Goal: Task Accomplishment & Management: Manage account settings

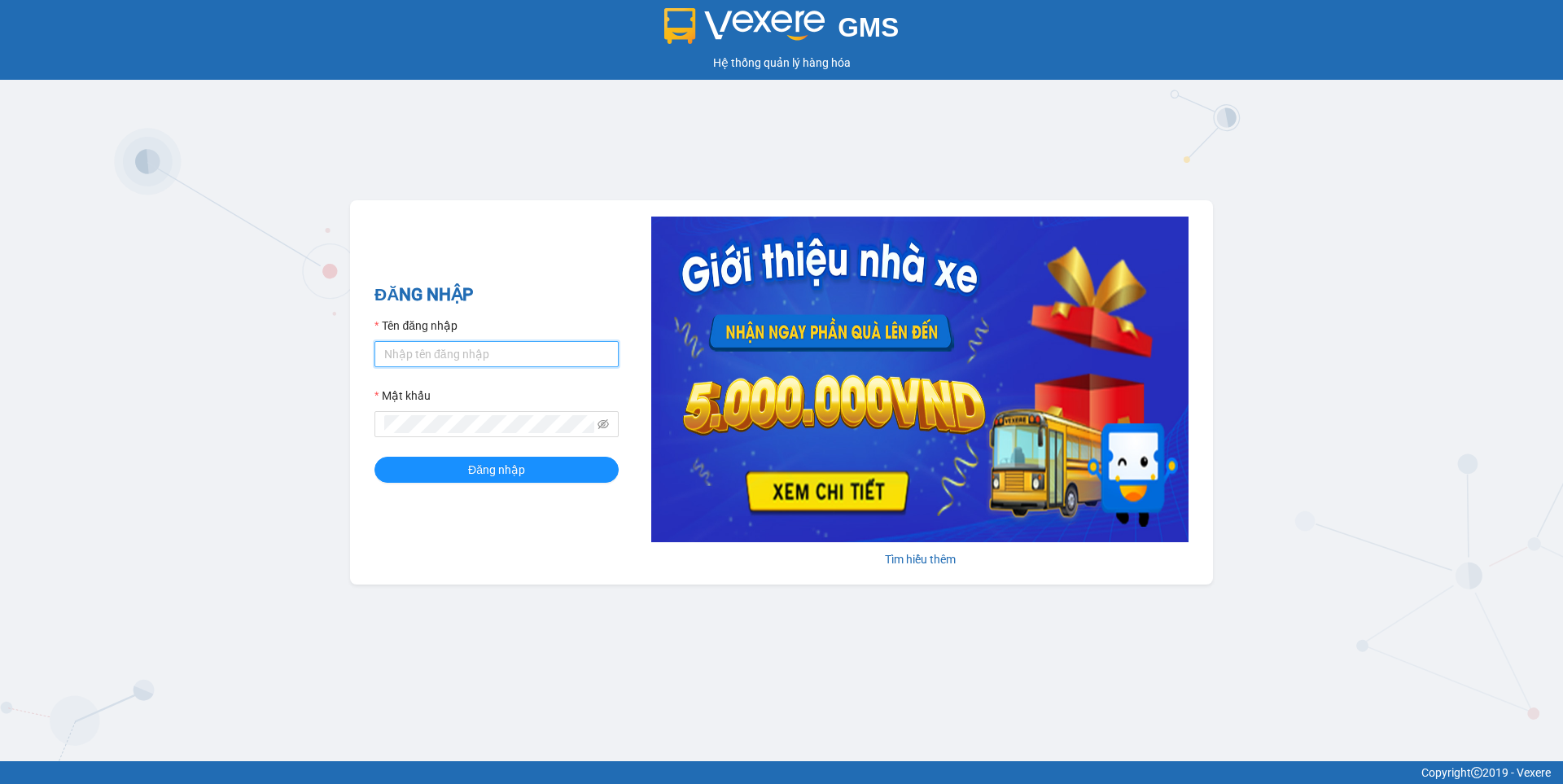
click at [470, 359] on input "Tên đăng nhập" at bounding box center [496, 354] width 244 height 26
type input "nguyen1.beha"
click at [455, 469] on button "Đăng nhập" at bounding box center [496, 469] width 244 height 26
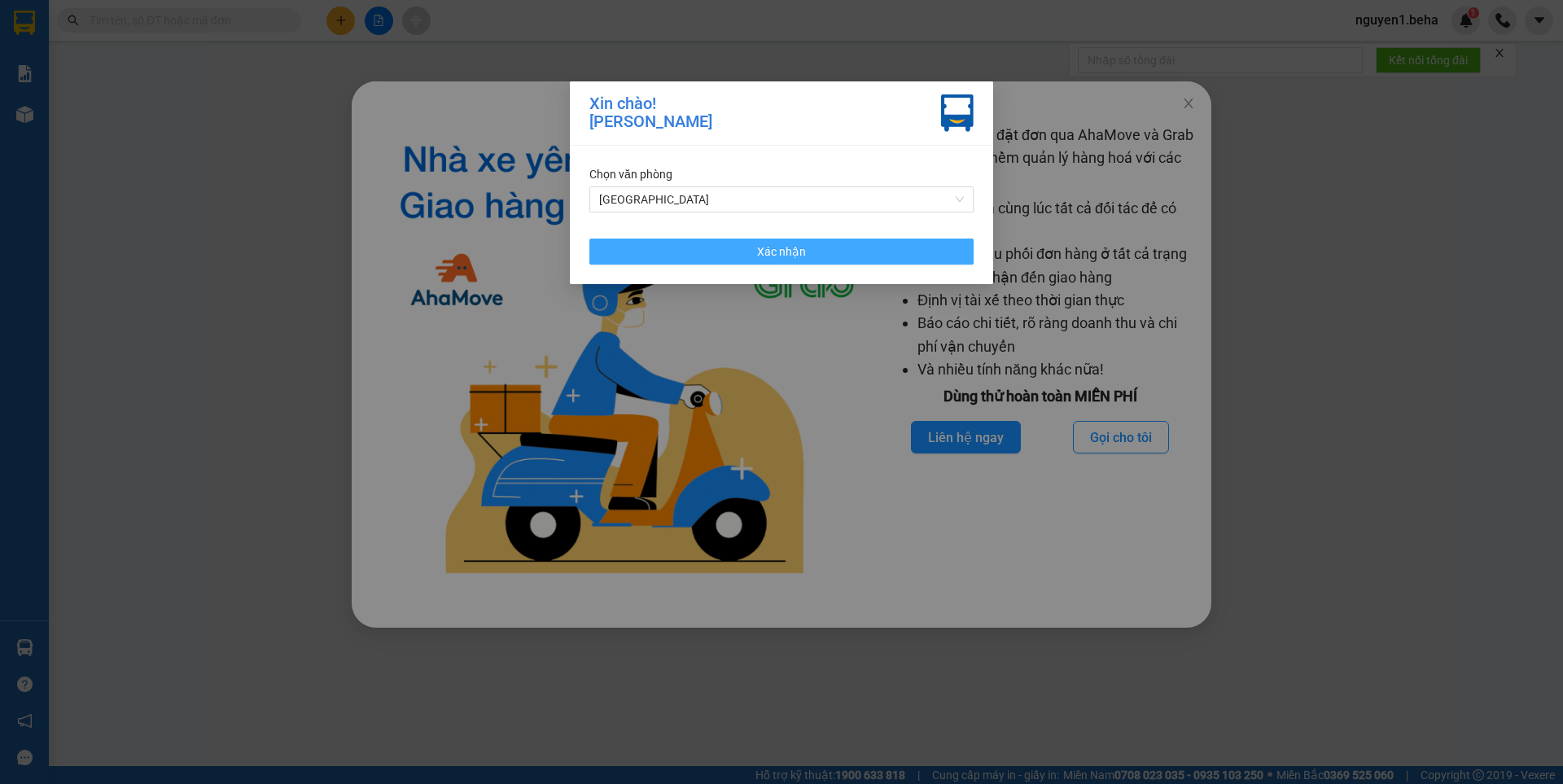
click at [855, 255] on button "Xác nhận" at bounding box center [781, 252] width 384 height 26
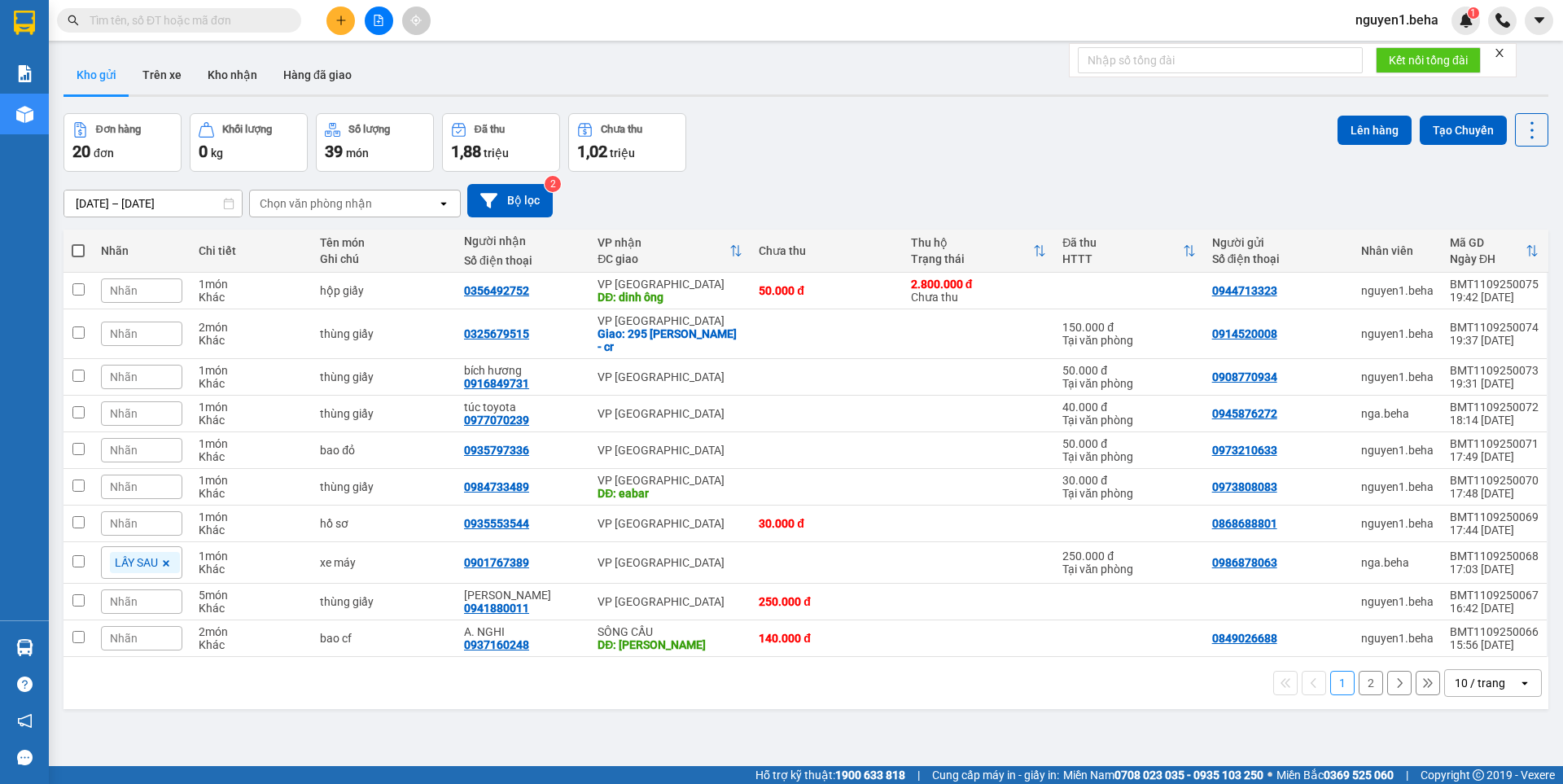
click at [1496, 51] on icon "close" at bounding box center [1499, 52] width 11 height 11
click at [373, 20] on icon "file-add" at bounding box center [378, 20] width 11 height 11
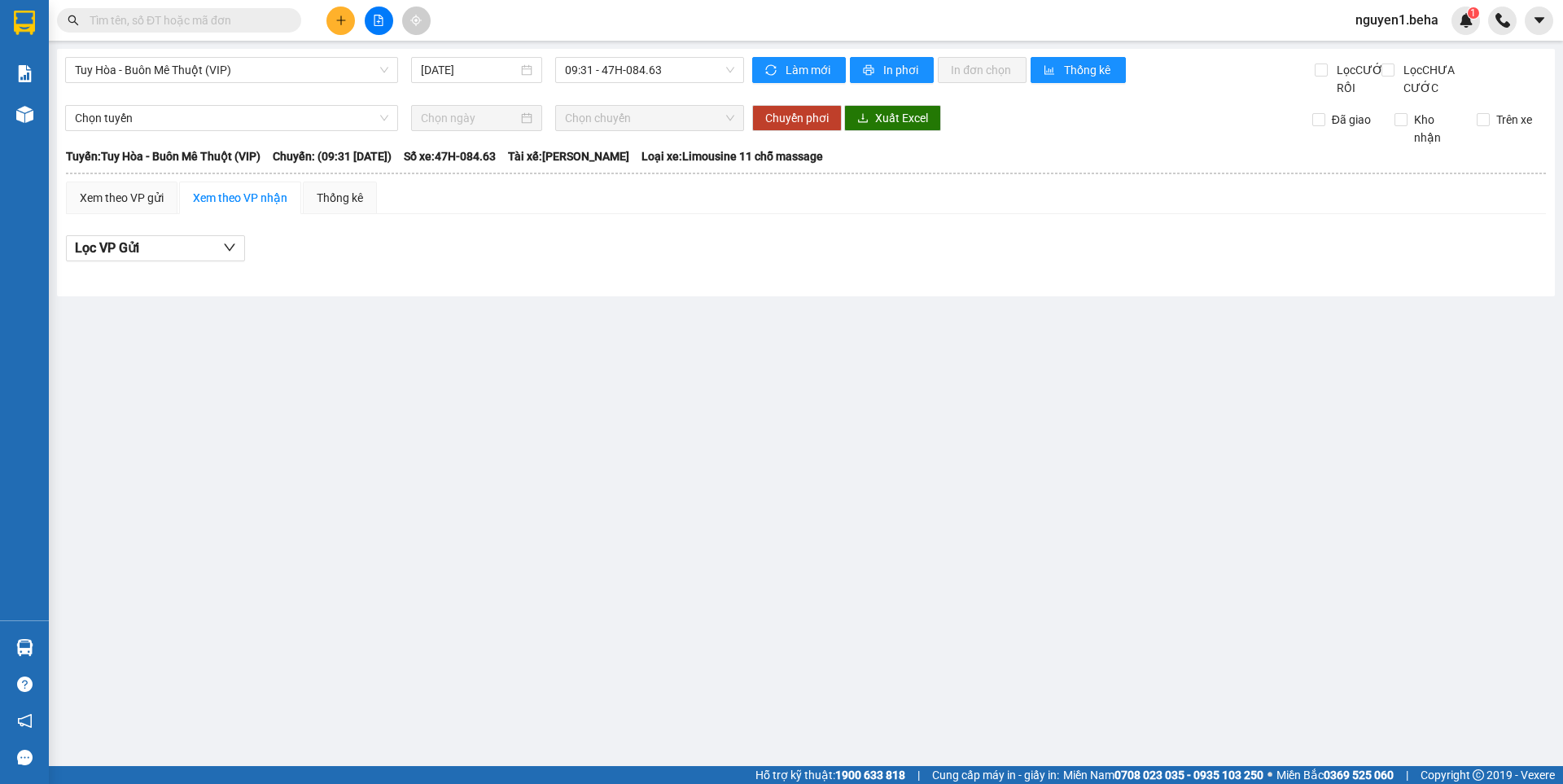
click at [253, 56] on div "Tuy Hòa - Buôn Mê Thuột (VIP) [DATE] 09:31 - 47H-084.63 Làm mới In phơi In đơn …" at bounding box center [805, 172] width 1497 height 247
click at [525, 77] on div "[DATE]" at bounding box center [476, 70] width 112 height 17
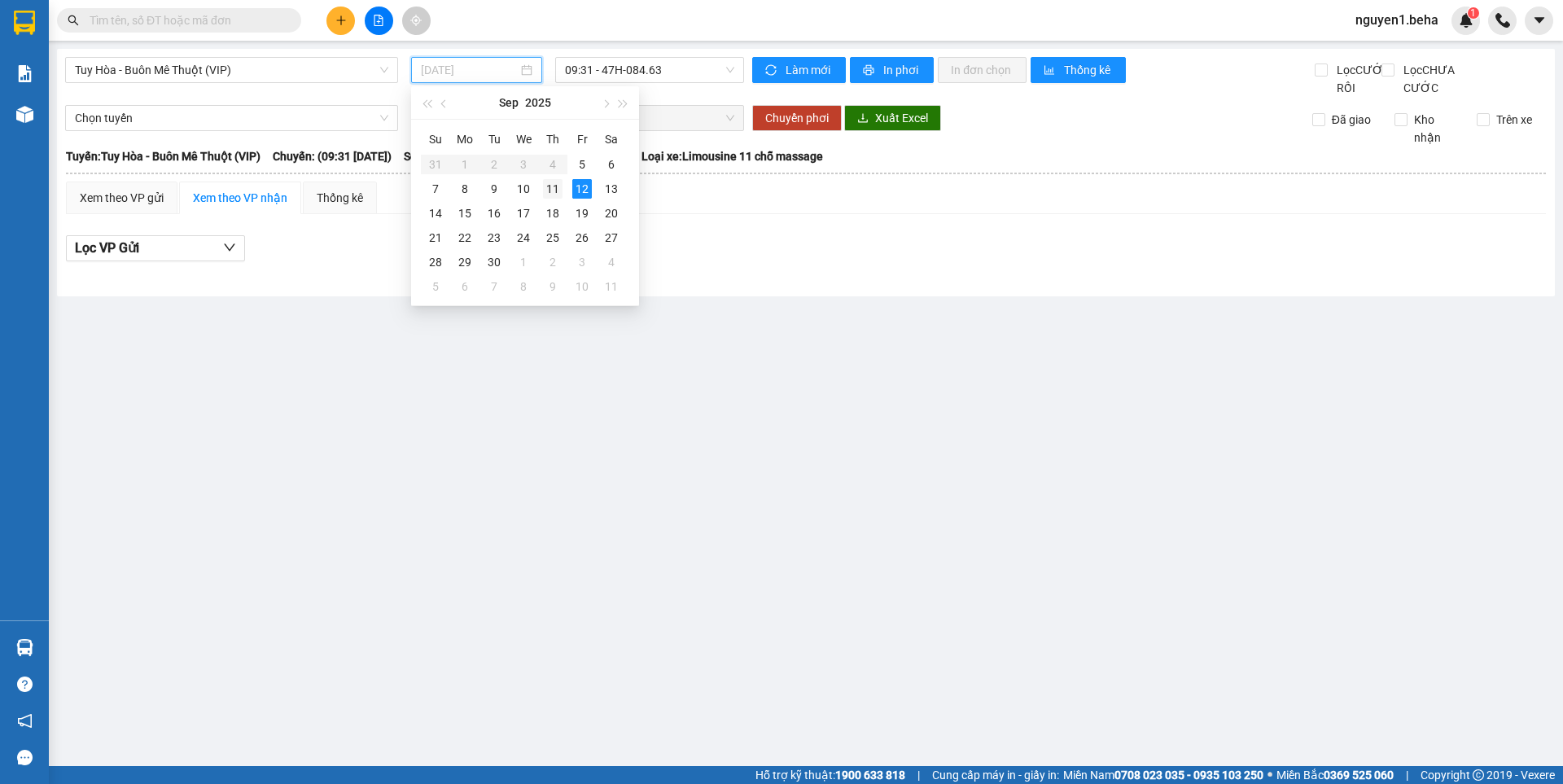
click at [553, 191] on div "11" at bounding box center [552, 189] width 19 height 19
type input "[DATE]"
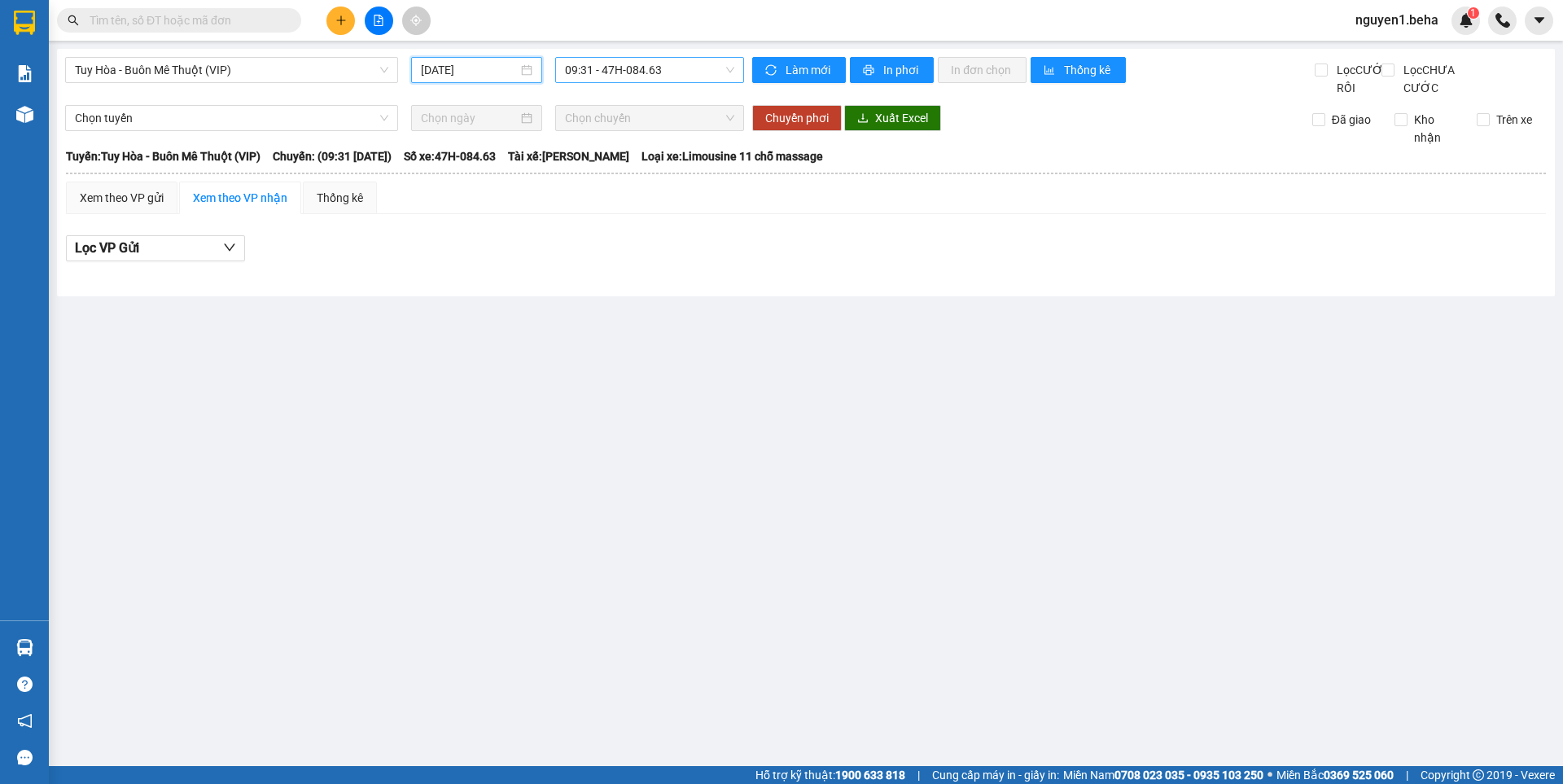
click at [648, 68] on span "09:31 - 47H-084.63" at bounding box center [650, 70] width 170 height 24
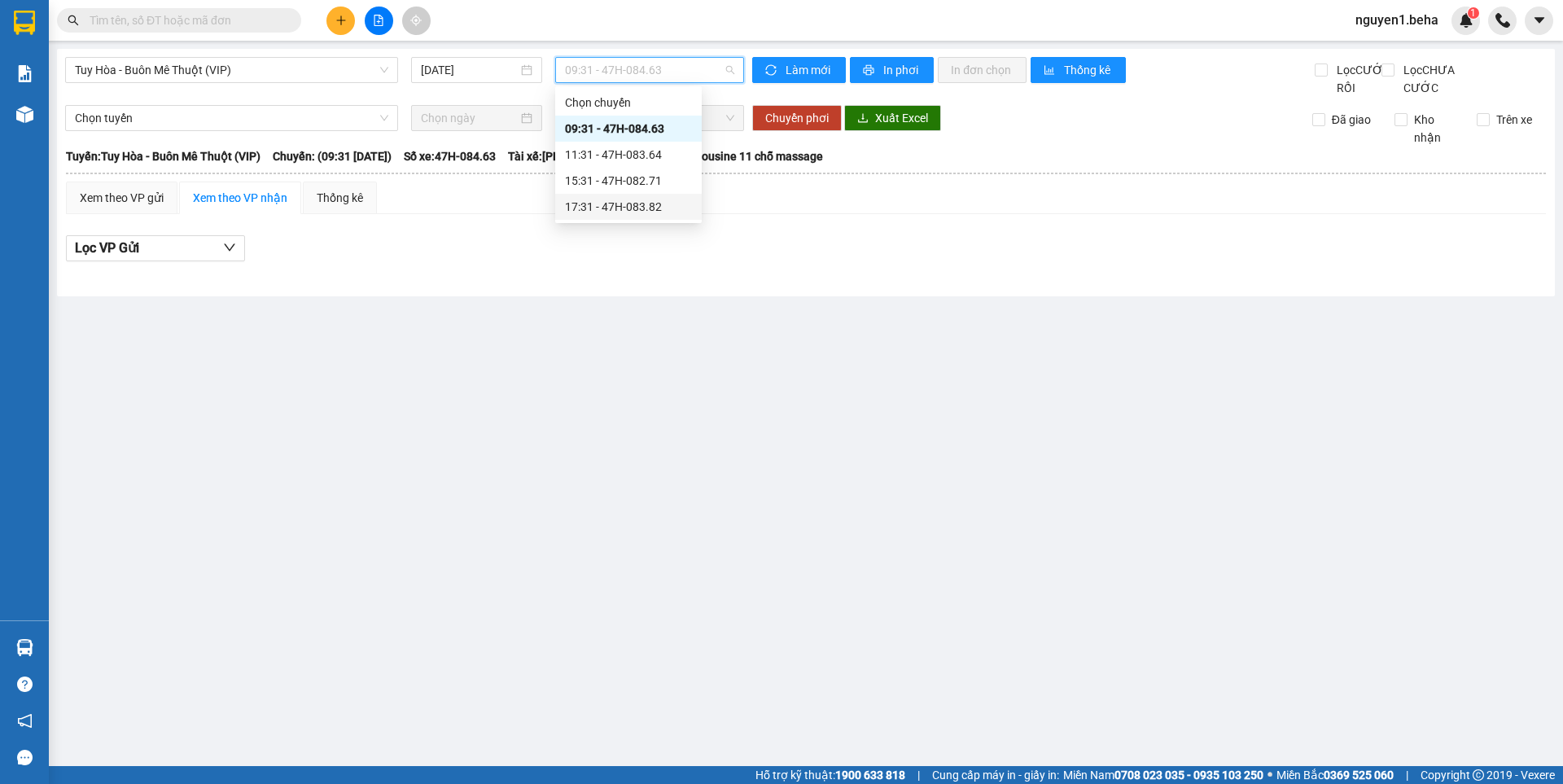
click at [654, 205] on div "17:31 - 47H-083.82" at bounding box center [628, 206] width 127 height 17
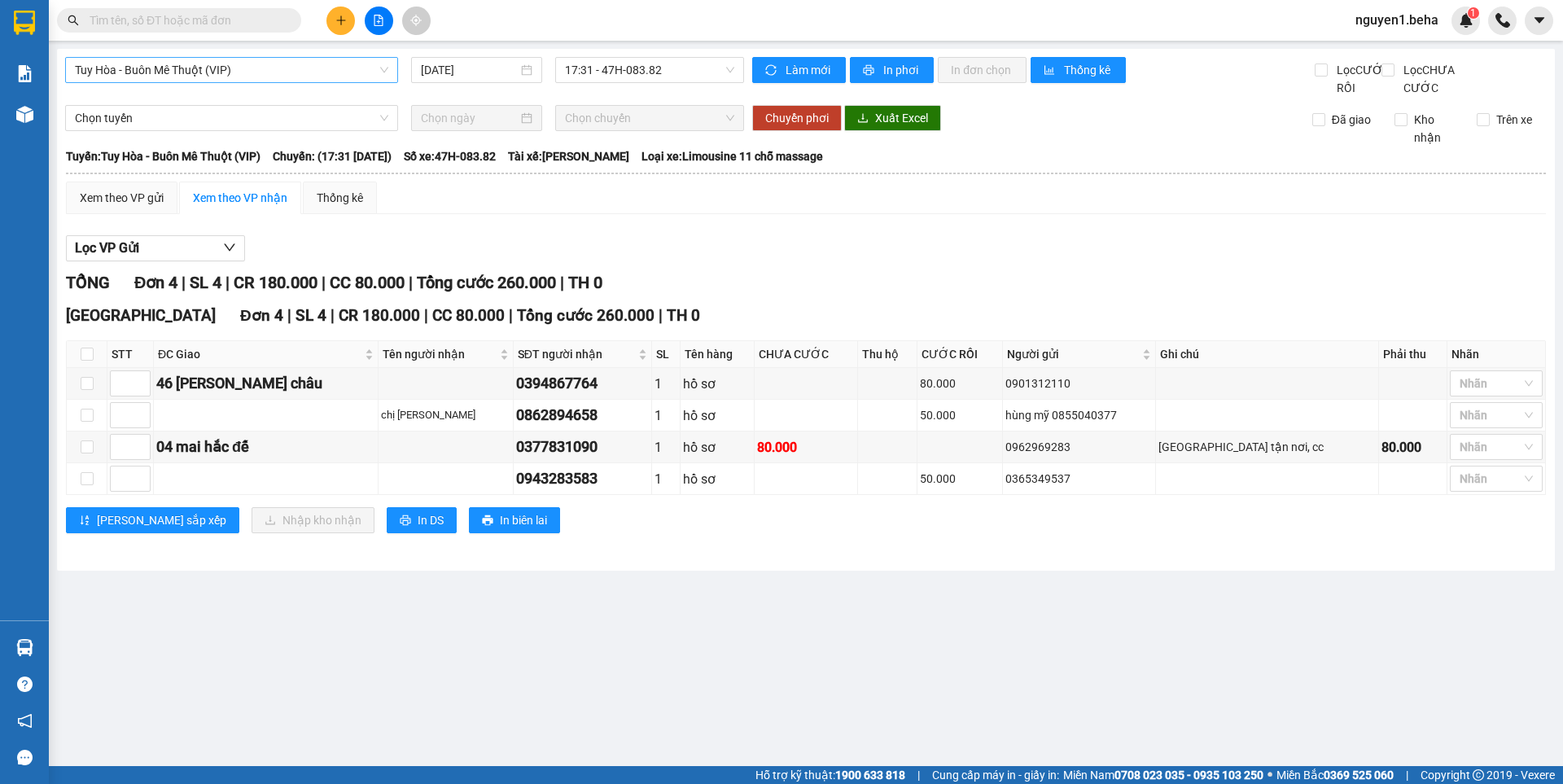
click at [247, 73] on span "Tuy Hòa - Buôn Mê Thuột (VIP)" at bounding box center [232, 70] width 313 height 24
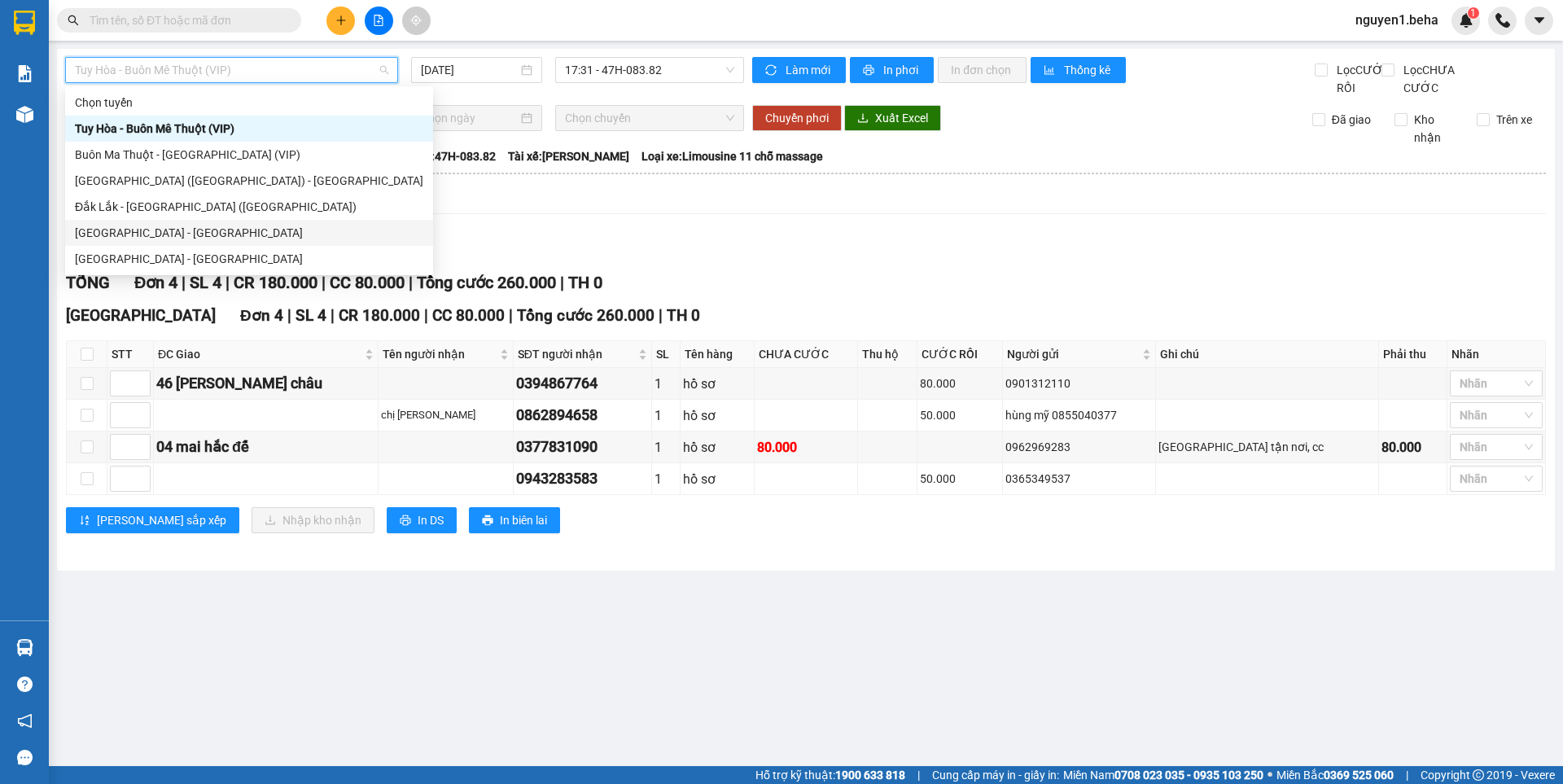
click at [111, 231] on div "[GEOGRAPHIC_DATA] - [GEOGRAPHIC_DATA]" at bounding box center [249, 232] width 348 height 17
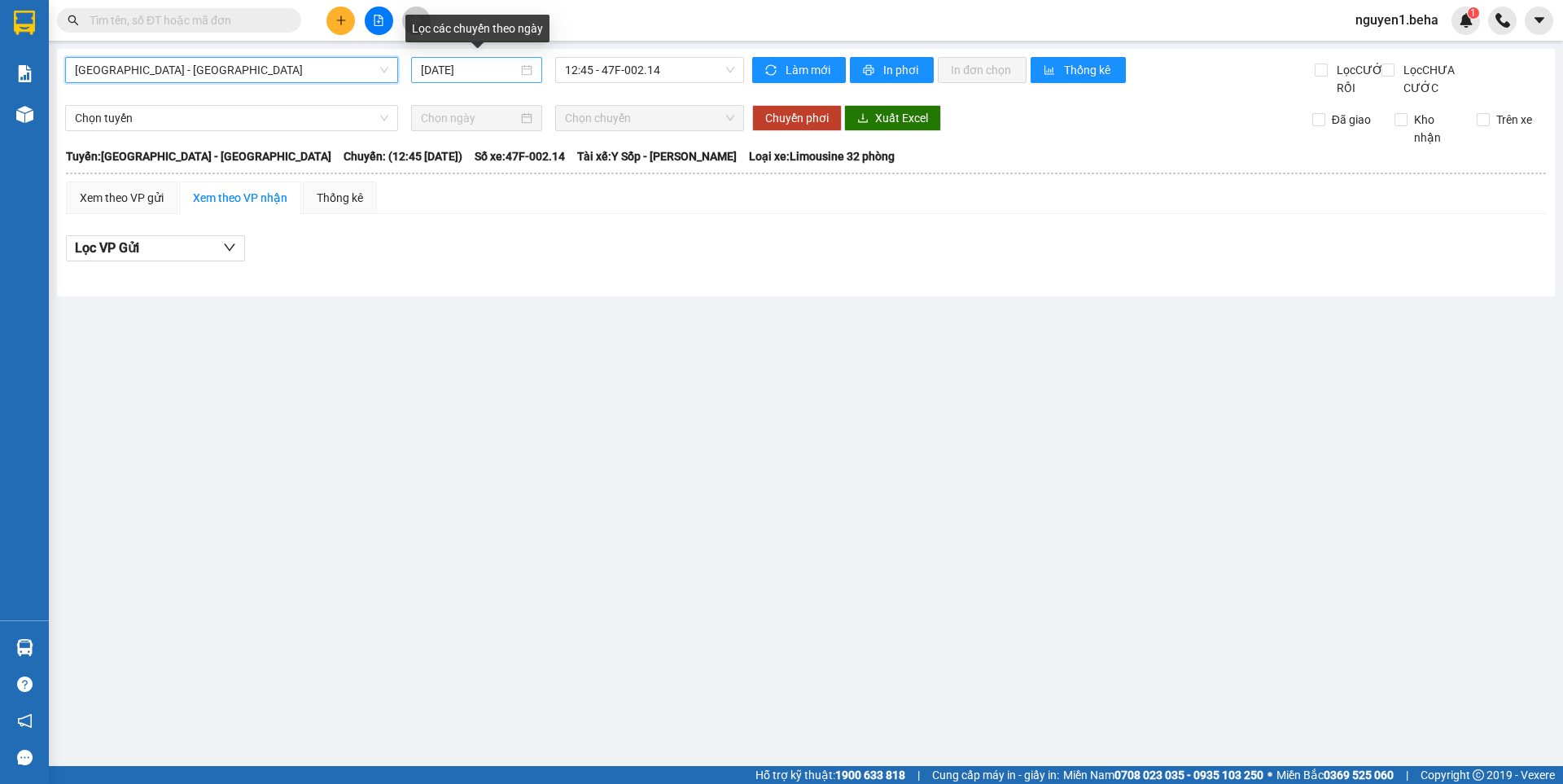
click at [527, 73] on div "[DATE]" at bounding box center [476, 70] width 112 height 17
click at [525, 74] on div "[DATE]" at bounding box center [476, 70] width 112 height 17
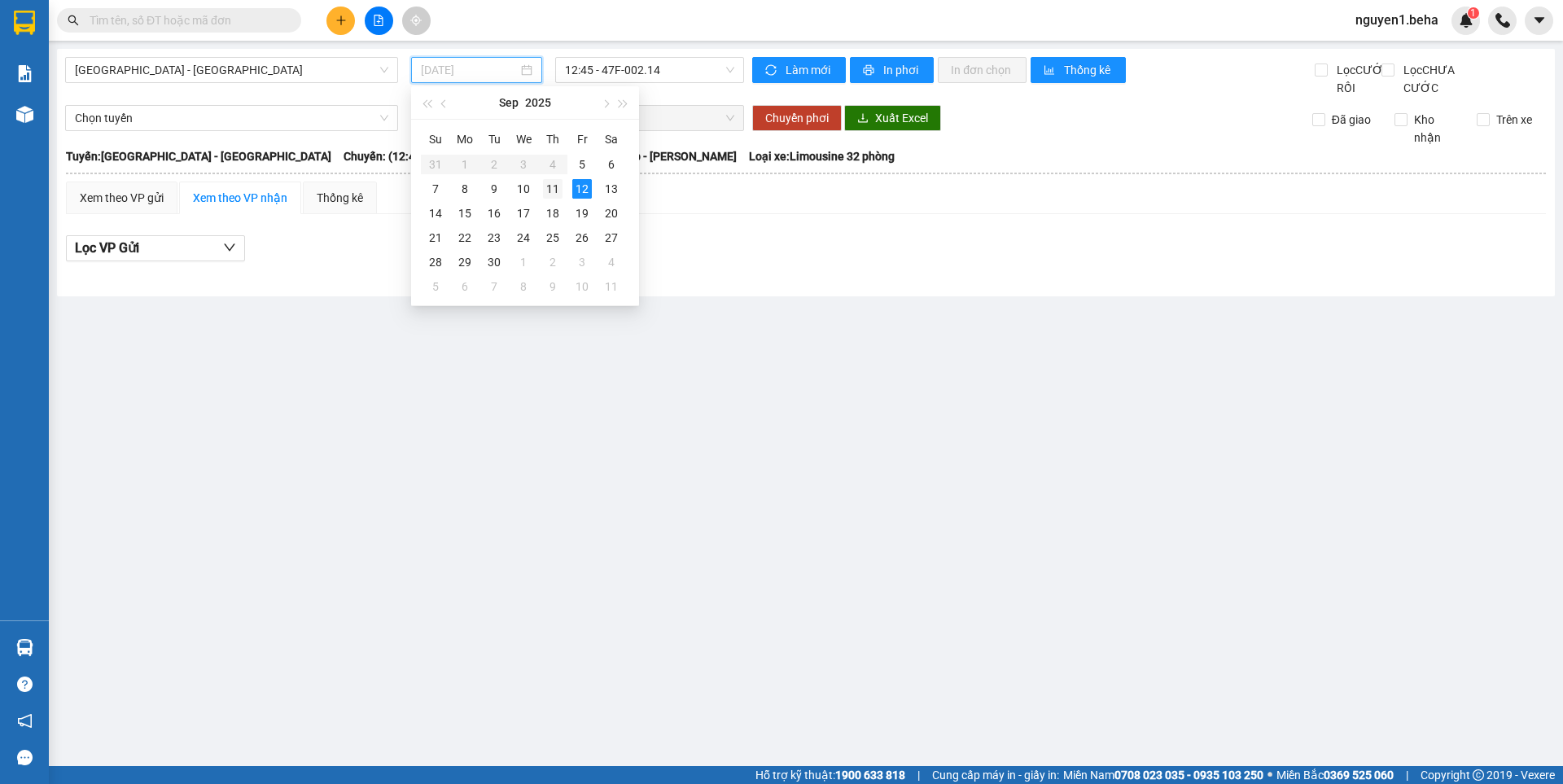
click at [552, 186] on div "11" at bounding box center [552, 189] width 19 height 19
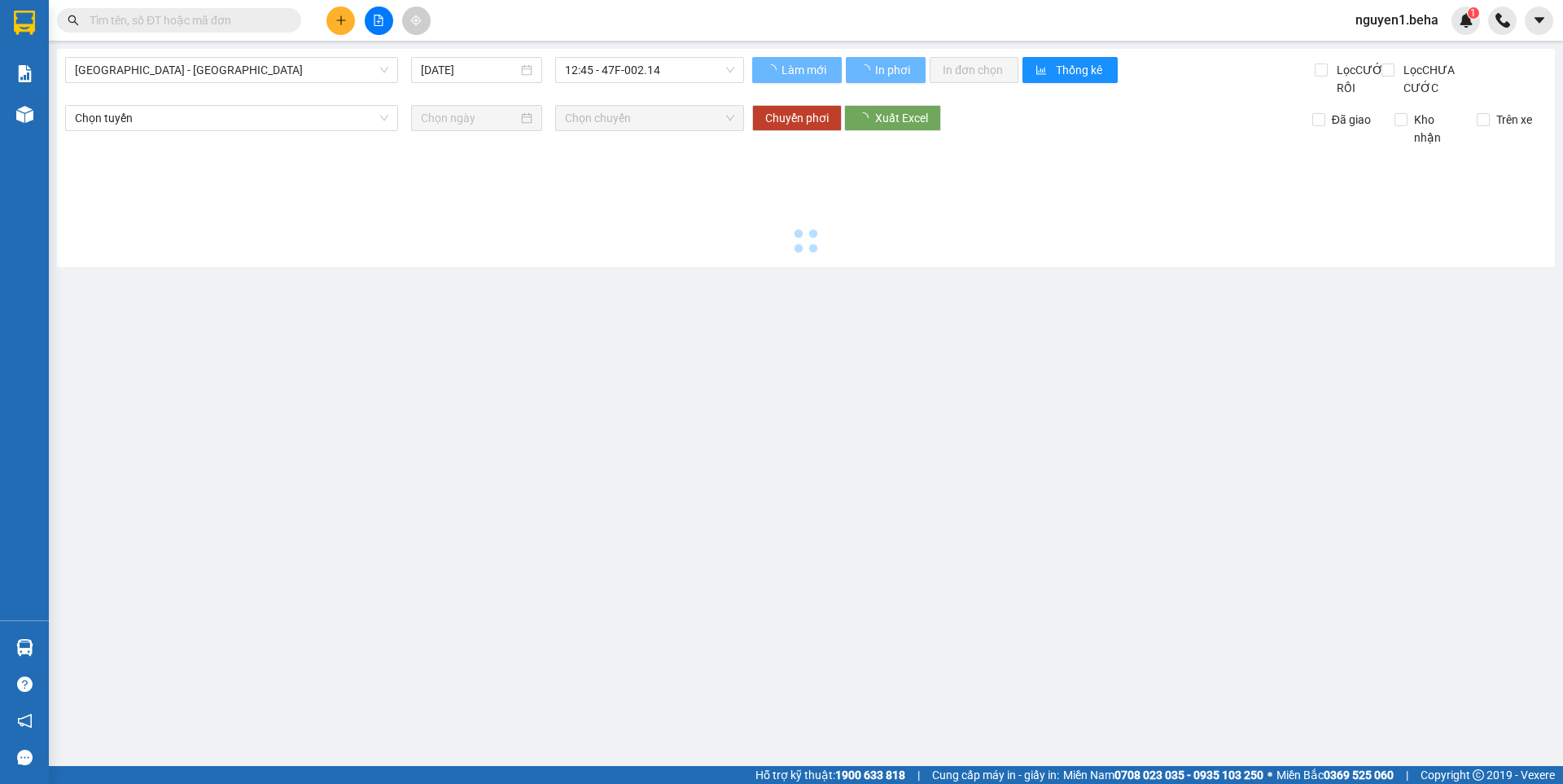
type input "[DATE]"
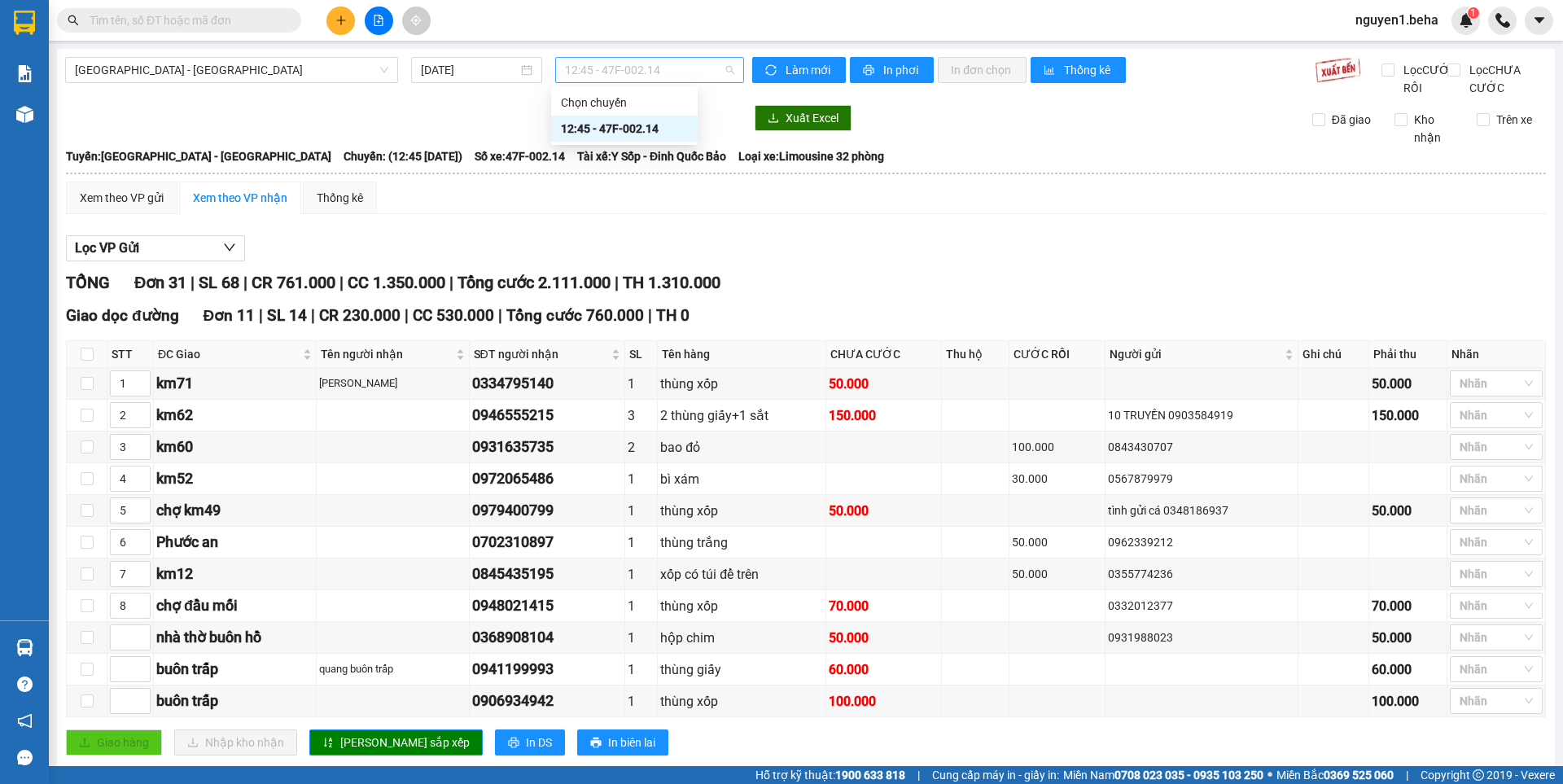
click at [663, 66] on span "12:45 - 47F-002.14" at bounding box center [650, 70] width 170 height 24
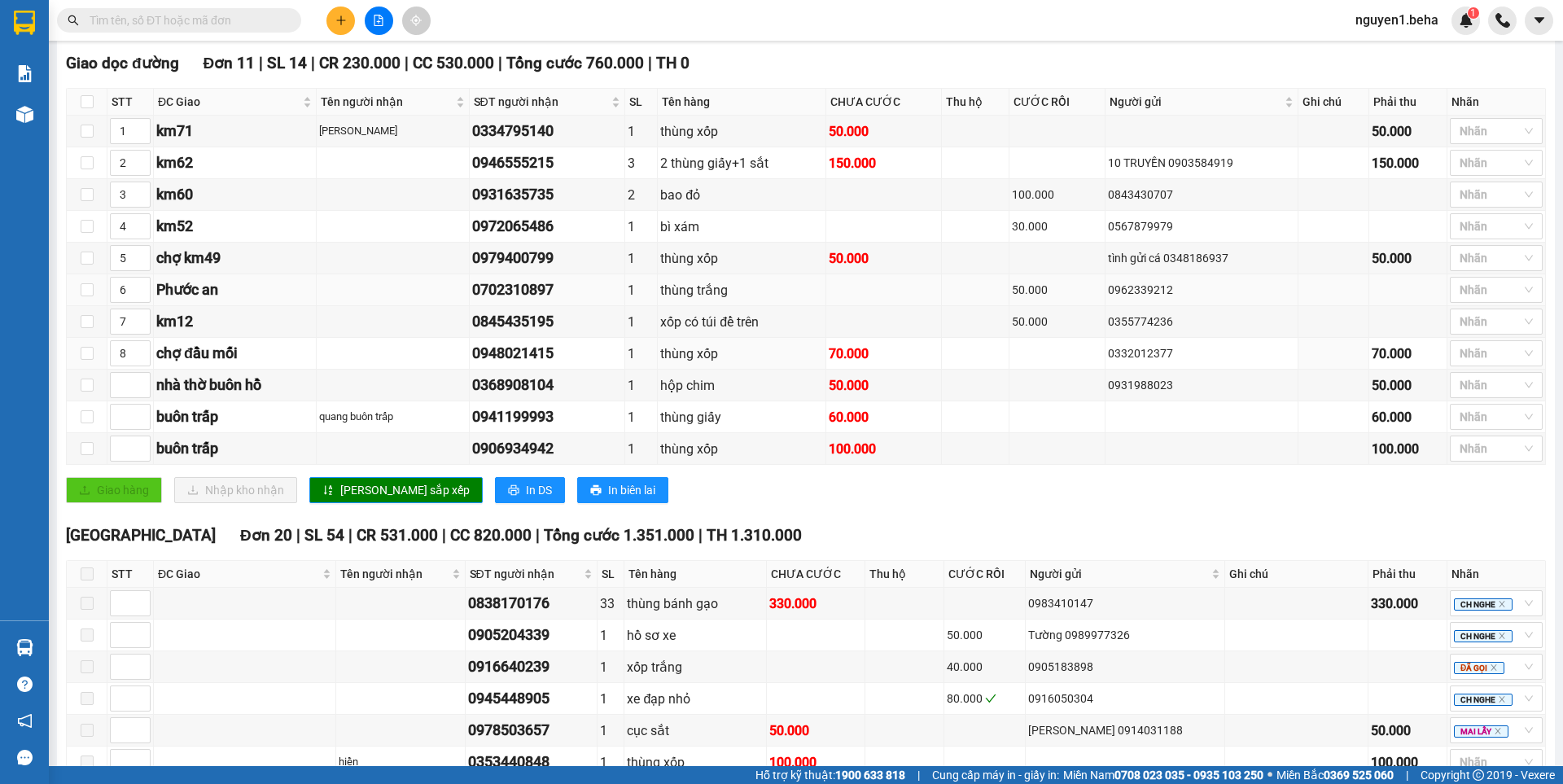
scroll to position [241, 0]
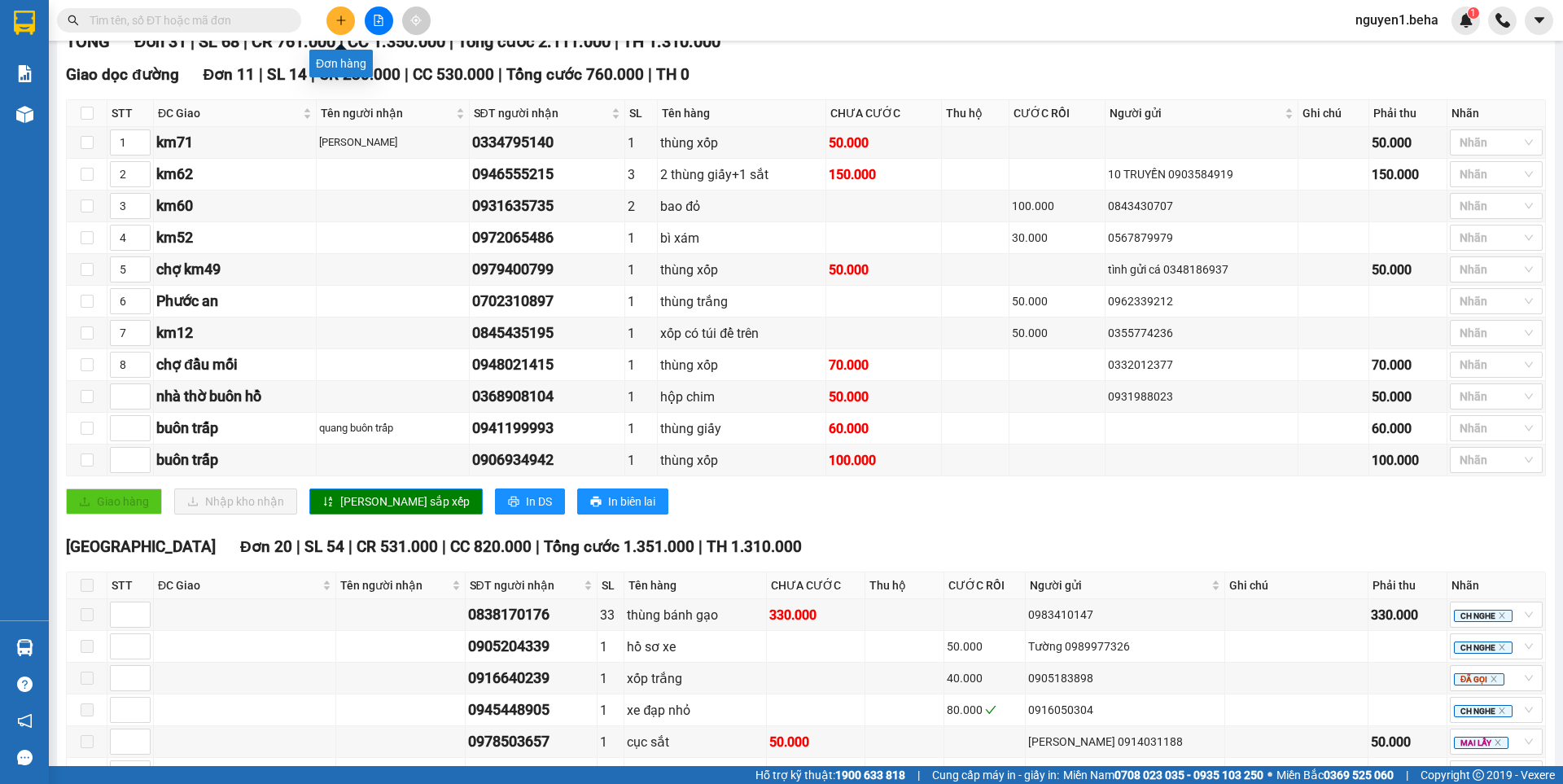
click at [341, 29] on button at bounding box center [340, 20] width 29 height 29
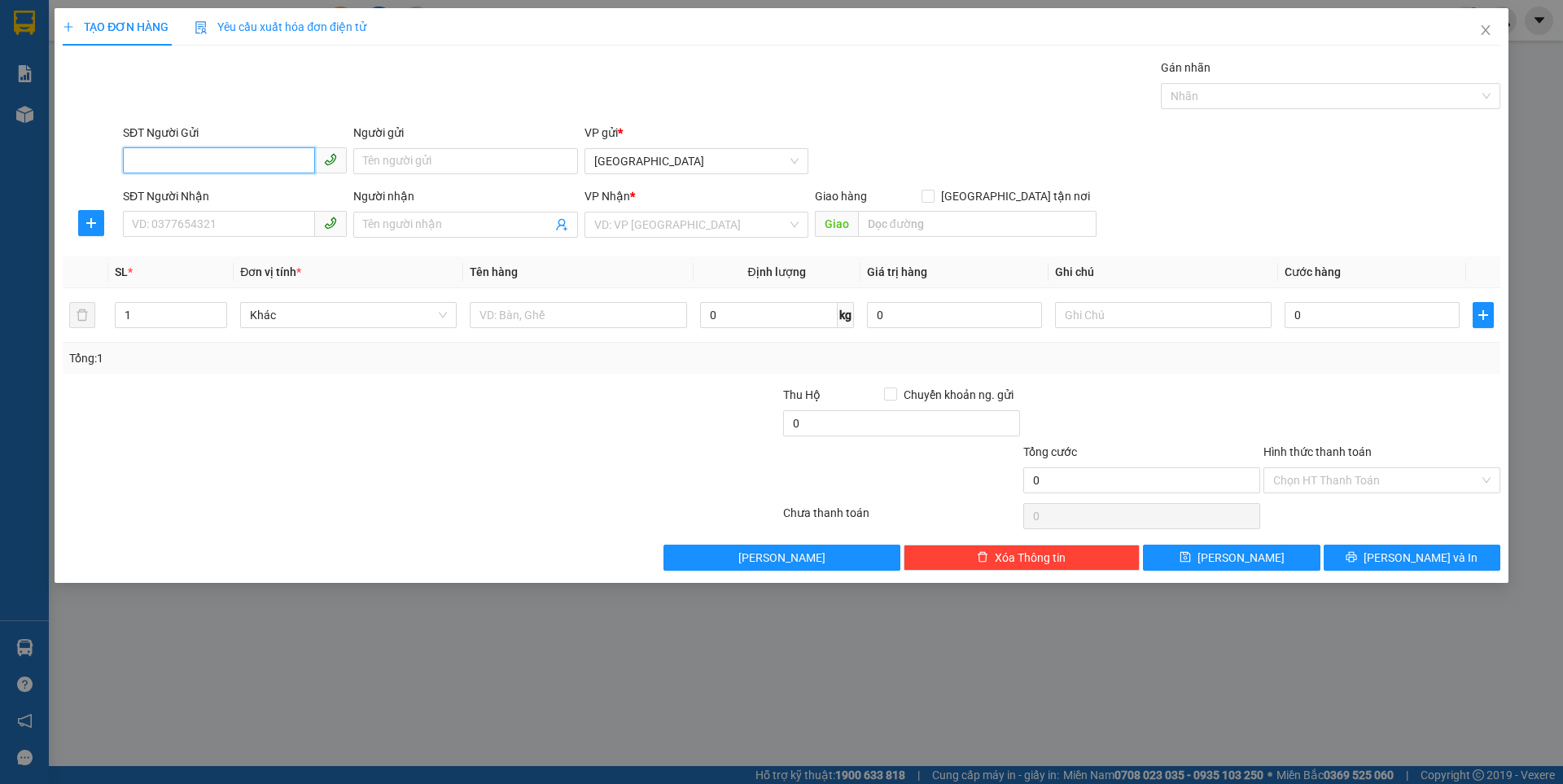
click at [263, 159] on input "SĐT Người Gửi" at bounding box center [219, 161] width 192 height 26
type input "0935797887"
click at [203, 223] on input "SĐT Người Nhận" at bounding box center [219, 224] width 192 height 26
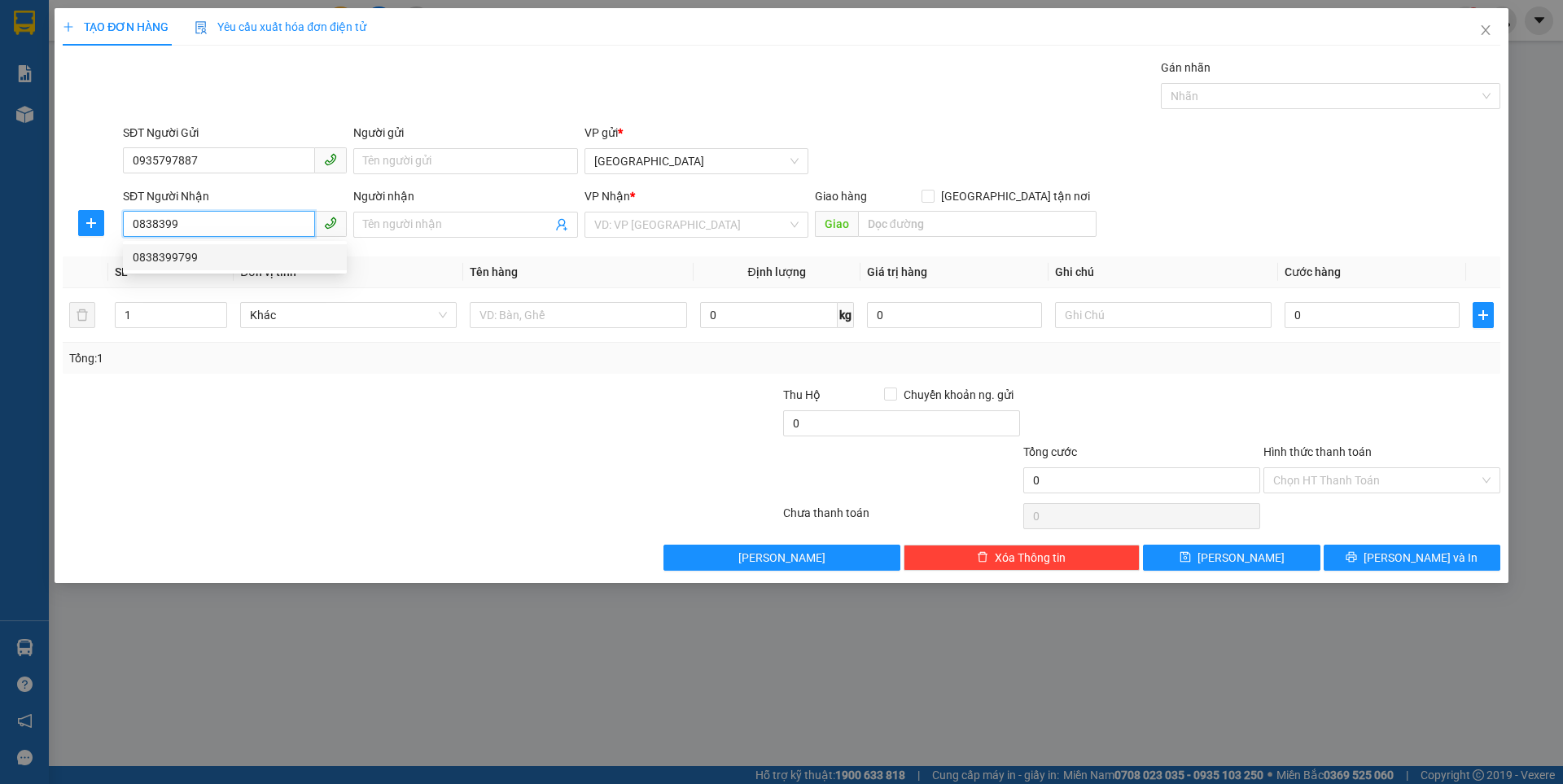
click at [182, 258] on div "0838399799" at bounding box center [235, 257] width 205 height 17
type input "0838399799"
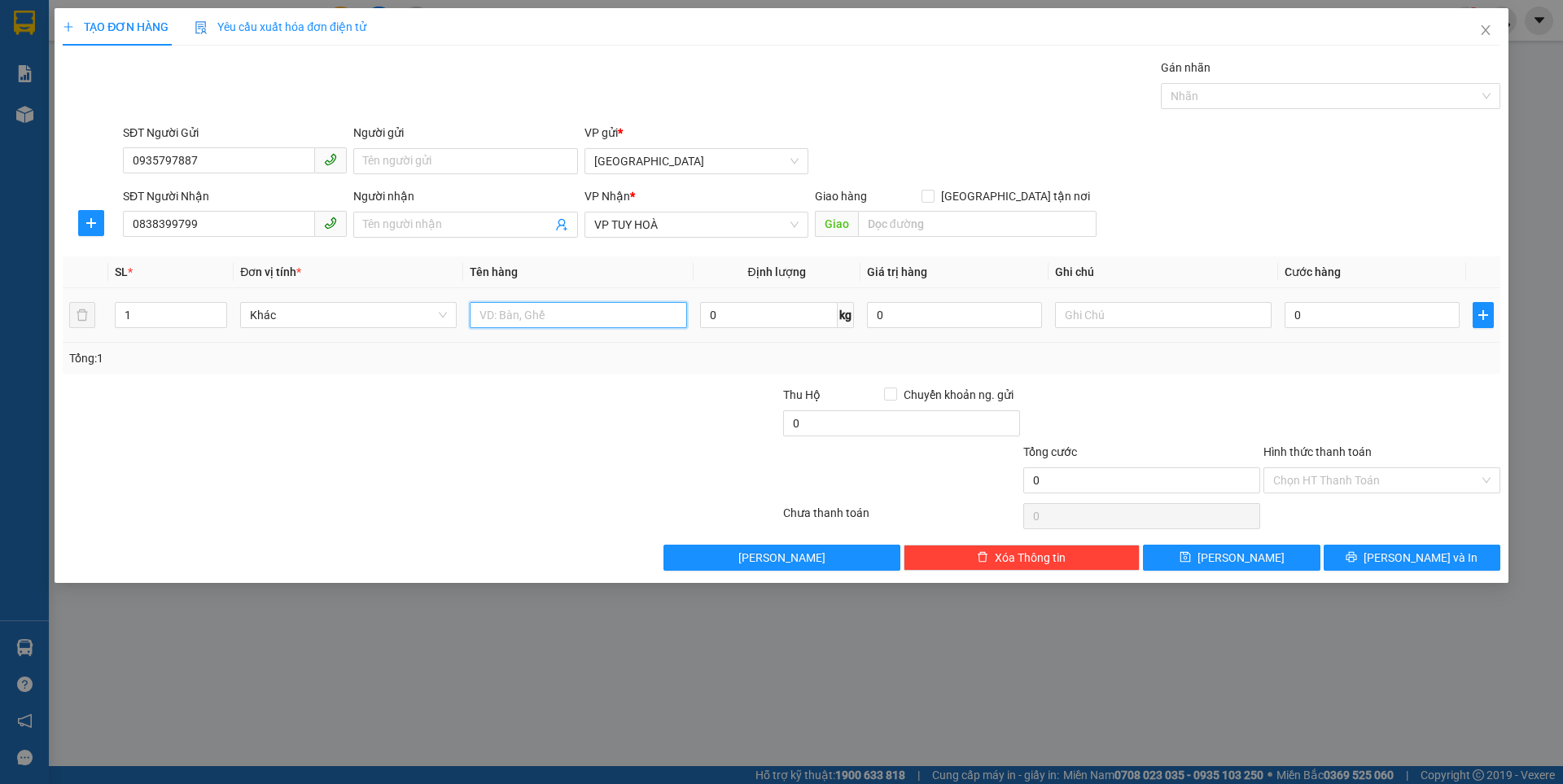
click at [529, 317] on input "text" at bounding box center [578, 315] width 217 height 26
type input "thùng xốp"
click at [1335, 300] on div "0" at bounding box center [1372, 315] width 175 height 32
click at [1332, 319] on input "0" at bounding box center [1372, 315] width 175 height 26
type input "5"
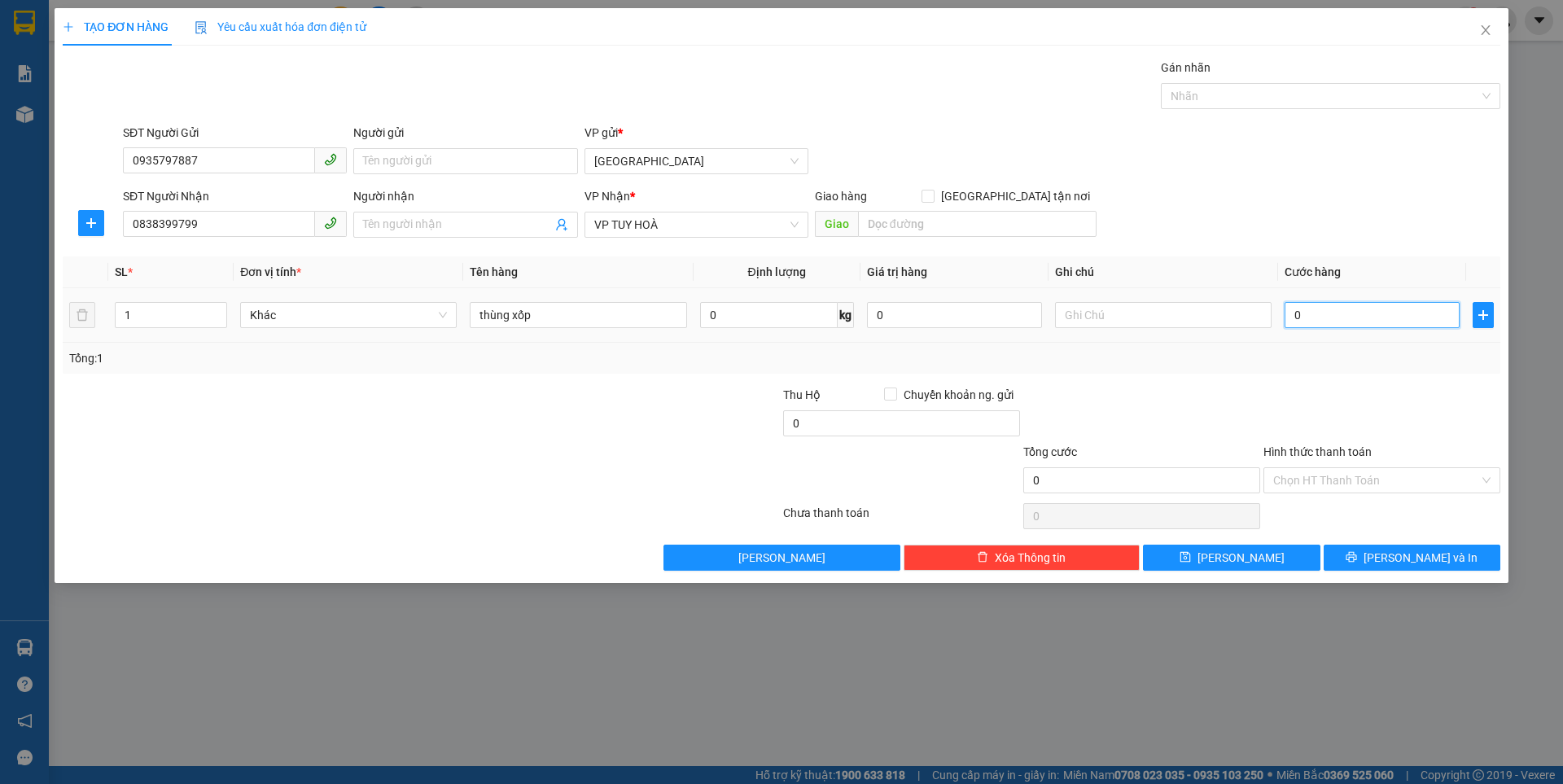
type input "5"
type input "50"
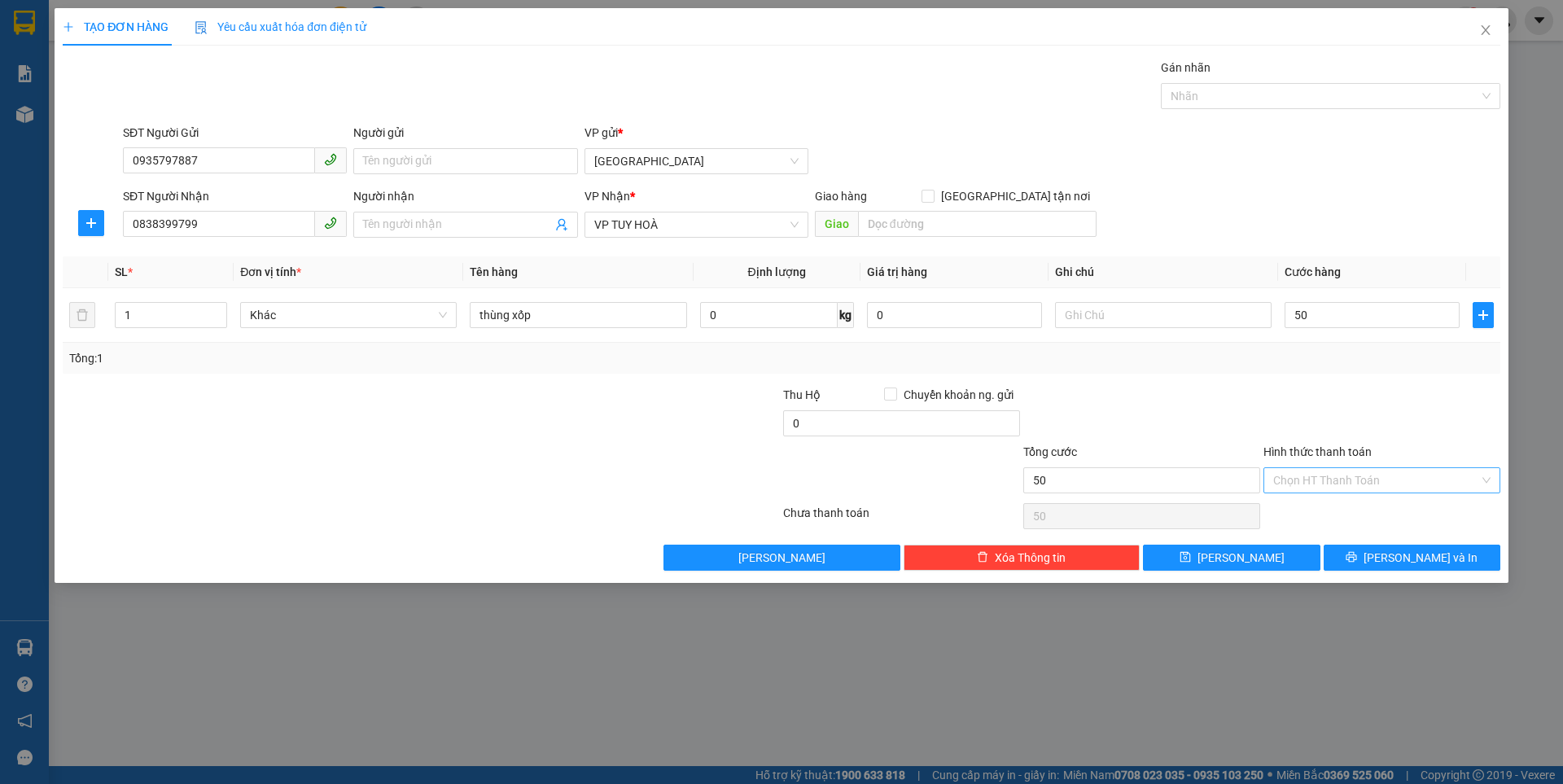
type input "50.000"
click at [1329, 484] on input "Hình thức thanh toán" at bounding box center [1376, 480] width 206 height 24
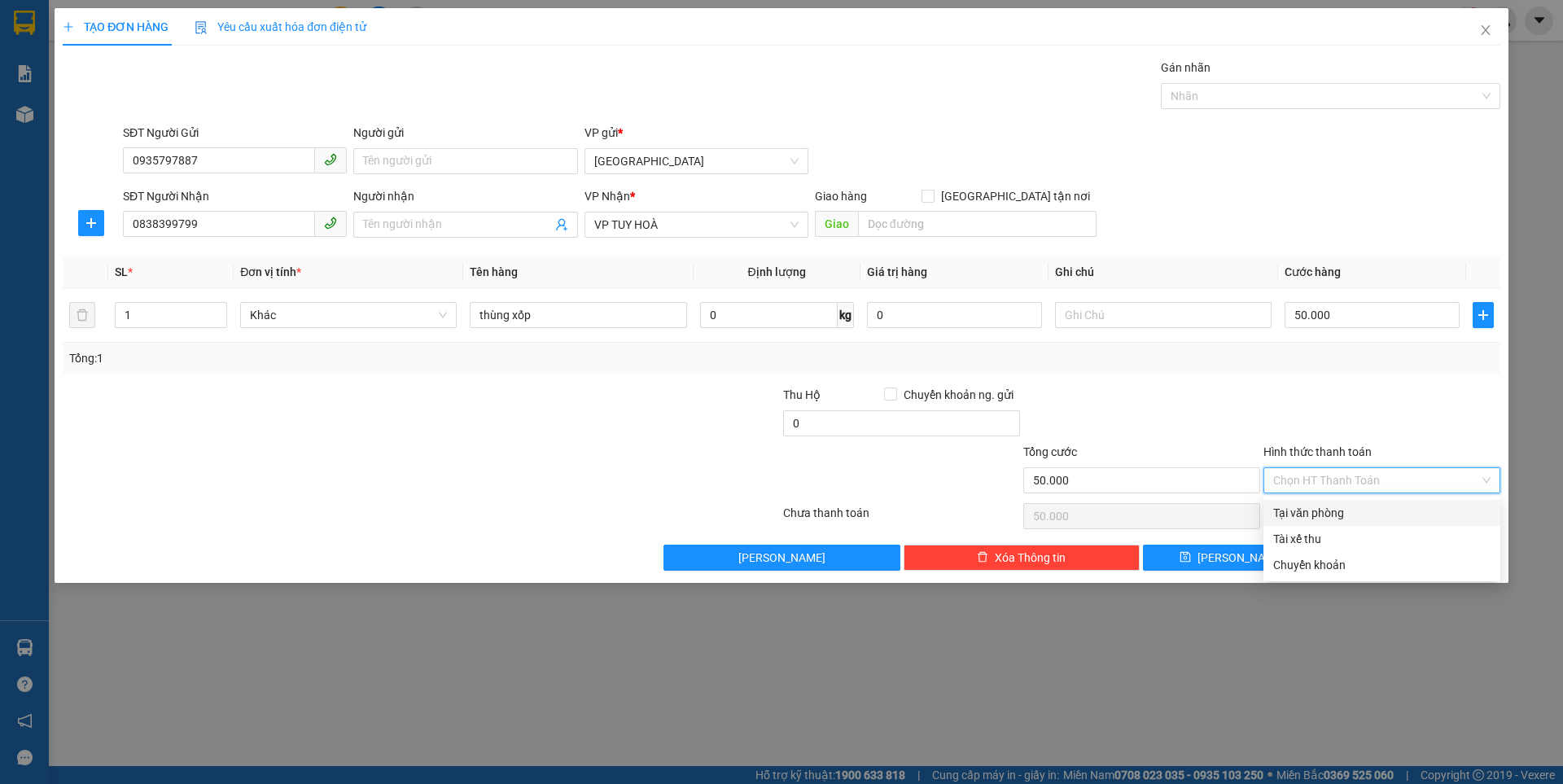
click at [1327, 515] on div "Tại văn phòng" at bounding box center [1381, 512] width 218 height 17
type input "0"
drag, startPoint x: 1327, startPoint y: 515, endPoint x: 1259, endPoint y: 556, distance: 79.4
click at [1324, 515] on div "Chọn HT Thanh Toán" at bounding box center [1381, 516] width 240 height 32
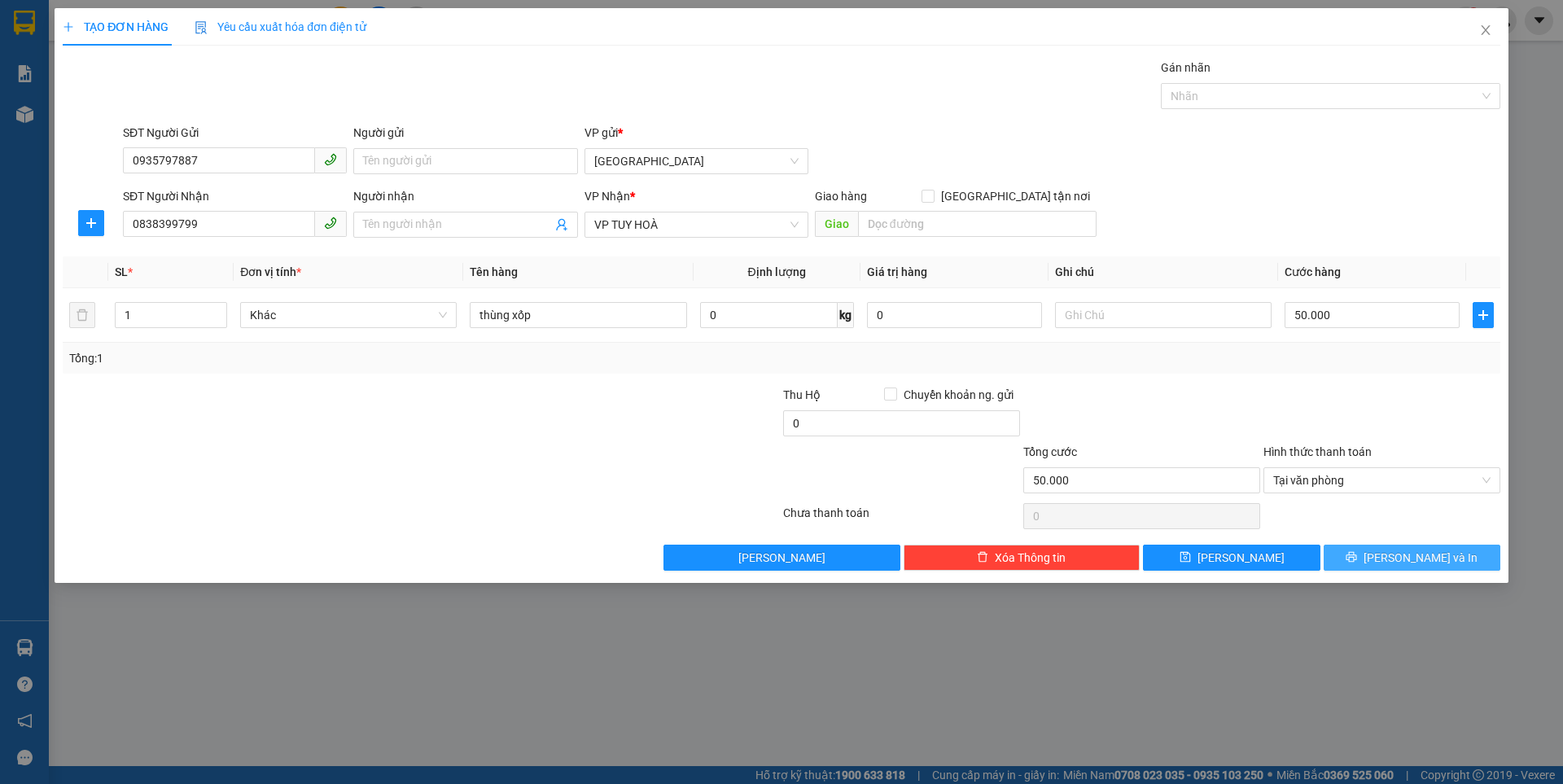
click at [1393, 555] on button "[PERSON_NAME] và In" at bounding box center [1412, 558] width 177 height 26
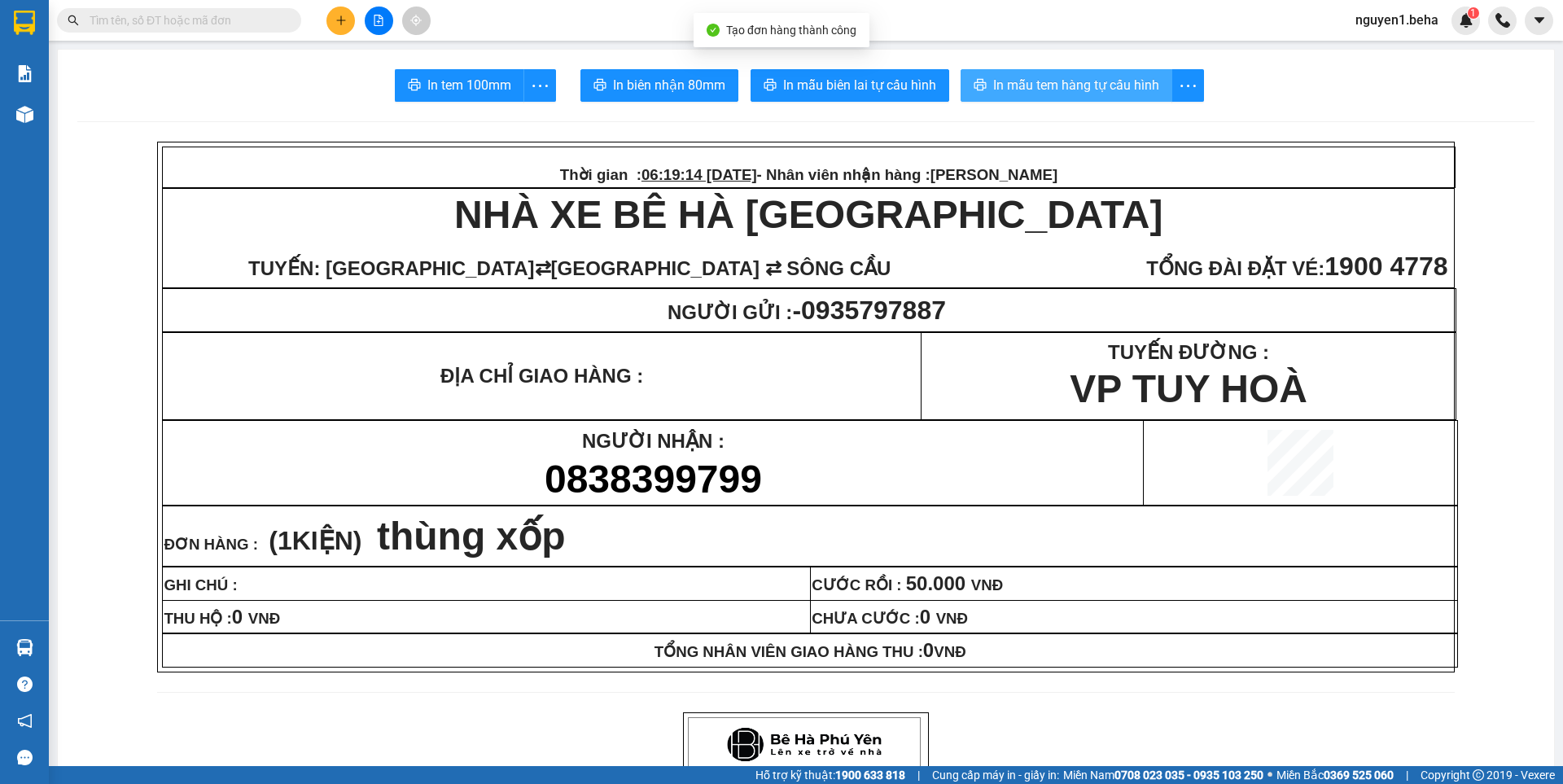
click at [1139, 76] on span "In mẫu tem hàng tự cấu hình" at bounding box center [1076, 85] width 166 height 20
click at [243, 21] on input "text" at bounding box center [185, 20] width 192 height 17
click at [237, 21] on input "text" at bounding box center [185, 20] width 192 height 17
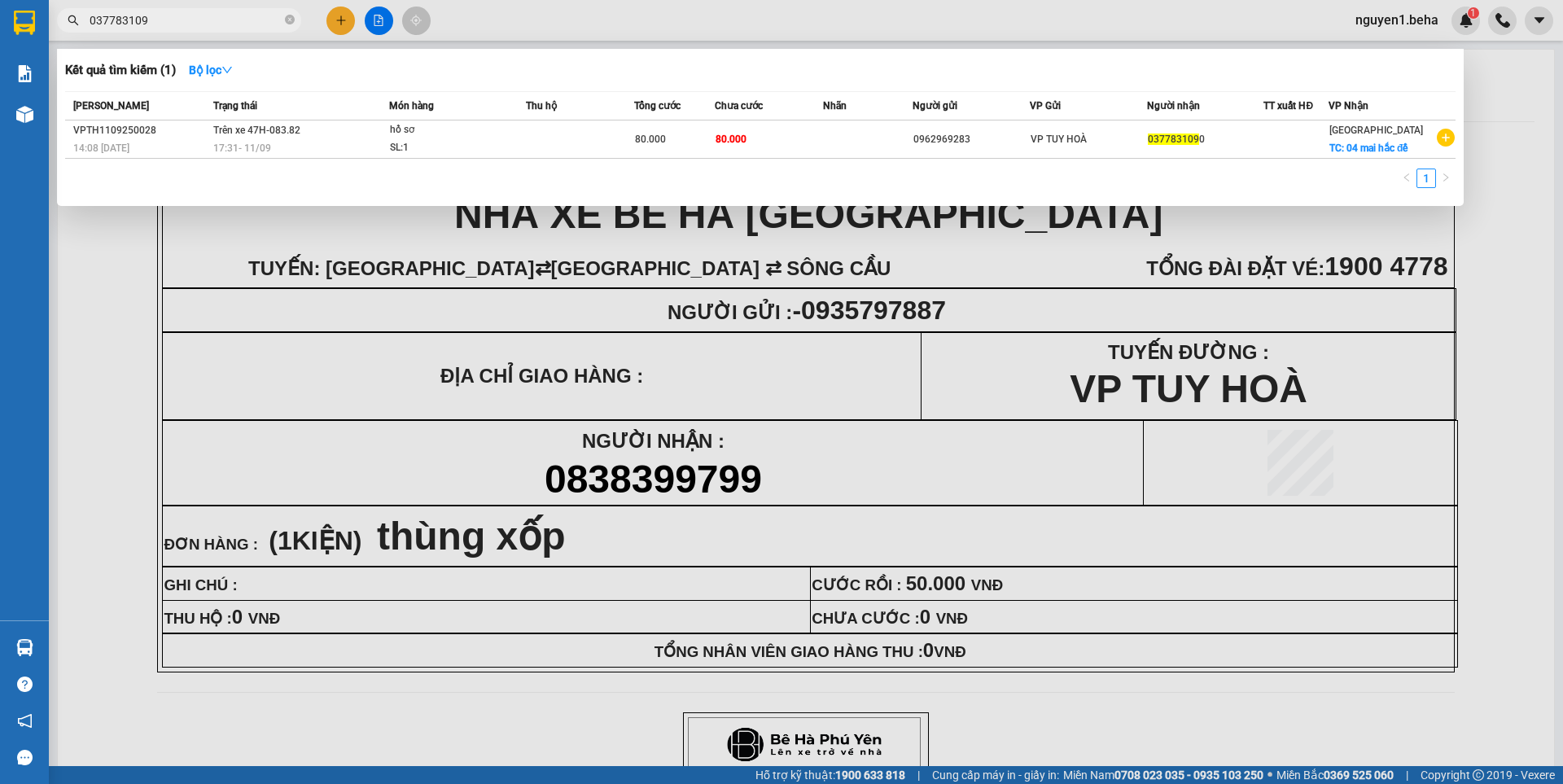
type input "0377831090"
click at [289, 17] on icon "close-circle" at bounding box center [289, 19] width 10 height 10
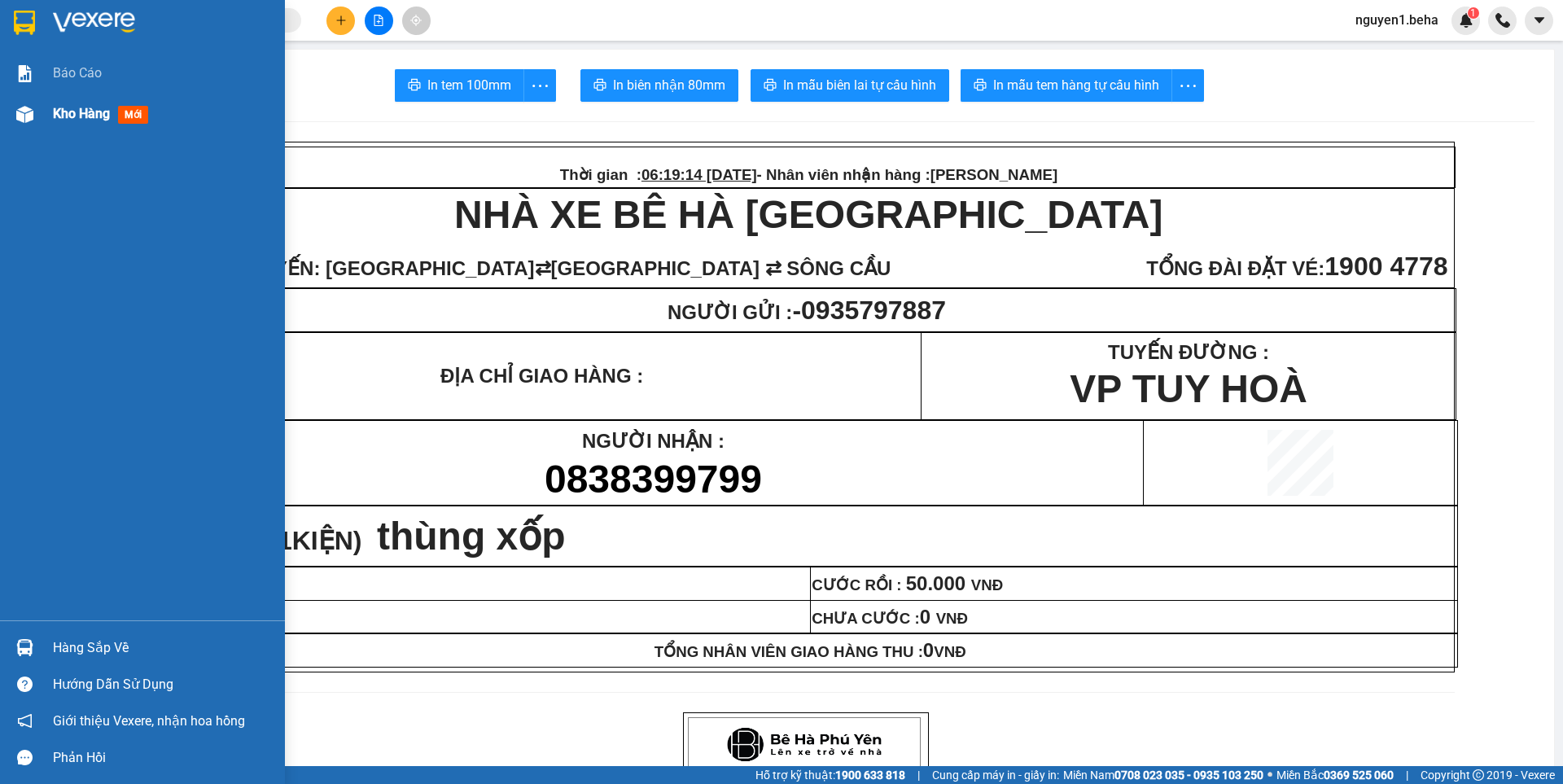
click at [30, 103] on div at bounding box center [24, 114] width 29 height 29
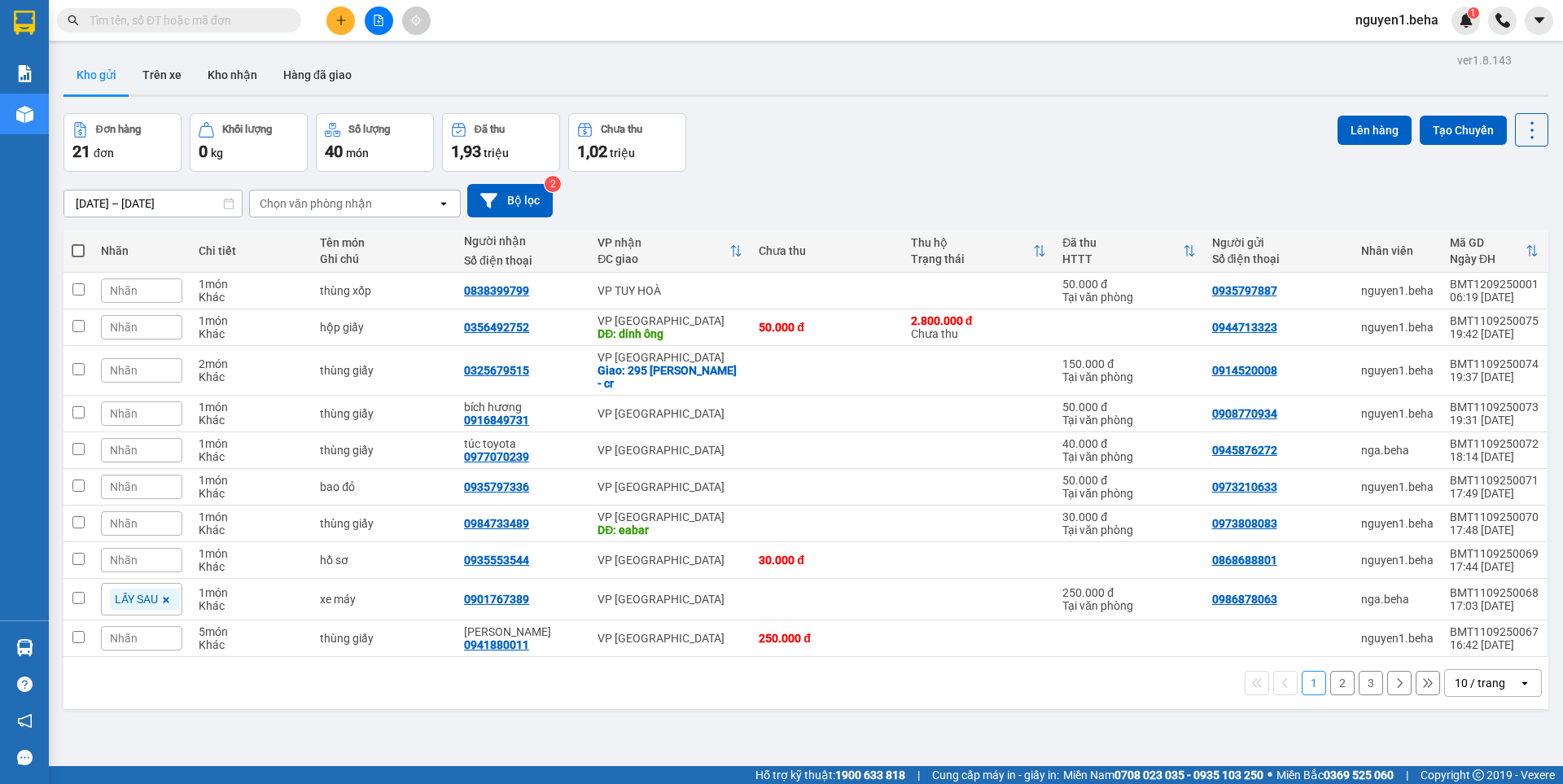
click at [1330, 670] on button "2" at bounding box center [1342, 683] width 24 height 24
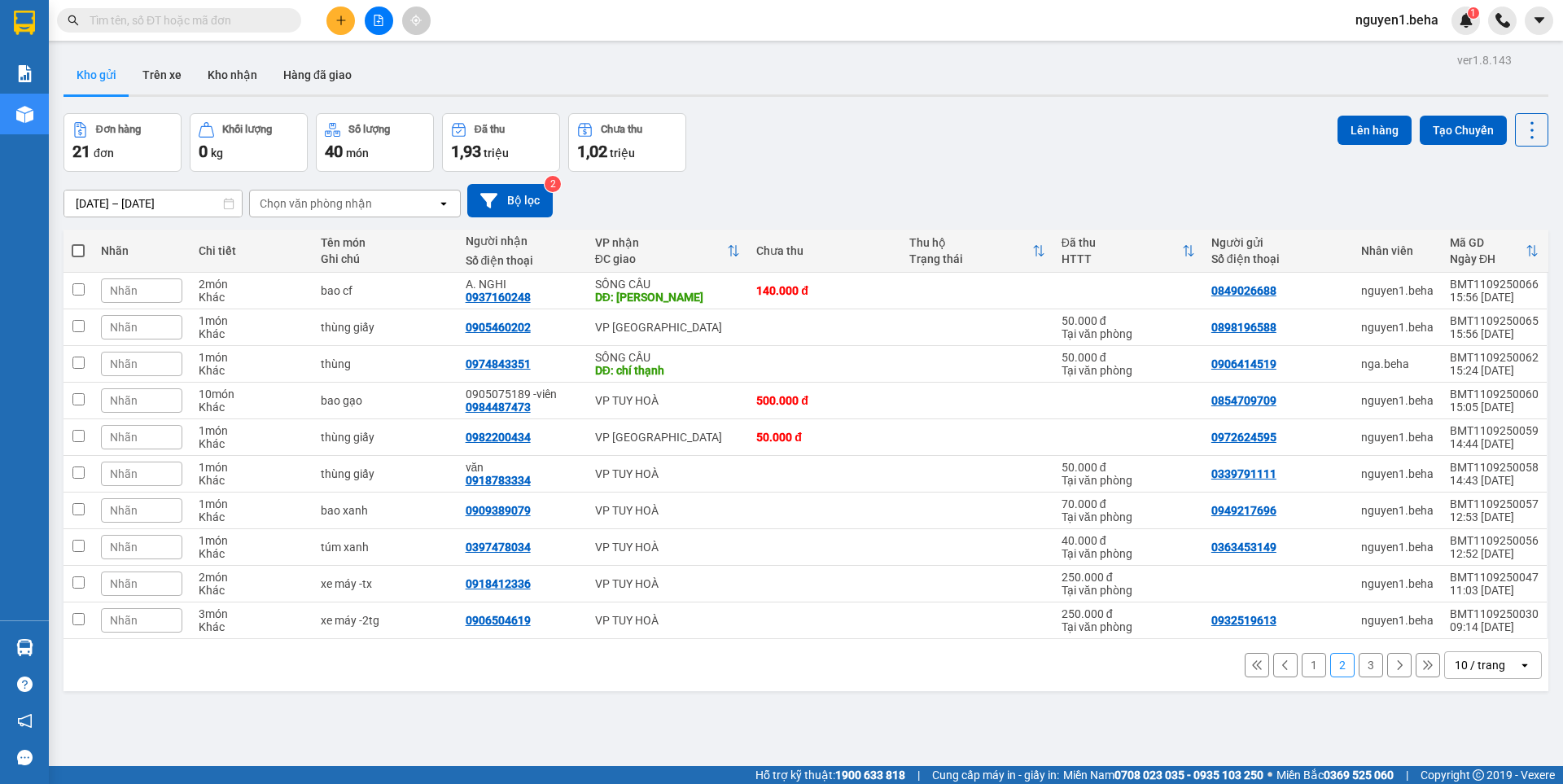
click at [156, 287] on div "Nhãn" at bounding box center [141, 290] width 81 height 24
click at [105, 371] on div "Xe SC" at bounding box center [98, 370] width 42 height 21
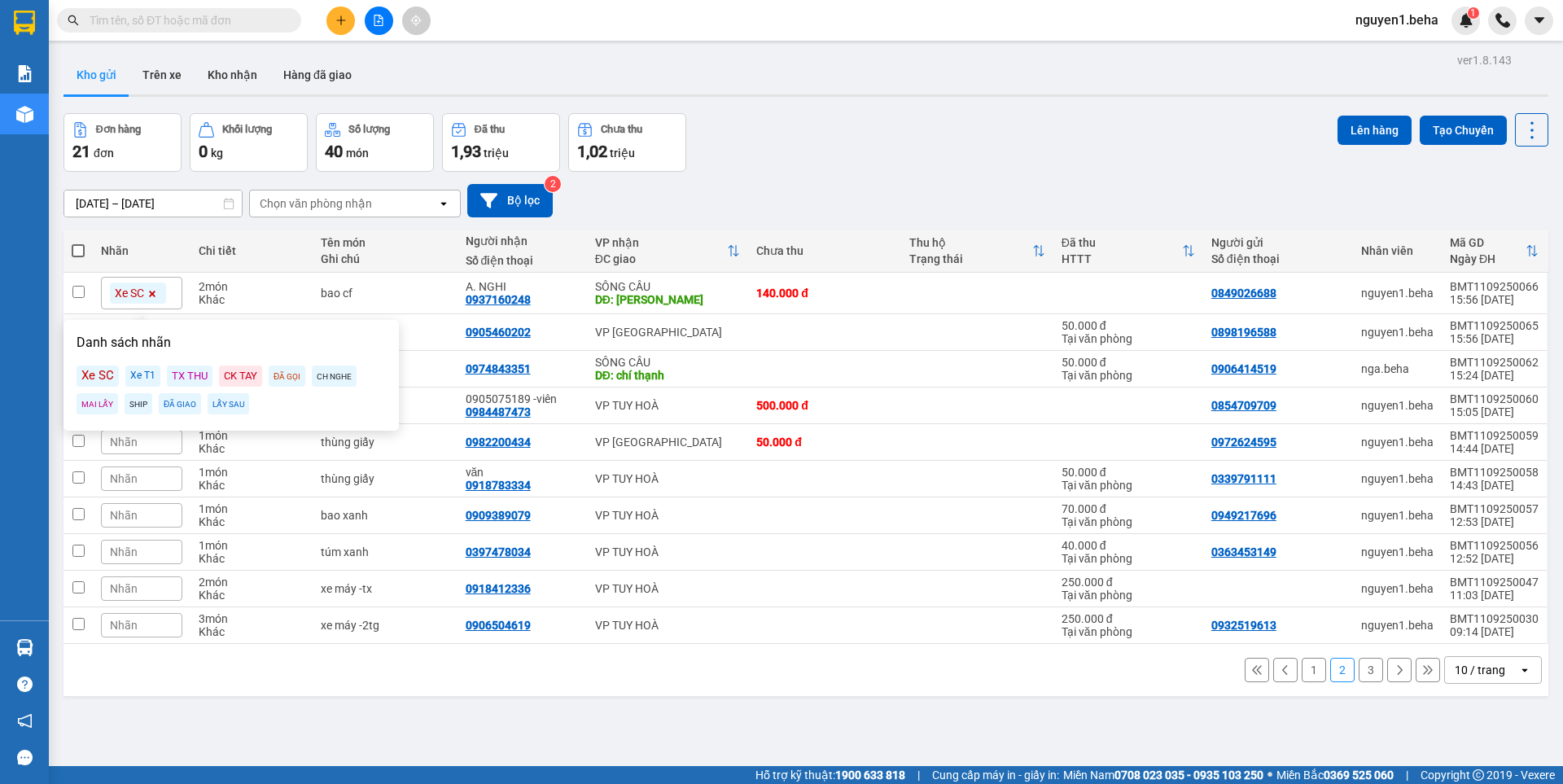
click at [447, 732] on div "ver 1.8.143 Kho gửi Trên xe Kho nhận Hàng đã giao Đơn hàng 21 đơn Khối lượng 0 …" at bounding box center [805, 441] width 1497 height 784
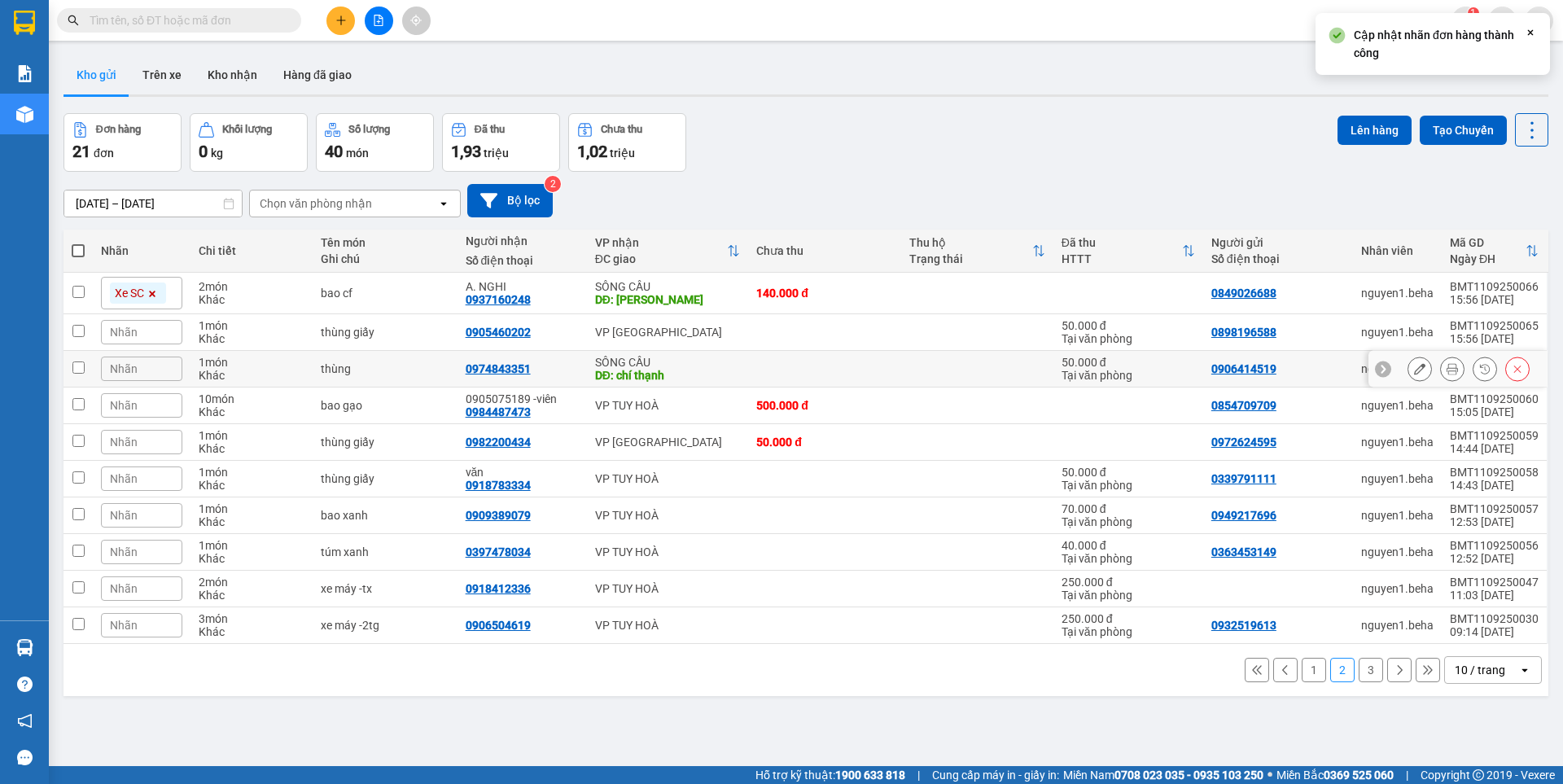
drag, startPoint x: 143, startPoint y: 368, endPoint x: 143, endPoint y: 384, distance: 16.0
click at [142, 368] on div "Nhãn" at bounding box center [141, 369] width 81 height 24
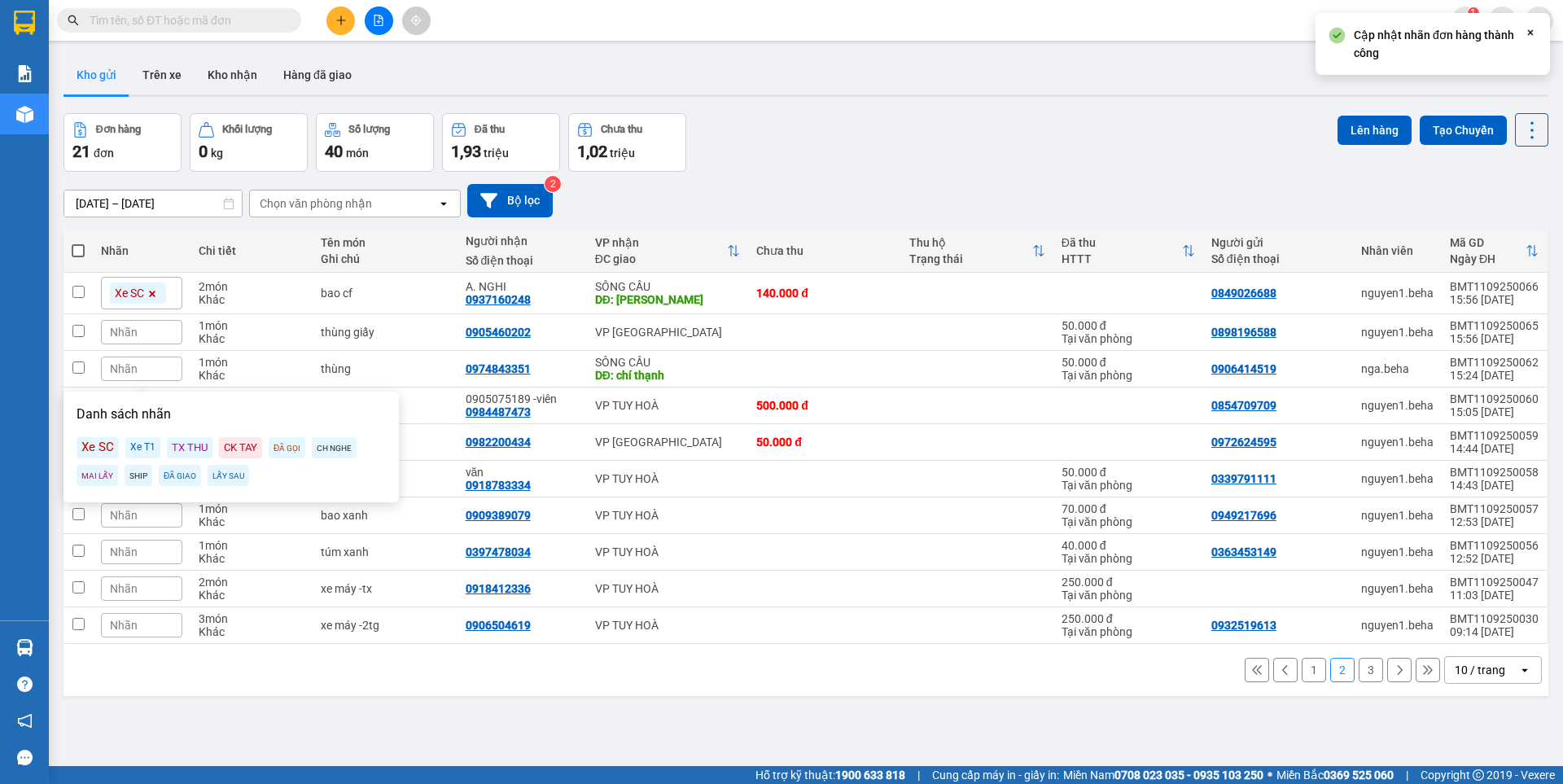
click at [90, 449] on div "Xe SC" at bounding box center [98, 448] width 42 height 21
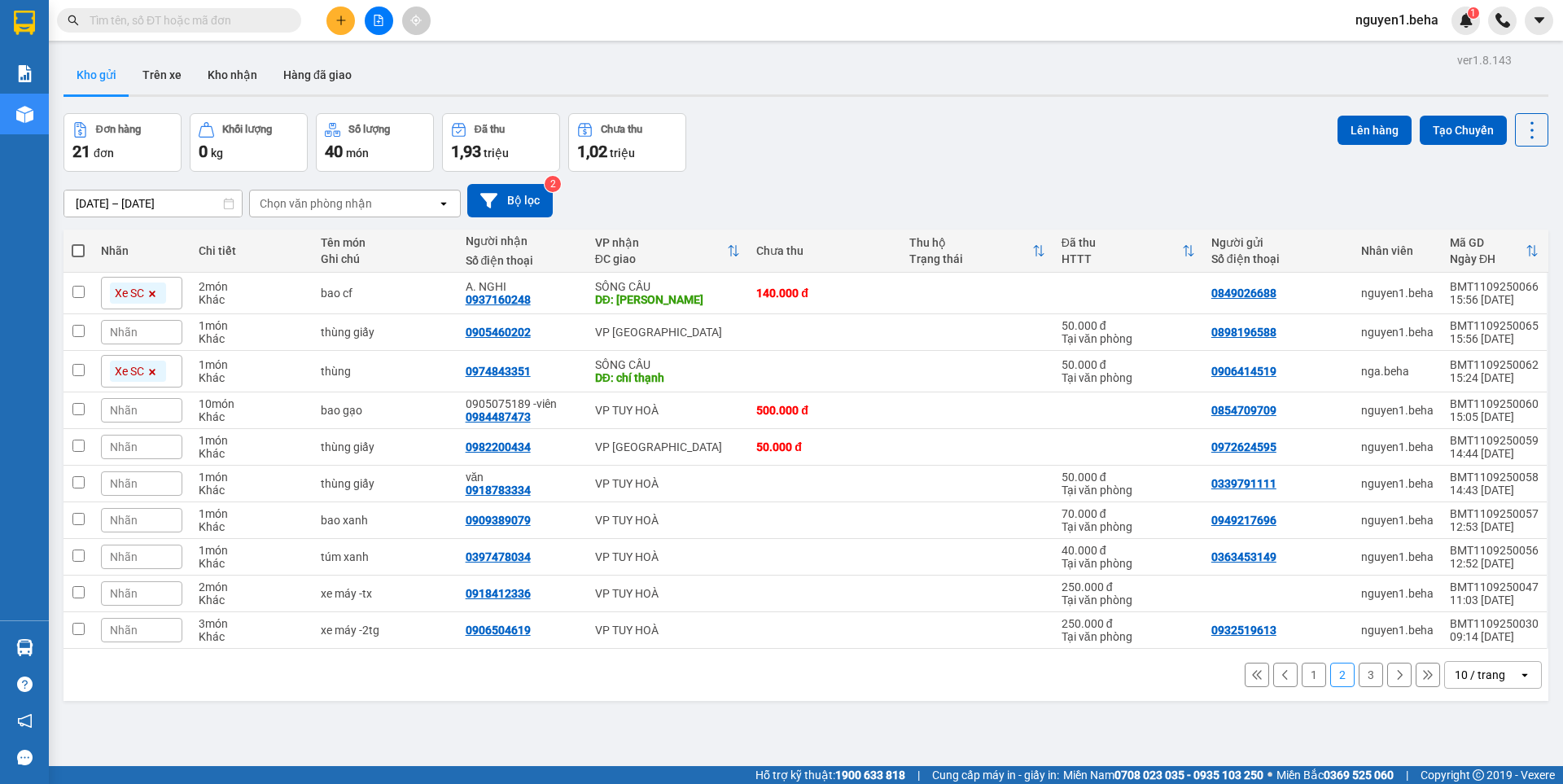
click at [605, 676] on div "1 2 3 10 / trang open" at bounding box center [805, 675] width 1471 height 28
click at [1358, 678] on button "3" at bounding box center [1371, 675] width 24 height 24
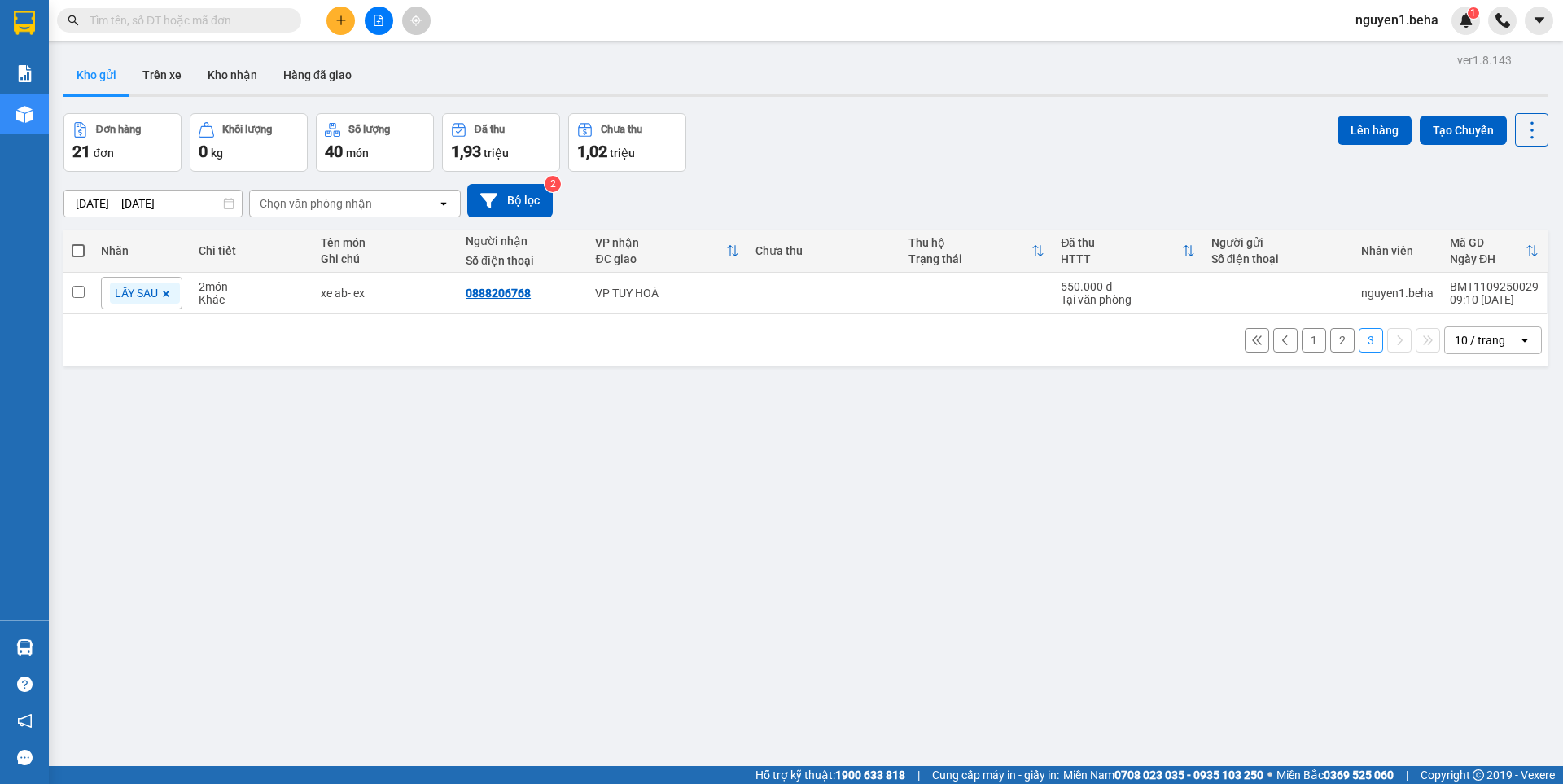
click at [1302, 342] on button "1" at bounding box center [1314, 340] width 24 height 24
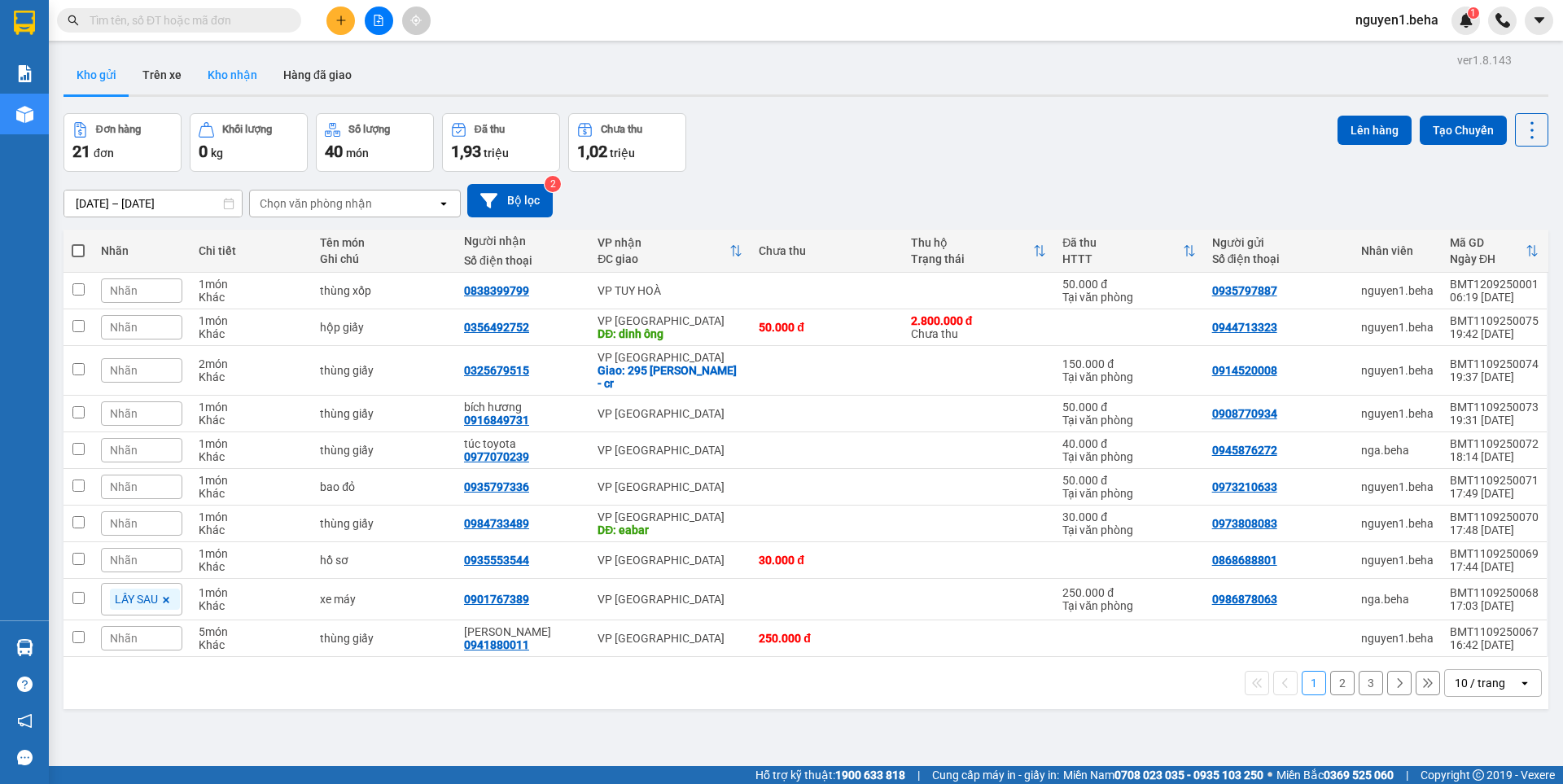
click at [237, 71] on button "Kho nhận" at bounding box center [233, 74] width 76 height 39
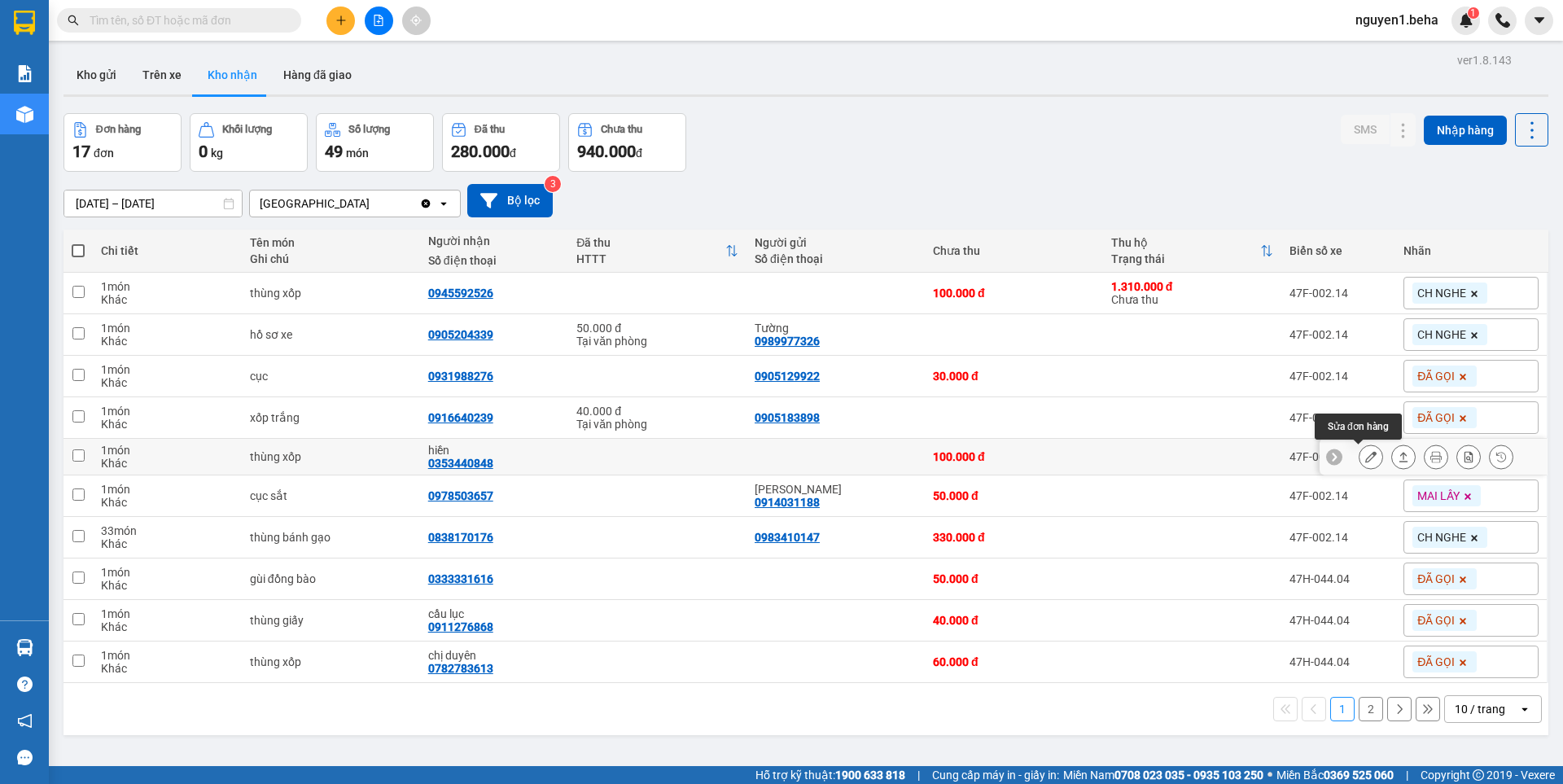
click at [1365, 457] on icon at bounding box center [1370, 456] width 11 height 11
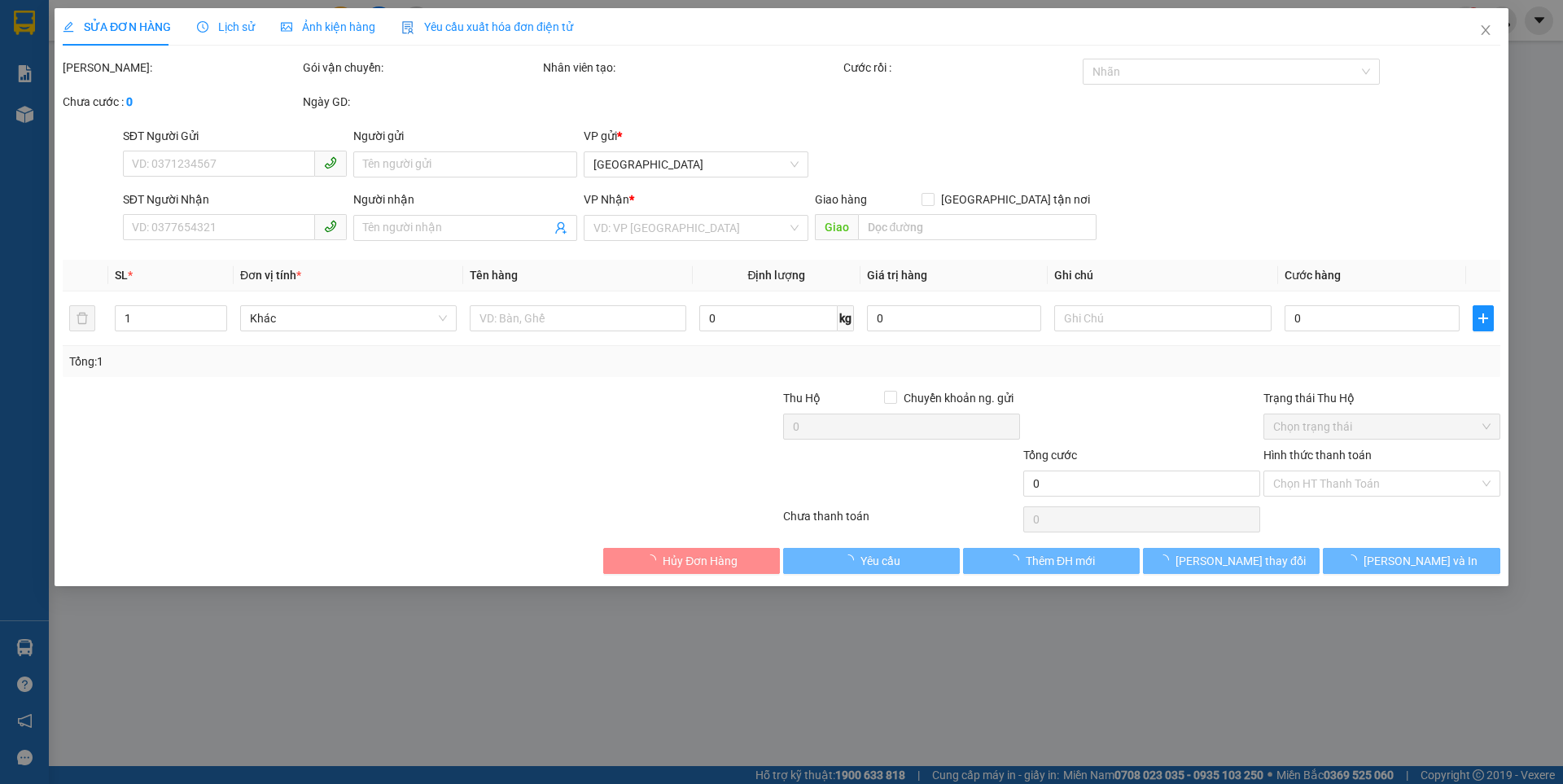
type input "0353440848"
type input "hiền"
type input "100.000"
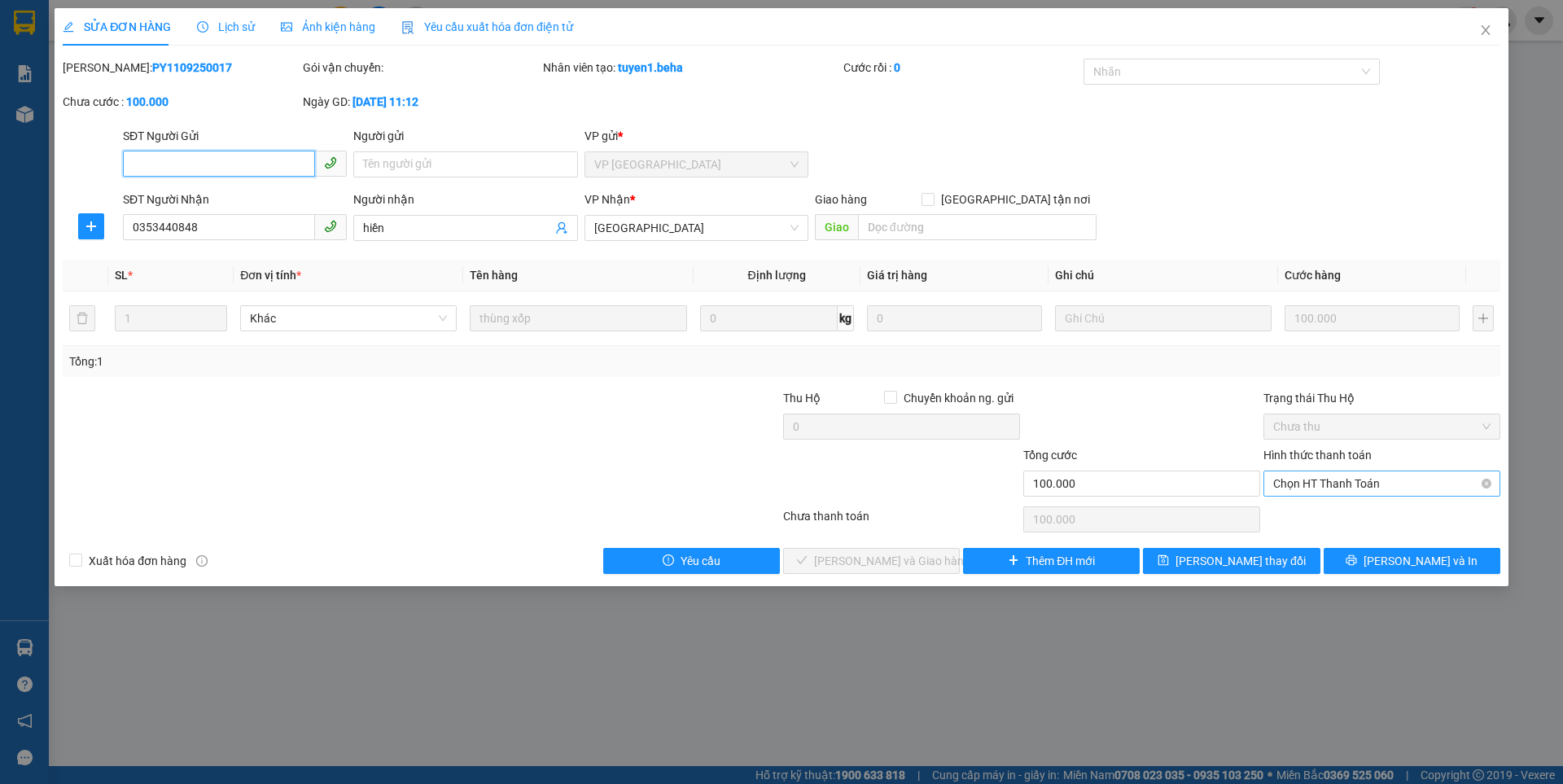
click at [1316, 478] on span "Chọn HT Thanh Toán" at bounding box center [1381, 483] width 218 height 24
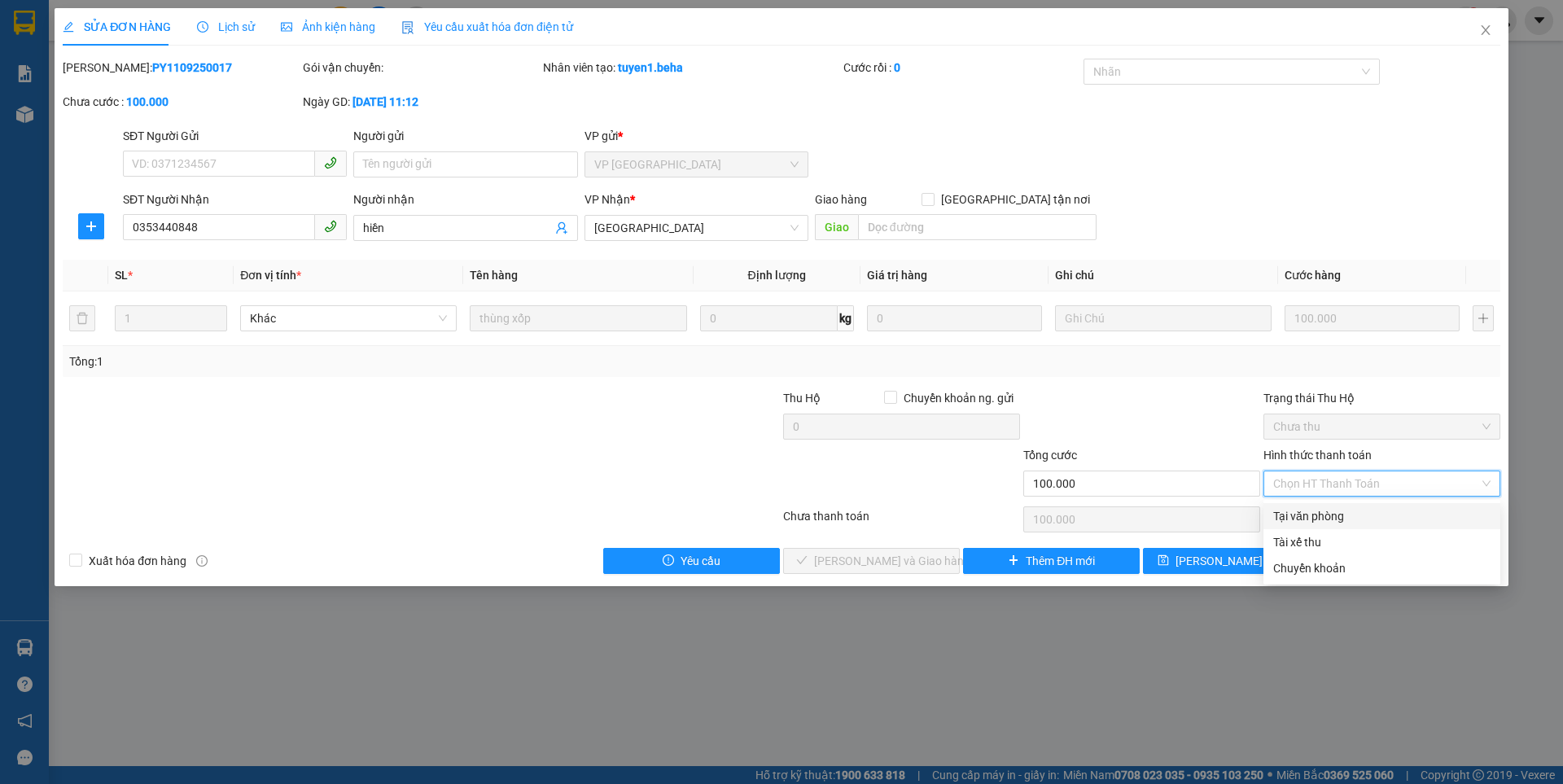
click at [1312, 513] on div "Tại văn phòng" at bounding box center [1381, 516] width 218 height 17
type input "0"
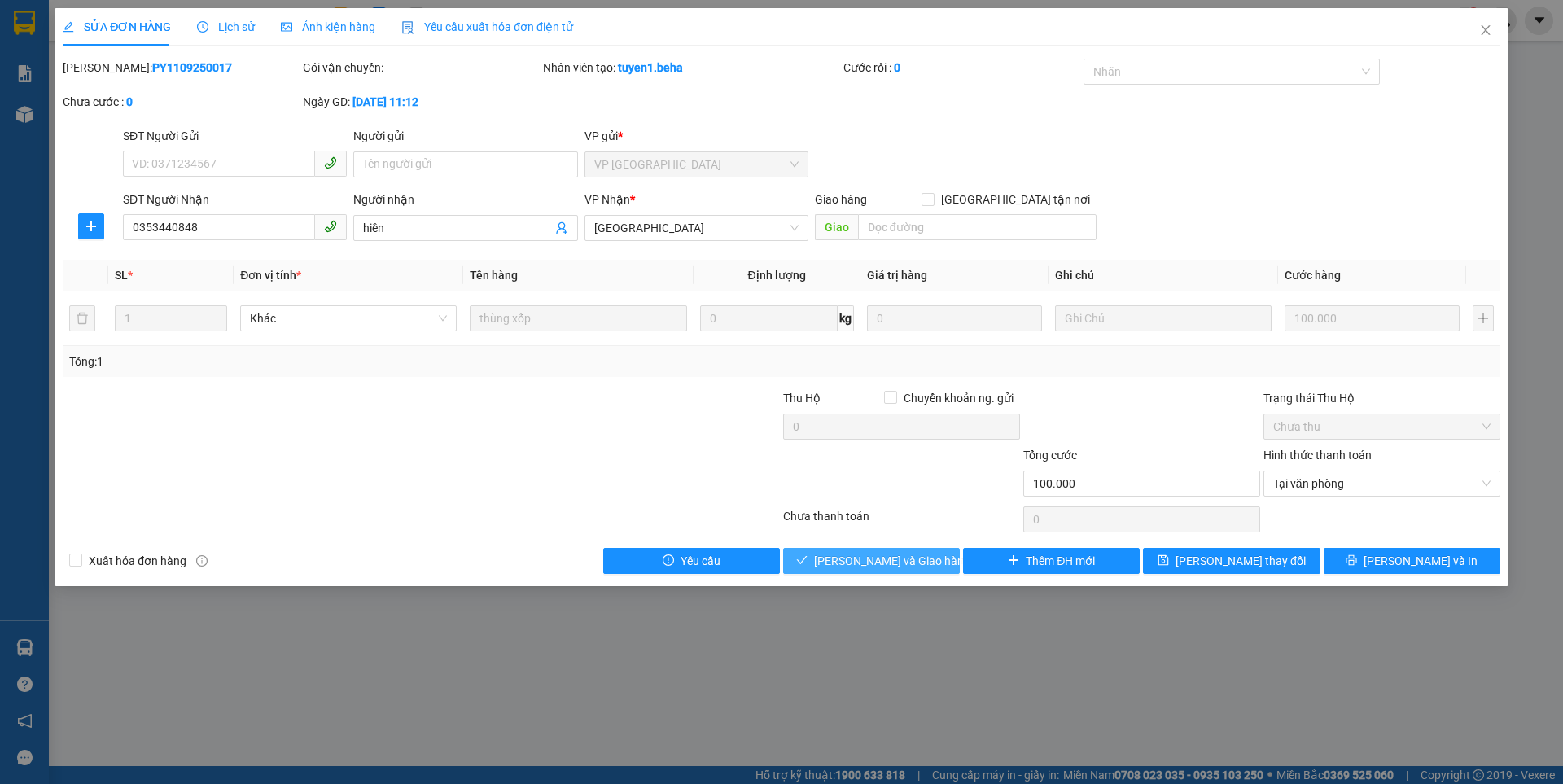
click at [900, 559] on span "[PERSON_NAME] và Giao hàng" at bounding box center [892, 560] width 156 height 17
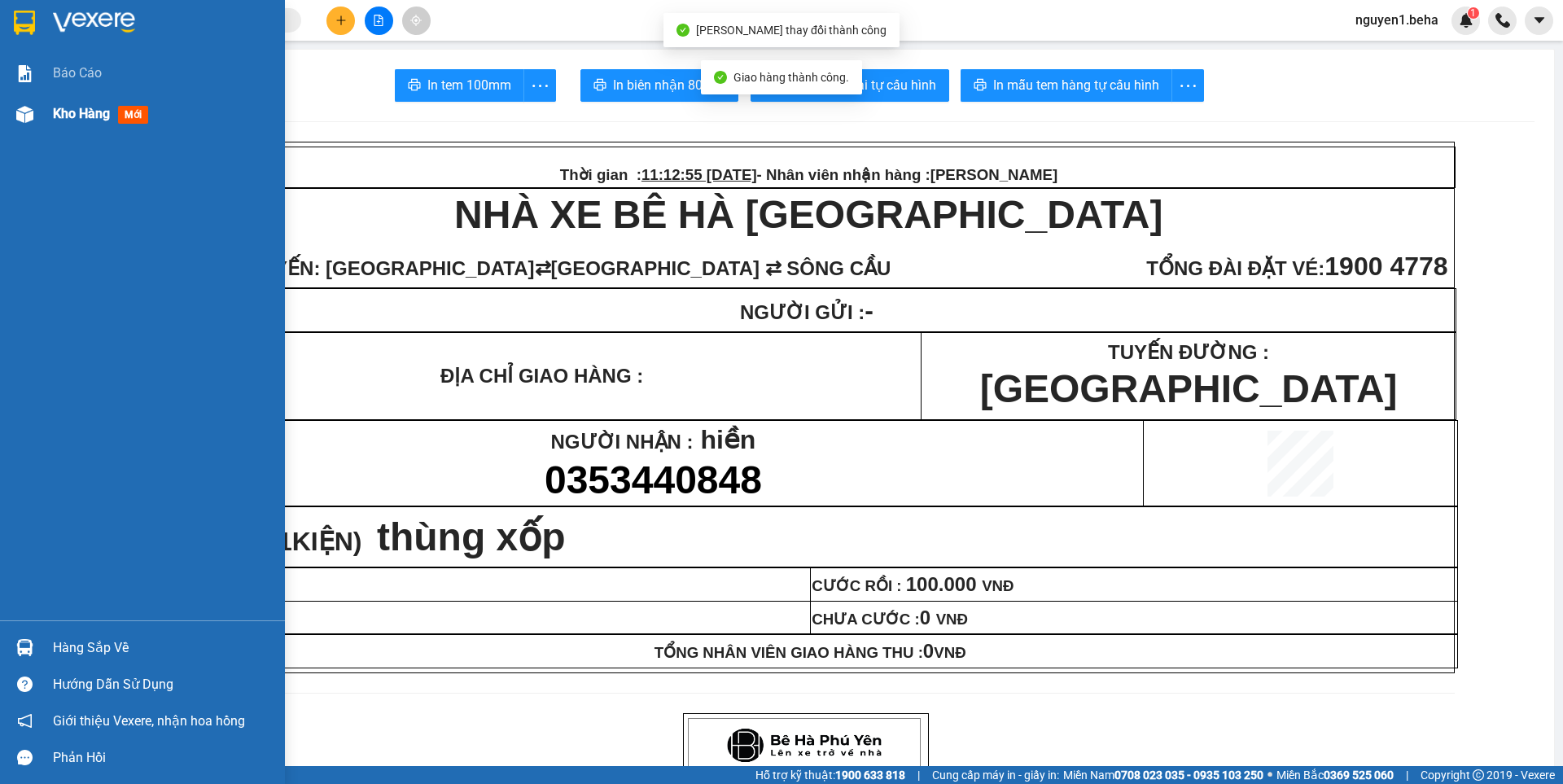
click at [24, 114] on img at bounding box center [25, 114] width 17 height 17
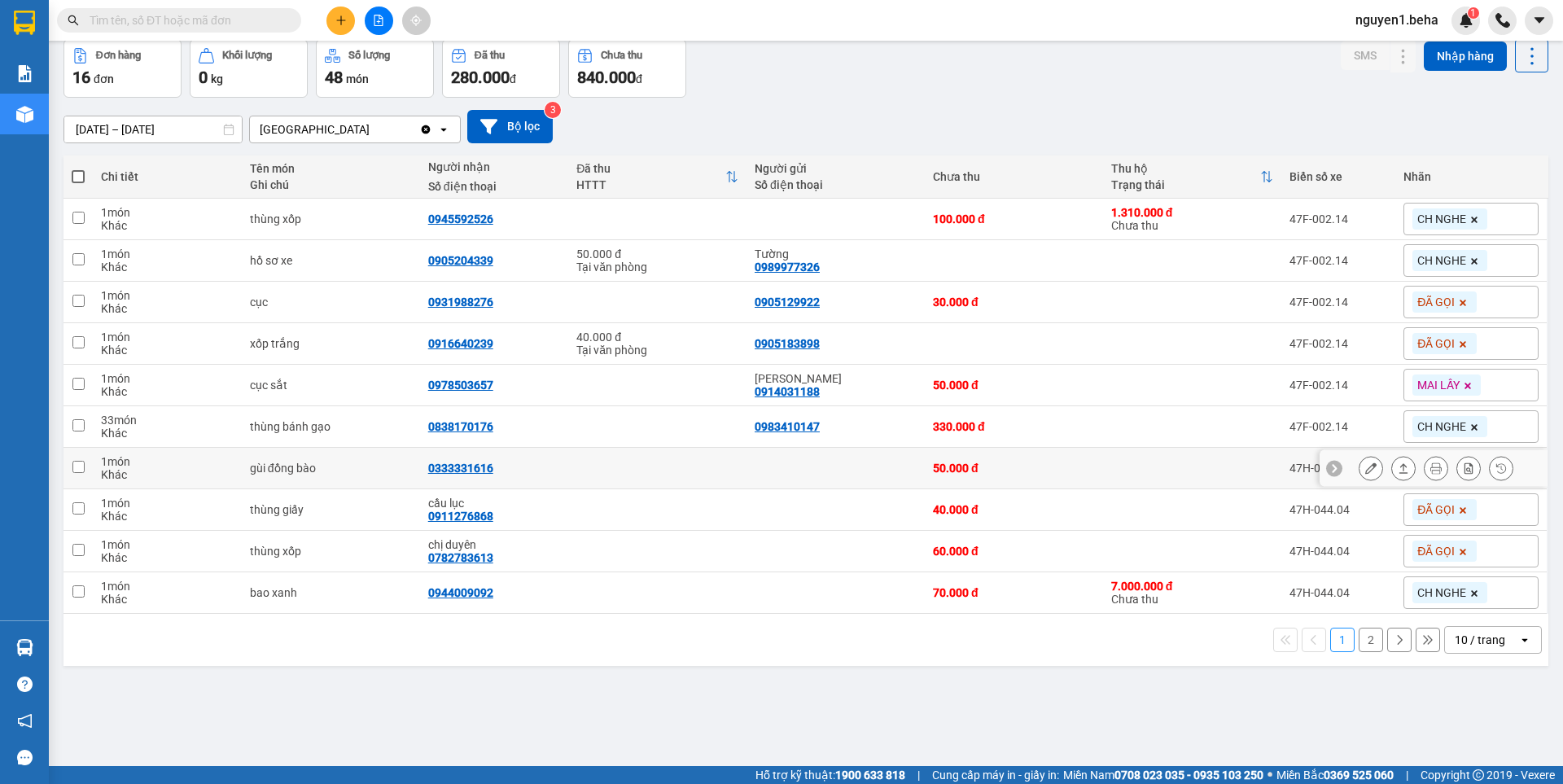
scroll to position [75, 0]
click at [1365, 554] on icon at bounding box center [1370, 550] width 11 height 11
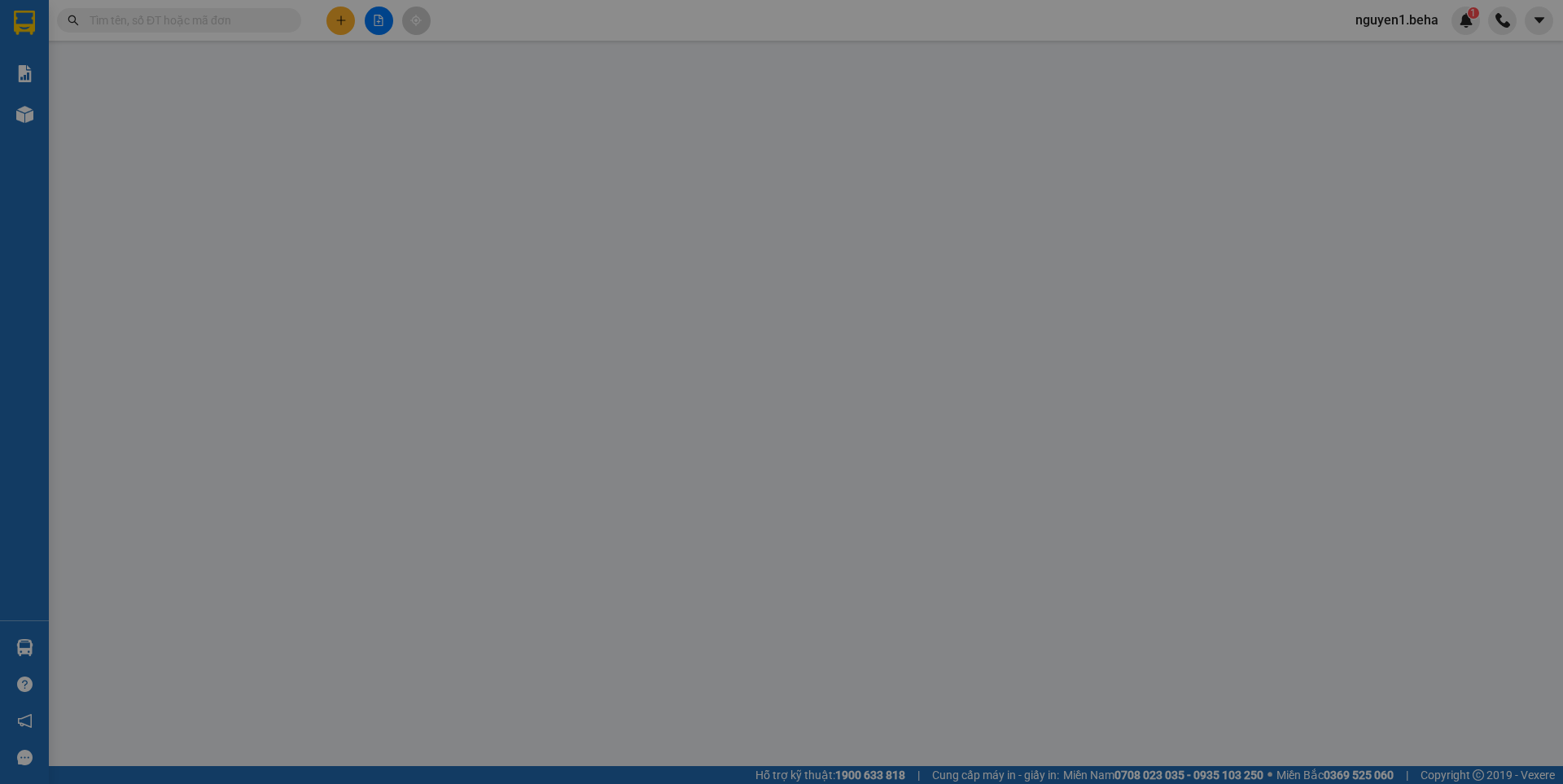
type input "0782783613"
type input "chị duyên"
type input "60.000"
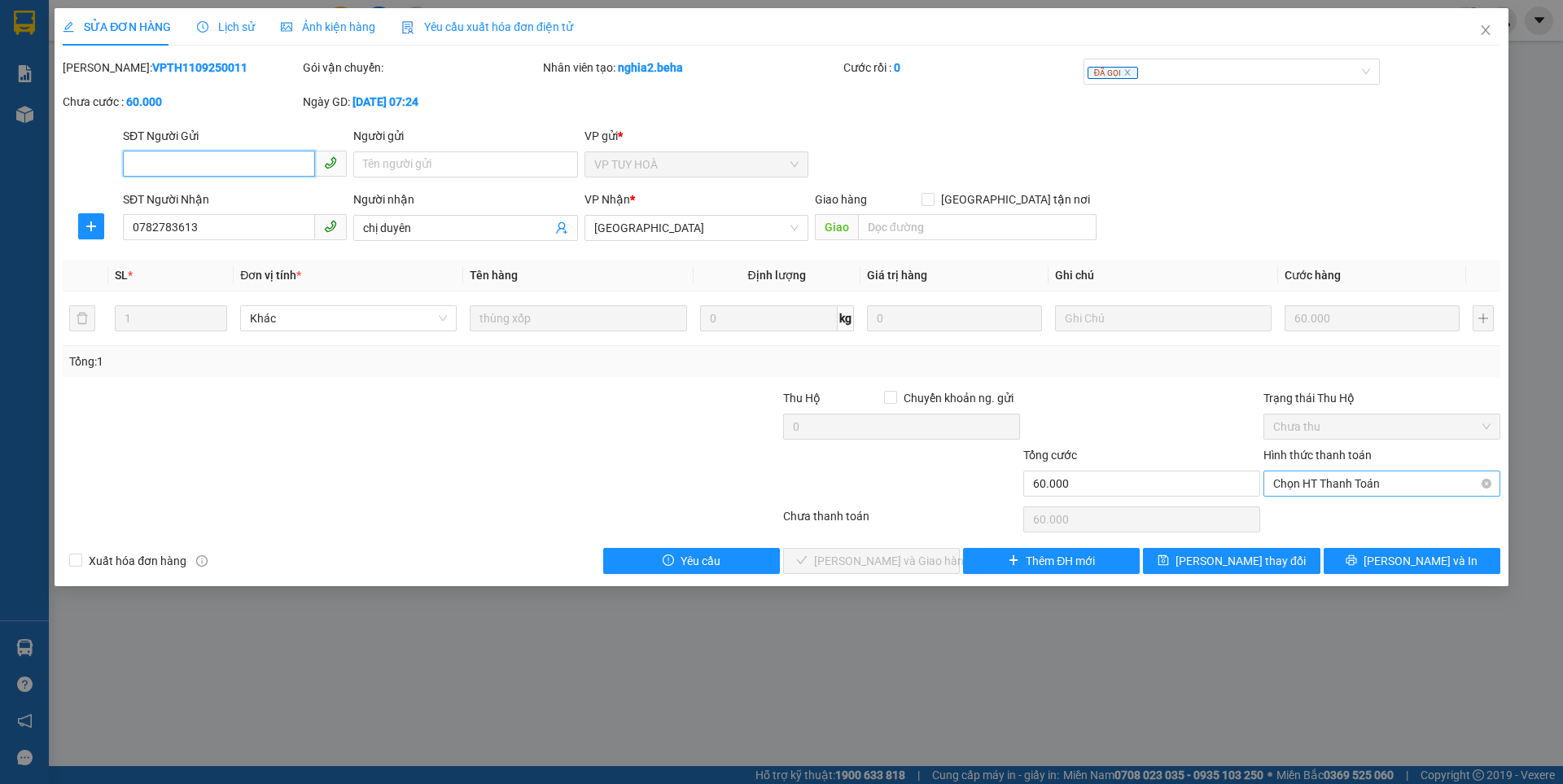
click at [1328, 483] on span "Chọn HT Thanh Toán" at bounding box center [1381, 483] width 218 height 24
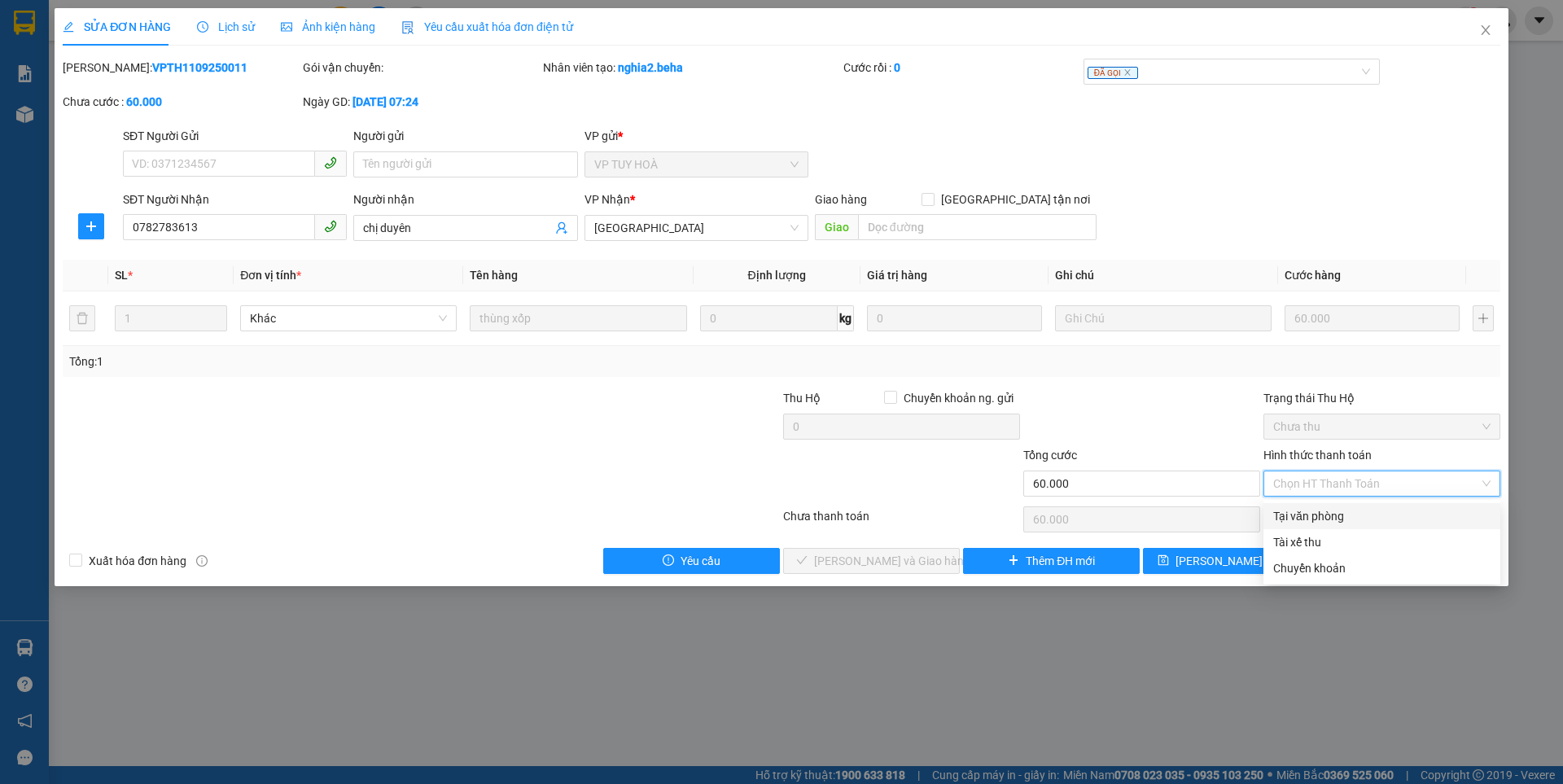
click at [1312, 518] on div "Tại văn phòng" at bounding box center [1381, 516] width 218 height 17
type input "0"
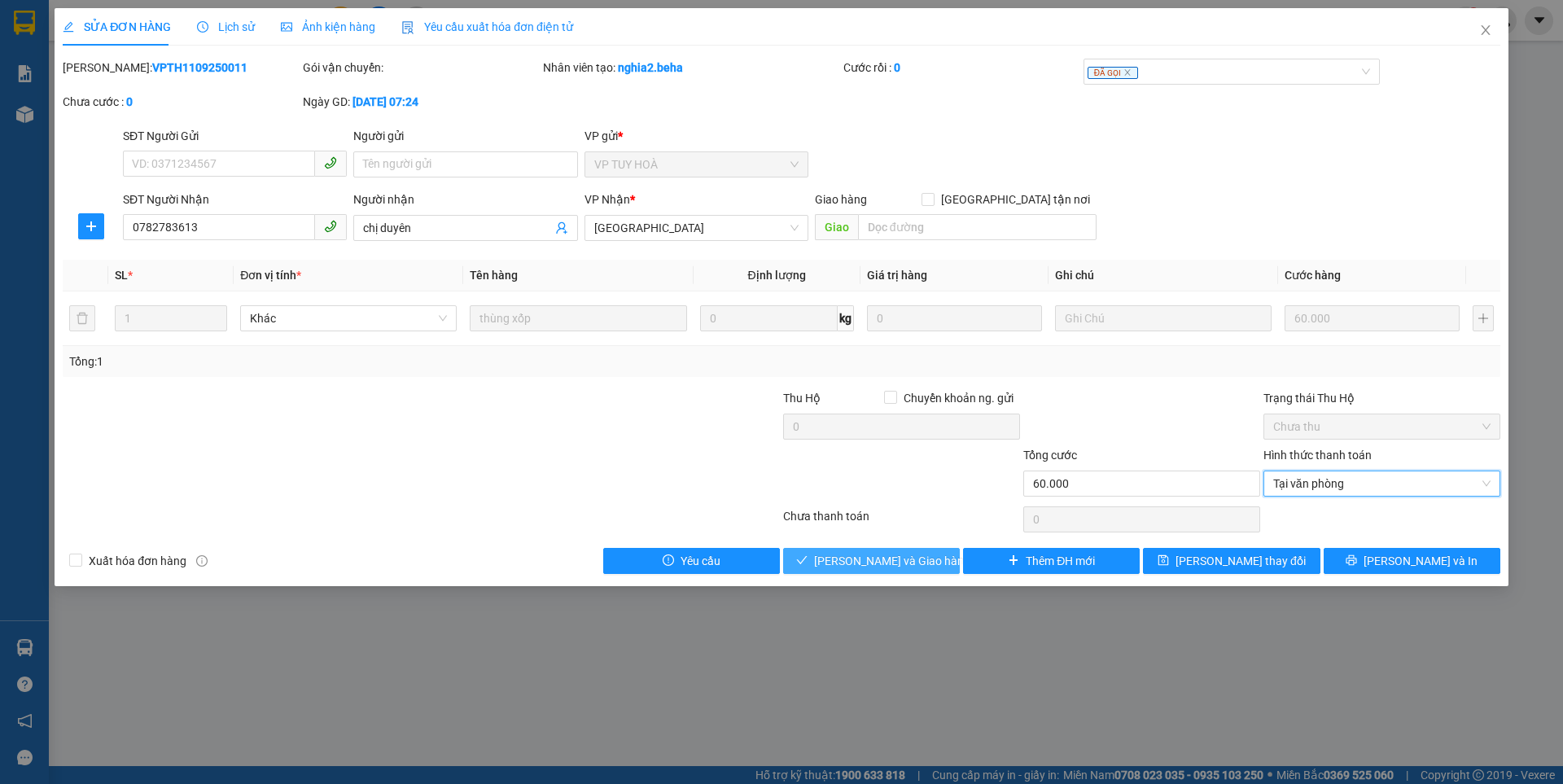
click at [887, 560] on span "[PERSON_NAME] và Giao hàng" at bounding box center [892, 560] width 156 height 17
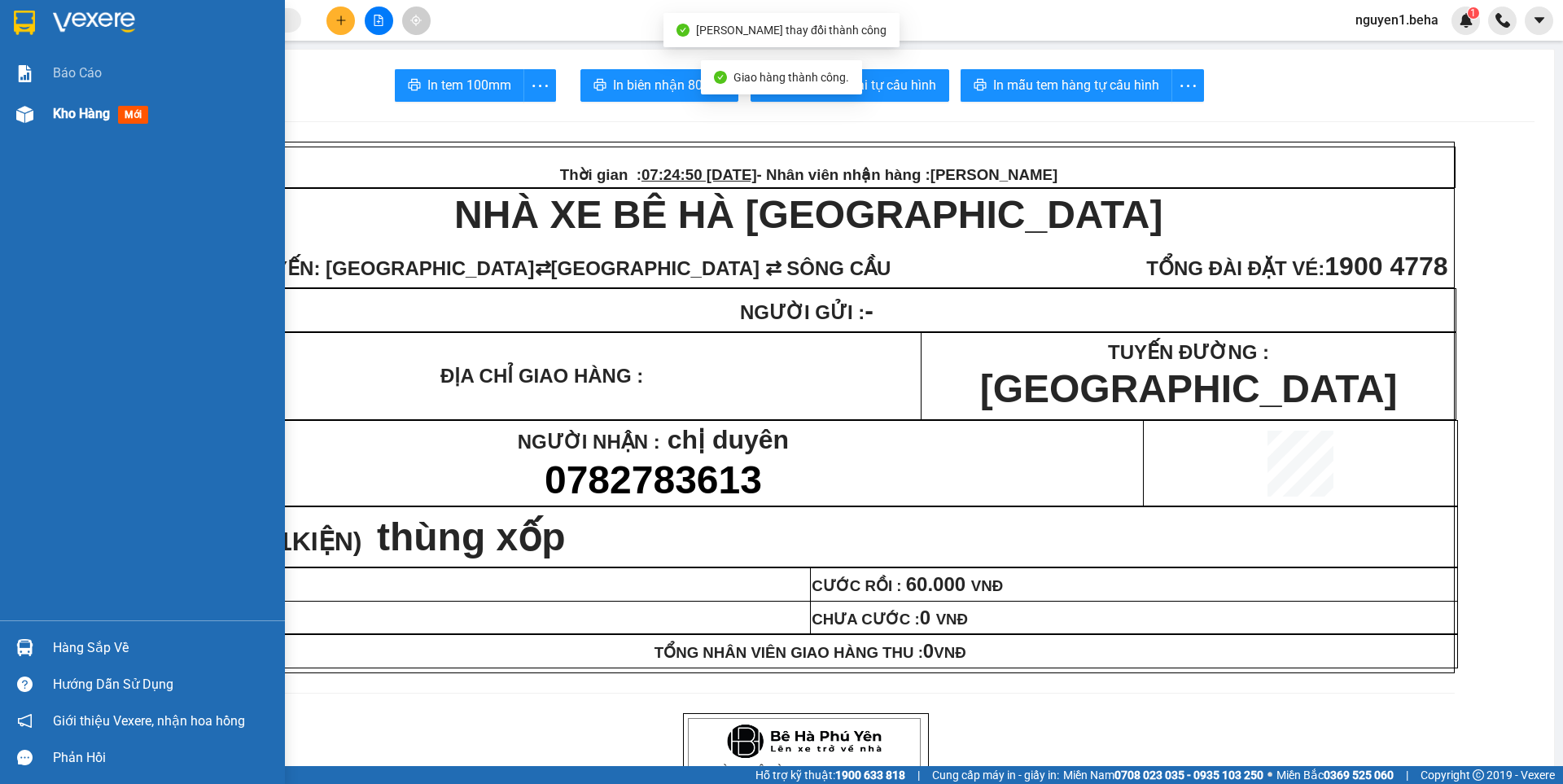
click at [25, 121] on img at bounding box center [25, 114] width 17 height 17
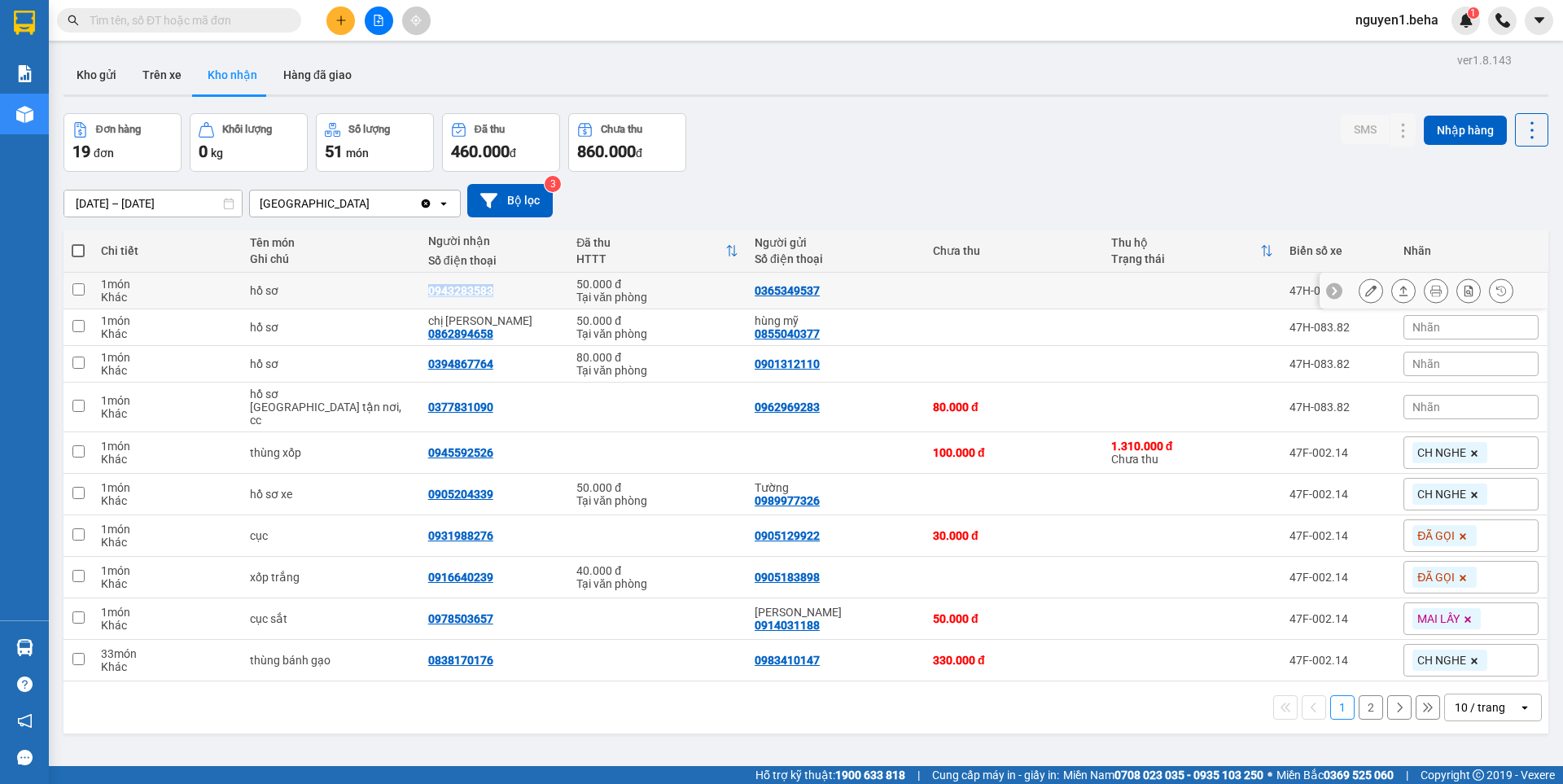
drag, startPoint x: 421, startPoint y: 288, endPoint x: 503, endPoint y: 283, distance: 82.2
click at [503, 283] on td "0943283583" at bounding box center [493, 291] width 148 height 37
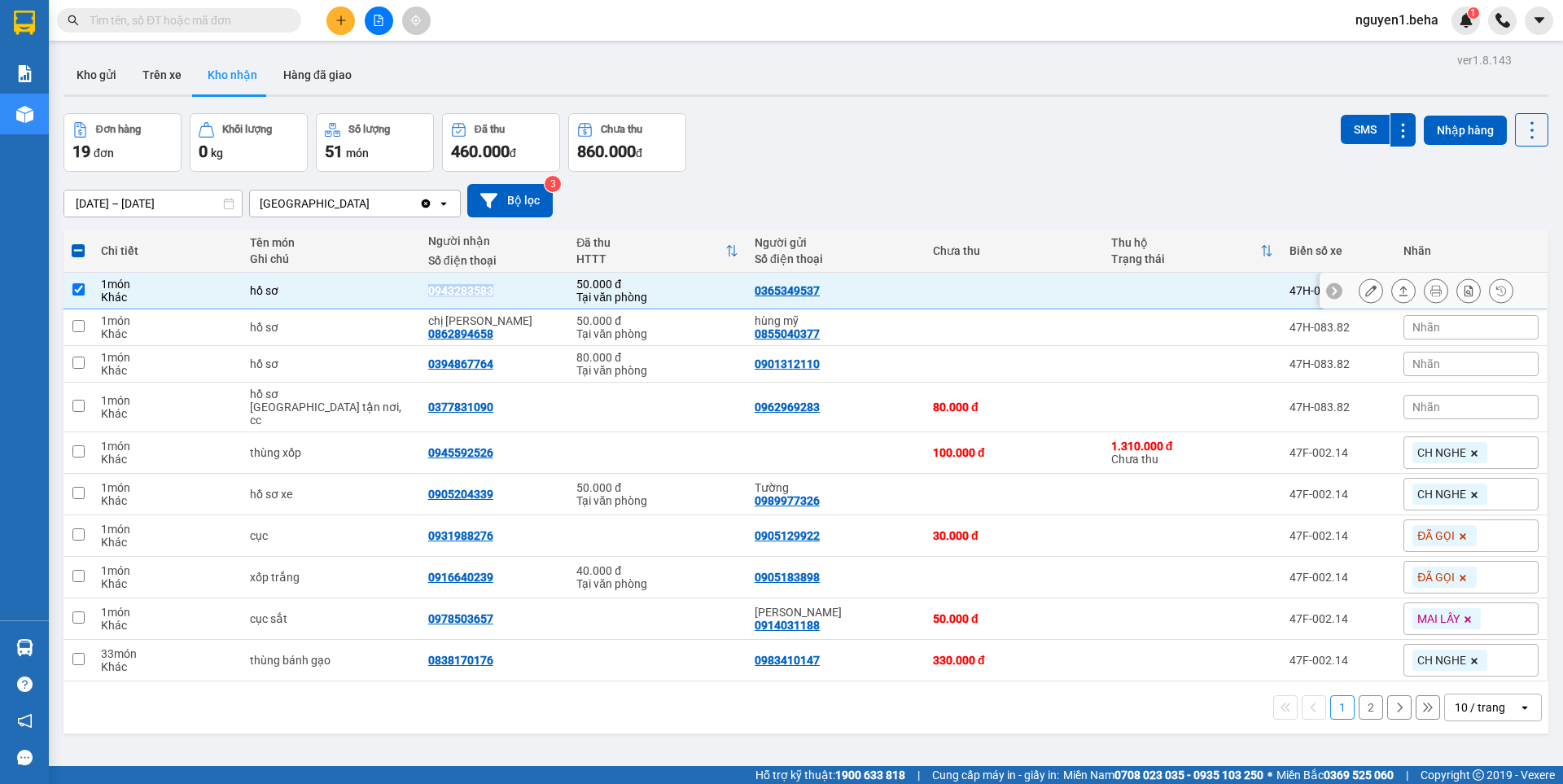
copy div "0943283583"
click at [80, 289] on input "checkbox" at bounding box center [79, 289] width 12 height 12
checkbox input "false"
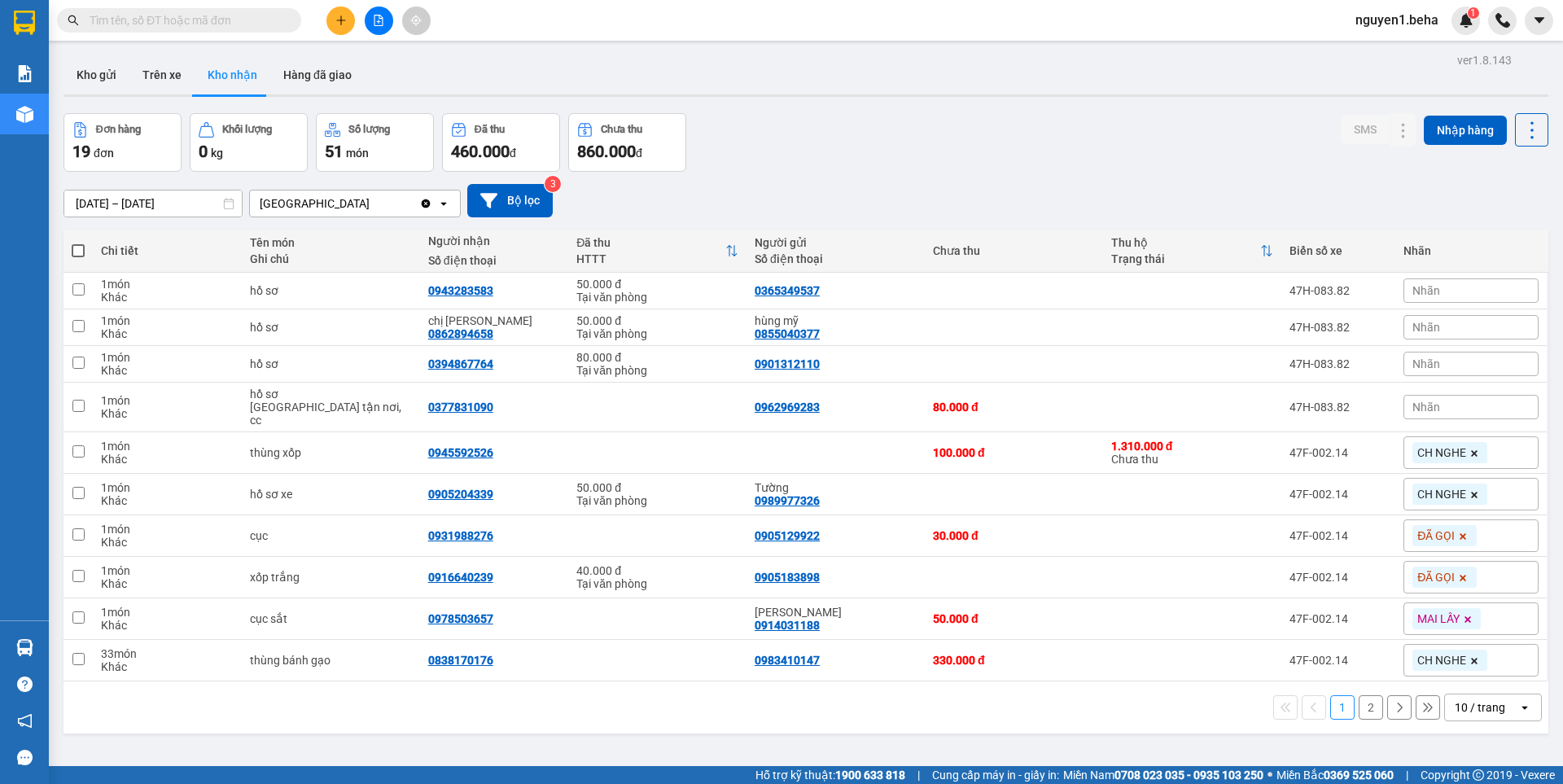
click at [1424, 323] on span "Nhãn" at bounding box center [1426, 327] width 28 height 13
click at [1475, 407] on div "CH NGHE" at bounding box center [1470, 406] width 45 height 21
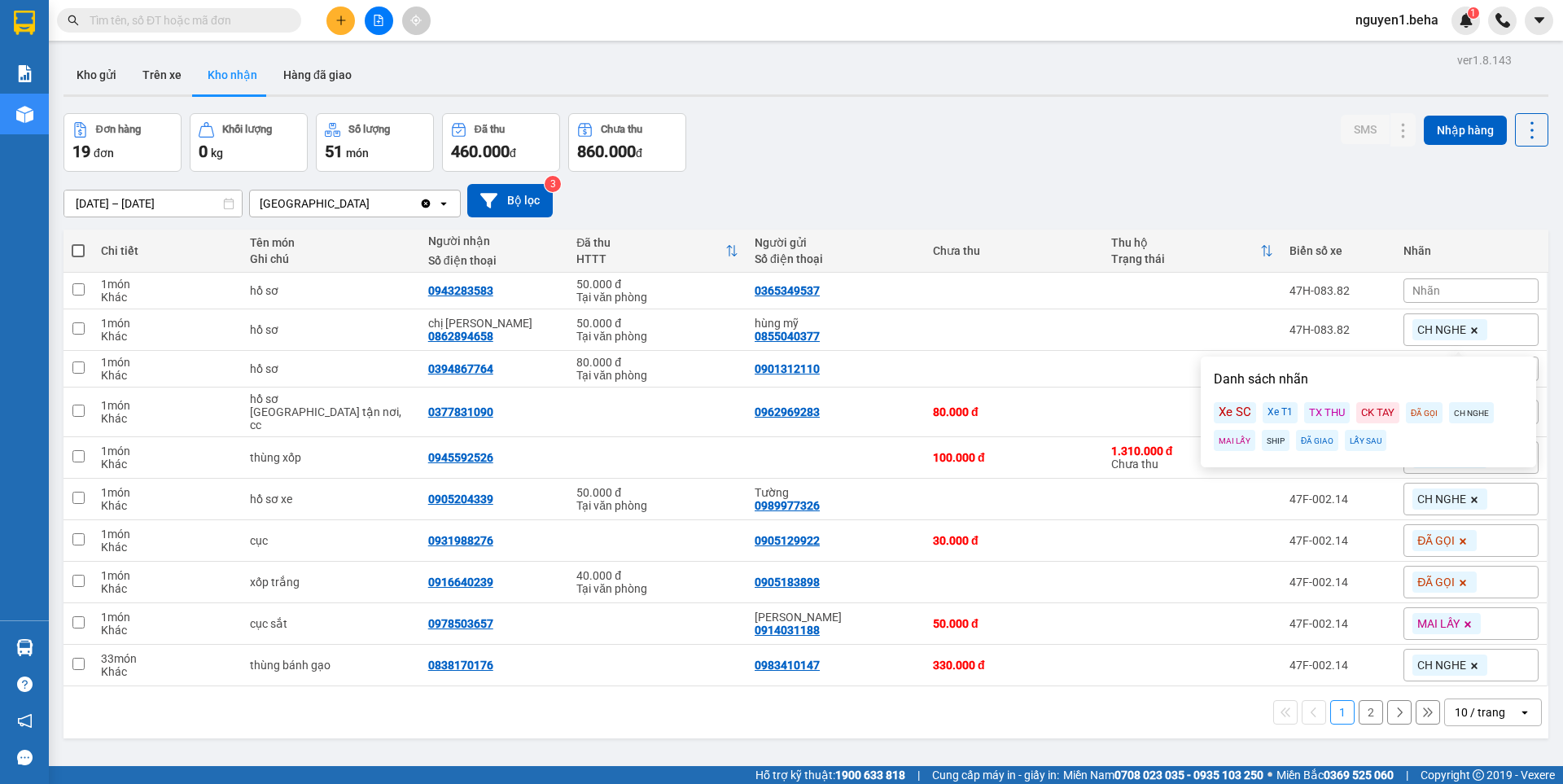
click at [1305, 171] on div "10/09/2025 – 12/09/2025 Press the down arrow key to interact with the calendar …" at bounding box center [806, 200] width 1484 height 58
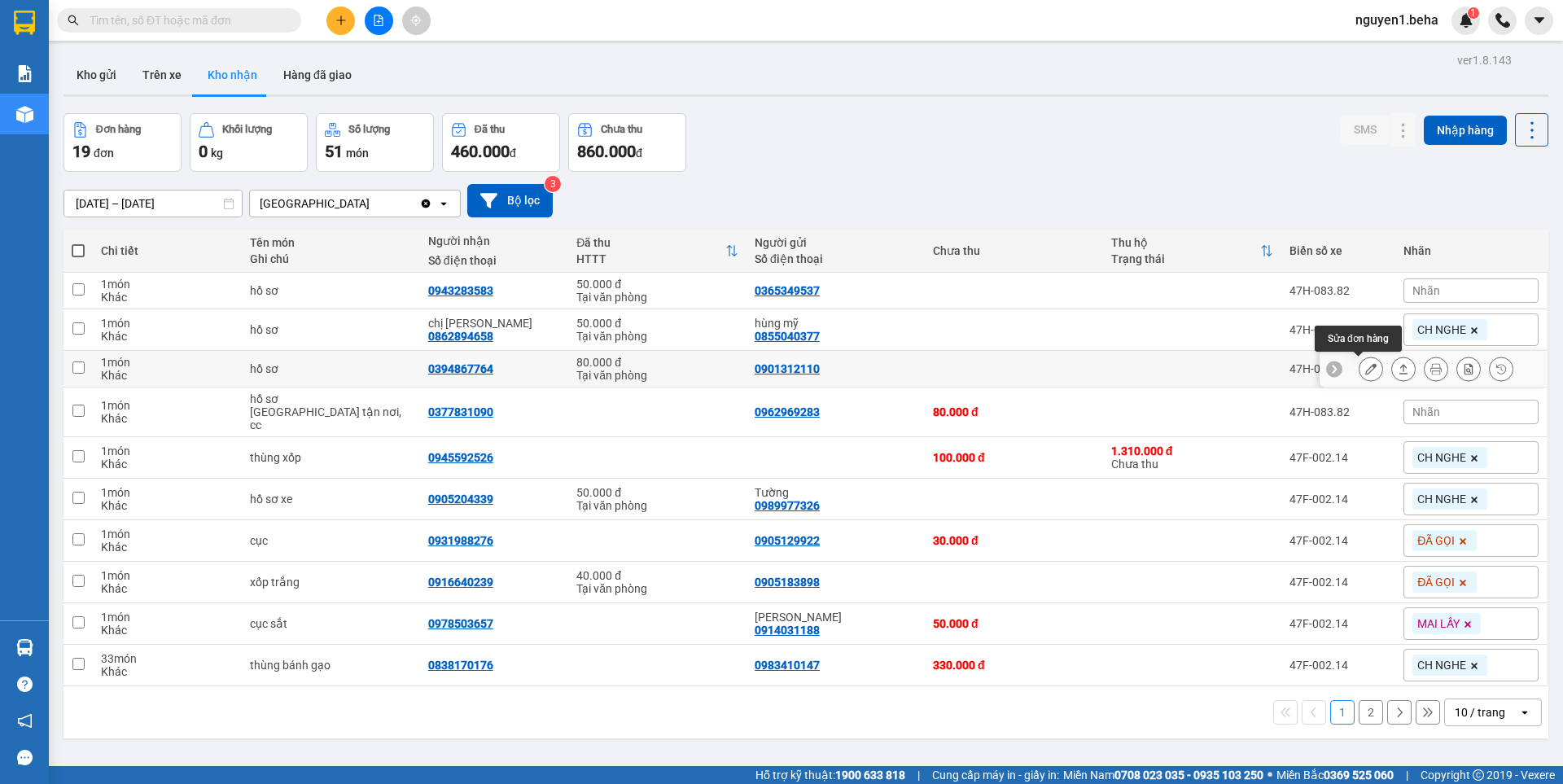
click at [1365, 371] on icon at bounding box center [1370, 368] width 11 height 11
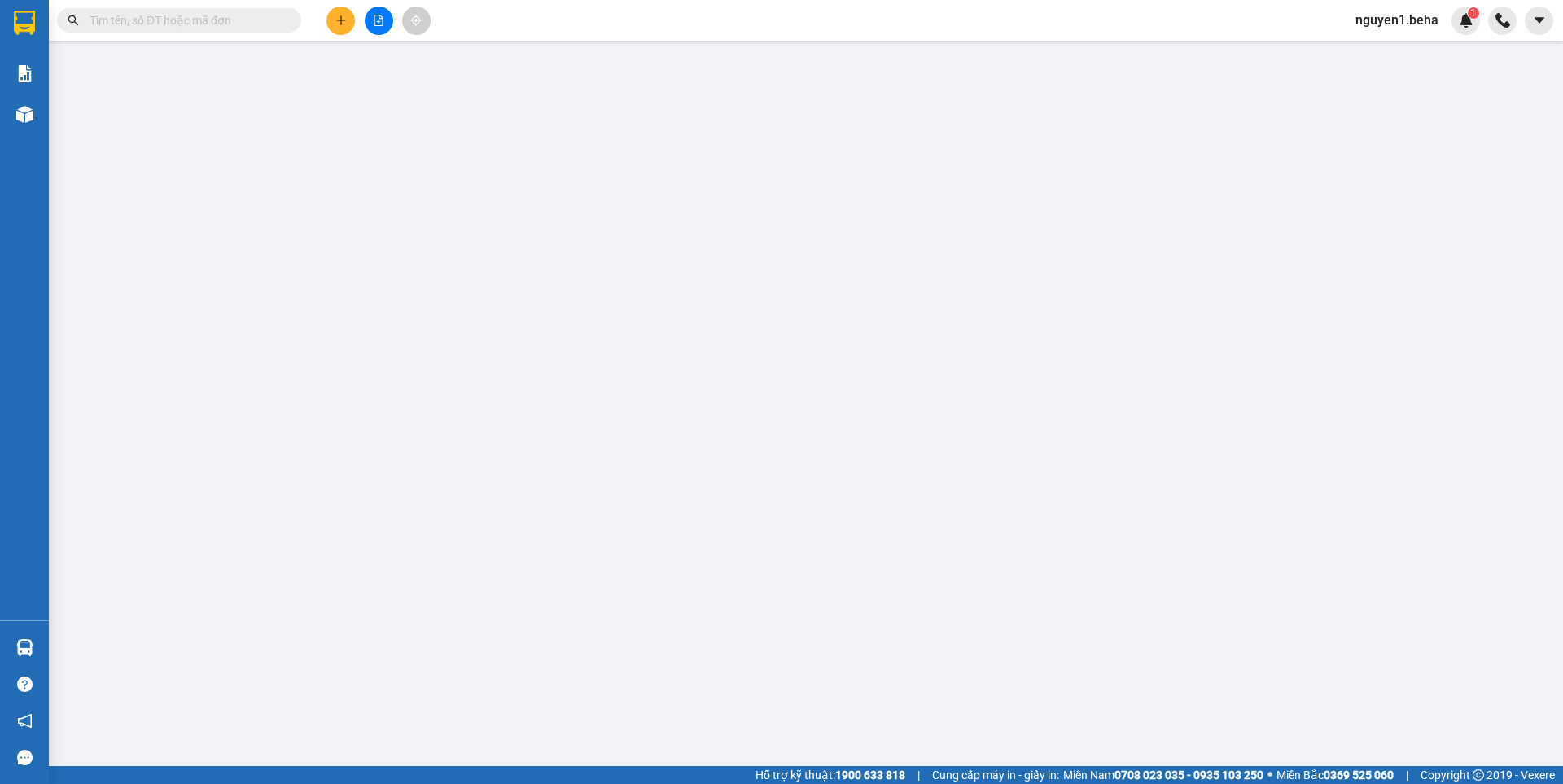
type input "0901312110"
type input "0394867764"
checkbox input "true"
type input "46 phan bội châu"
type input "80.000"
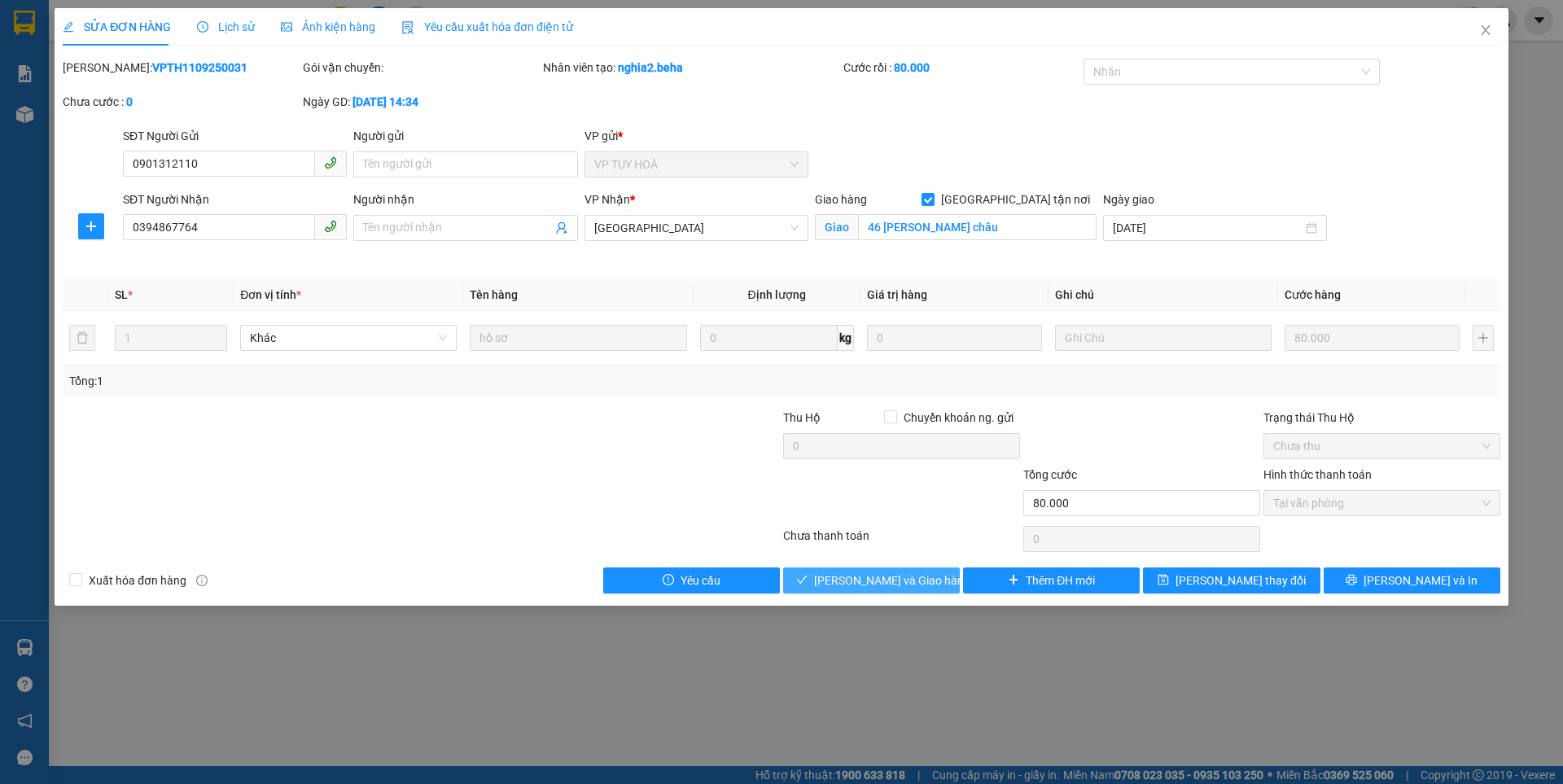
click at [879, 587] on span "[PERSON_NAME] và Giao hàng" at bounding box center [892, 580] width 156 height 17
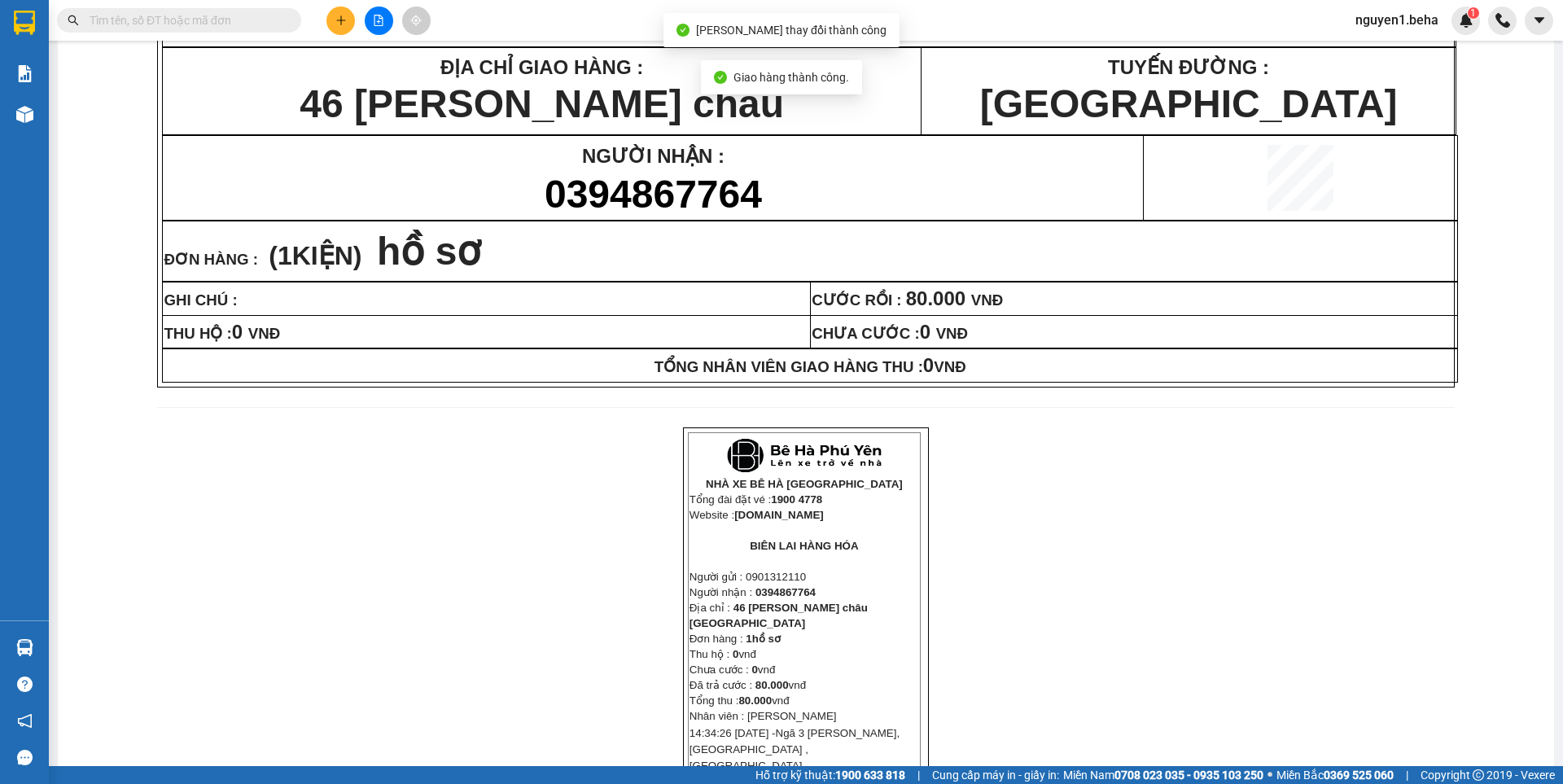
scroll to position [325, 0]
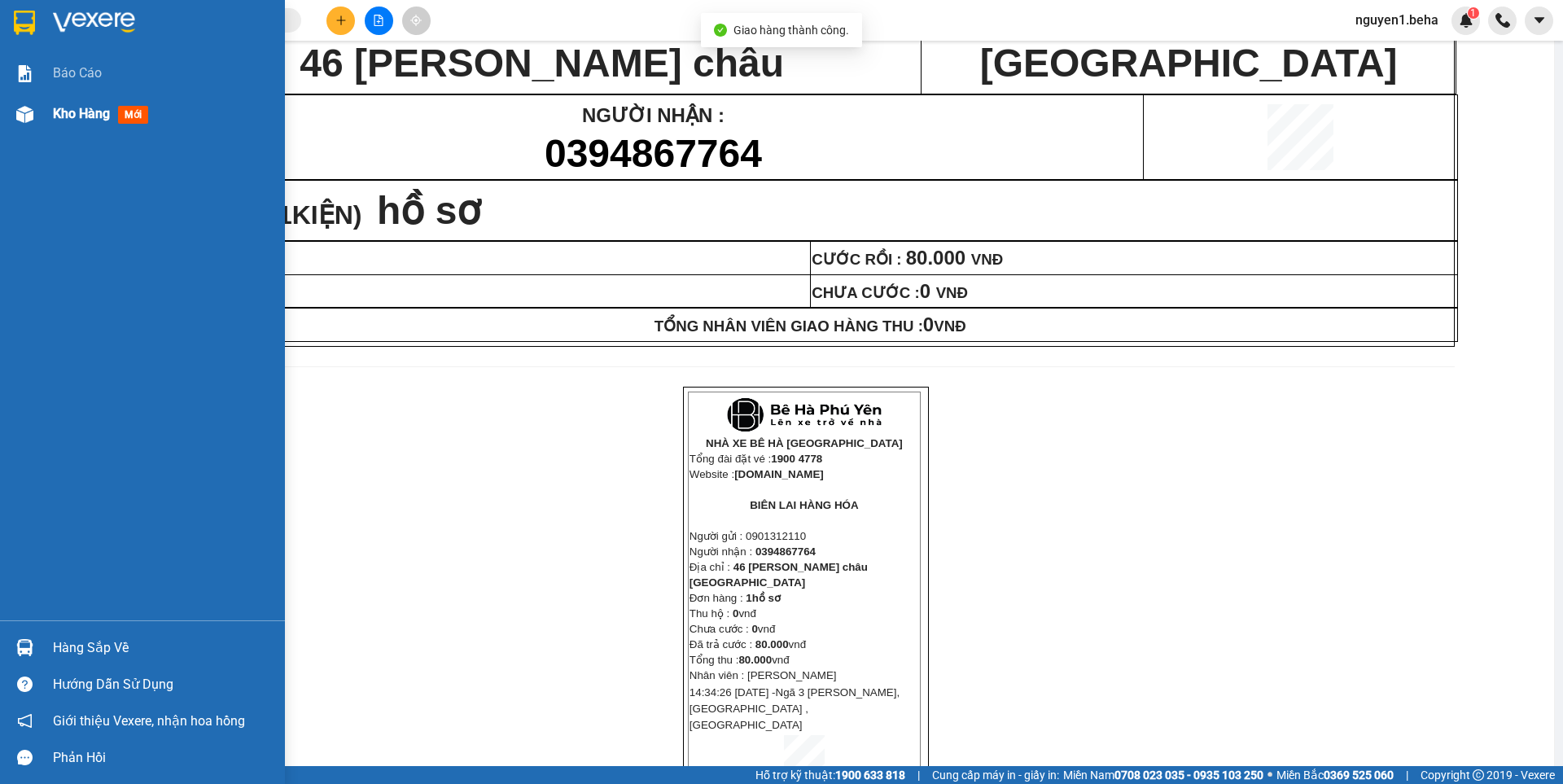
click at [24, 111] on img at bounding box center [25, 114] width 17 height 17
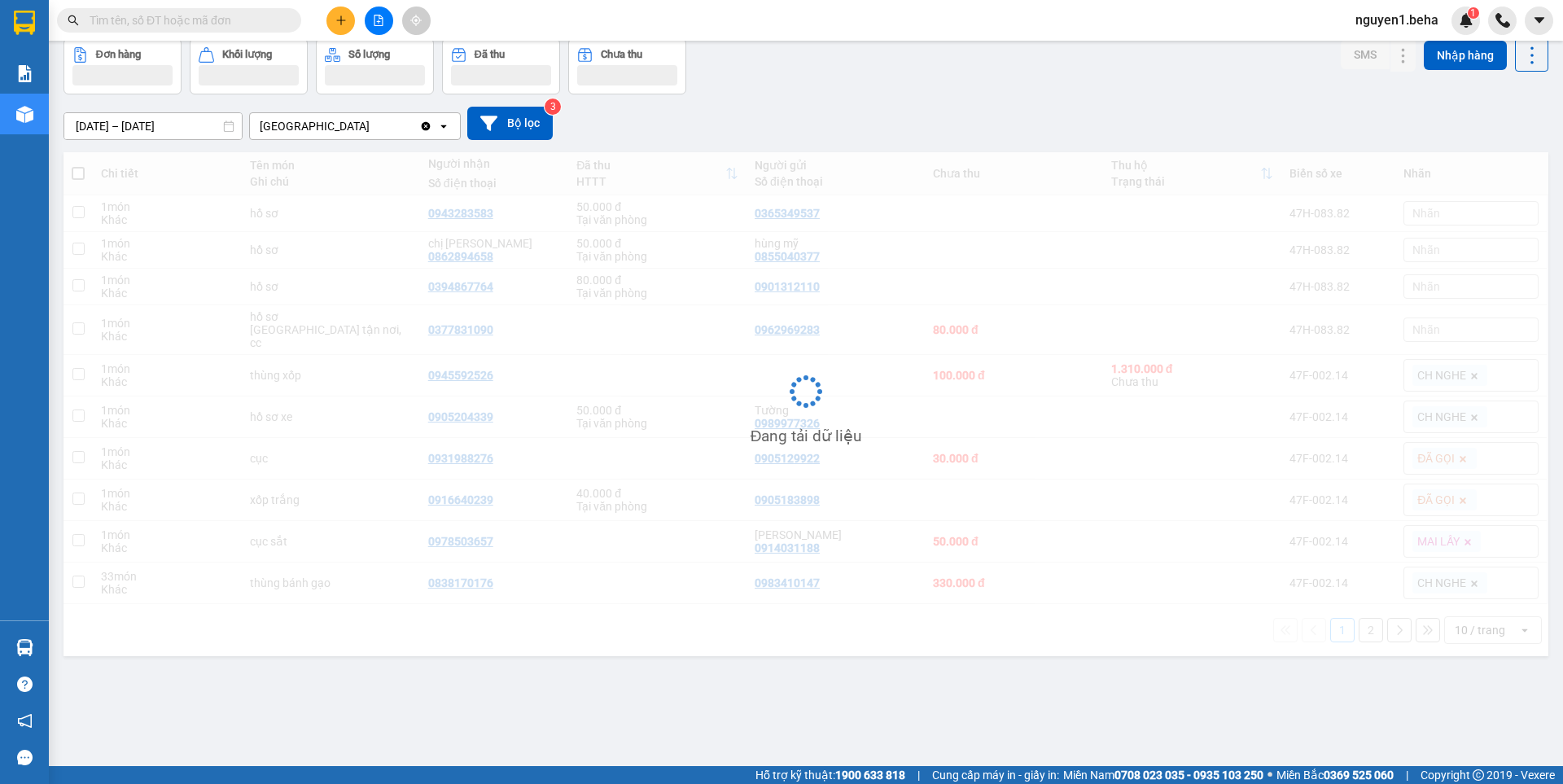
scroll to position [75, 0]
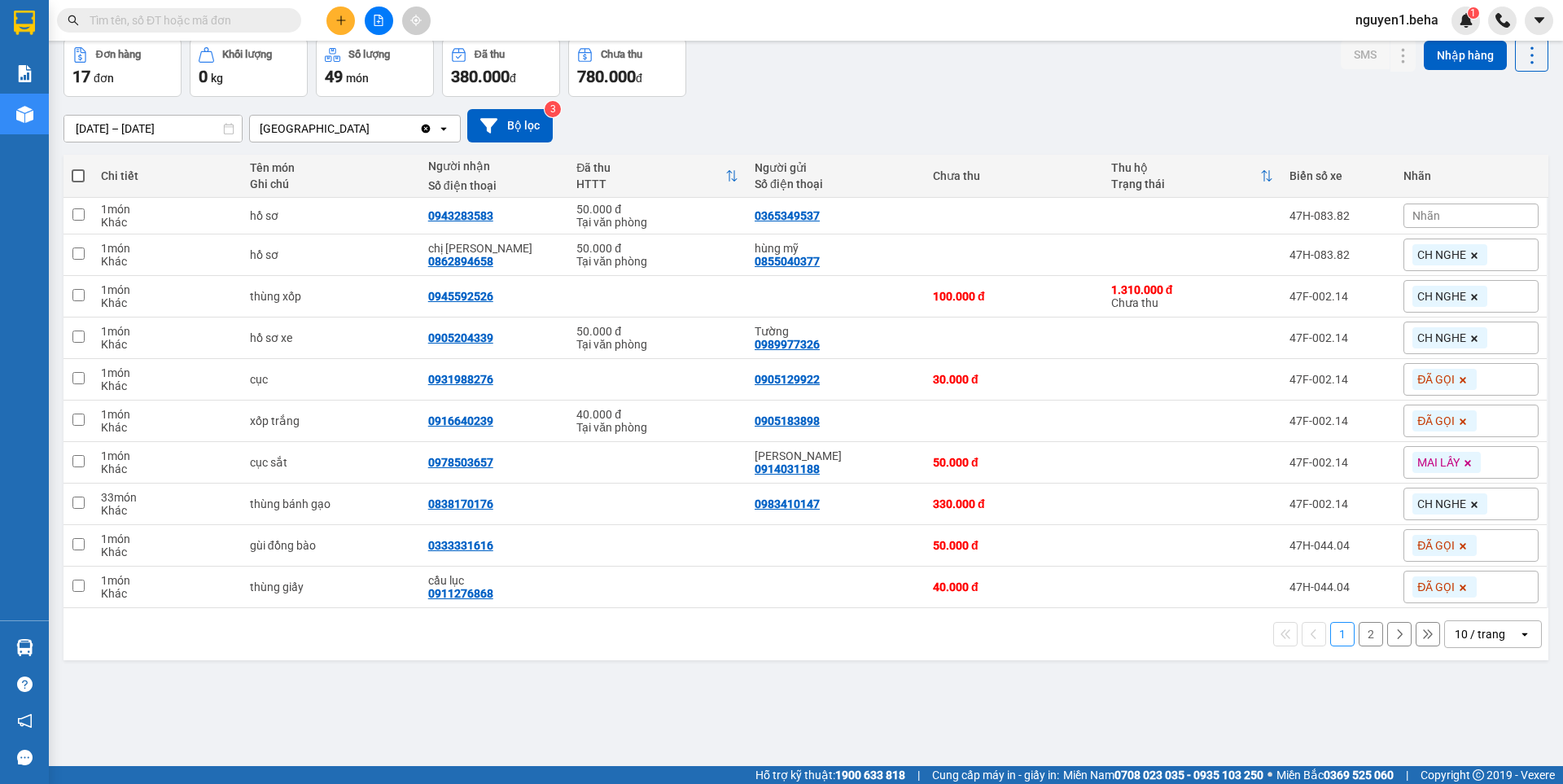
click at [809, 126] on div "10/09/2025 – 12/09/2025 Press the down arrow key to interact with the calendar …" at bounding box center [806, 126] width 1484 height 33
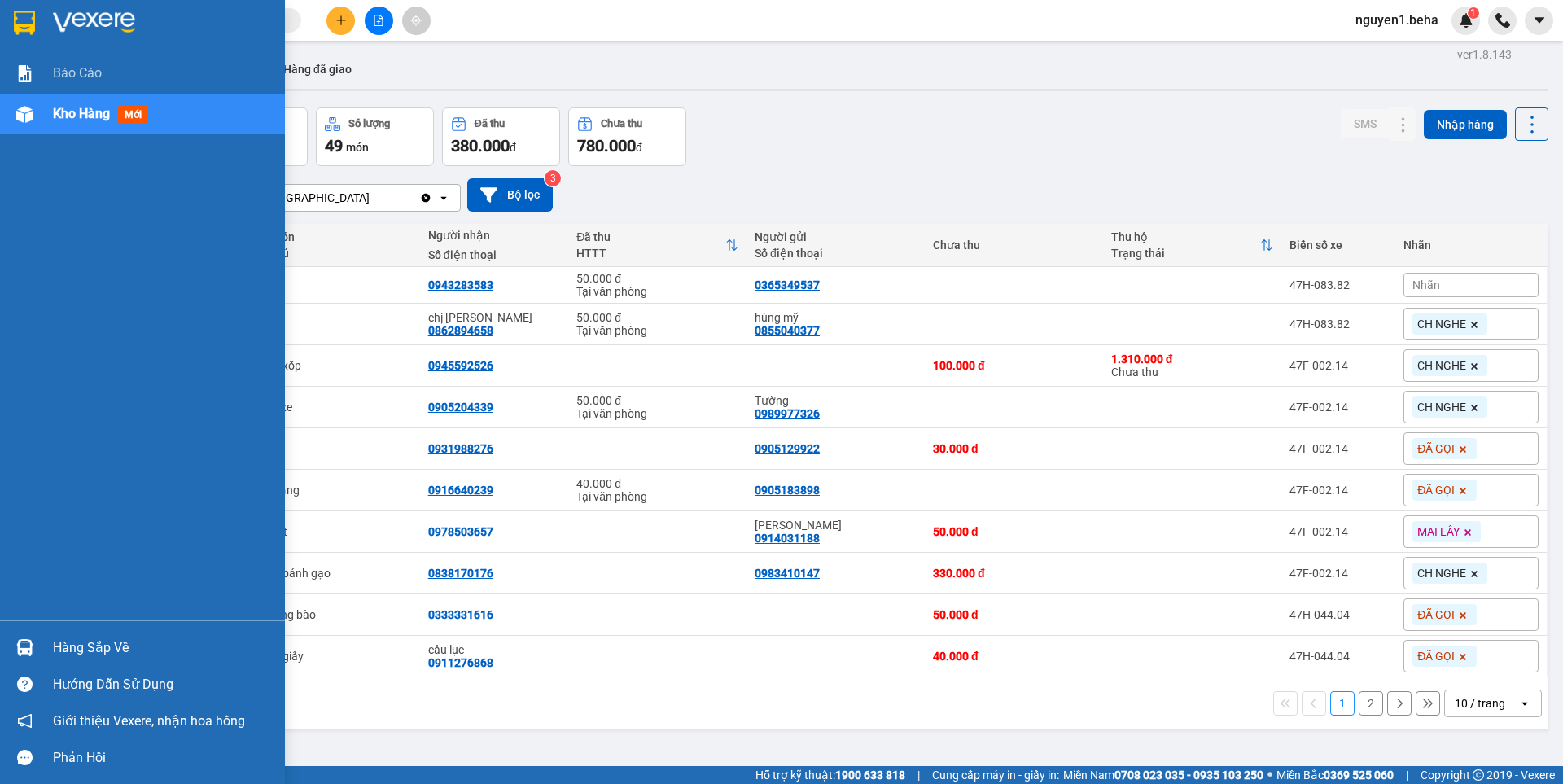
scroll to position [0, 0]
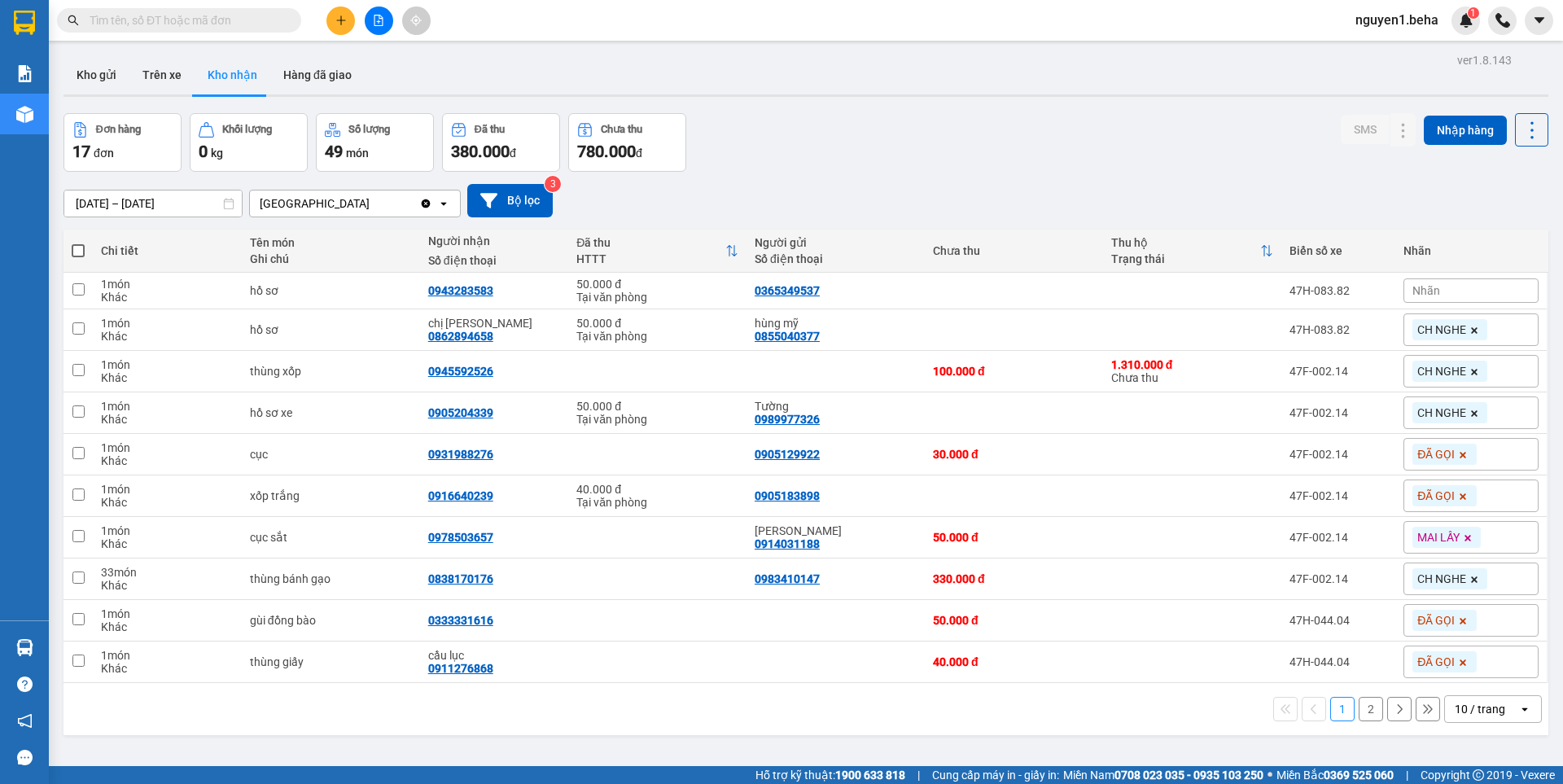
drag, startPoint x: 94, startPoint y: 74, endPoint x: 186, endPoint y: 131, distance: 108.2
click at [94, 74] on button "Kho gửi" at bounding box center [96, 74] width 66 height 39
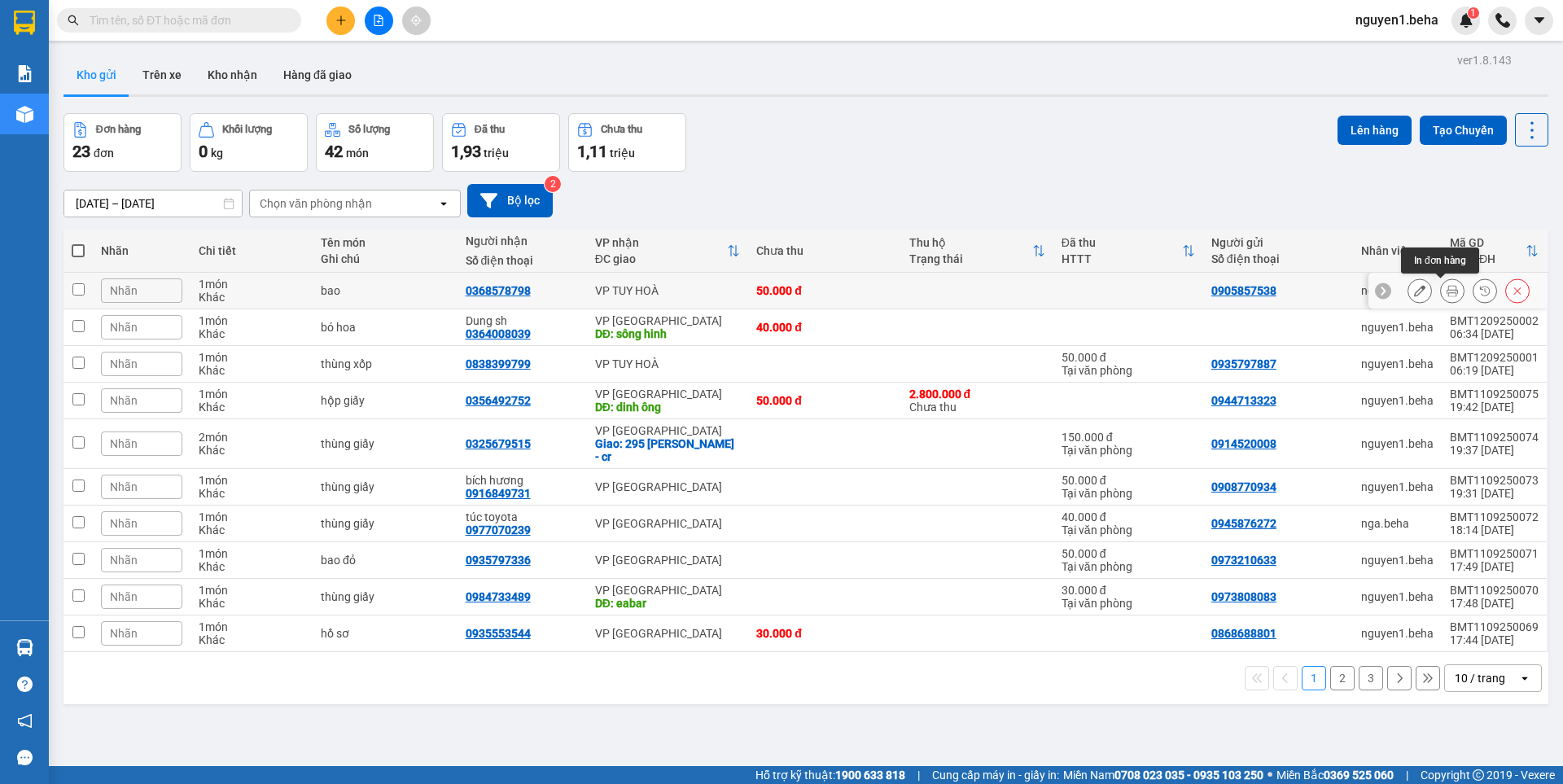
click at [1447, 291] on icon at bounding box center [1452, 290] width 11 height 11
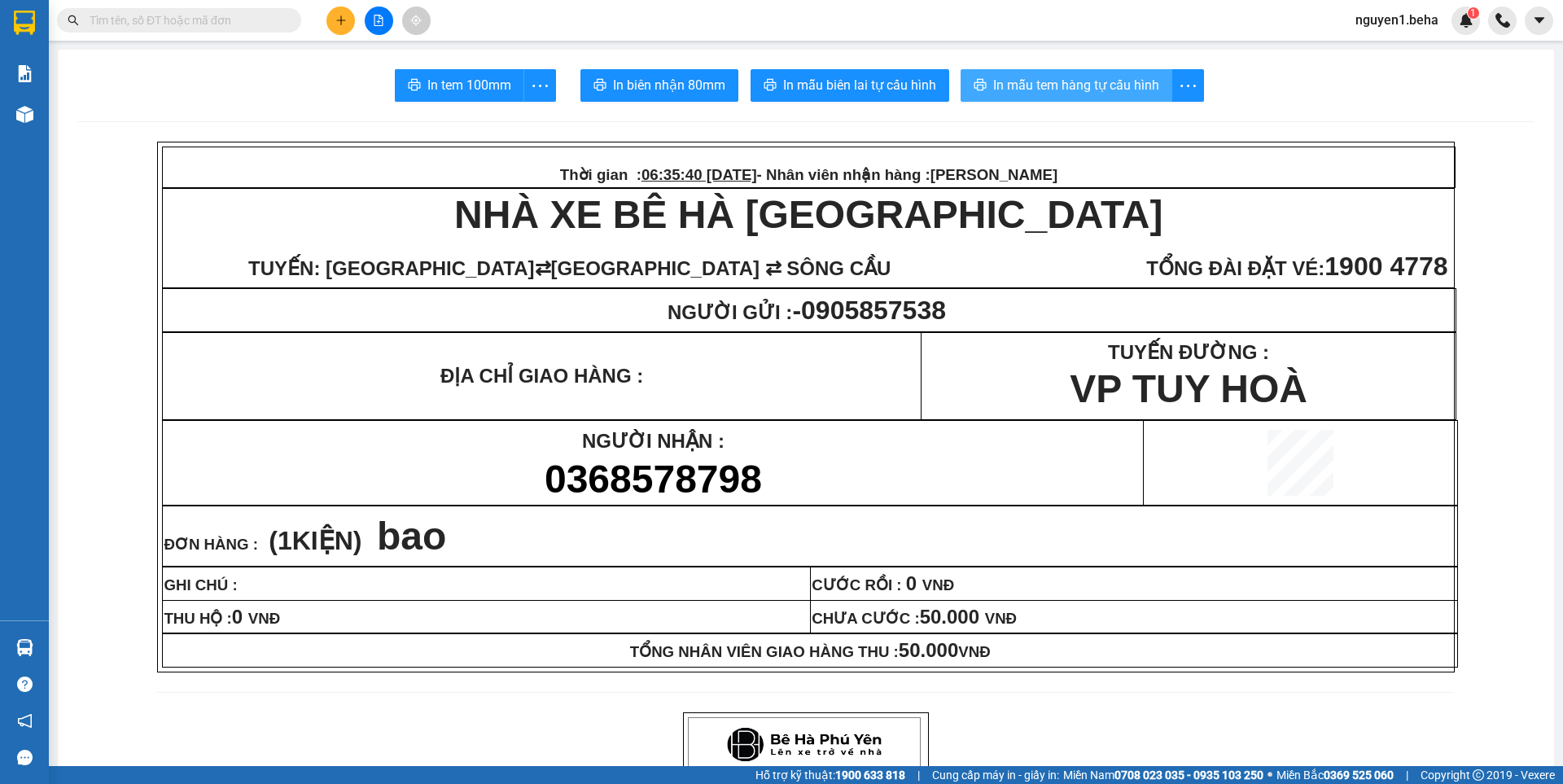
click at [1084, 76] on span "In mẫu tem hàng tự cấu hình" at bounding box center [1076, 85] width 166 height 20
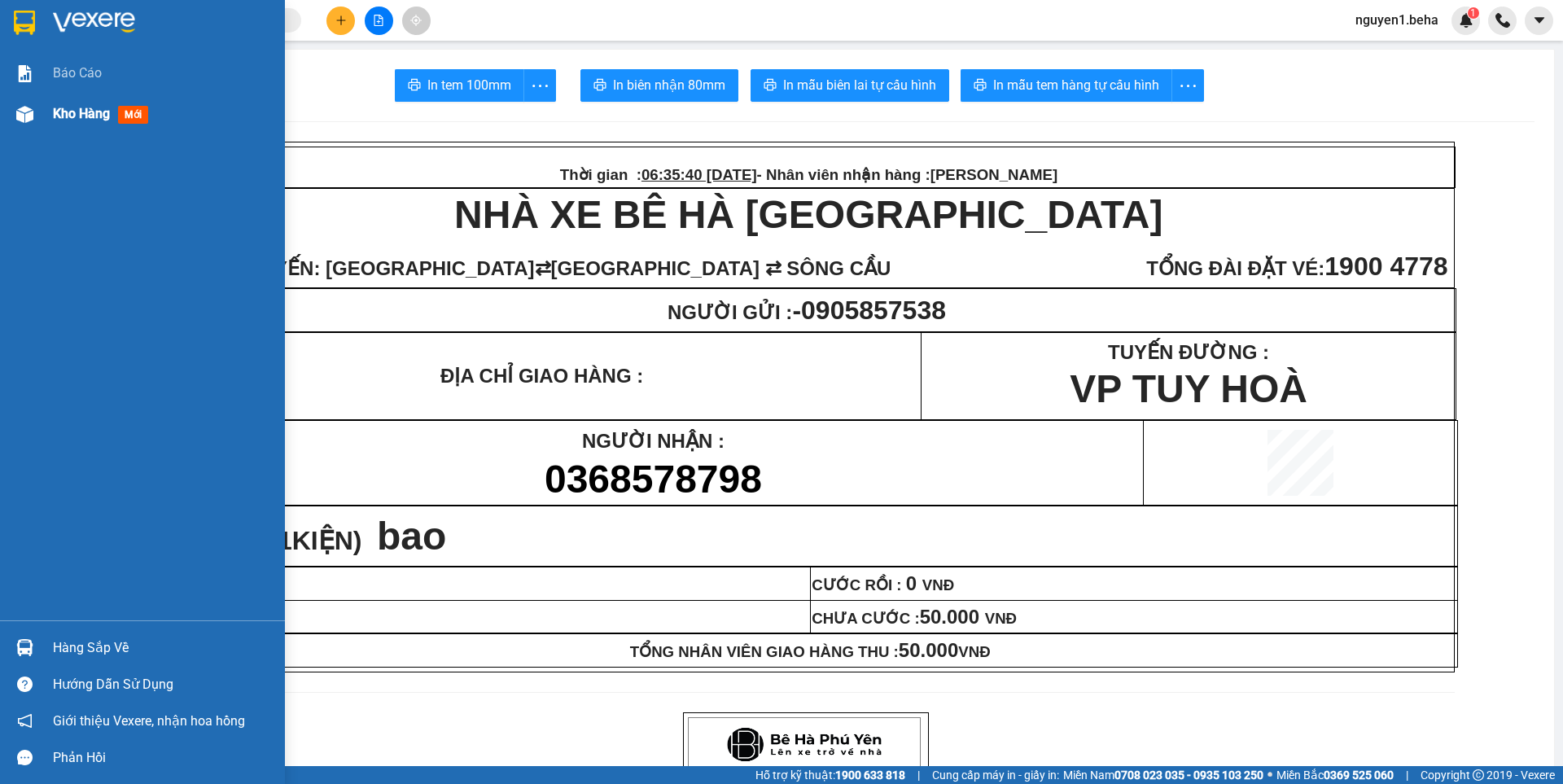
click at [45, 116] on div "Kho hàng mới" at bounding box center [142, 114] width 285 height 41
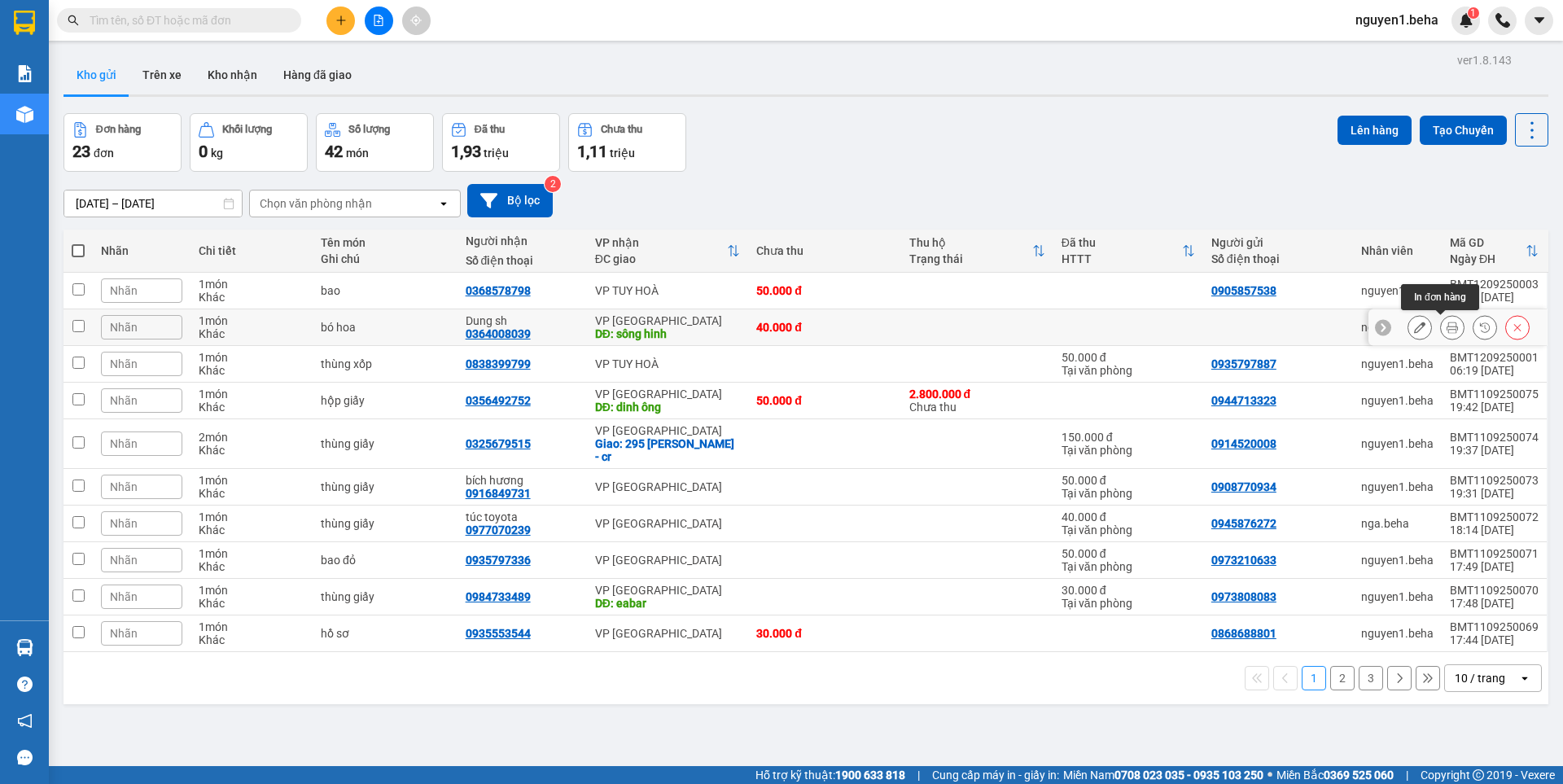
click at [1447, 332] on icon at bounding box center [1452, 327] width 11 height 11
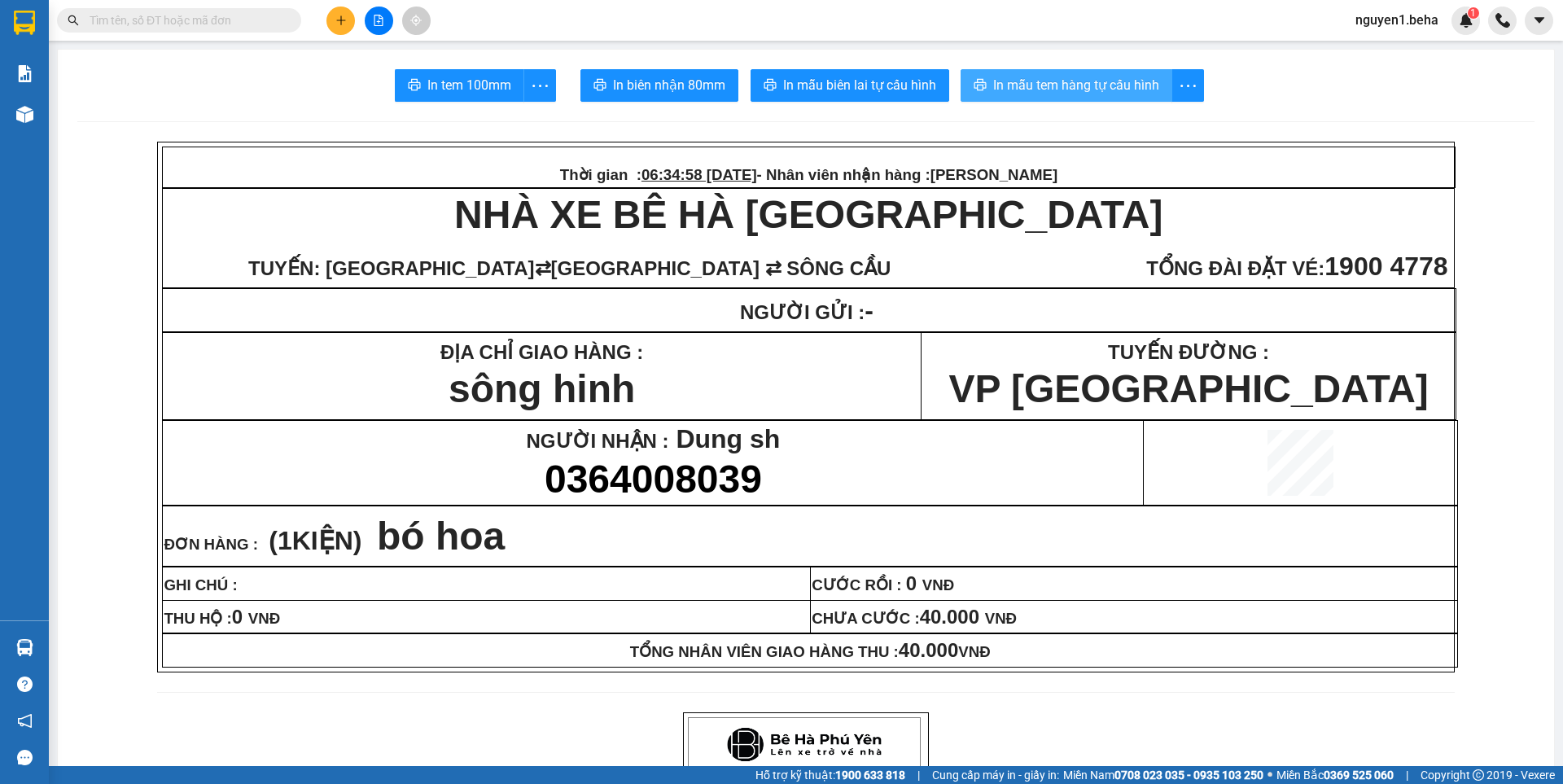
click at [1045, 94] on span "In mẫu tem hàng tự cấu hình" at bounding box center [1076, 85] width 166 height 20
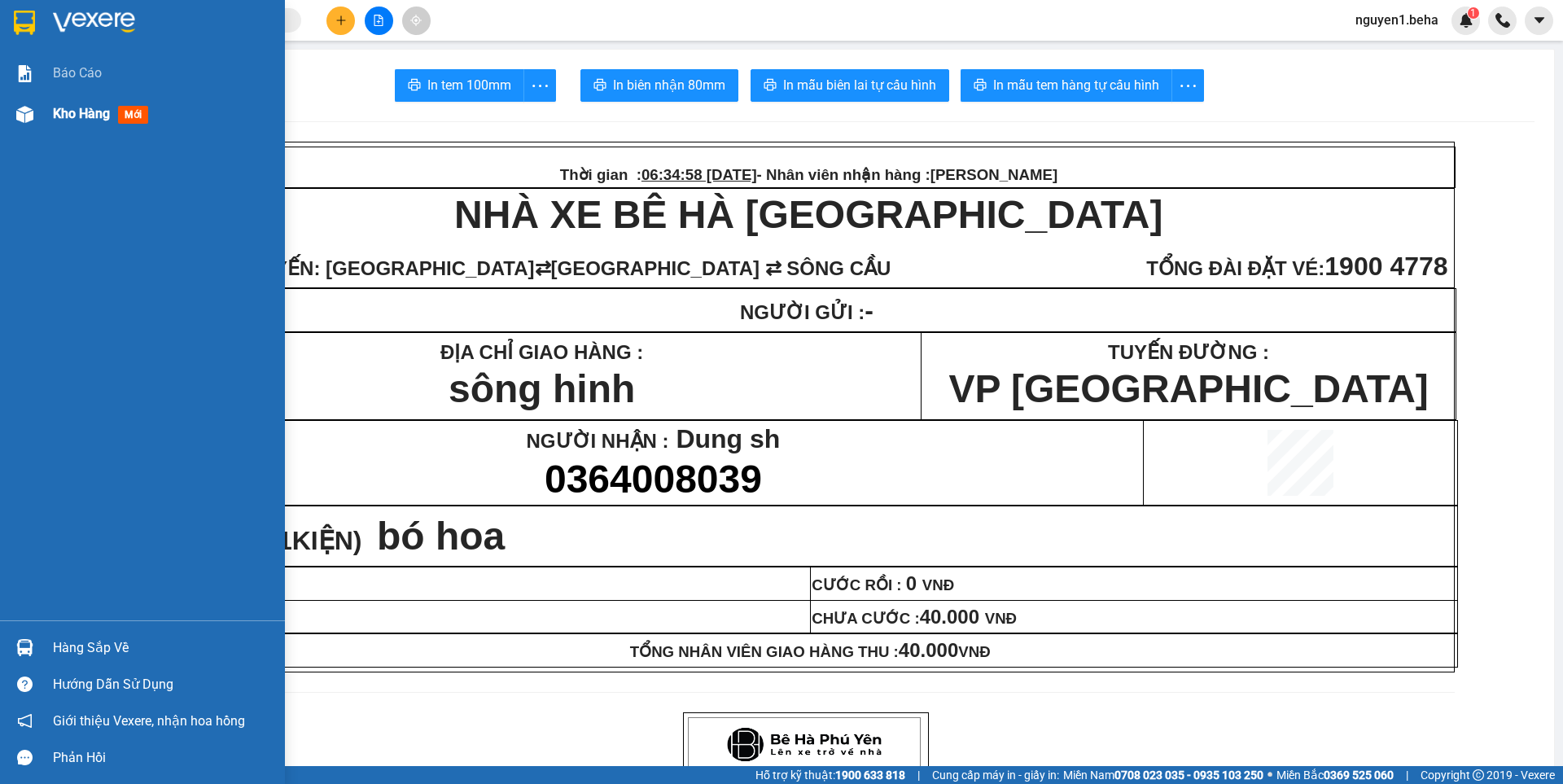
click at [31, 113] on img at bounding box center [25, 114] width 17 height 17
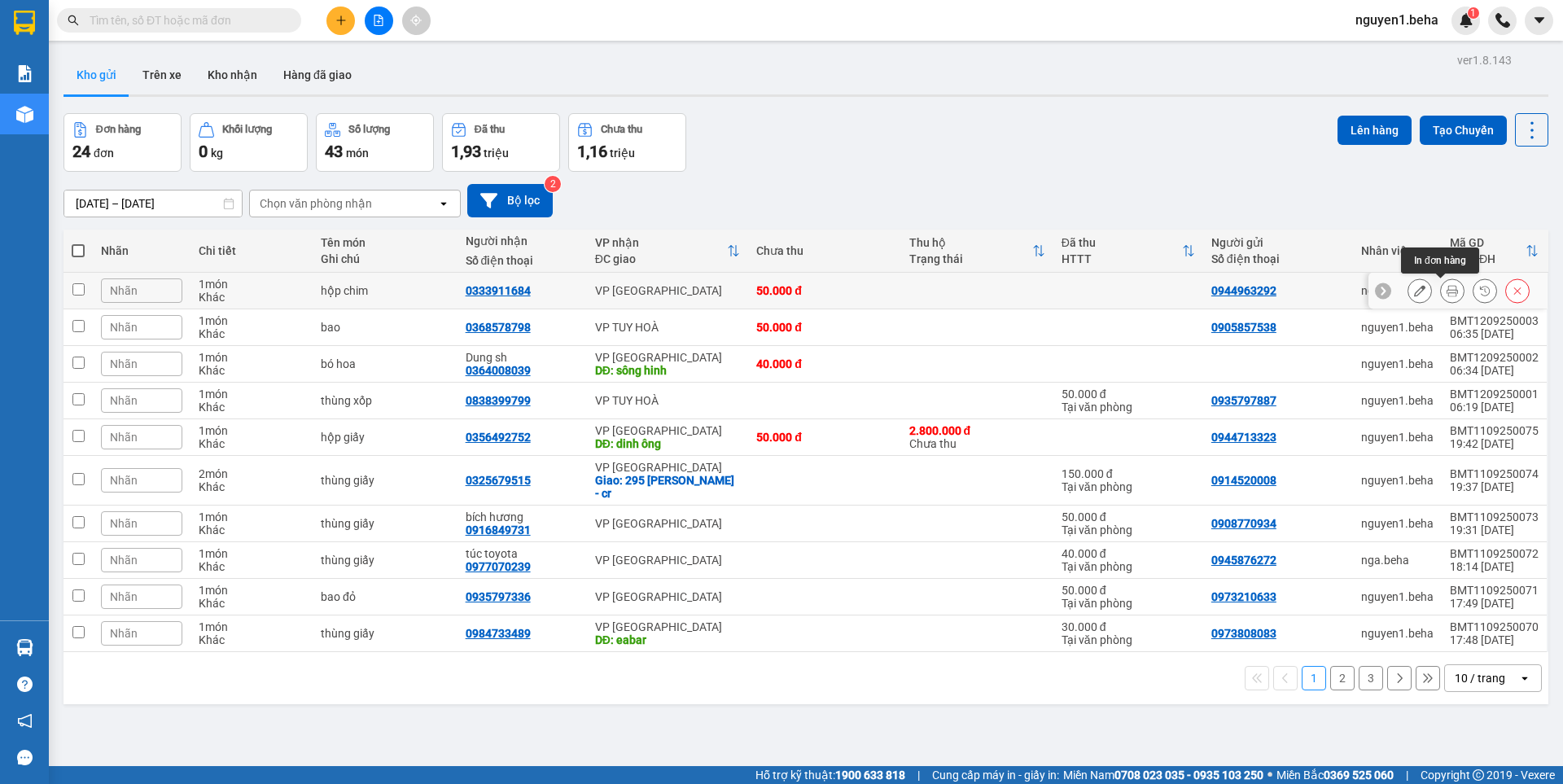
click at [1441, 293] on button at bounding box center [1452, 291] width 23 height 29
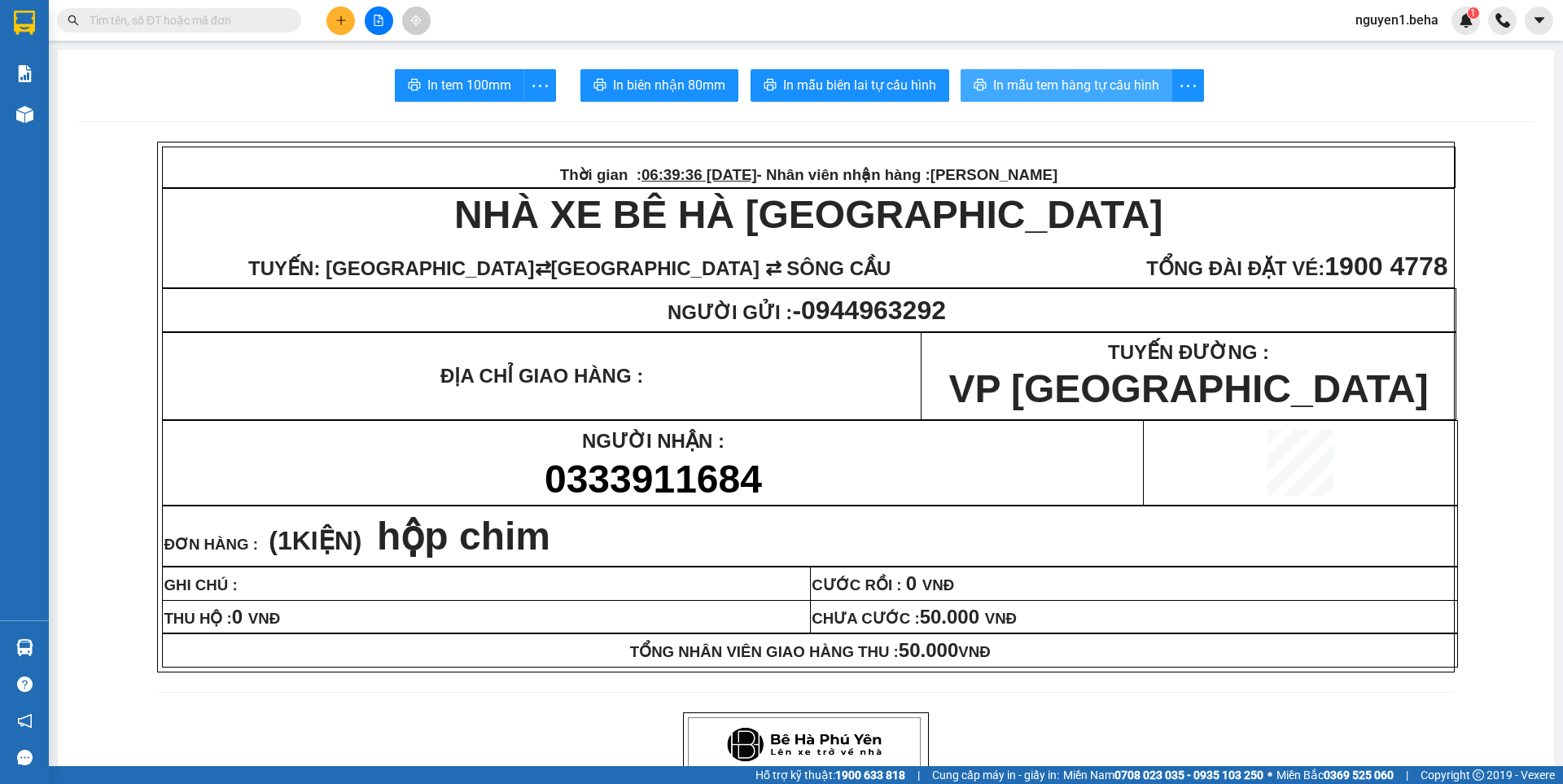
click at [1062, 88] on span "In mẫu tem hàng tự cấu hình" at bounding box center [1076, 85] width 166 height 20
click at [337, 17] on icon "plus" at bounding box center [341, 20] width 11 height 11
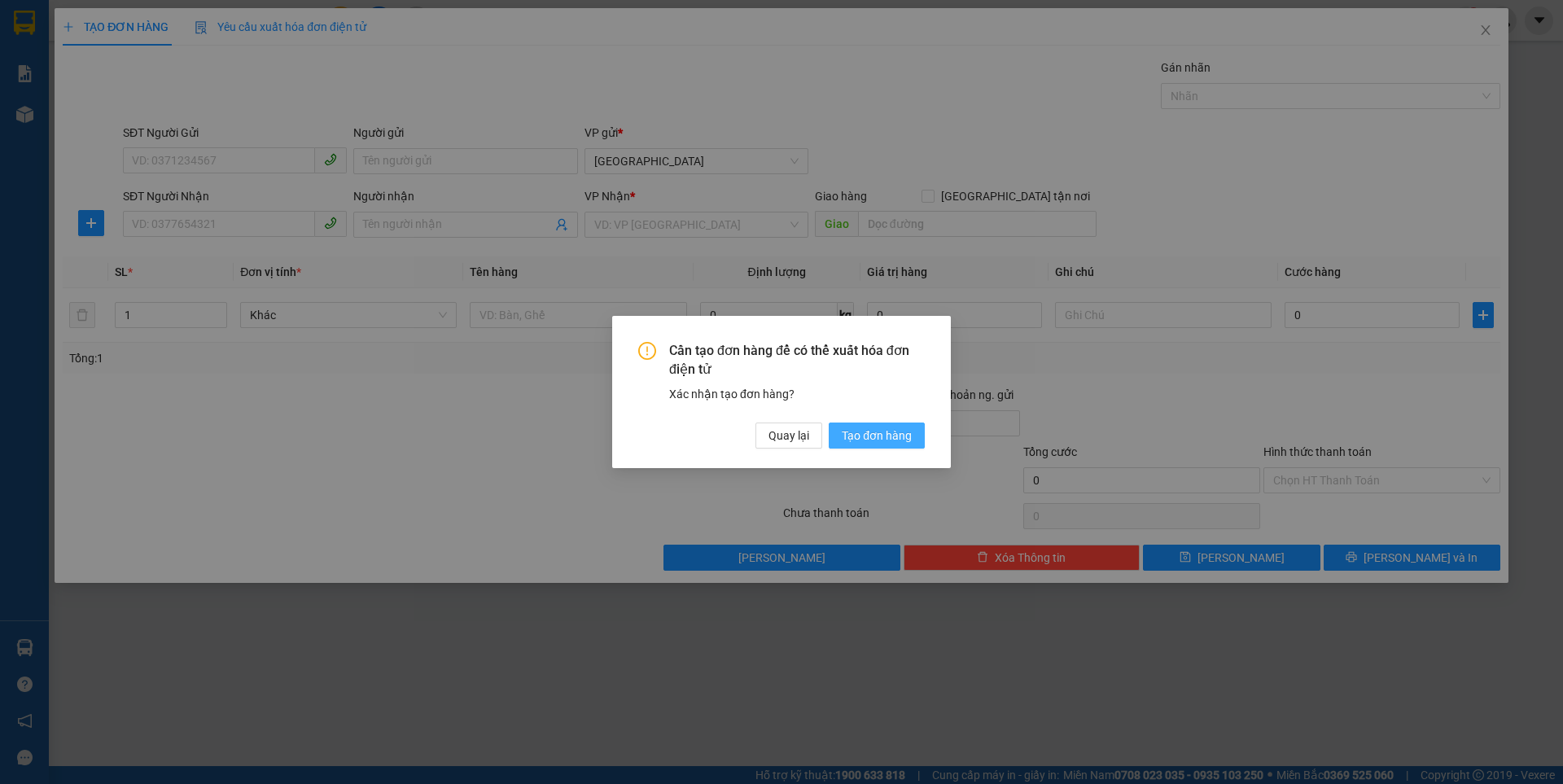
click at [877, 431] on span "Tạo đơn hàng" at bounding box center [877, 435] width 70 height 17
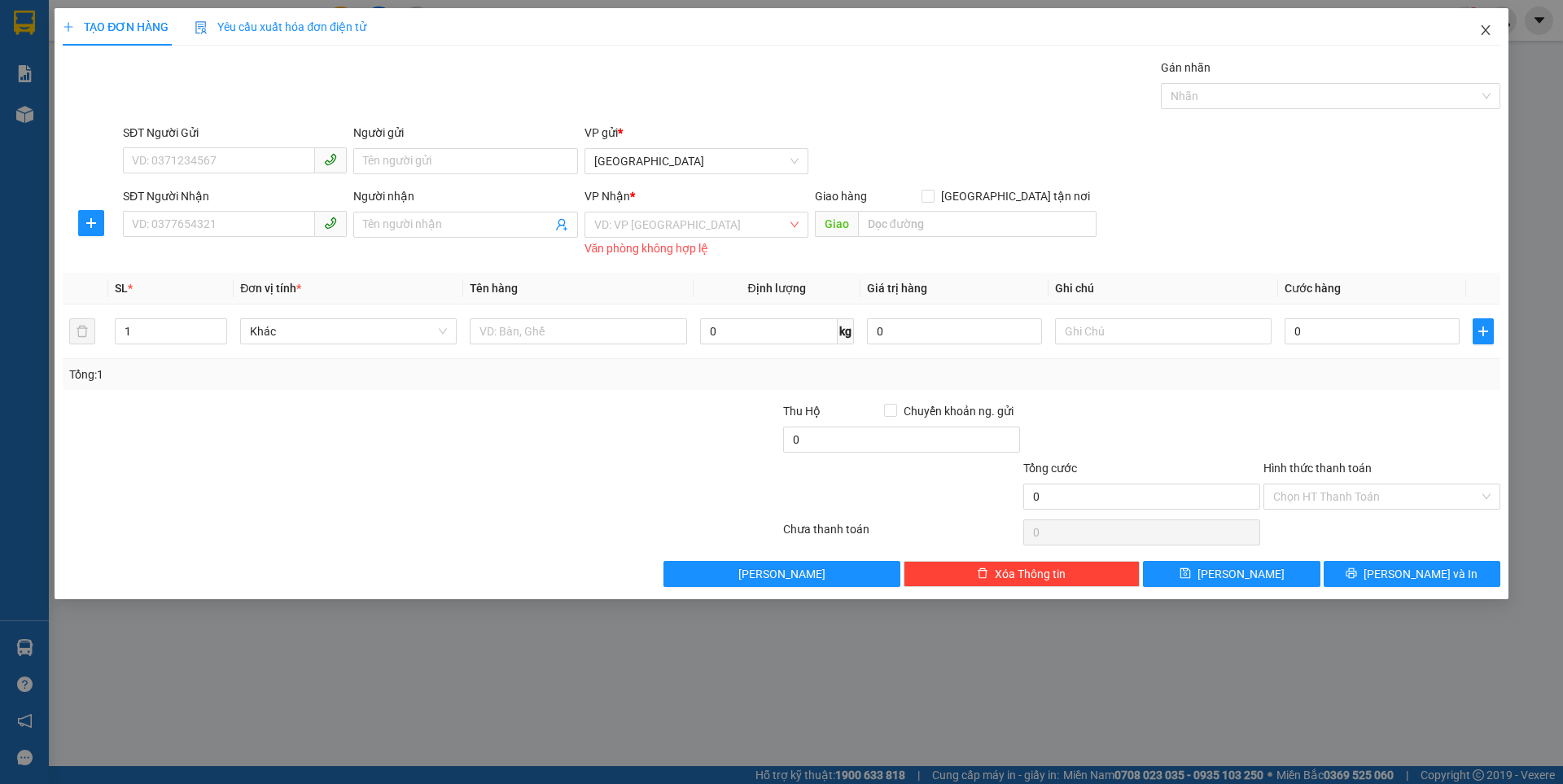
click at [1490, 33] on icon "close" at bounding box center [1485, 30] width 13 height 13
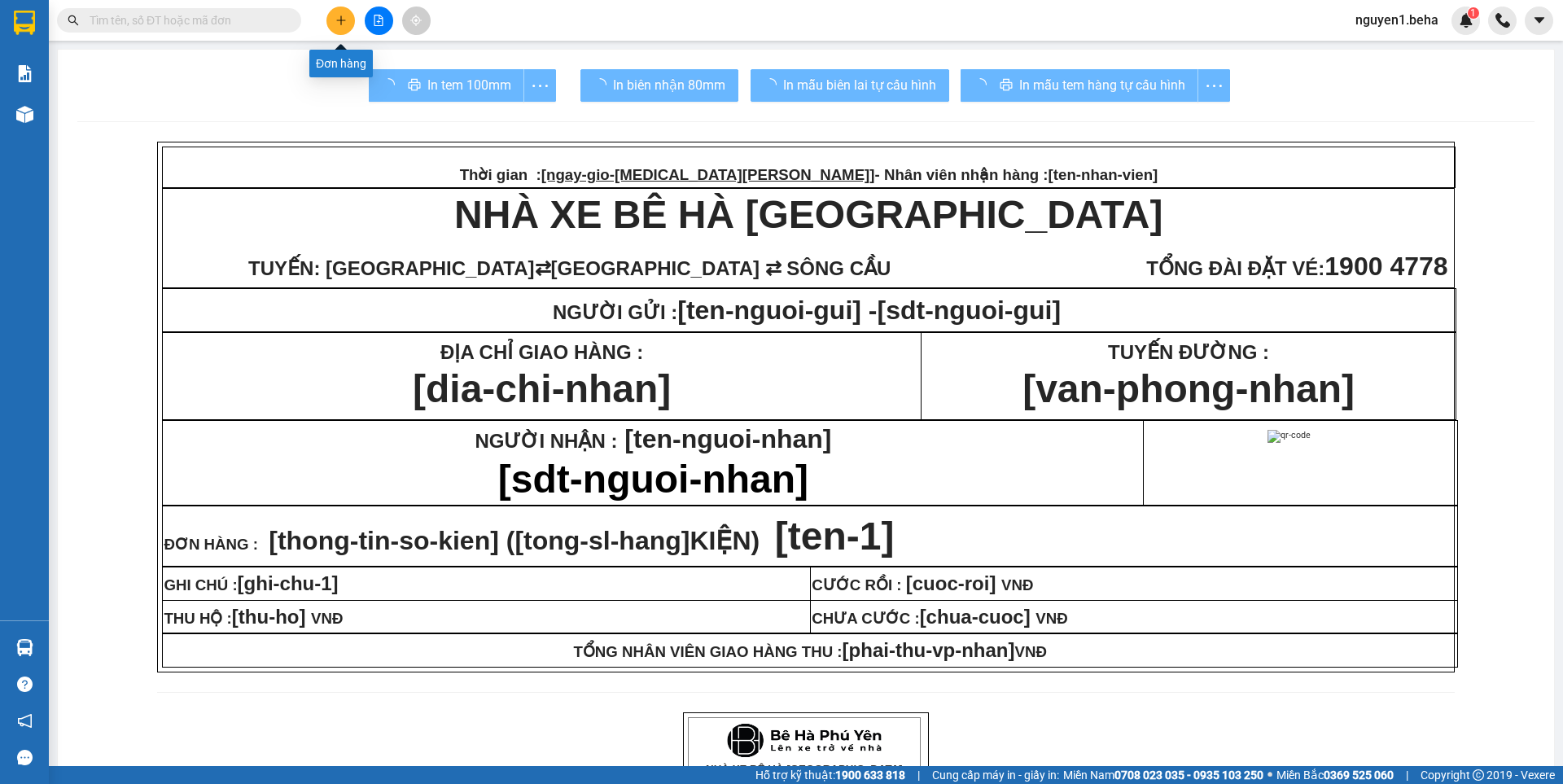
click at [343, 26] on button at bounding box center [340, 20] width 29 height 29
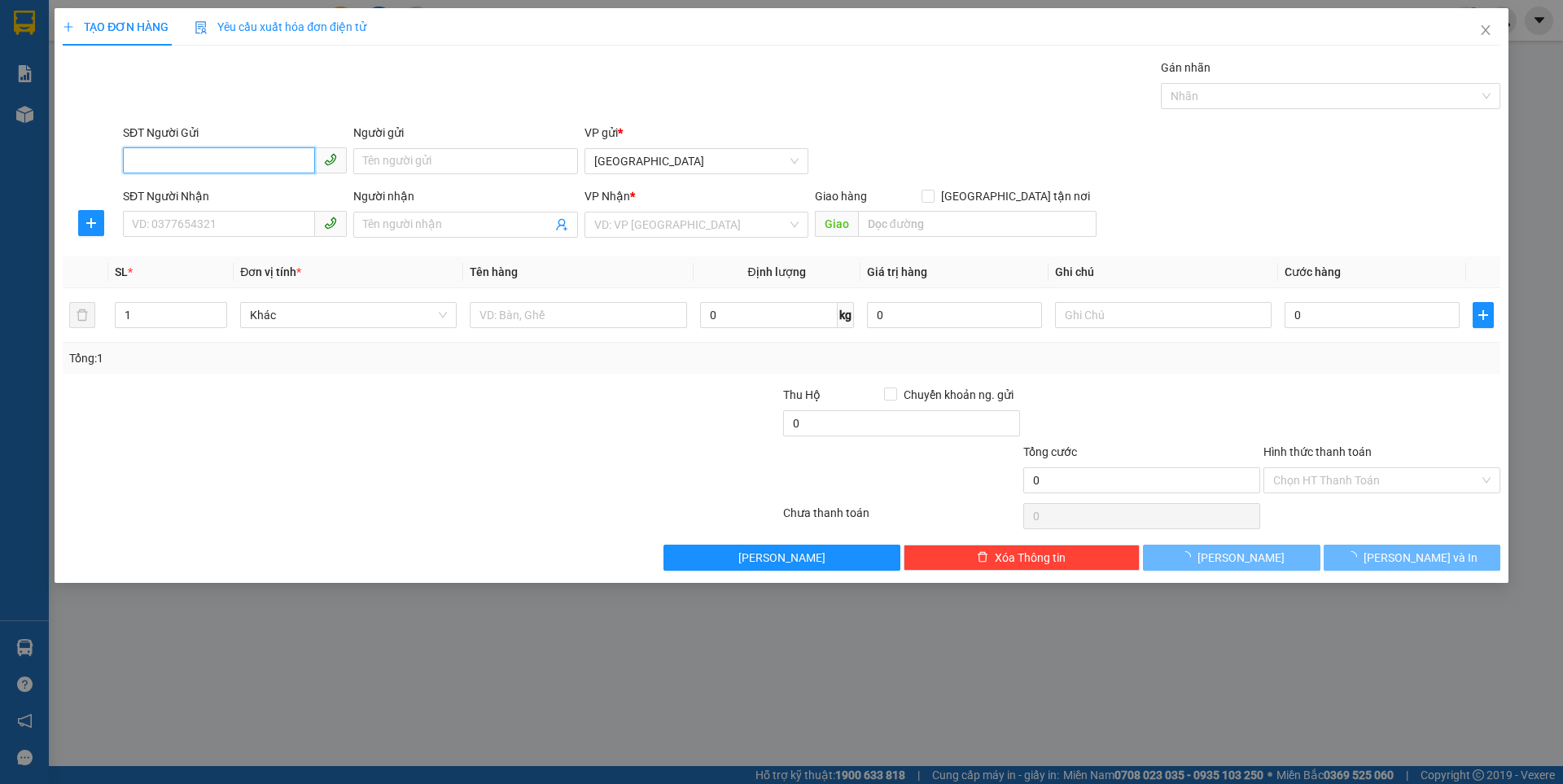
click at [251, 165] on input "SĐT Người Gửi" at bounding box center [219, 161] width 192 height 26
type input "0931606579"
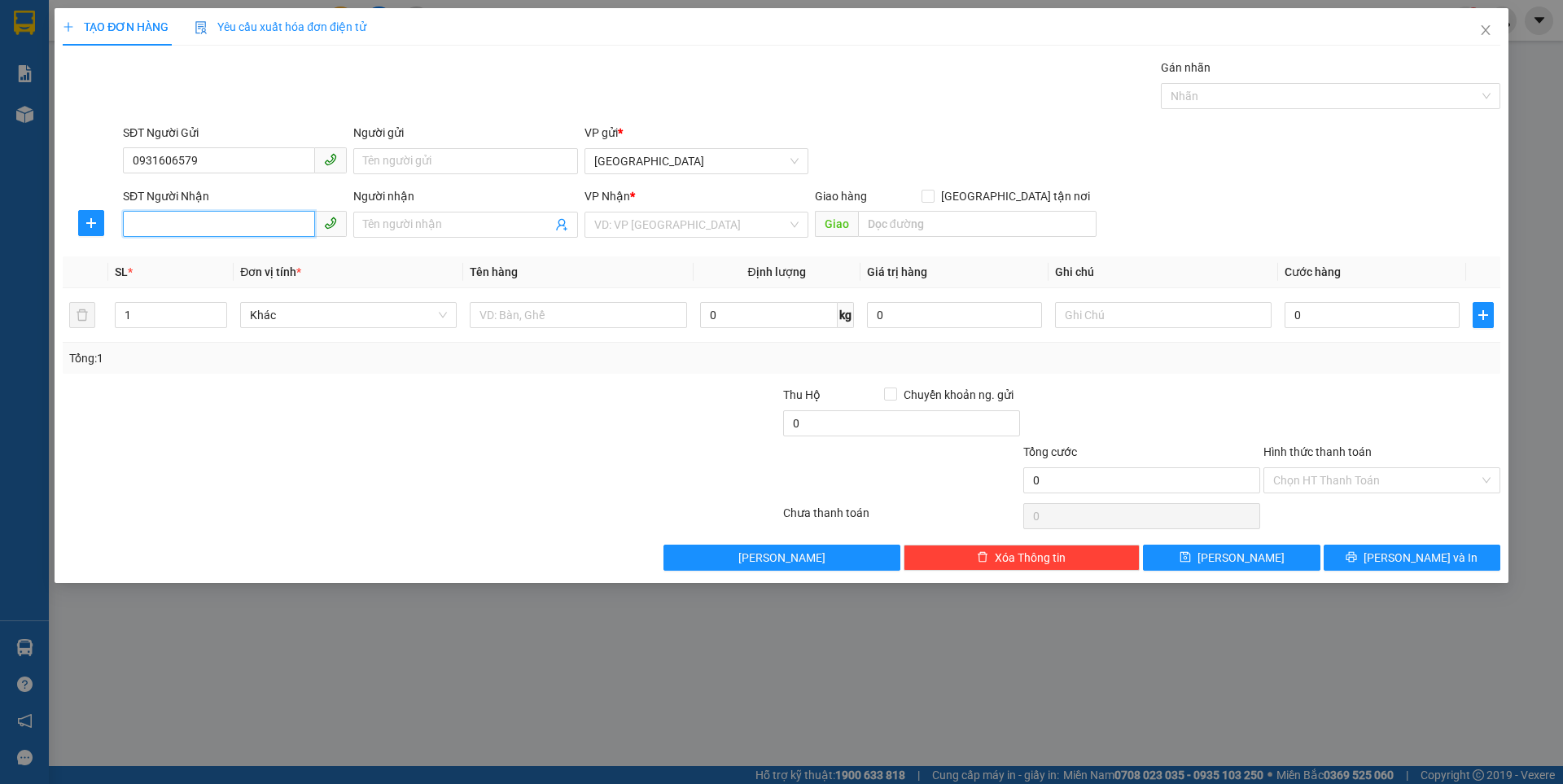
click at [228, 222] on input "SĐT Người Nhận" at bounding box center [219, 224] width 192 height 26
type input "0376777945"
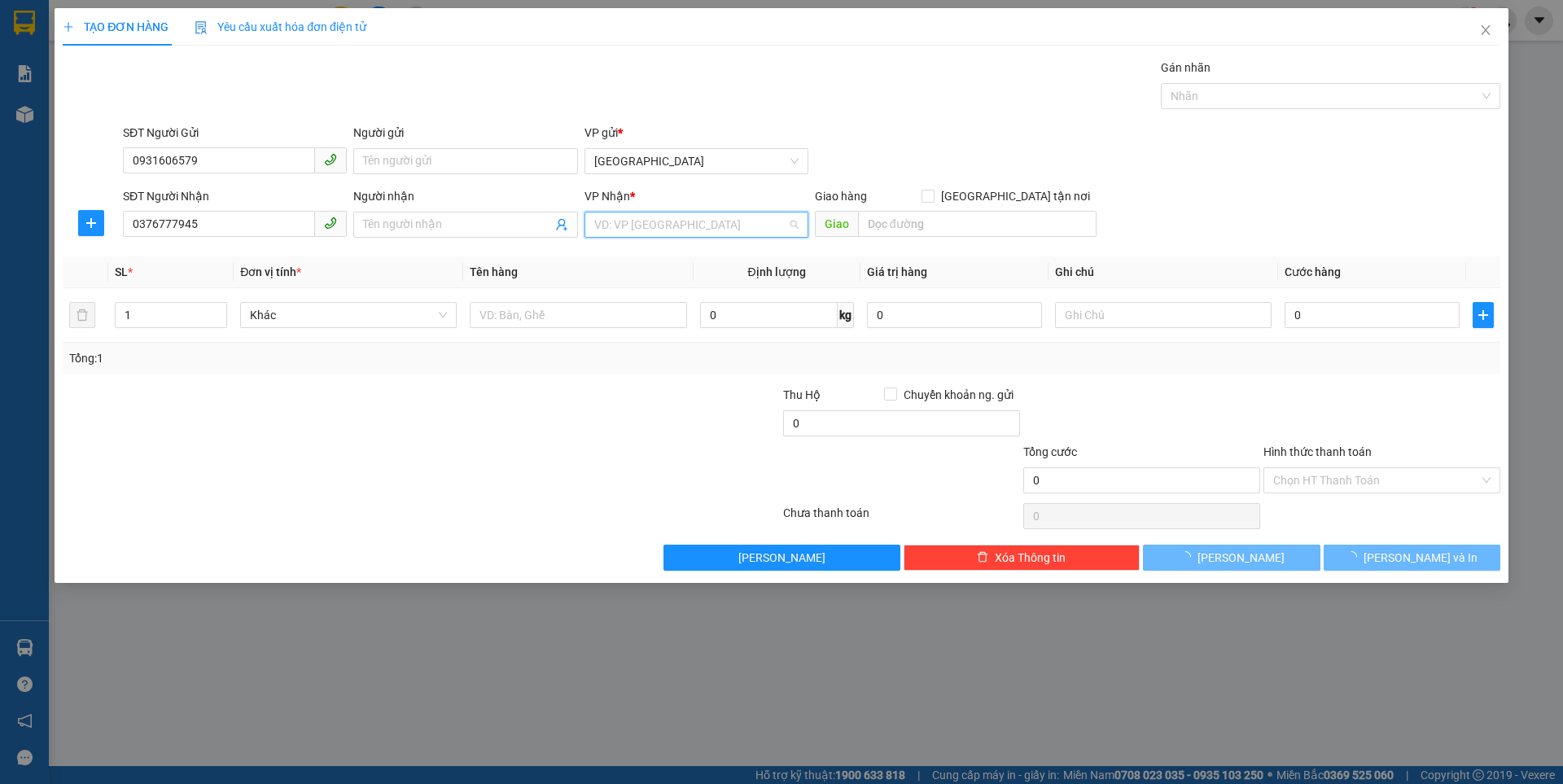
click at [673, 219] on input "search" at bounding box center [691, 225] width 193 height 24
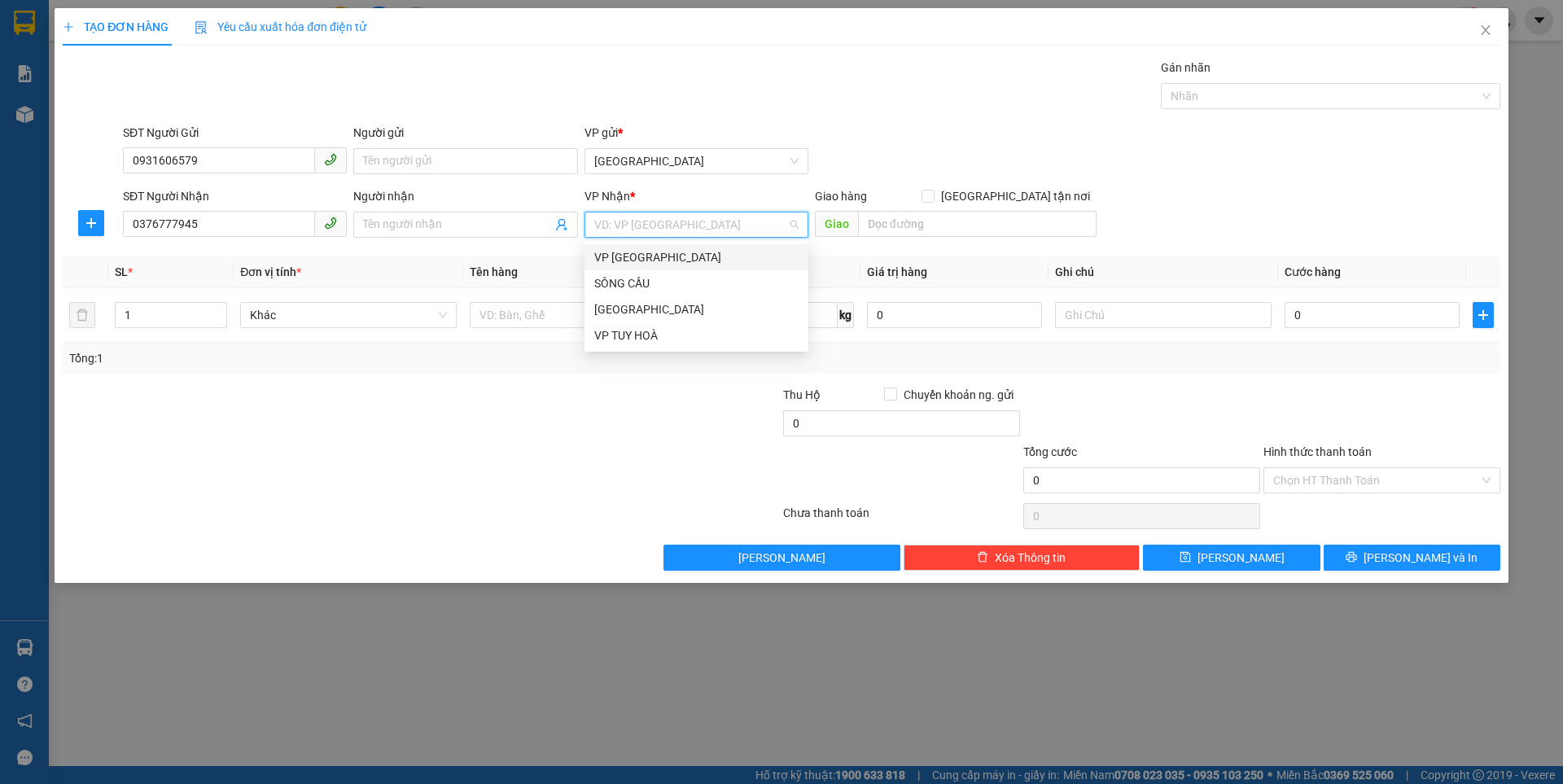
click at [642, 254] on div "VP [GEOGRAPHIC_DATA]" at bounding box center [697, 257] width 205 height 17
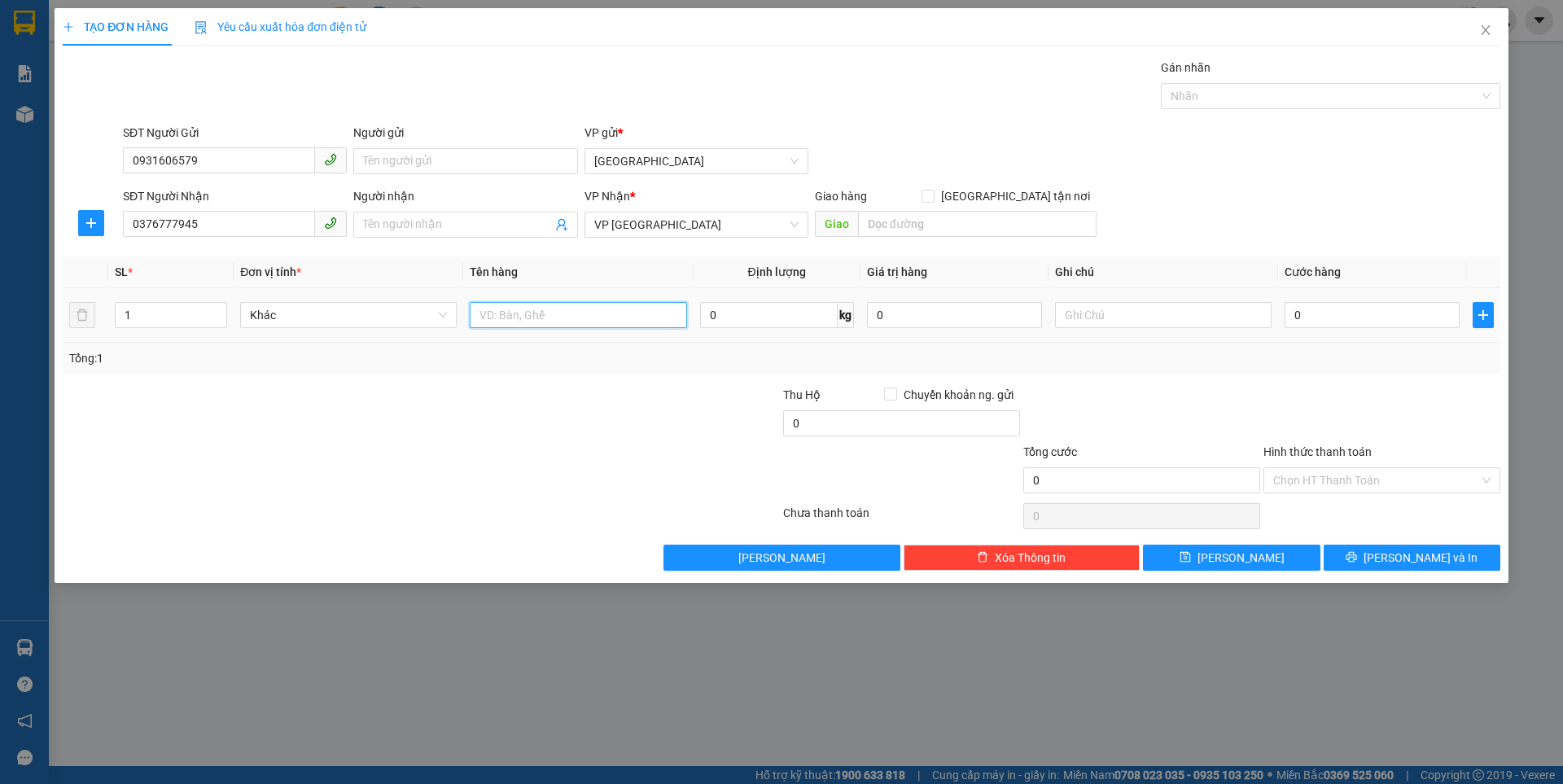
click at [531, 315] on input "text" at bounding box center [578, 315] width 217 height 26
type input "túi xám"
click at [1342, 314] on input "0" at bounding box center [1372, 315] width 175 height 26
type input "3"
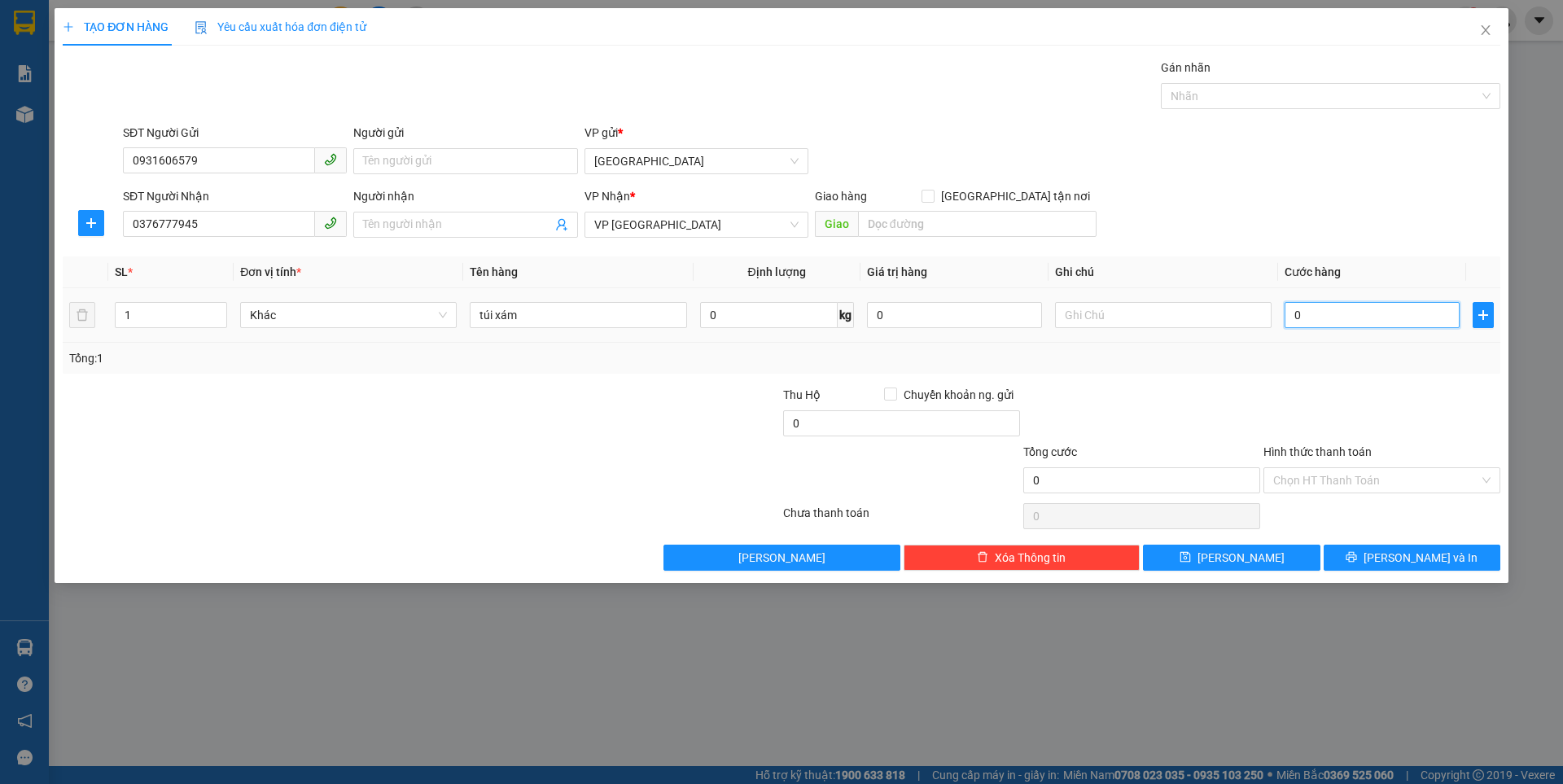
type input "3"
type input "30"
type input "30.000"
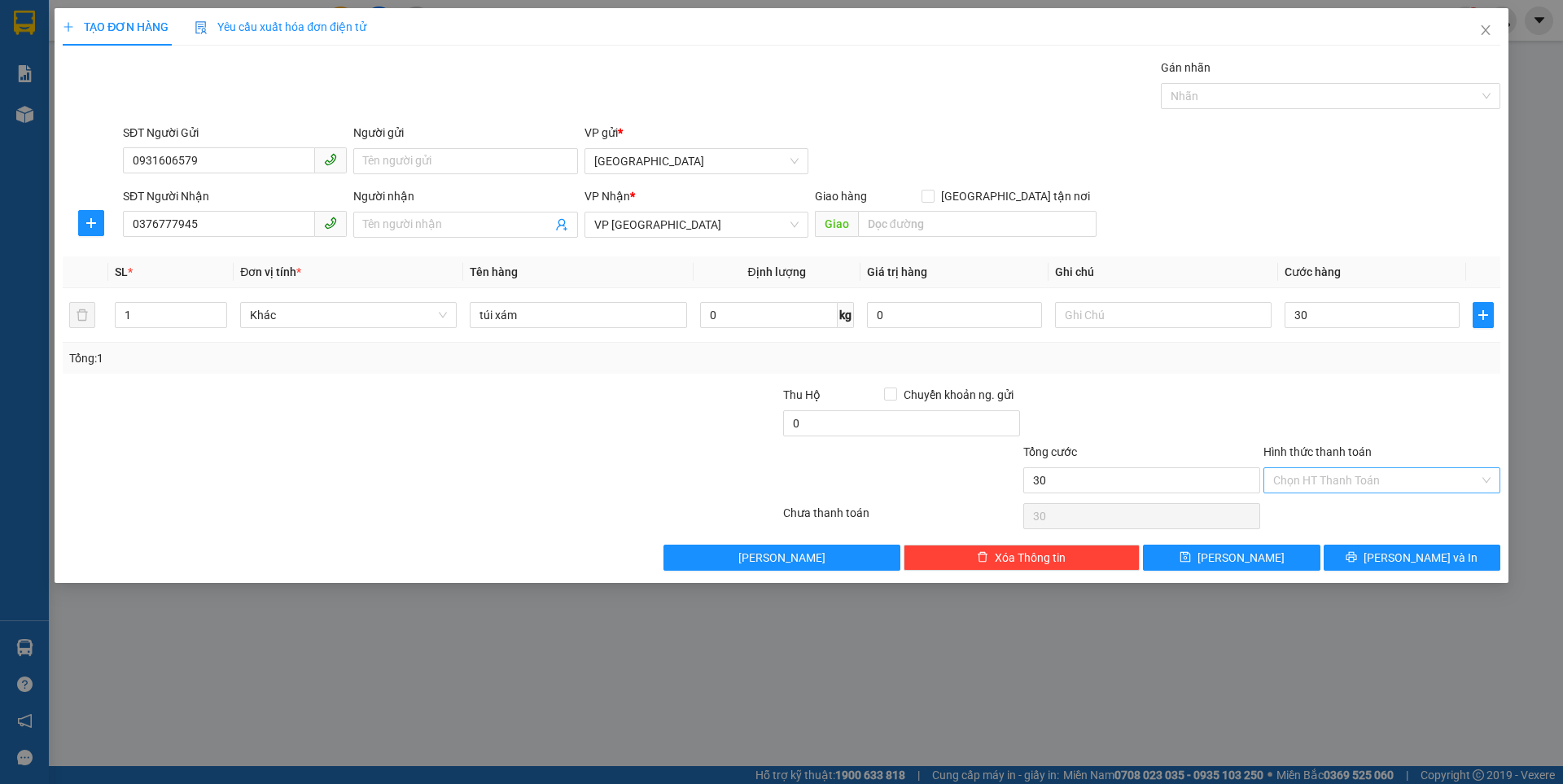
type input "30.000"
click at [1321, 477] on input "Hình thức thanh toán" at bounding box center [1376, 480] width 206 height 24
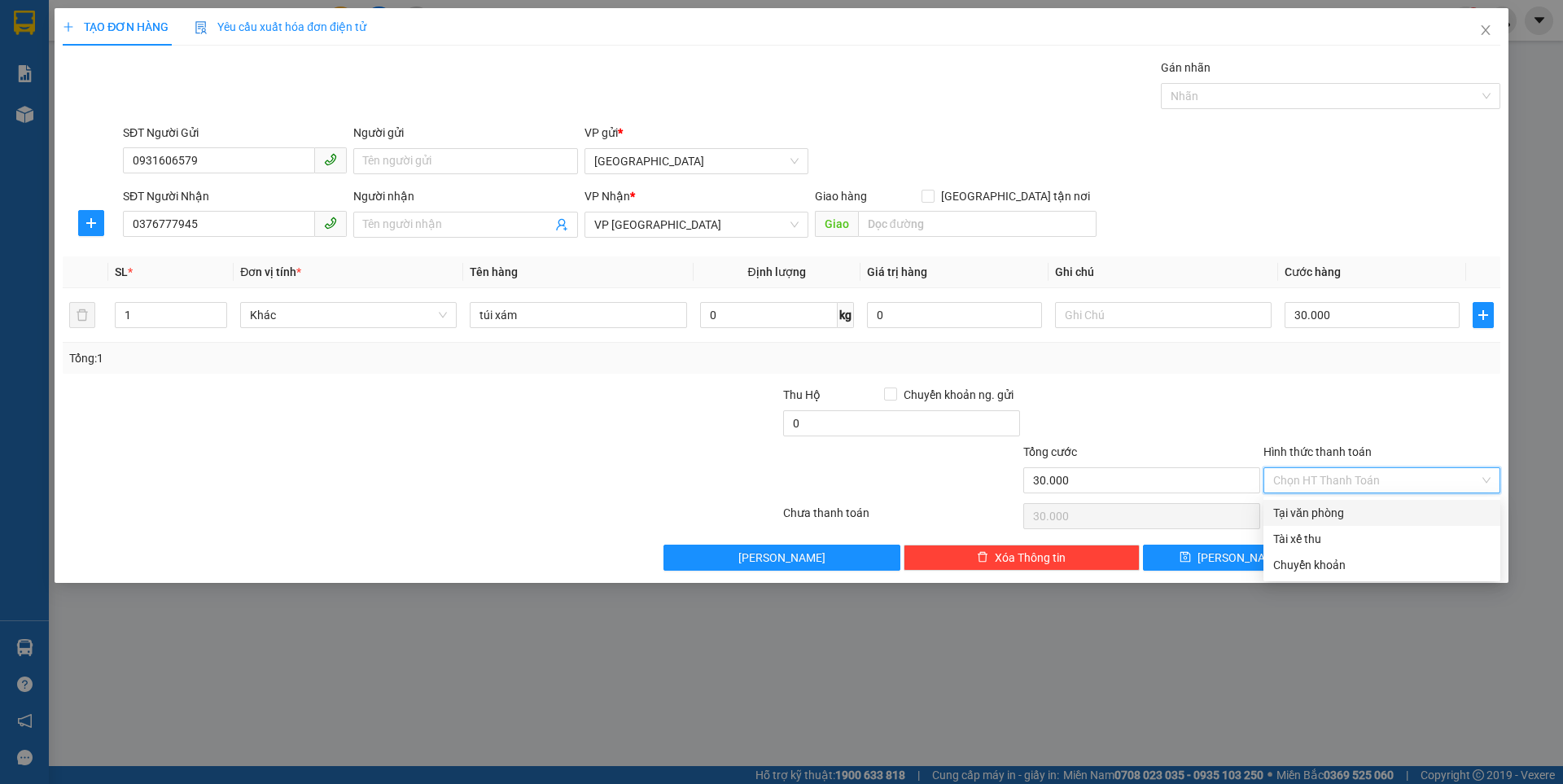
click at [1318, 512] on div "Tại văn phòng" at bounding box center [1381, 512] width 218 height 17
type input "0"
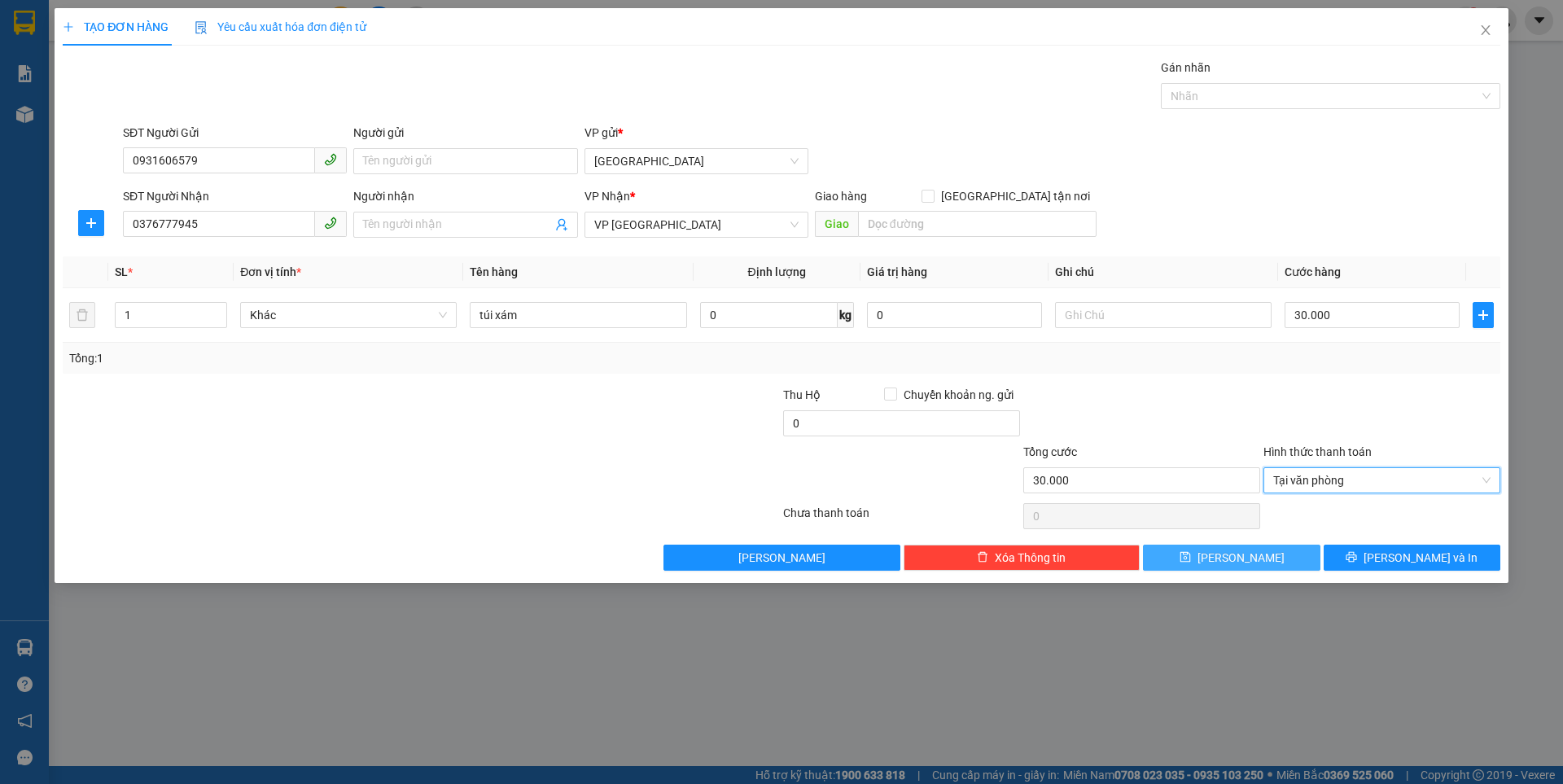
click at [1242, 557] on span "[PERSON_NAME]" at bounding box center [1241, 558] width 87 height 17
type input "0"
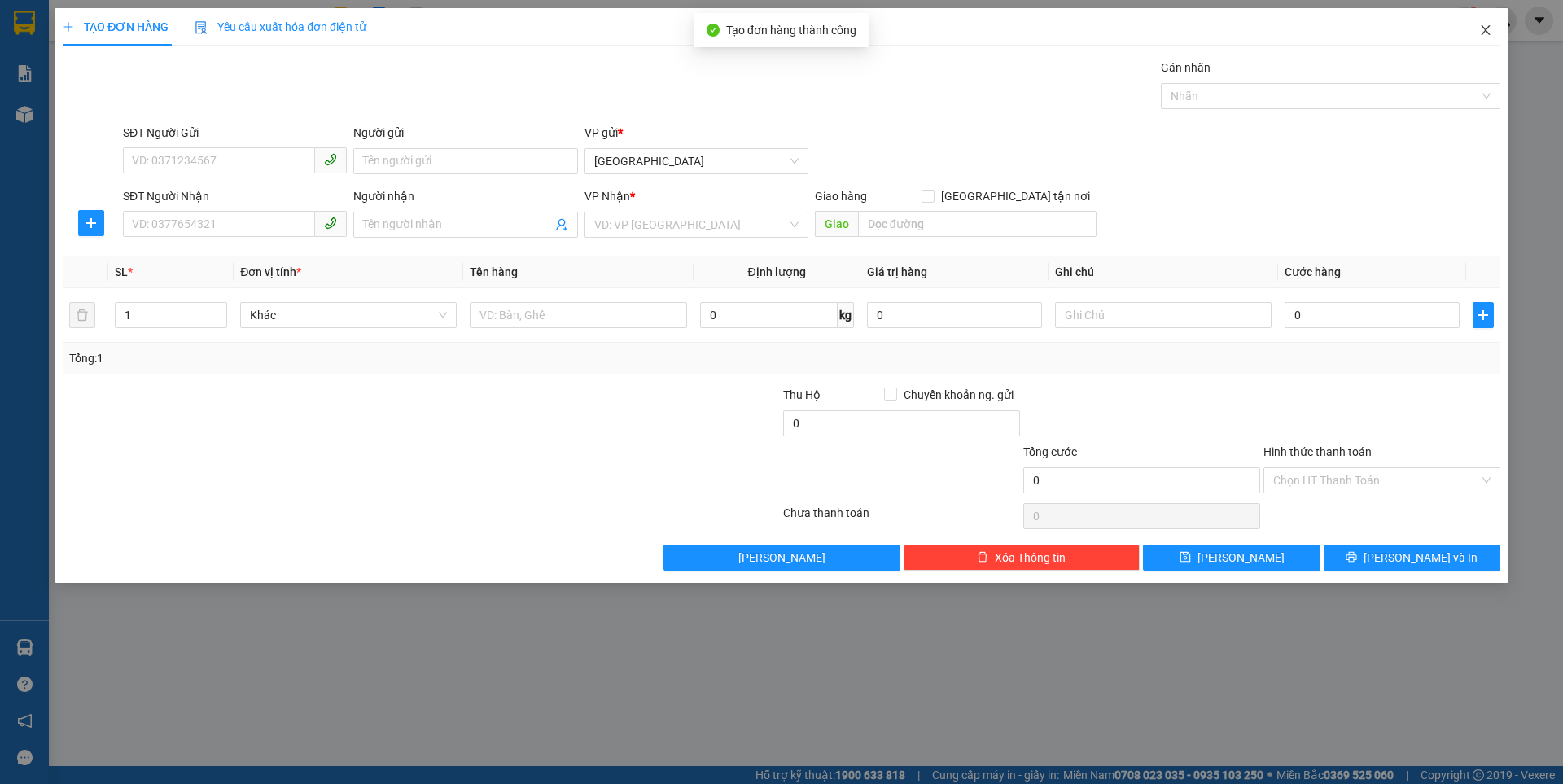
click at [1485, 23] on span "Close" at bounding box center [1485, 31] width 45 height 45
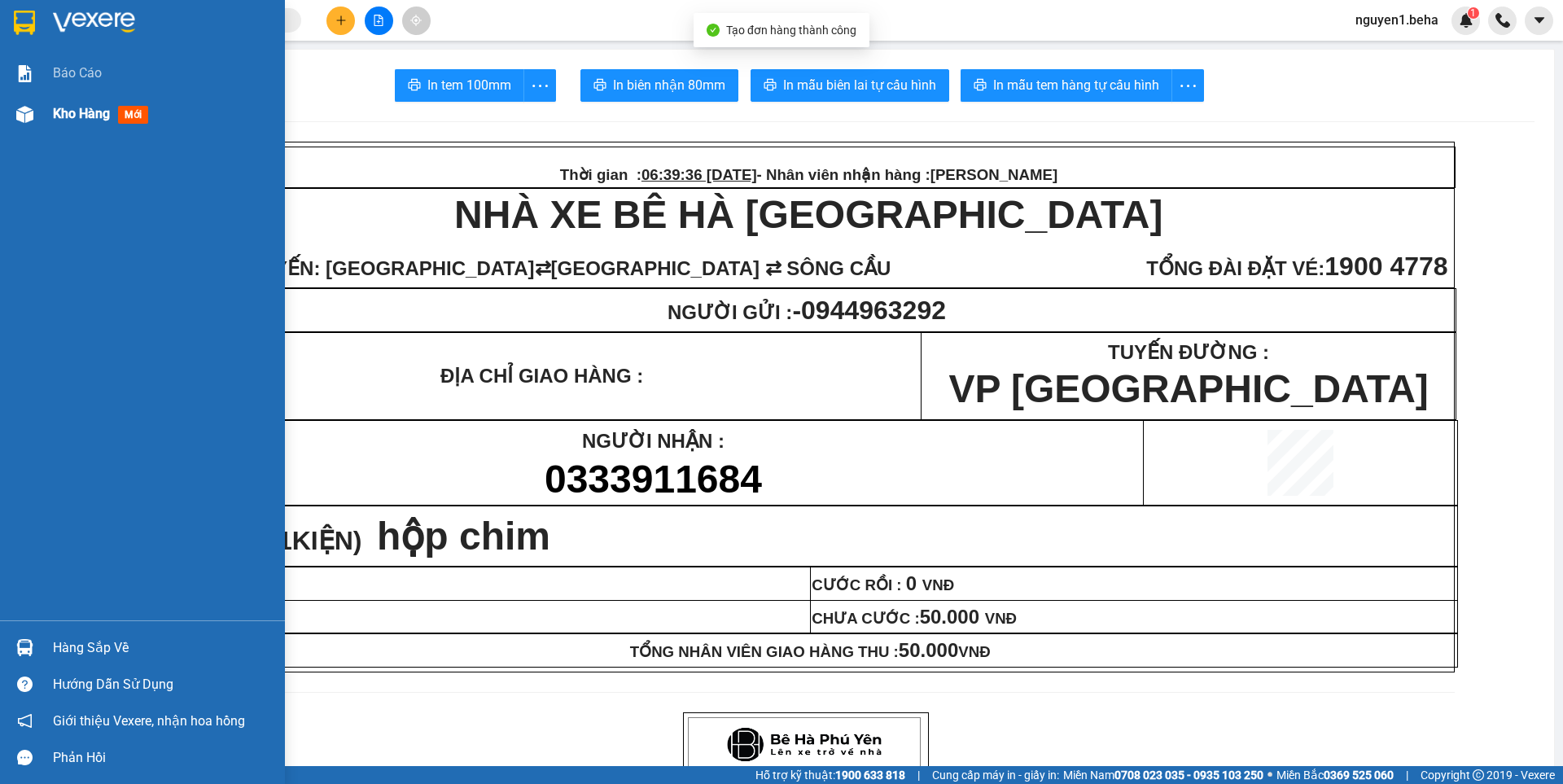
click at [24, 112] on img at bounding box center [25, 114] width 17 height 17
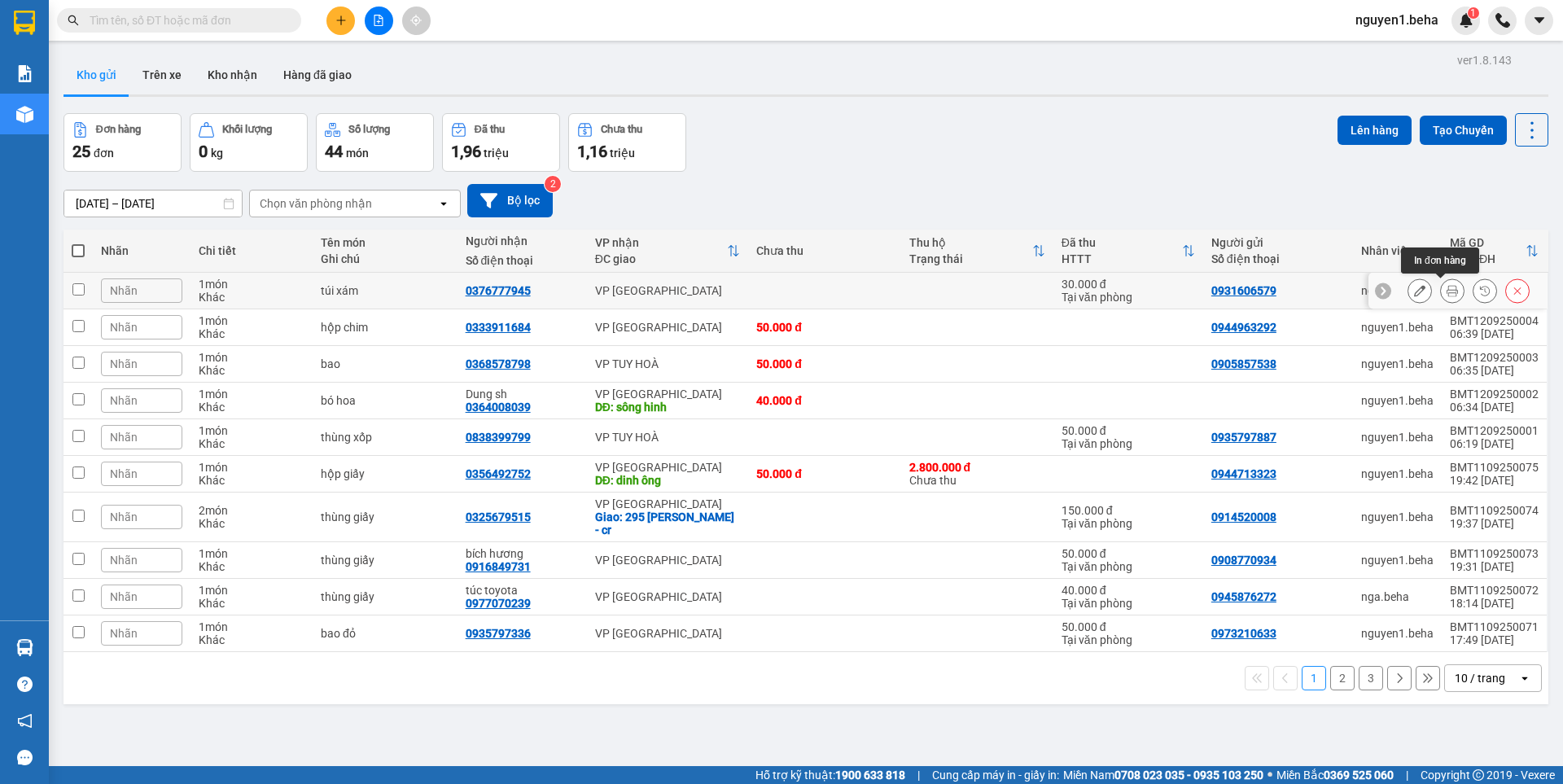
click at [1446, 289] on button at bounding box center [1452, 291] width 23 height 29
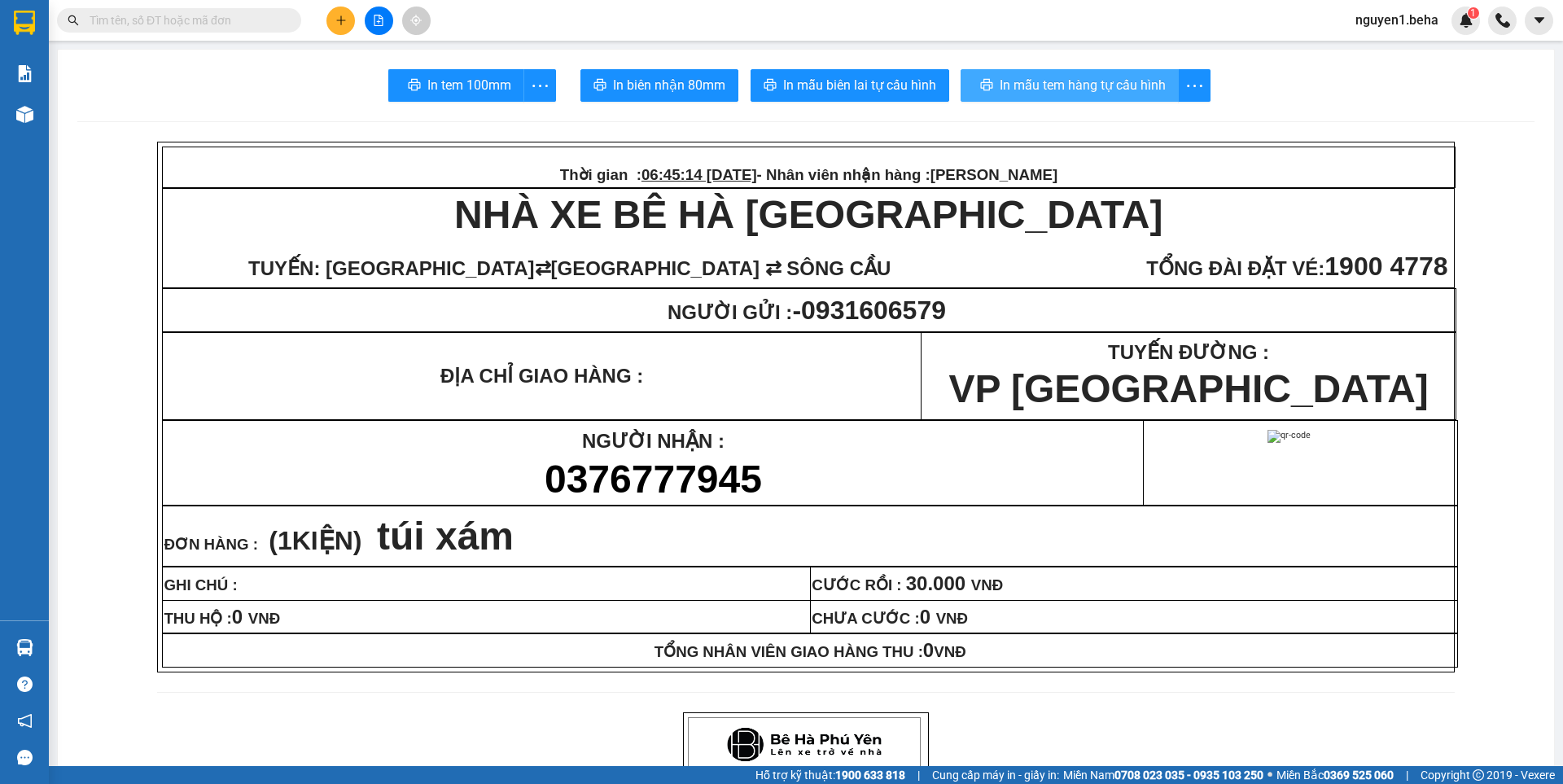
click at [1070, 83] on span "In mẫu tem hàng tự cấu hình" at bounding box center [1082, 85] width 166 height 20
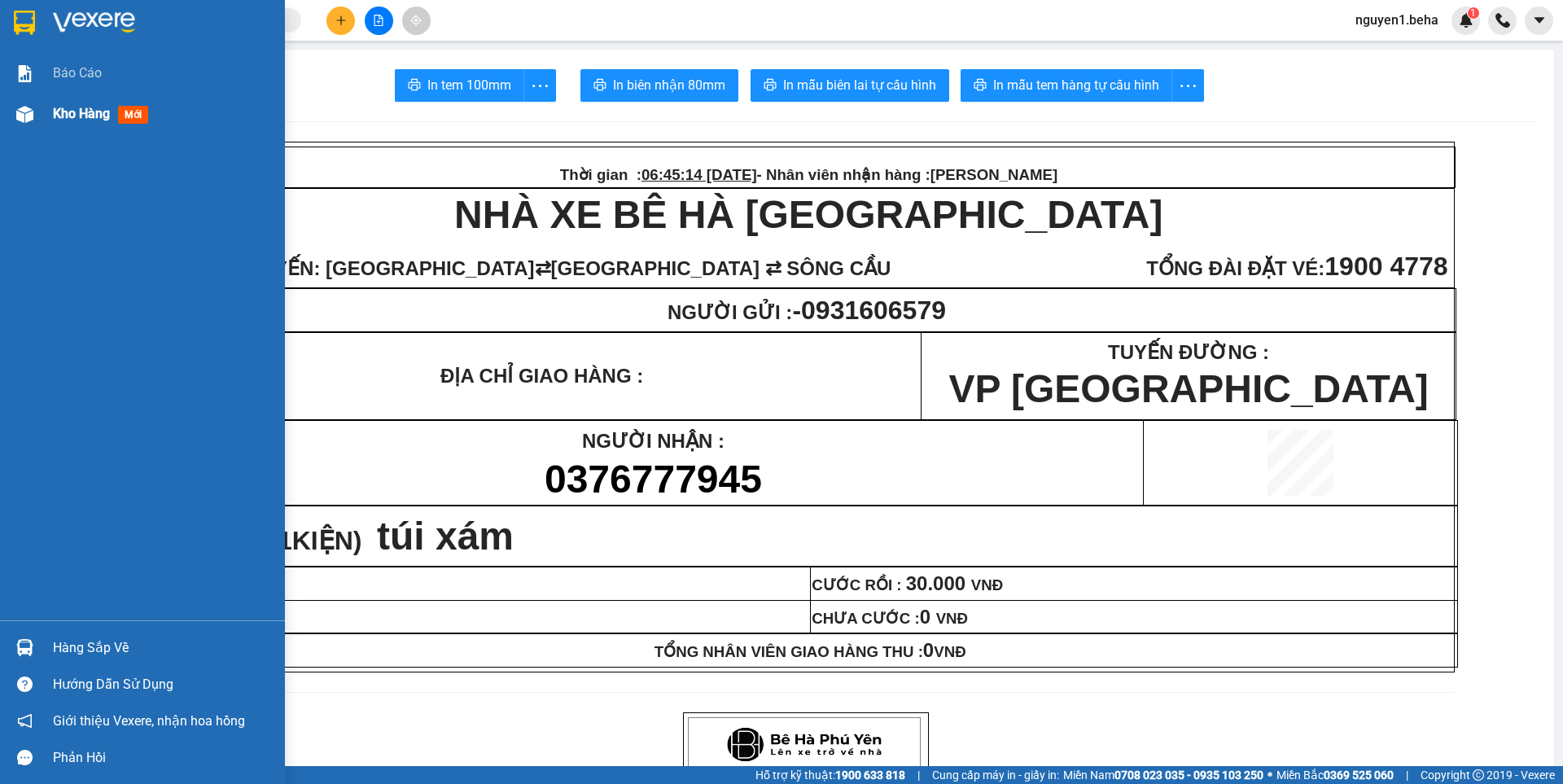
click at [23, 114] on img at bounding box center [25, 114] width 17 height 17
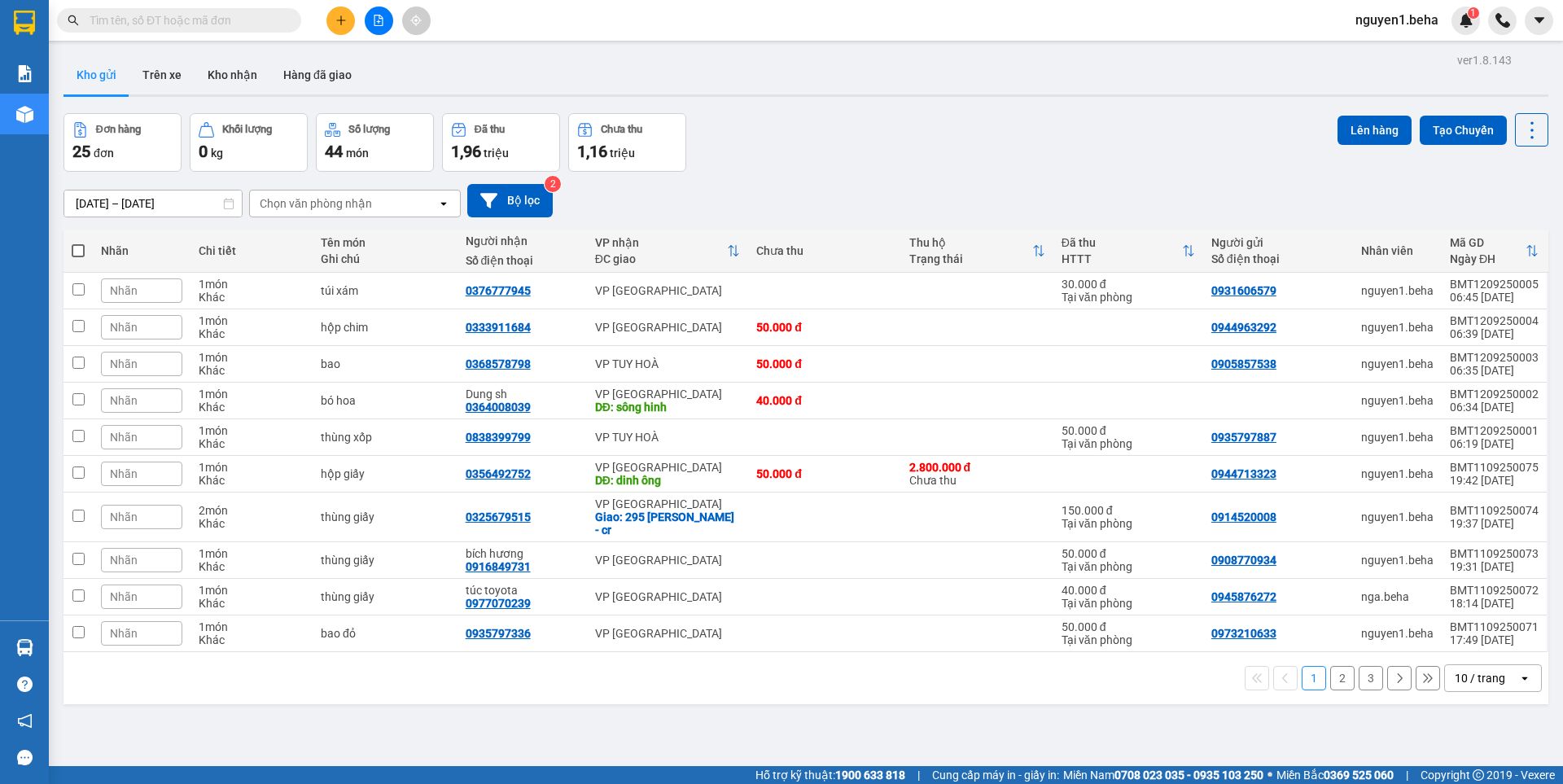
click at [83, 253] on span at bounding box center [78, 250] width 13 height 13
click at [78, 242] on input "checkbox" at bounding box center [78, 242] width 0 height 0
checkbox input "true"
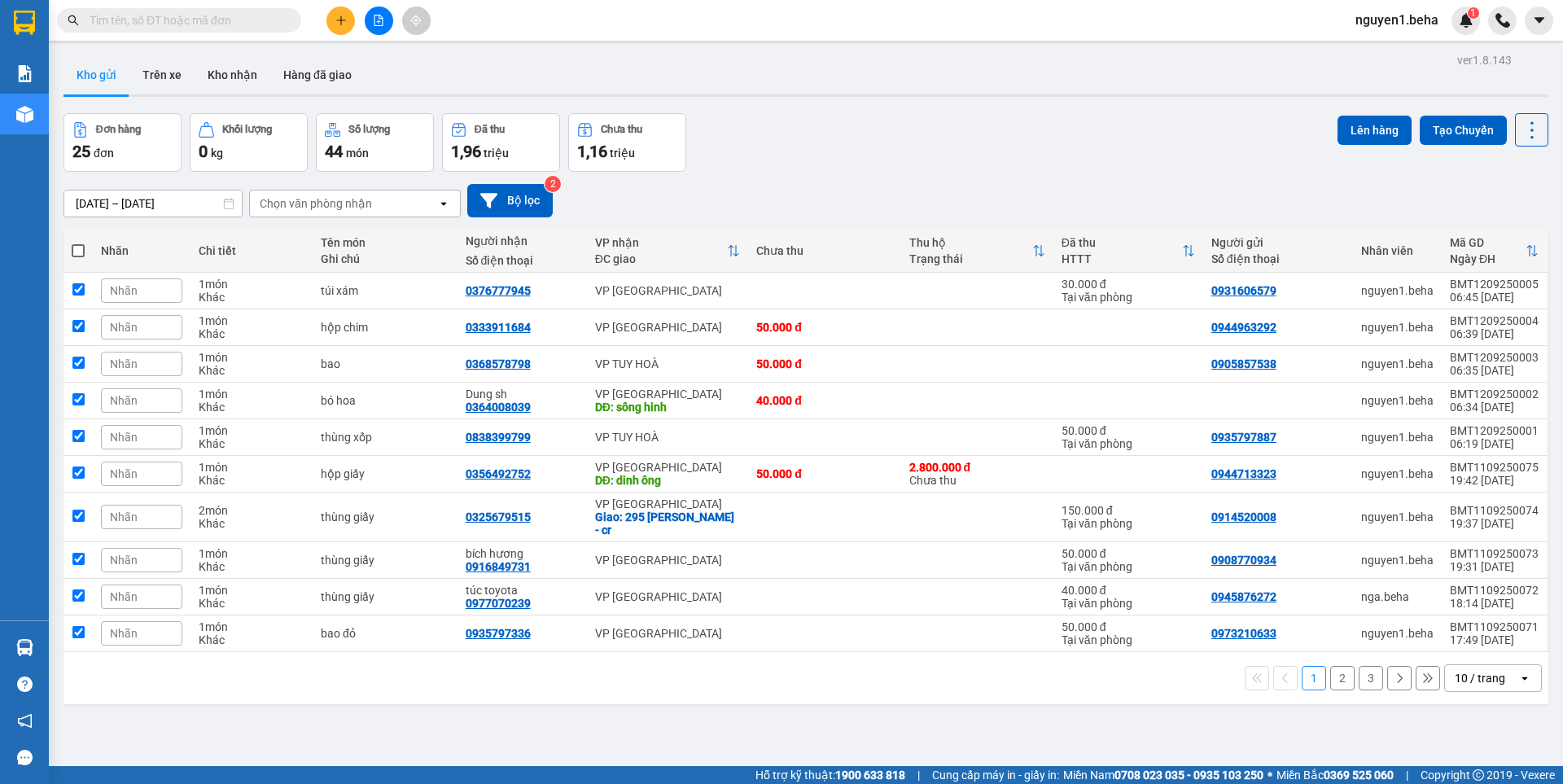
checkbox input "true"
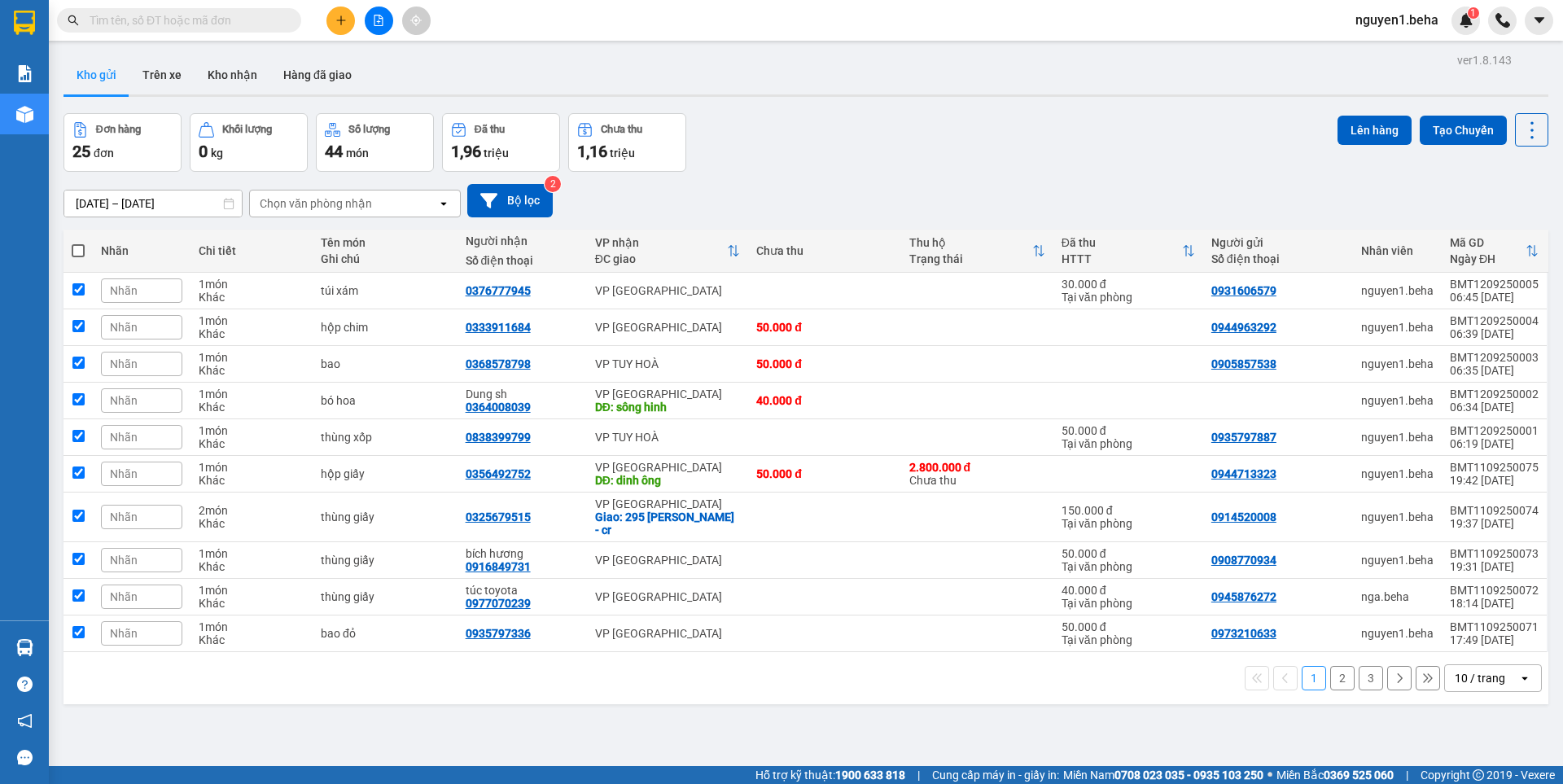
checkbox input "true"
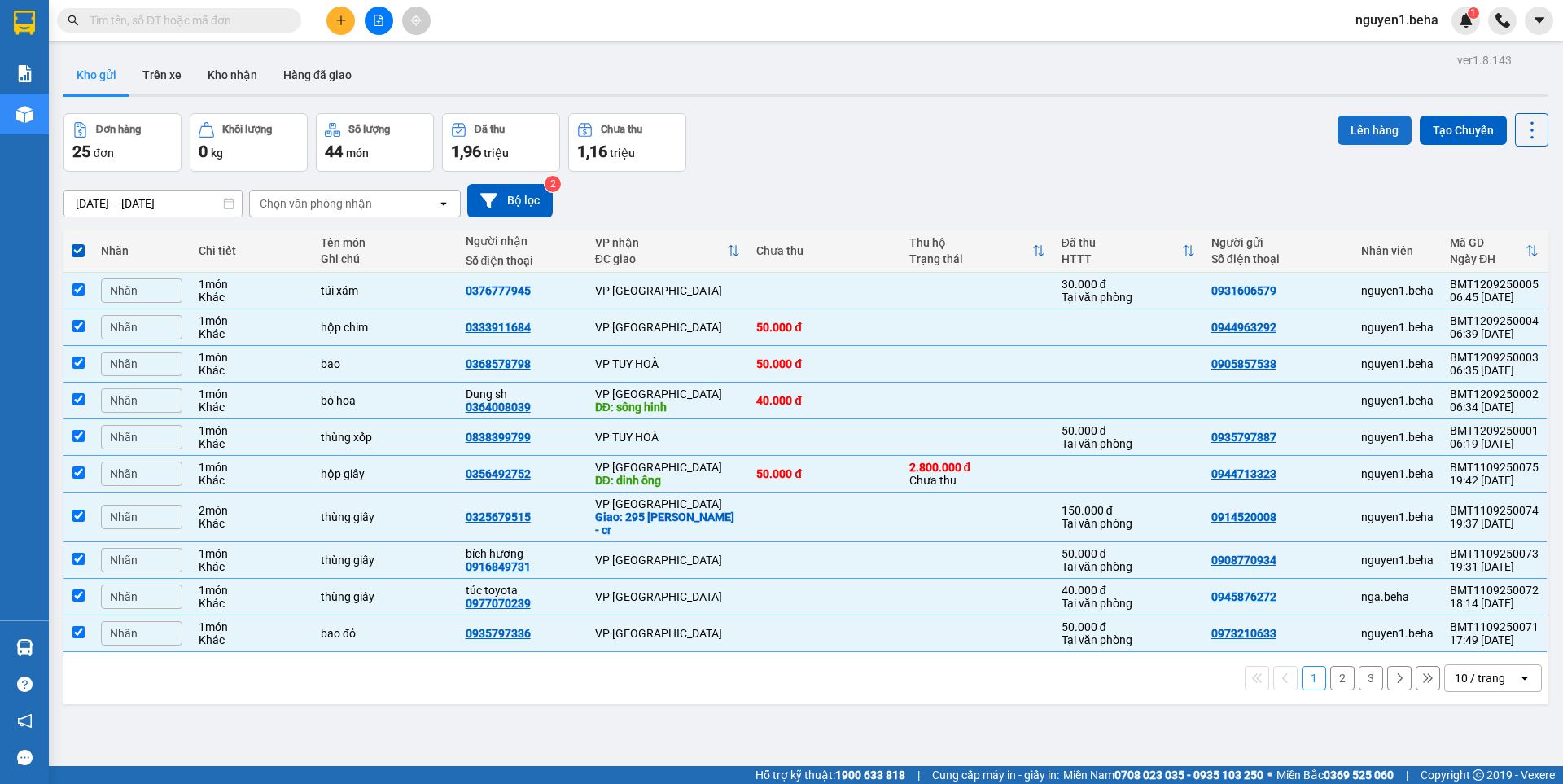
click at [1364, 134] on button "Lên hàng" at bounding box center [1374, 130] width 74 height 30
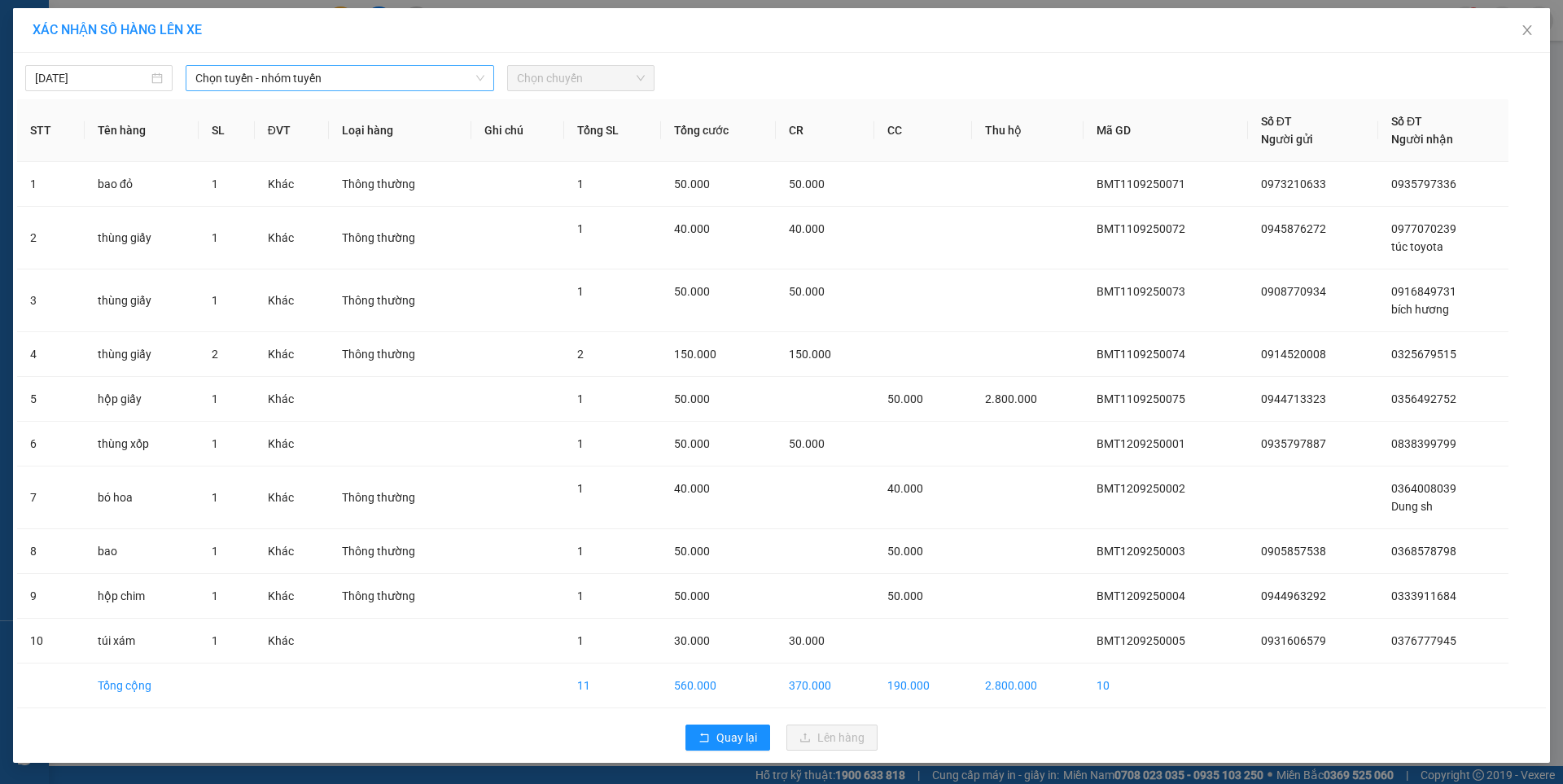
click at [319, 73] on span "Chọn tuyến - nhóm tuyến" at bounding box center [339, 78] width 289 height 24
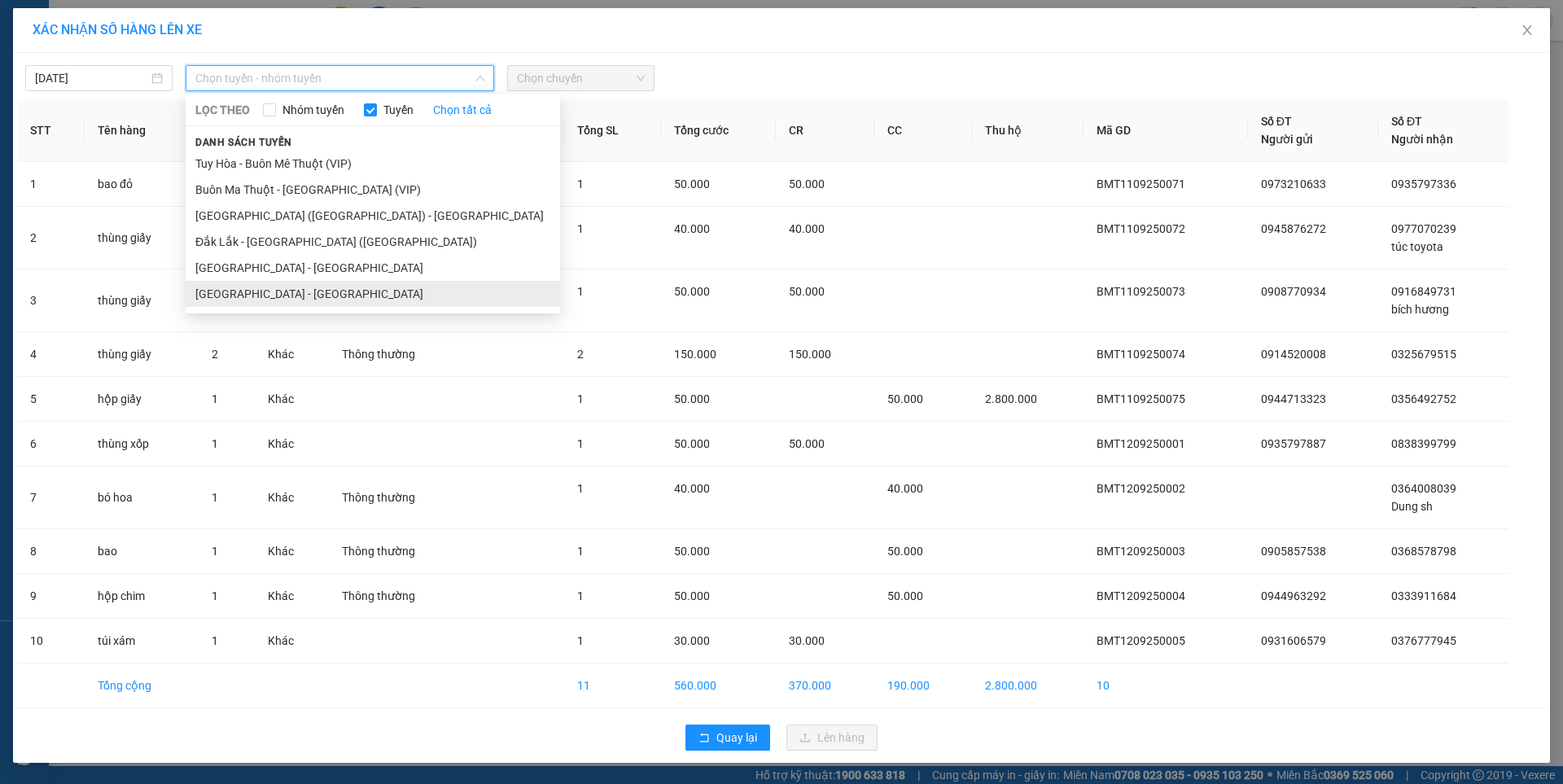
click at [256, 293] on li "[GEOGRAPHIC_DATA] - [GEOGRAPHIC_DATA]" at bounding box center [372, 294] width 374 height 26
click at [256, 293] on td "Khác" at bounding box center [292, 301] width 75 height 63
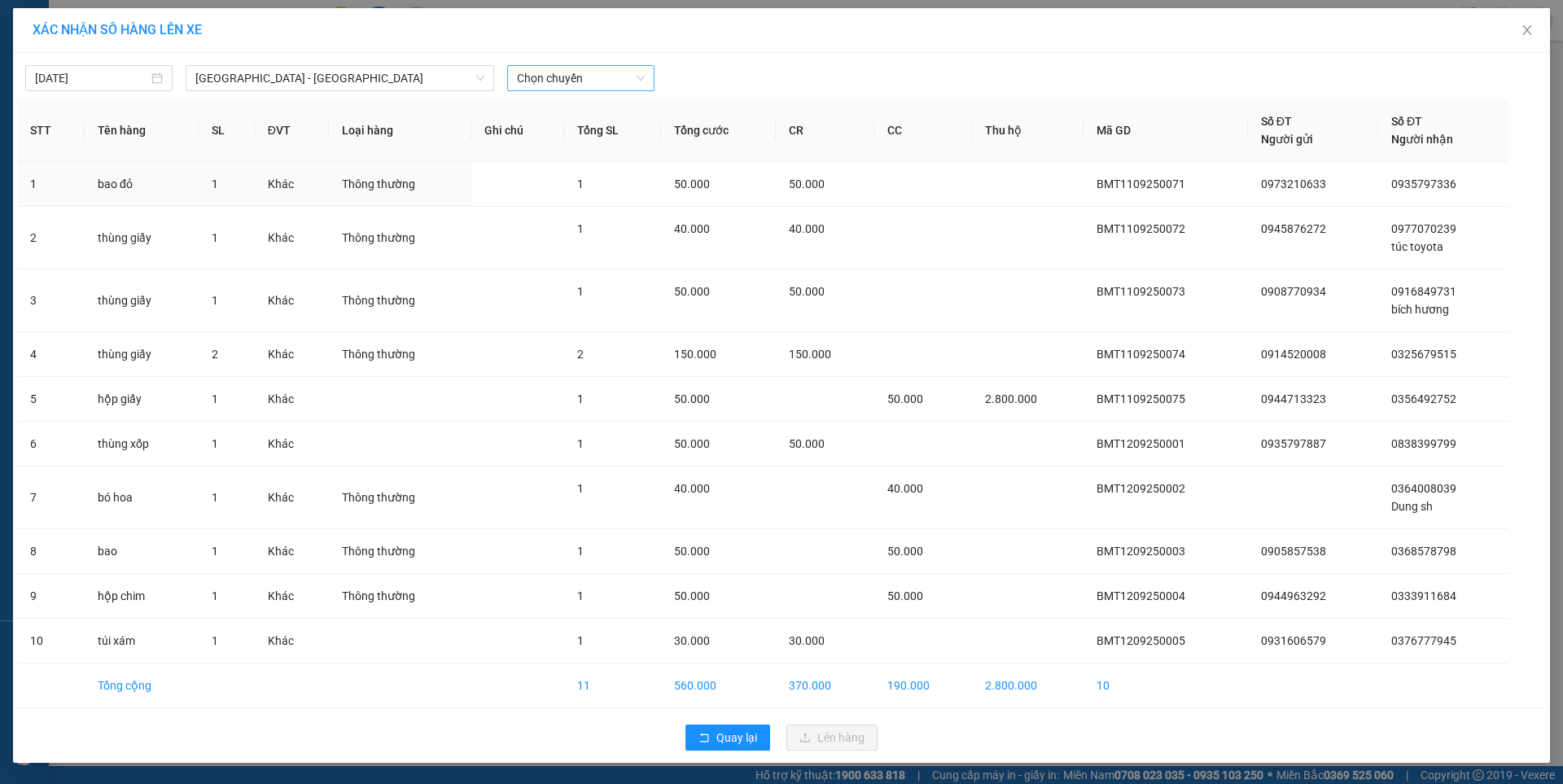
click at [601, 67] on span "Chọn chuyến" at bounding box center [580, 78] width 128 height 24
click at [597, 135] on div "07:00 - 47F-002.14" at bounding box center [580, 136] width 127 height 17
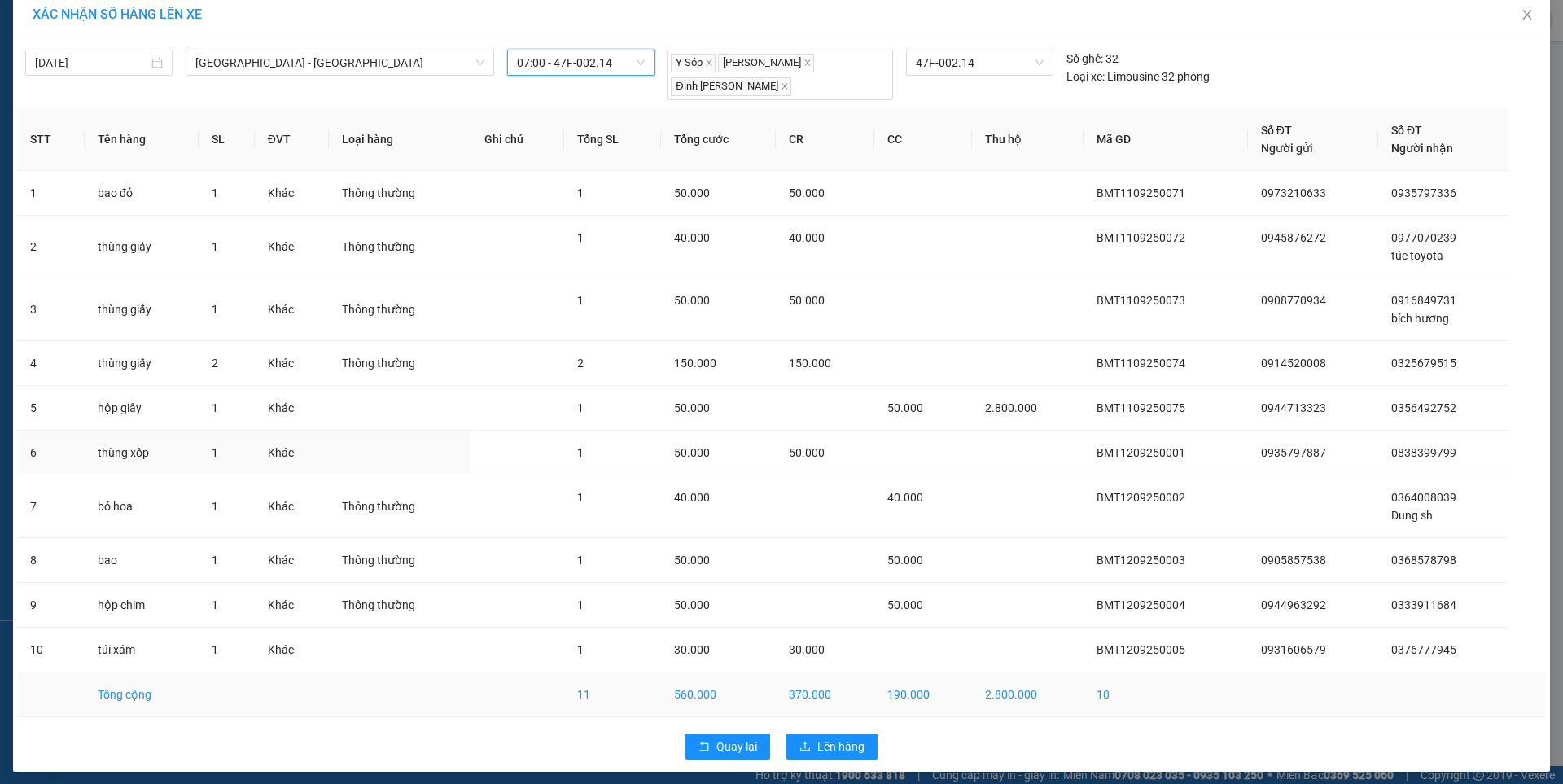
scroll to position [23, 0]
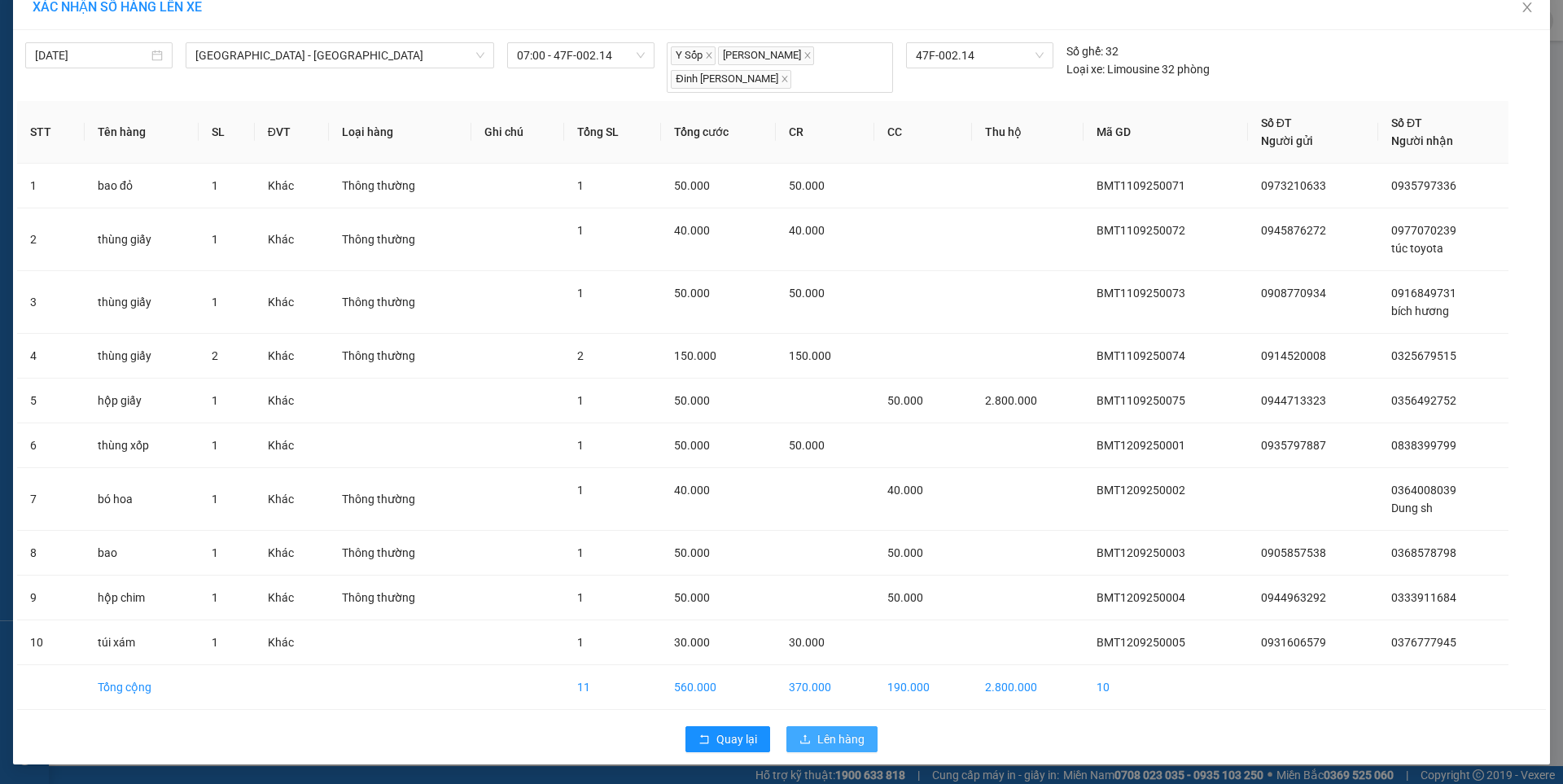
click at [817, 741] on span "Lên hàng" at bounding box center [841, 739] width 47 height 17
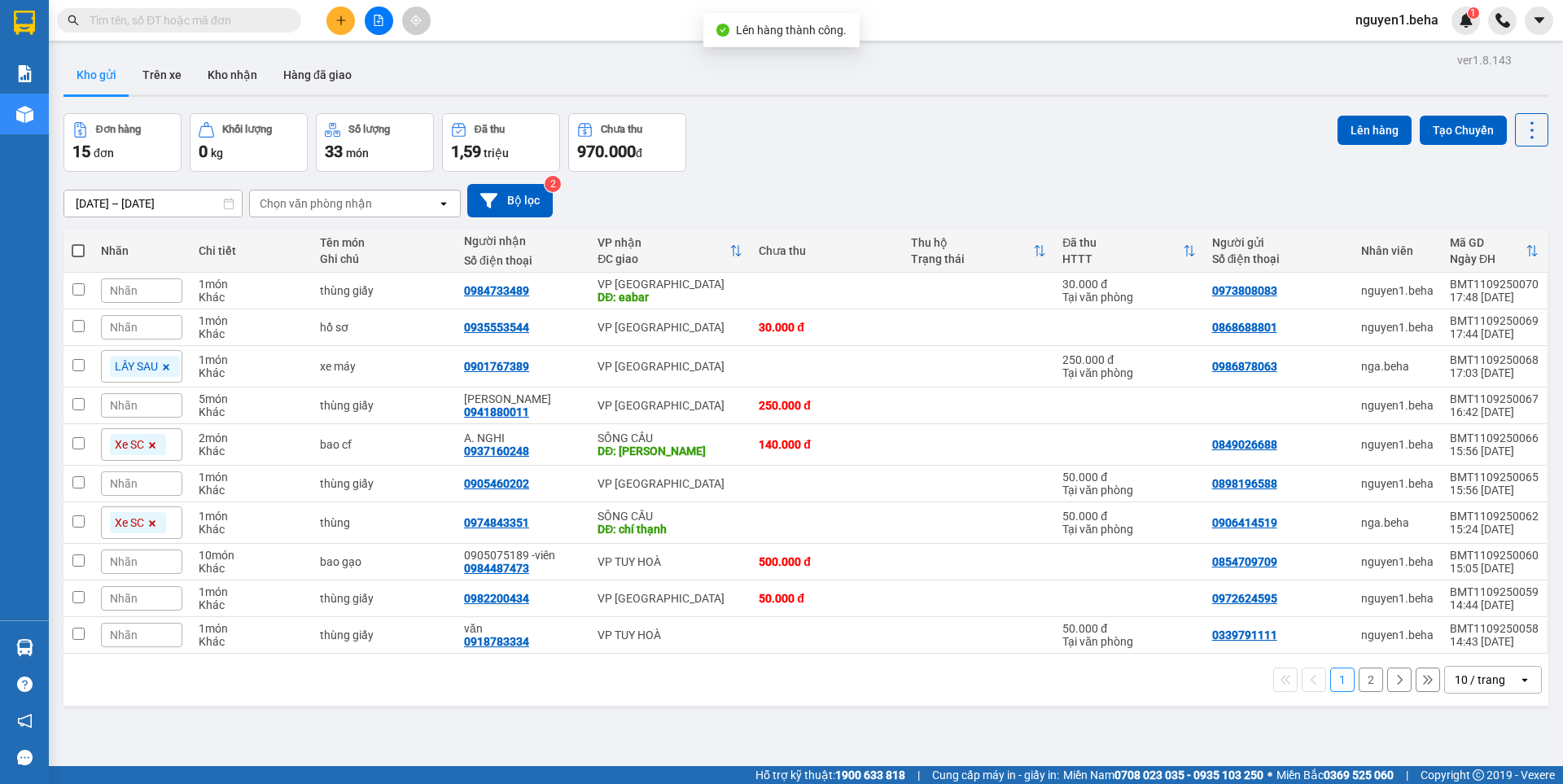
click at [73, 256] on span at bounding box center [78, 250] width 13 height 13
click at [78, 242] on input "checkbox" at bounding box center [78, 242] width 0 height 0
checkbox input "true"
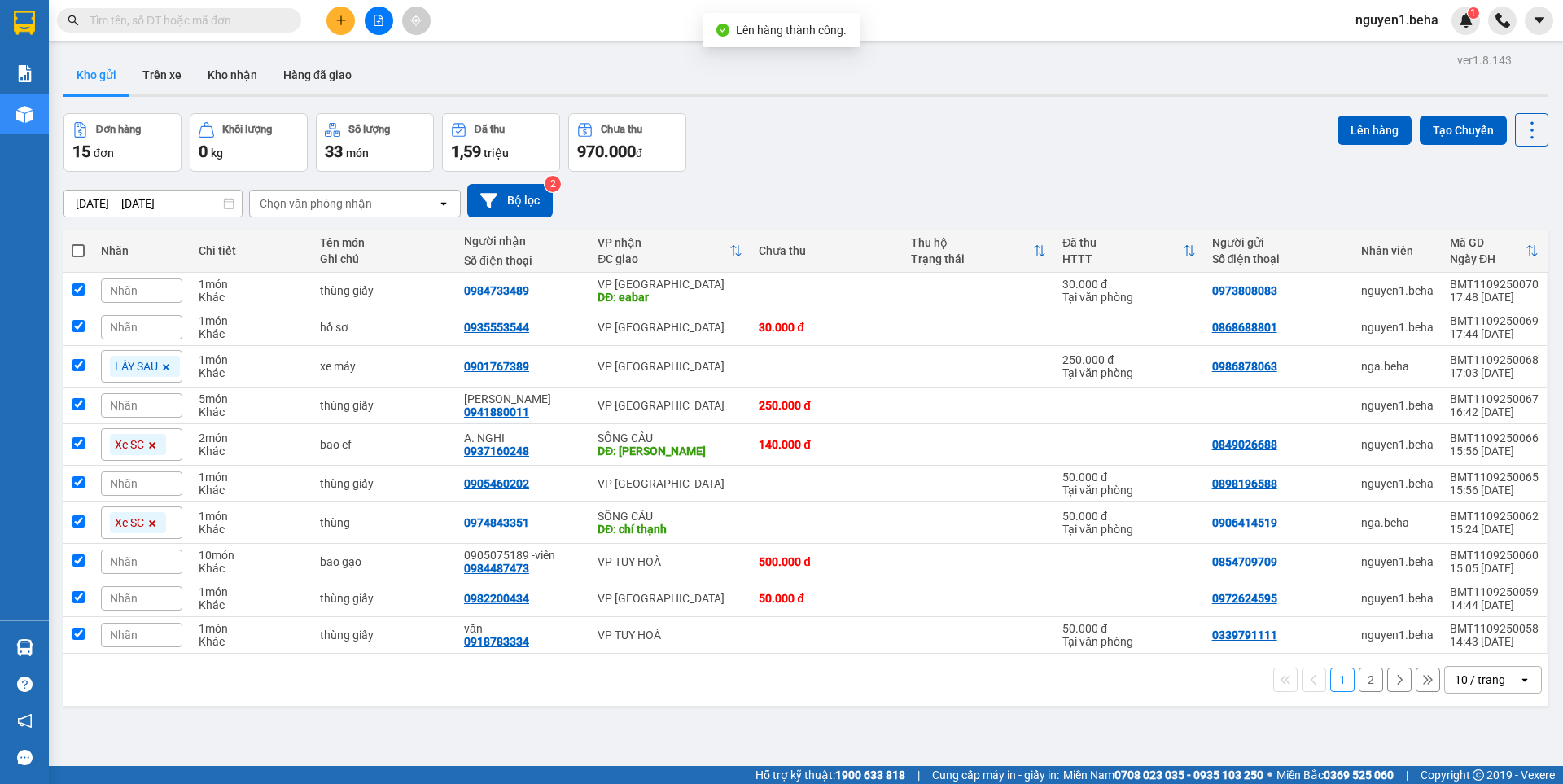
checkbox input "true"
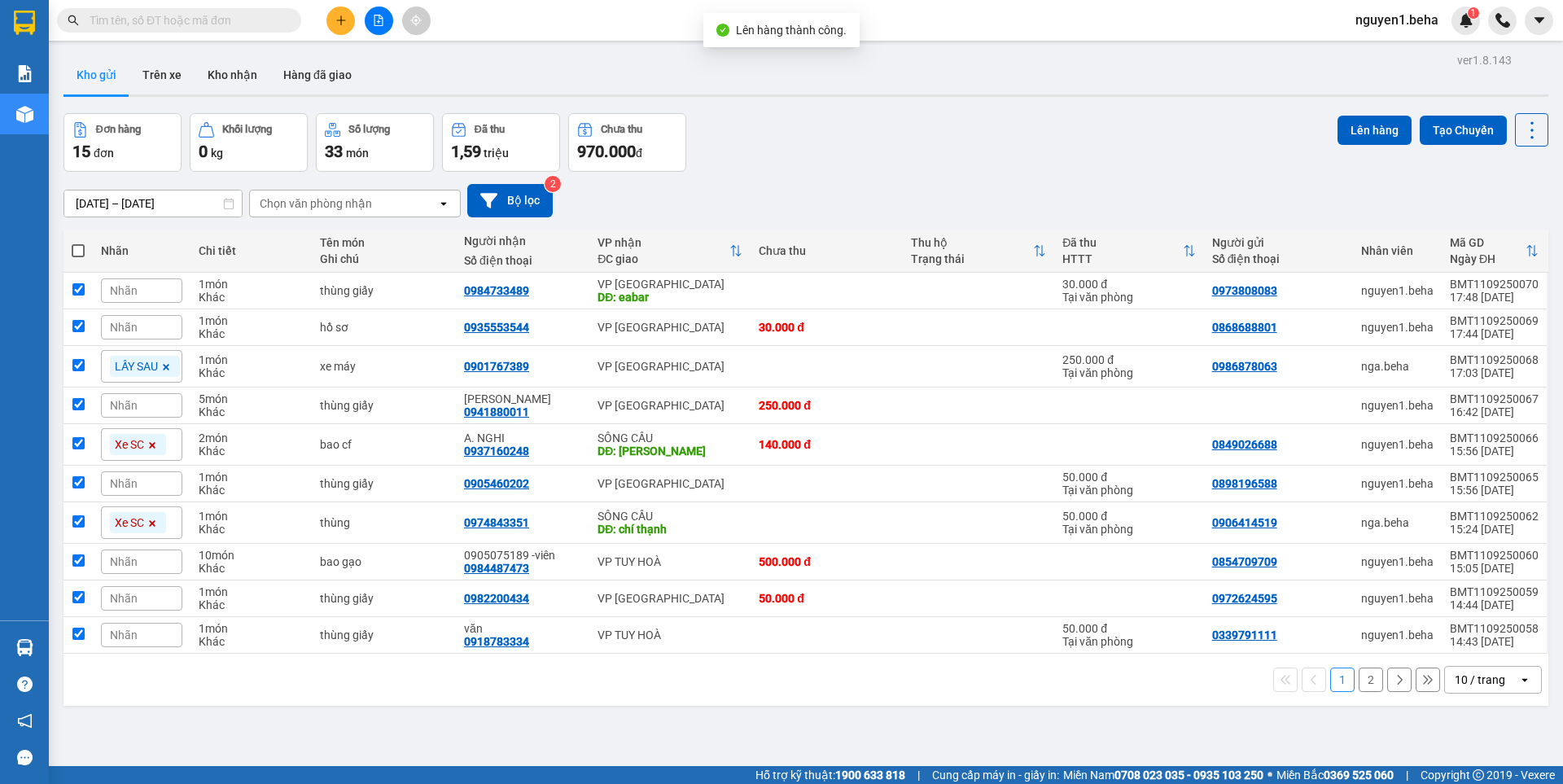
checkbox input "true"
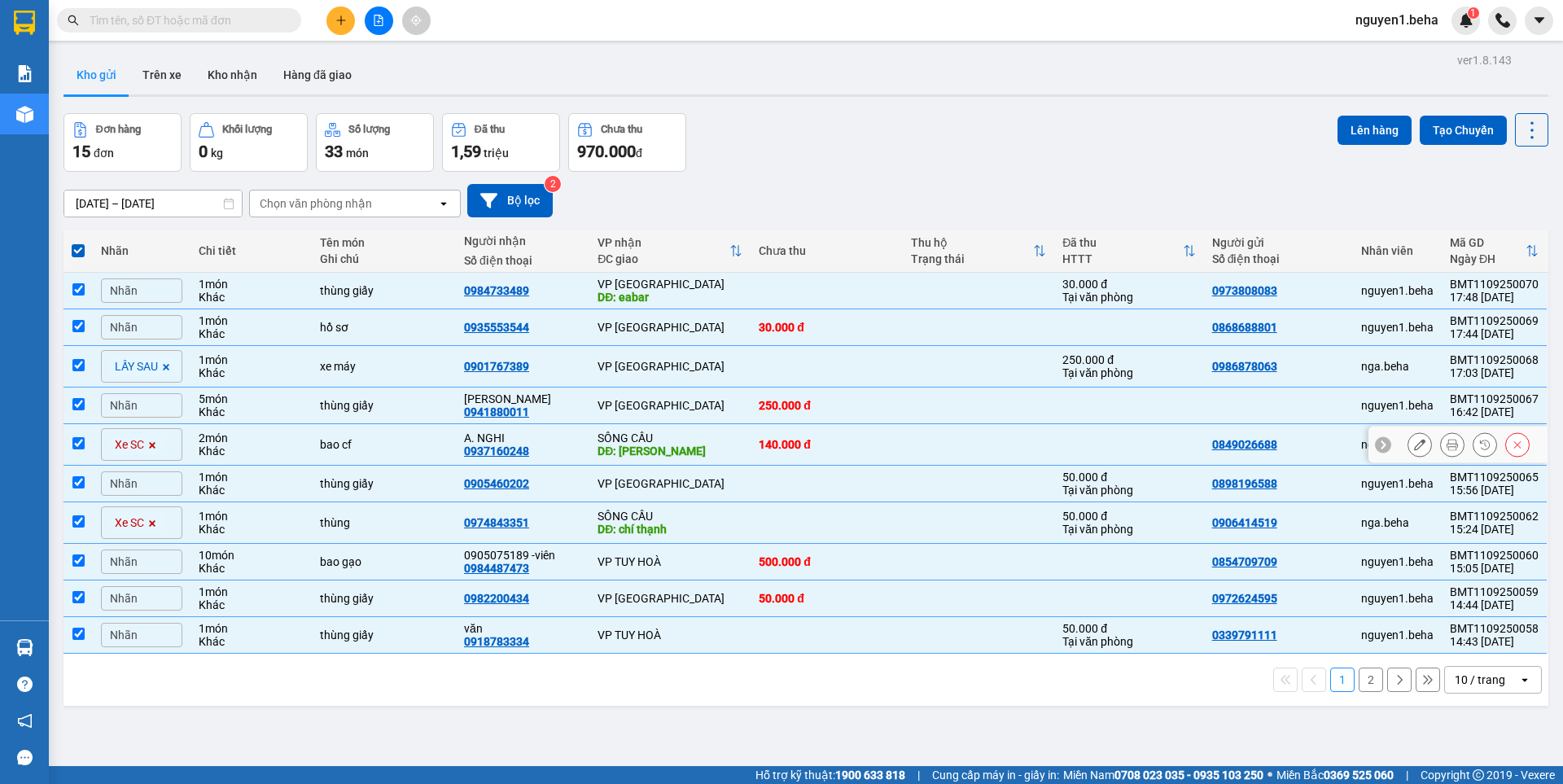
click at [87, 444] on td at bounding box center [79, 444] width 30 height 41
checkbox input "false"
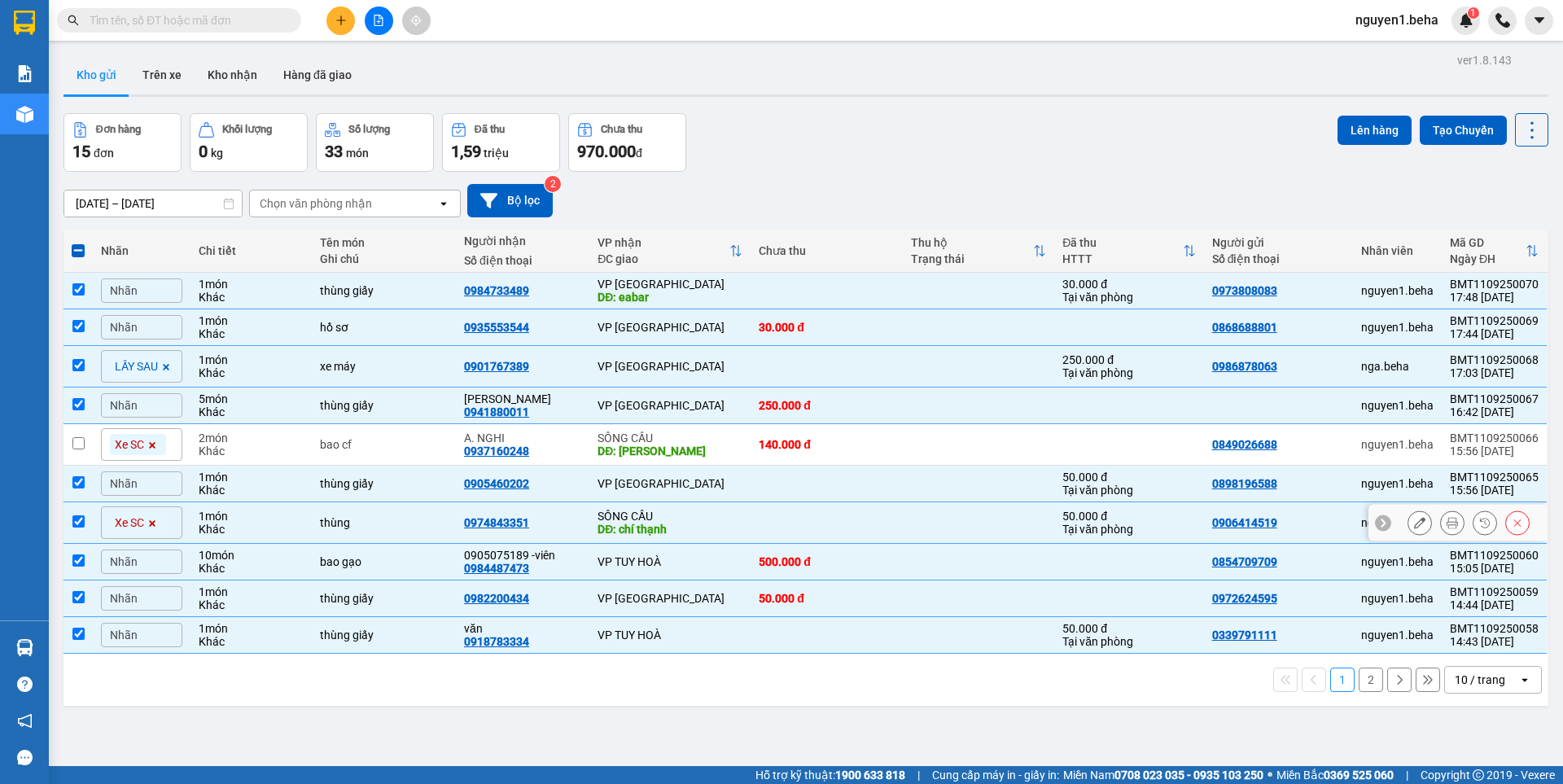
click at [78, 523] on input "checkbox" at bounding box center [79, 521] width 12 height 12
drag, startPoint x: 78, startPoint y: 523, endPoint x: 97, endPoint y: 527, distance: 19.4
click at [78, 523] on input "checkbox" at bounding box center [79, 521] width 12 height 12
checkbox input "true"
click at [76, 370] on input "checkbox" at bounding box center [79, 365] width 12 height 12
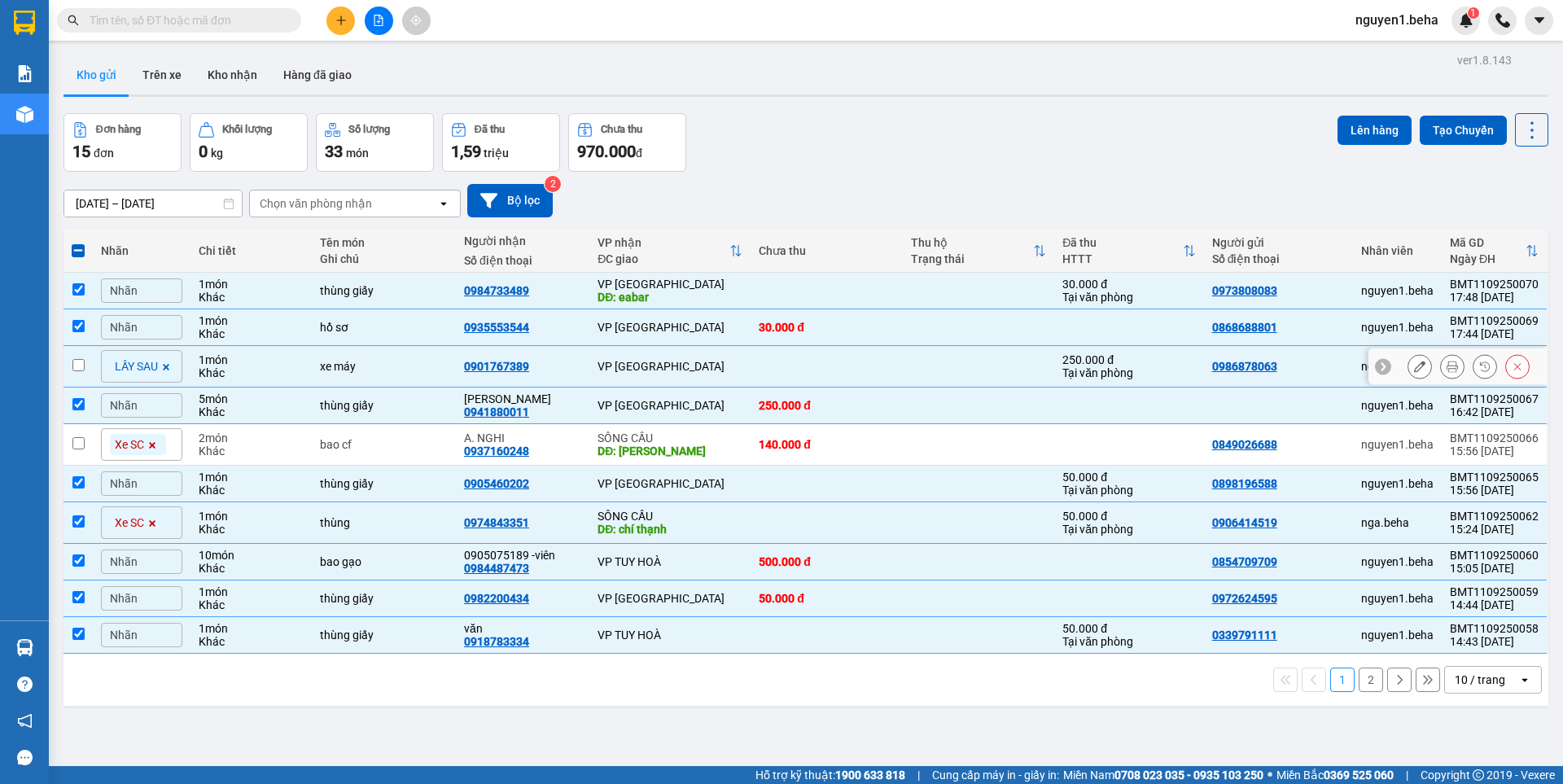
checkbox input "false"
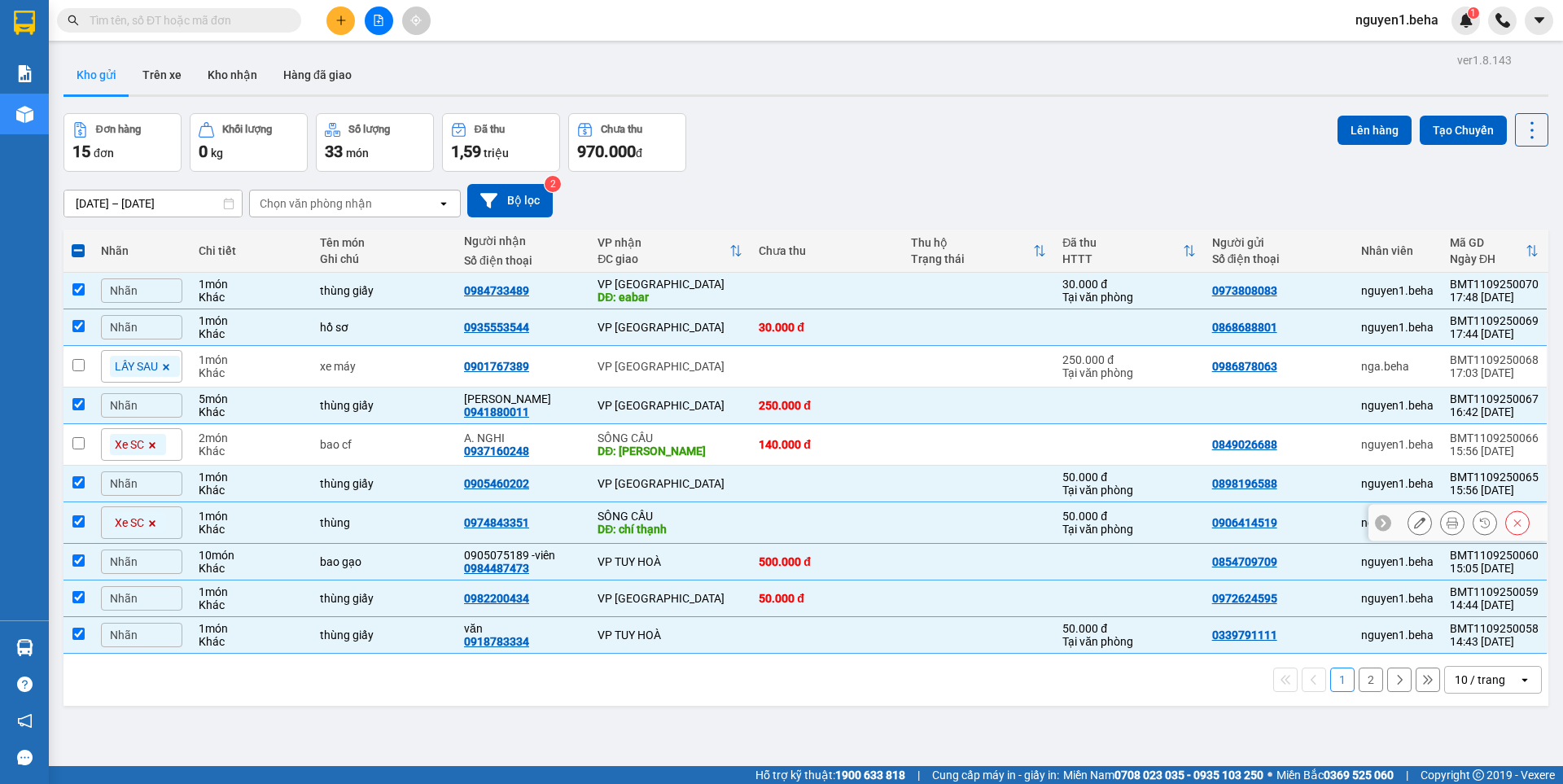
click at [76, 515] on input "checkbox" at bounding box center [79, 521] width 12 height 12
checkbox input "false"
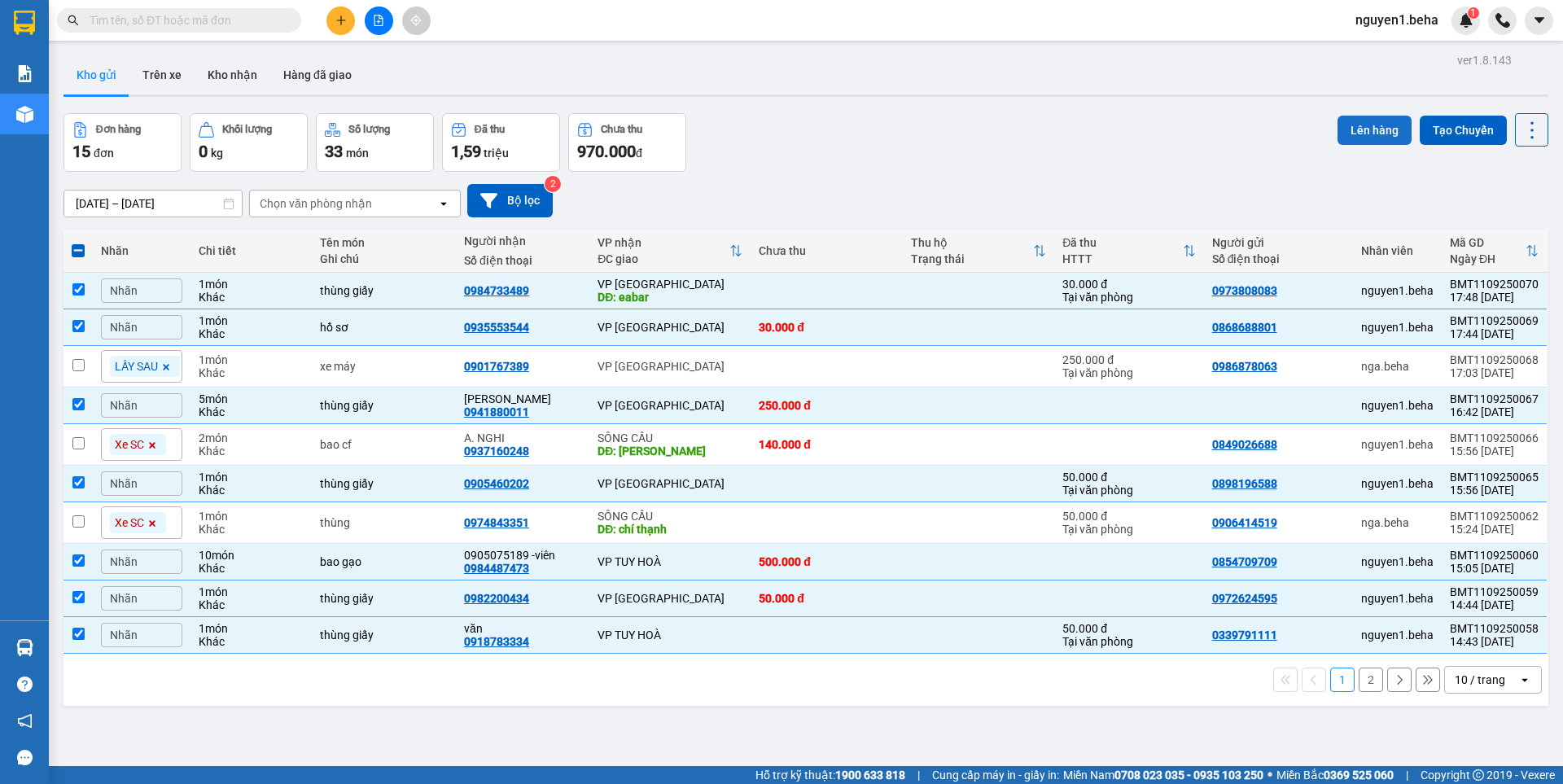
click at [1356, 126] on button "Lên hàng" at bounding box center [1374, 130] width 74 height 30
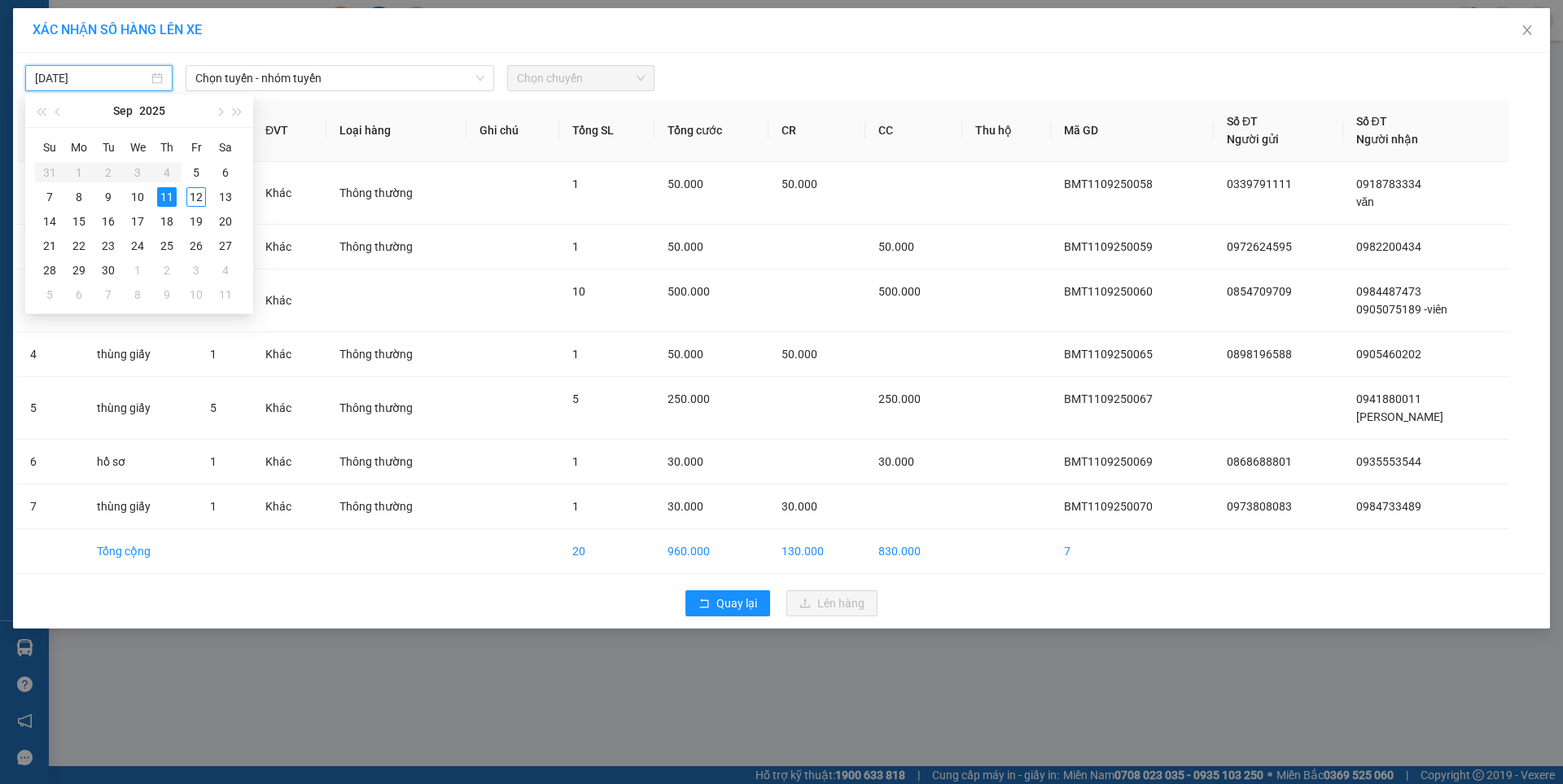
click at [120, 74] on input "[DATE]" at bounding box center [91, 78] width 113 height 17
drag, startPoint x: 200, startPoint y: 198, endPoint x: 200, endPoint y: 180, distance: 18.0
click at [200, 198] on div "12" at bounding box center [196, 197] width 19 height 19
type input "[DATE]"
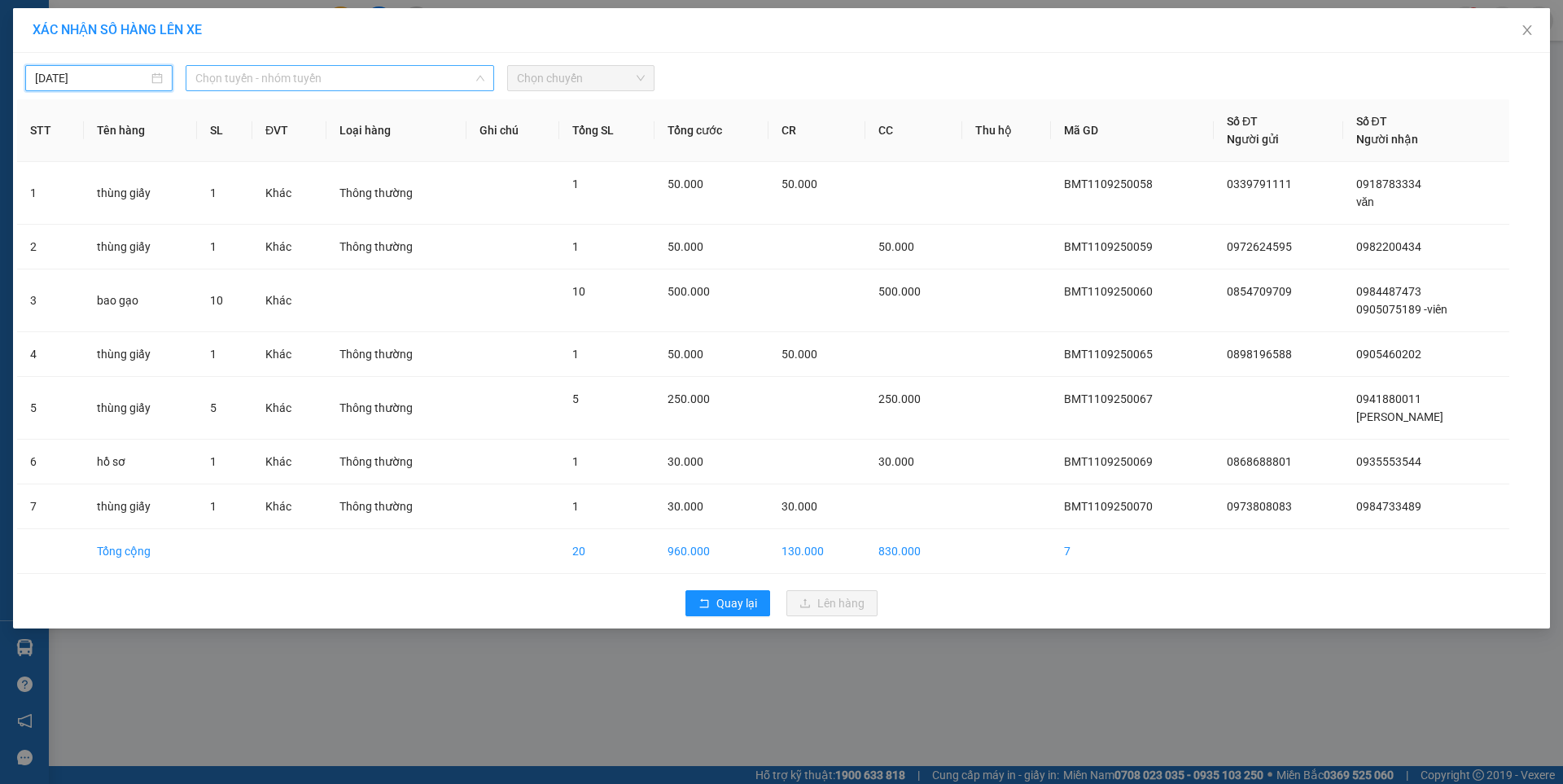
click at [337, 80] on span "Chọn tuyến - nhóm tuyến" at bounding box center [339, 78] width 289 height 24
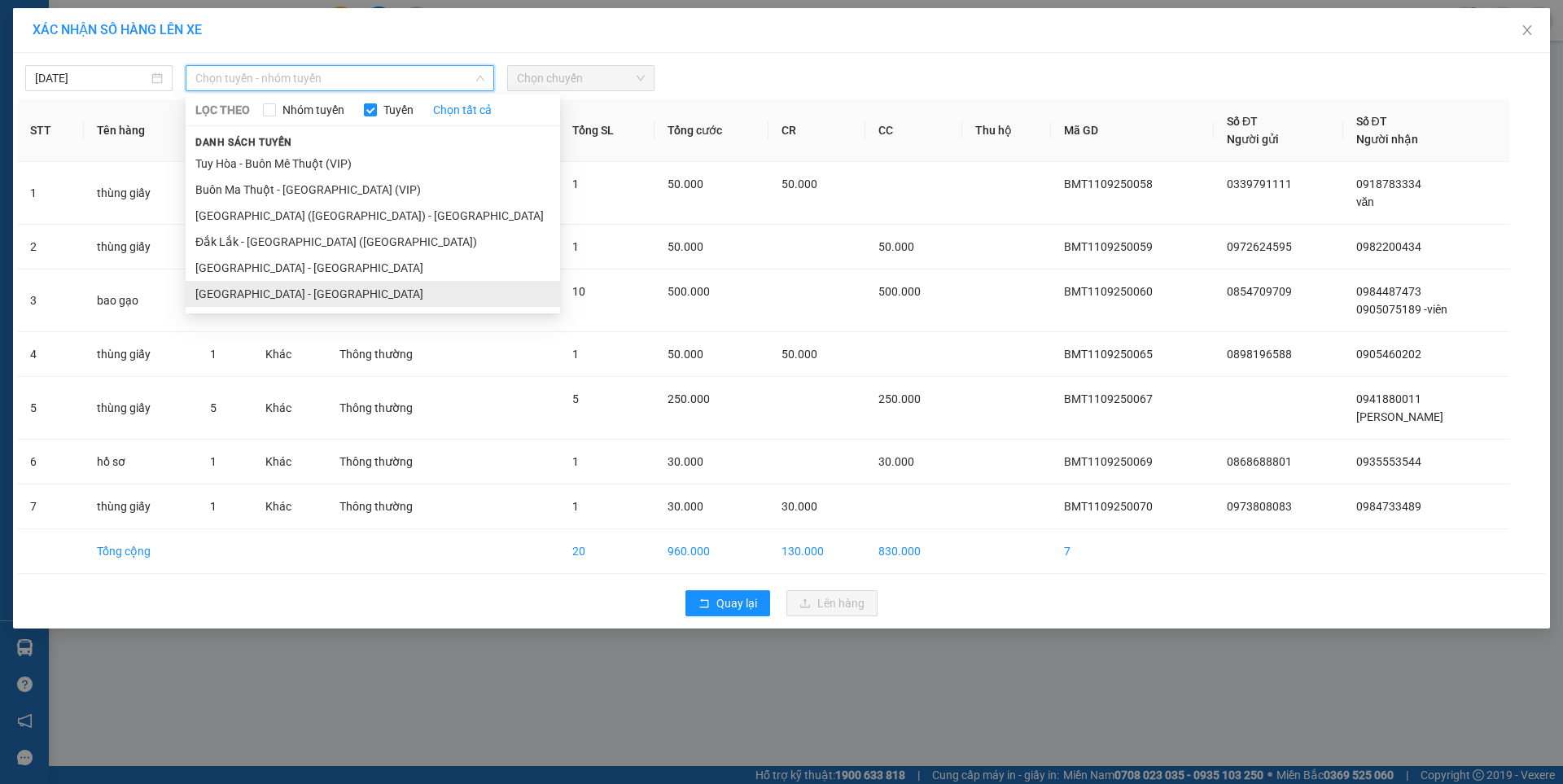
click at [270, 293] on li "[GEOGRAPHIC_DATA] - [GEOGRAPHIC_DATA]" at bounding box center [372, 294] width 374 height 26
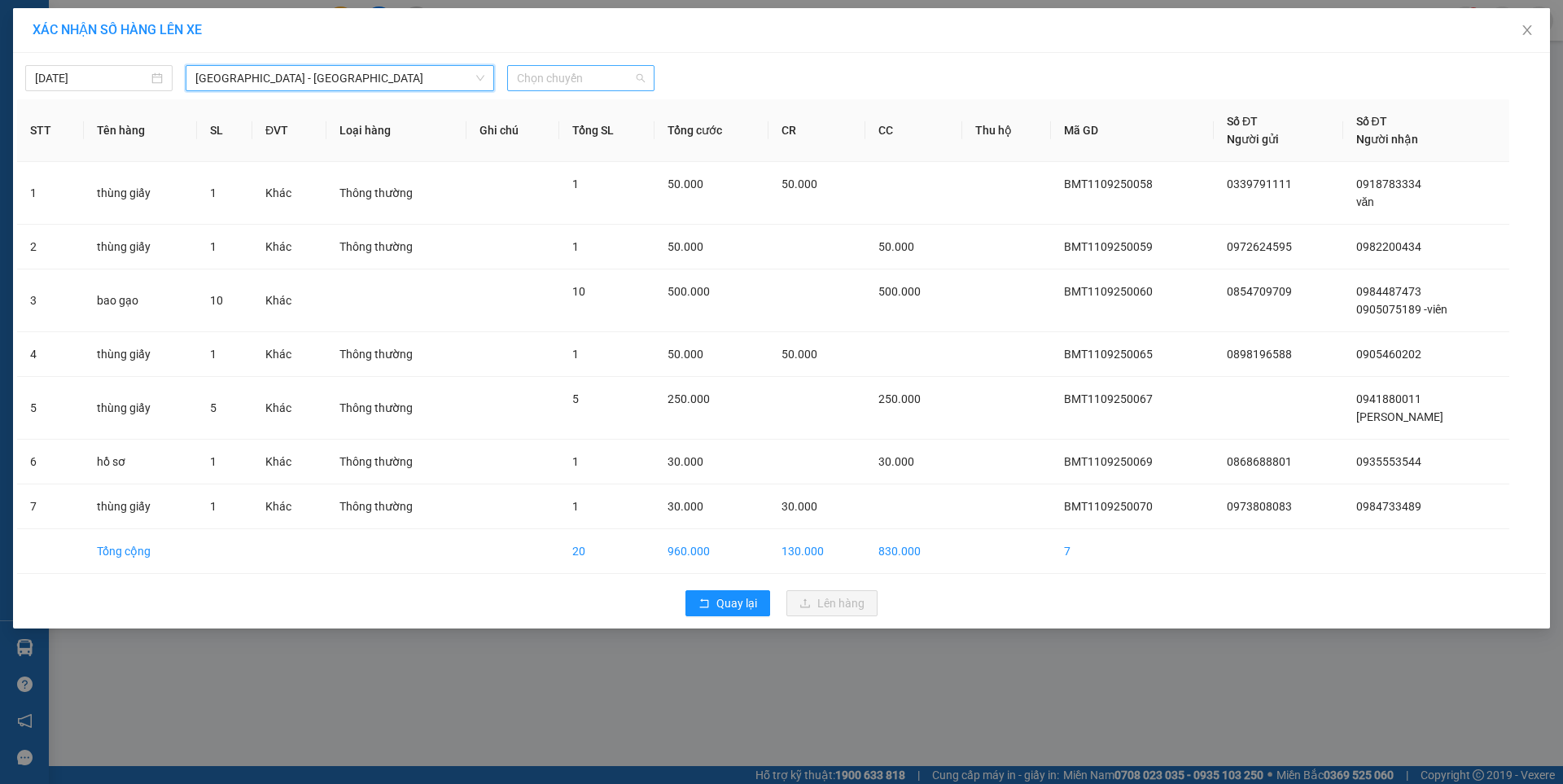
click at [559, 79] on span "Chọn chuyến" at bounding box center [580, 78] width 128 height 24
drag, startPoint x: 559, startPoint y: 79, endPoint x: 622, endPoint y: 143, distance: 89.8
click at [561, 80] on span "Chọn chuyến" at bounding box center [580, 78] width 128 height 24
click at [613, 71] on span "Chọn chuyến" at bounding box center [580, 78] width 128 height 24
click at [593, 128] on div "07:00 - 47F-002.14" at bounding box center [580, 136] width 127 height 17
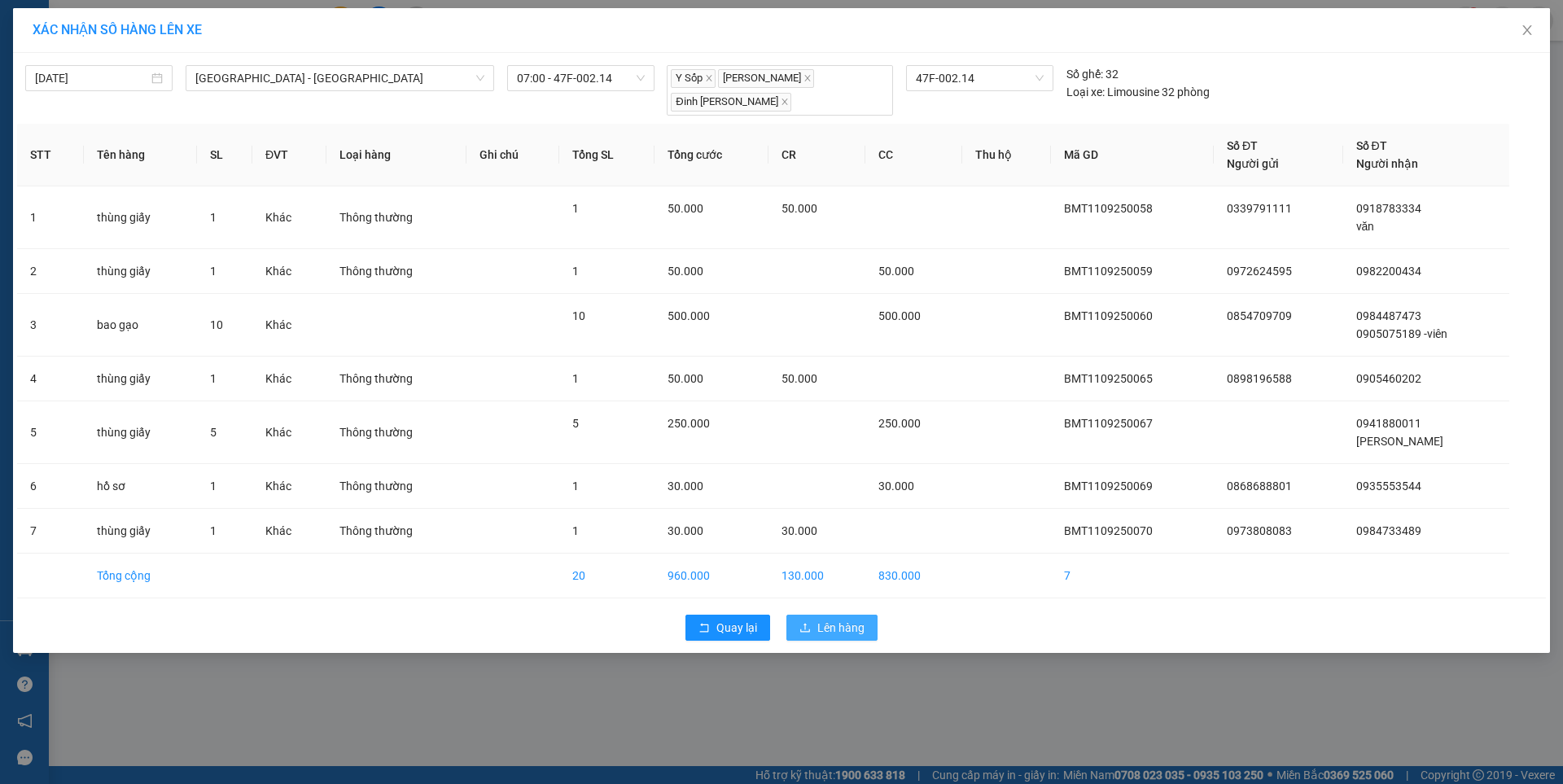
click at [823, 628] on span "Lên hàng" at bounding box center [841, 628] width 47 height 17
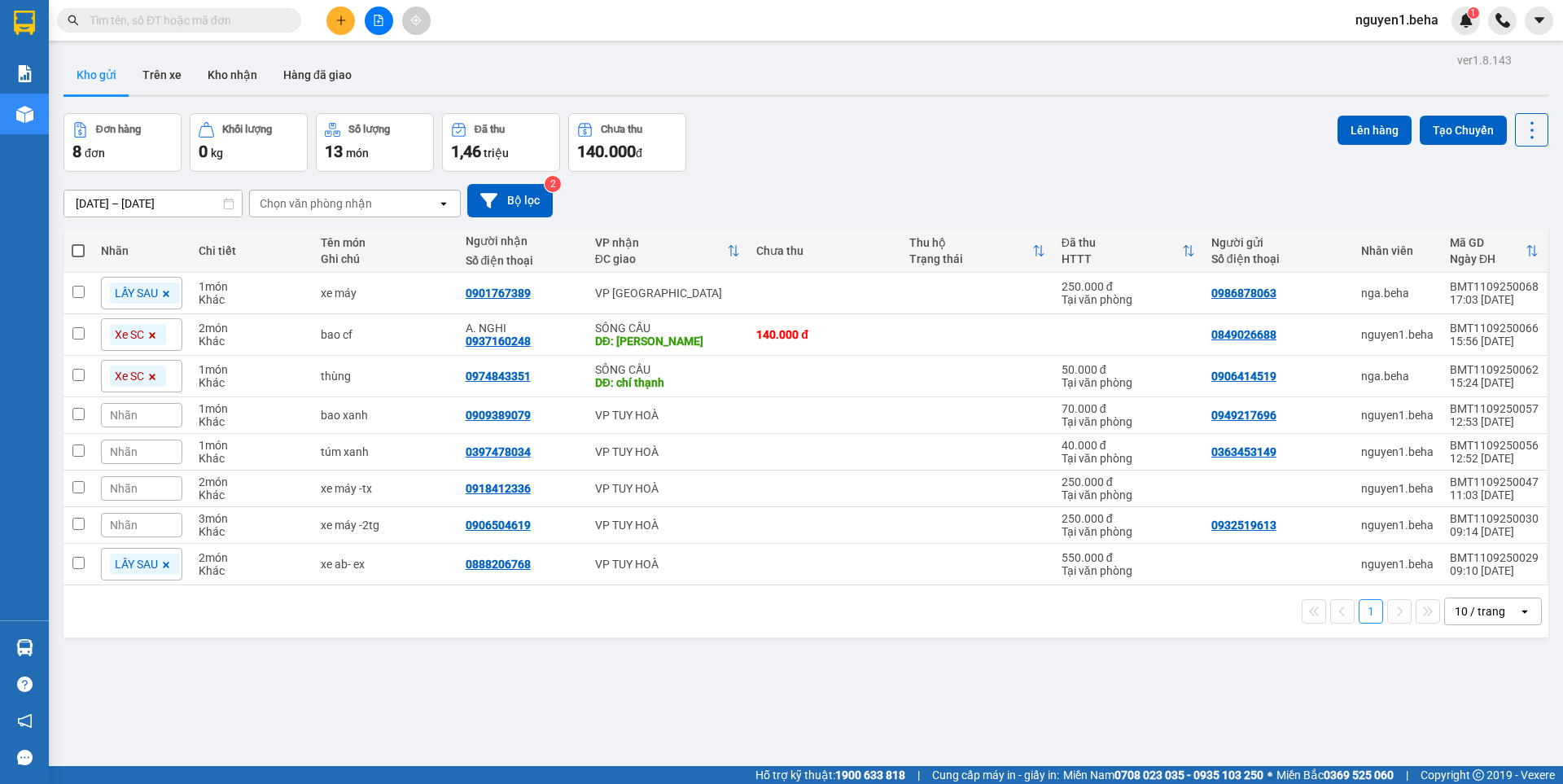
click at [72, 252] on span at bounding box center [78, 250] width 13 height 13
click at [78, 242] on input "checkbox" at bounding box center [78, 242] width 0 height 0
checkbox input "true"
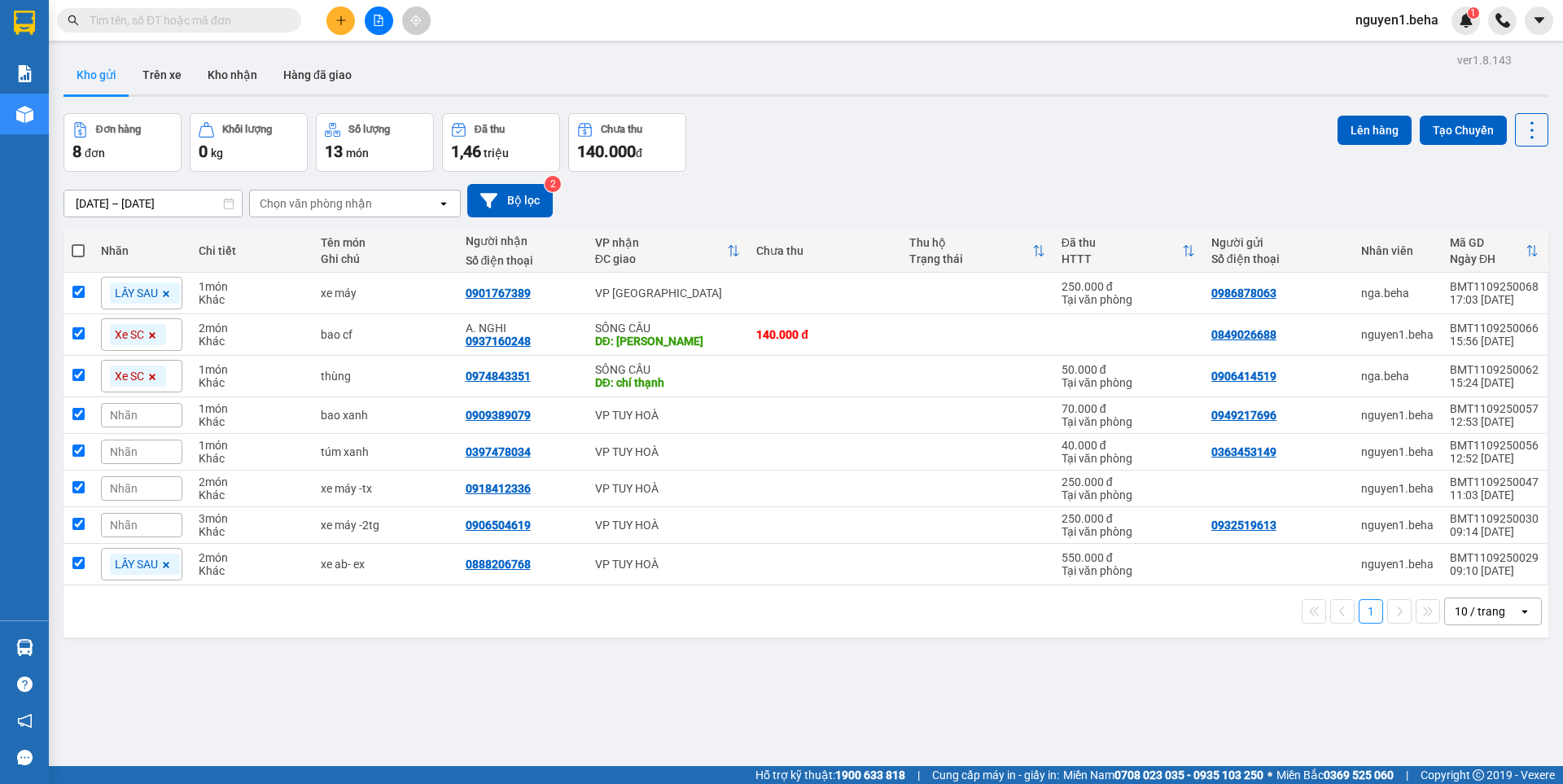
checkbox input "true"
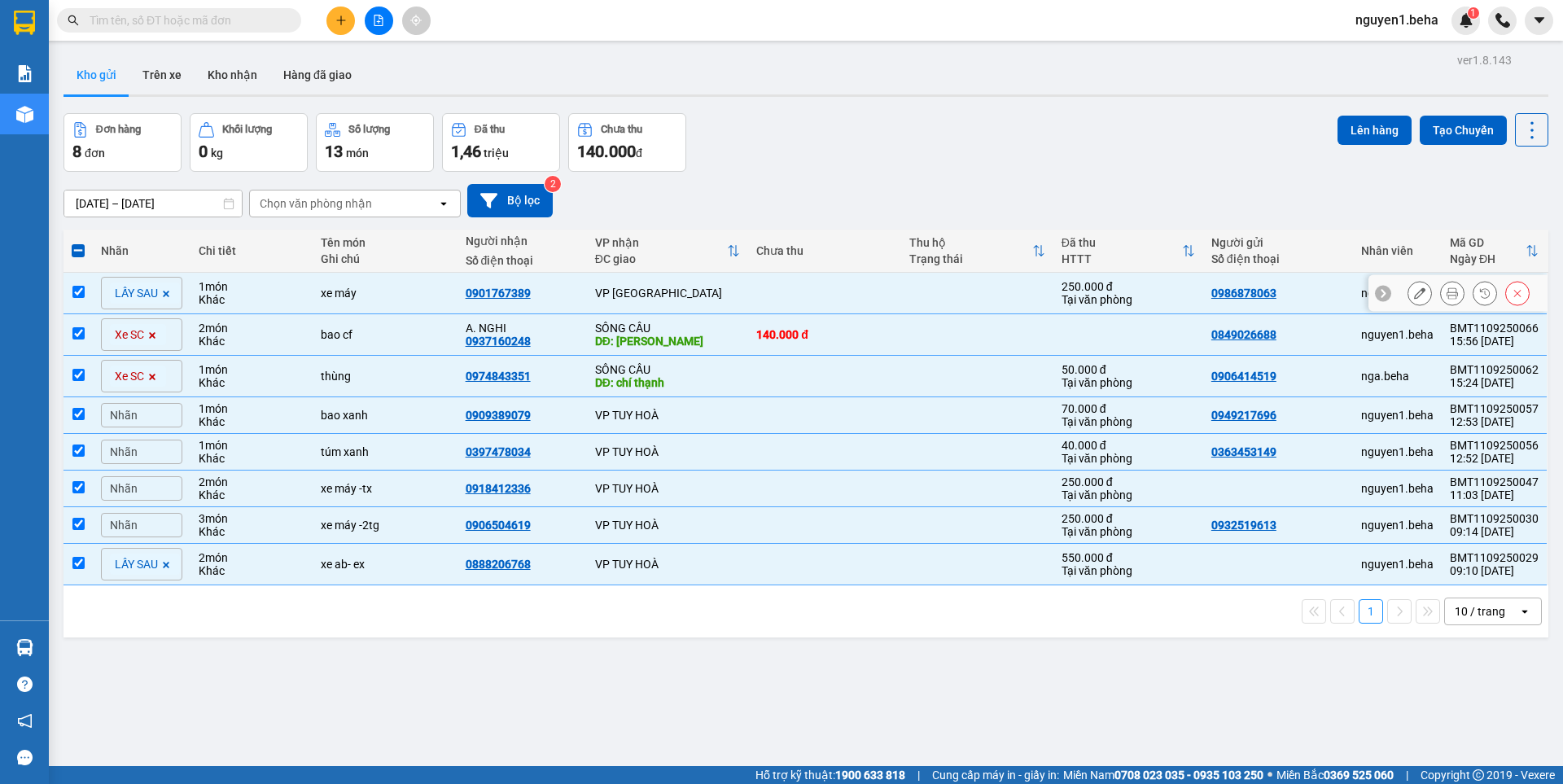
click at [85, 294] on td at bounding box center [79, 293] width 30 height 41
checkbox input "true"
click at [80, 336] on input "checkbox" at bounding box center [79, 333] width 12 height 12
checkbox input "false"
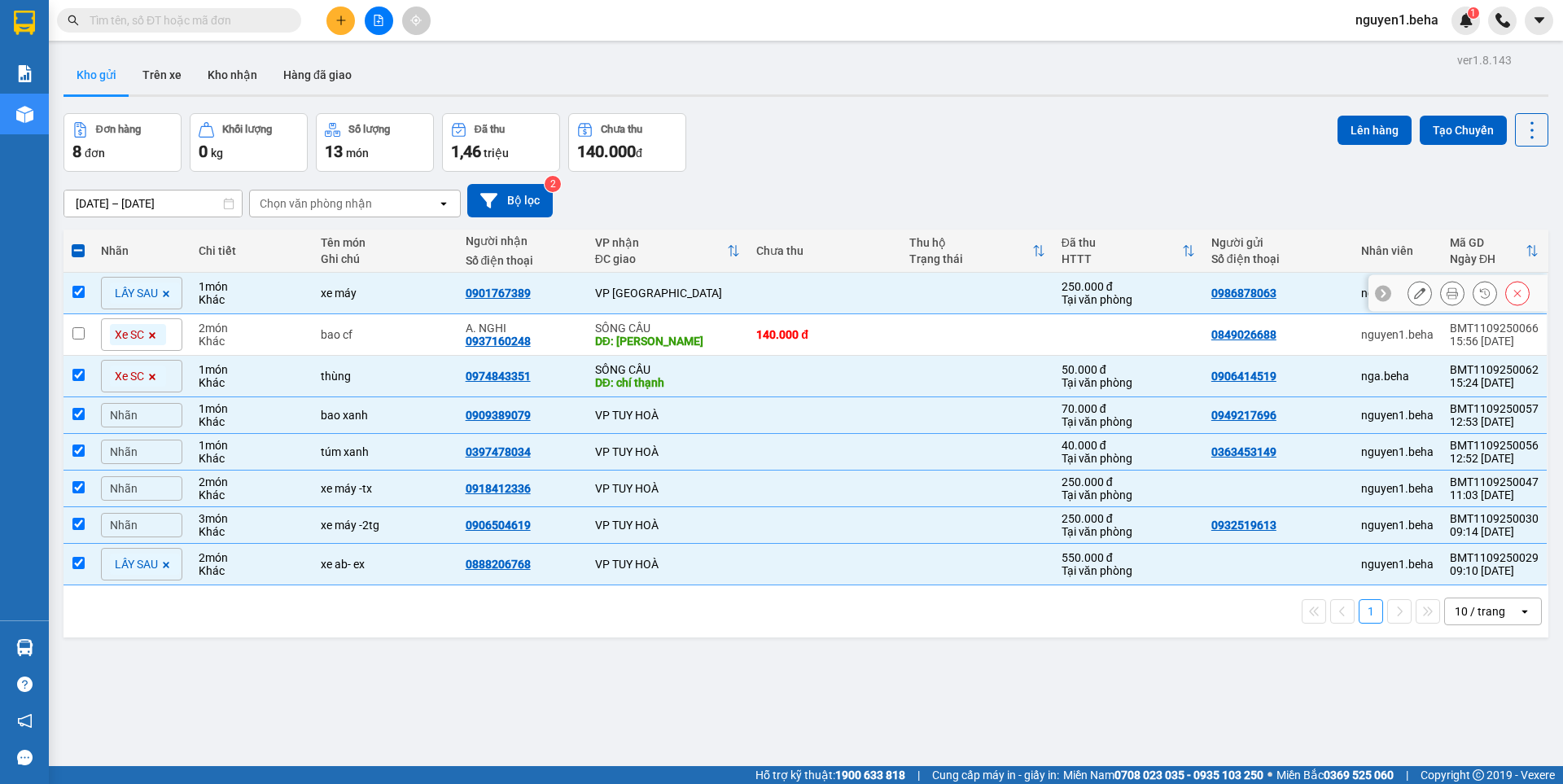
click at [83, 296] on input "checkbox" at bounding box center [79, 292] width 12 height 12
checkbox input "false"
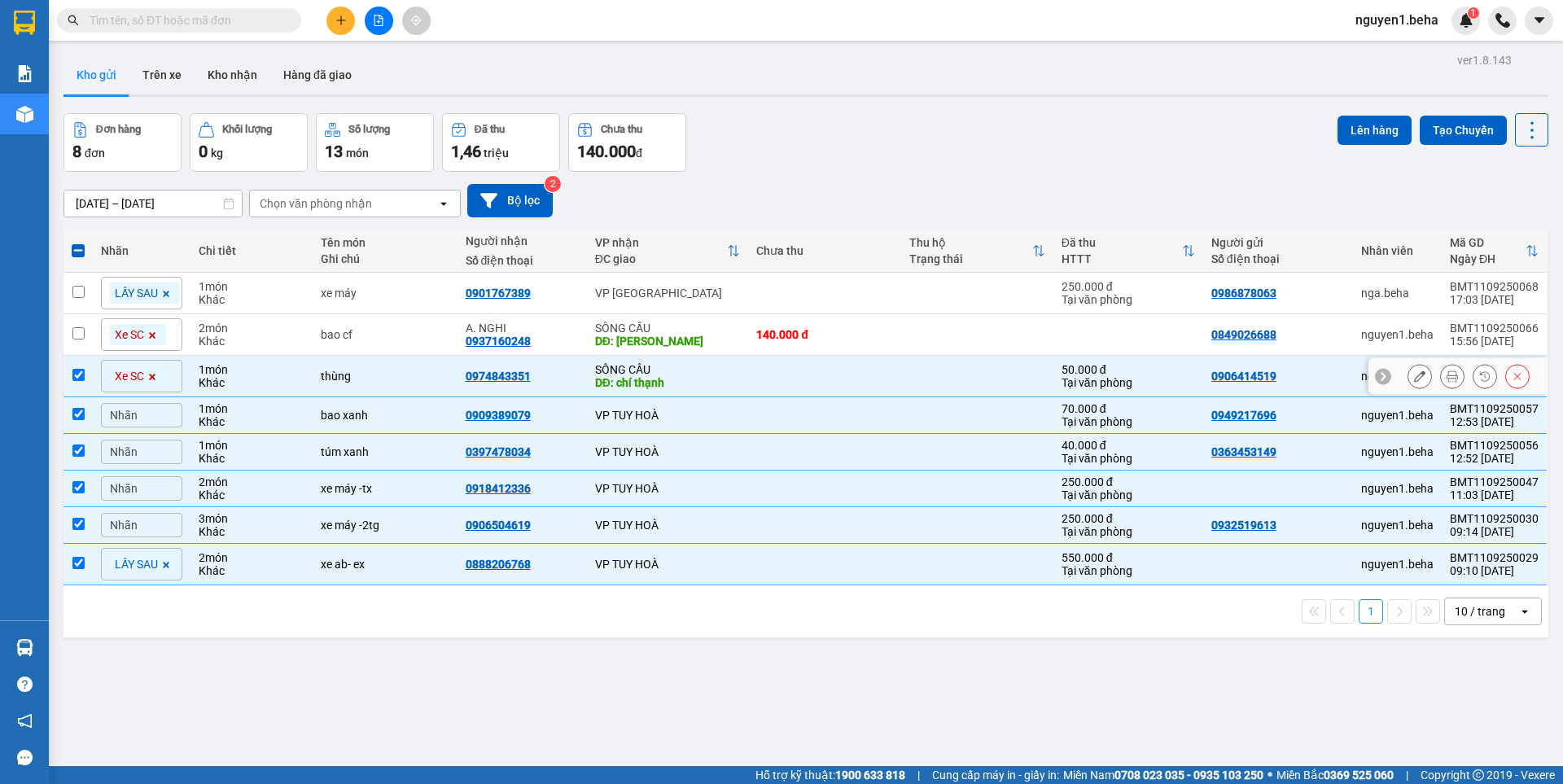
click at [80, 372] on input "checkbox" at bounding box center [79, 375] width 12 height 12
checkbox input "false"
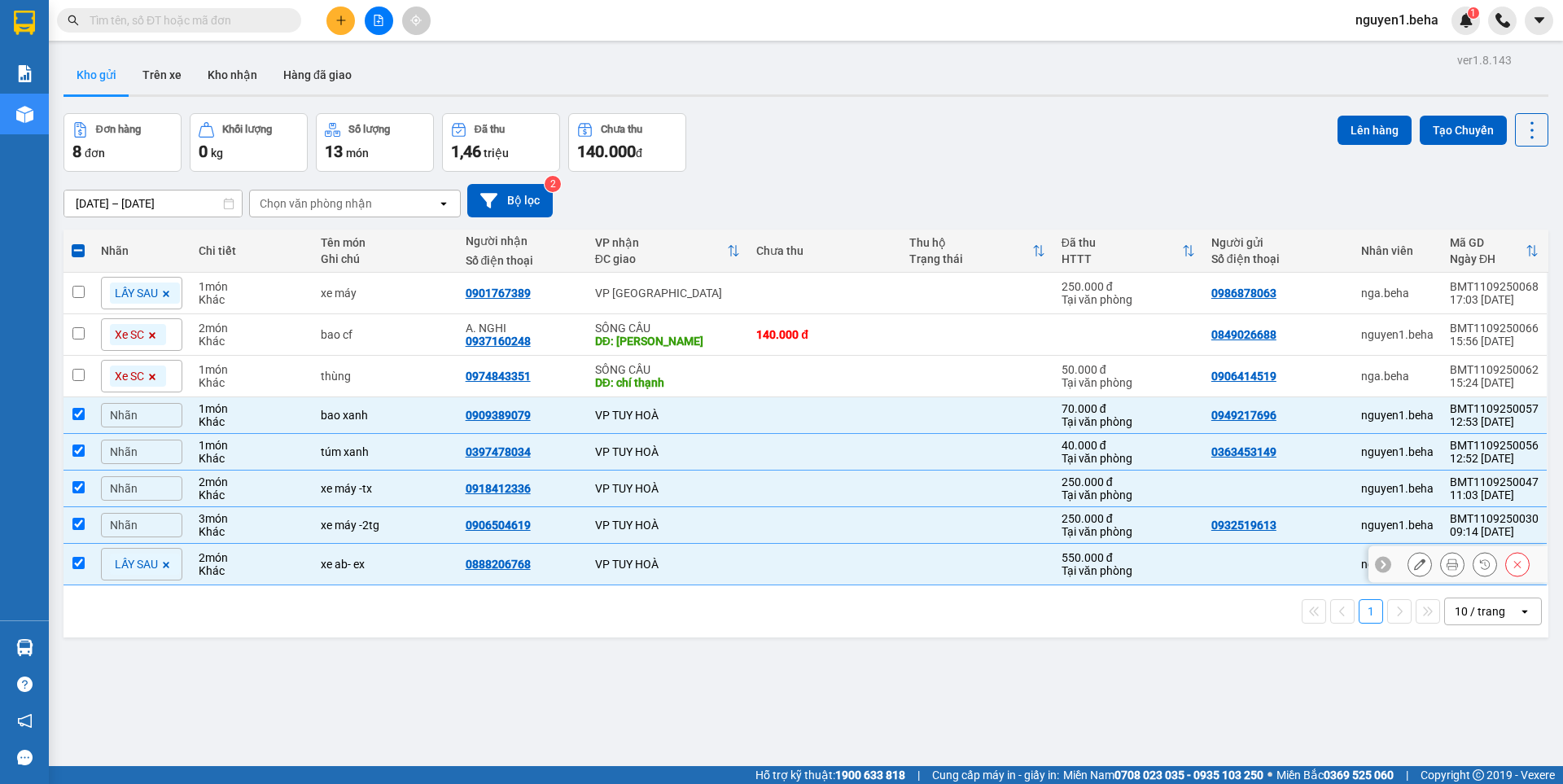
click at [80, 566] on input "checkbox" at bounding box center [79, 563] width 12 height 12
checkbox input "false"
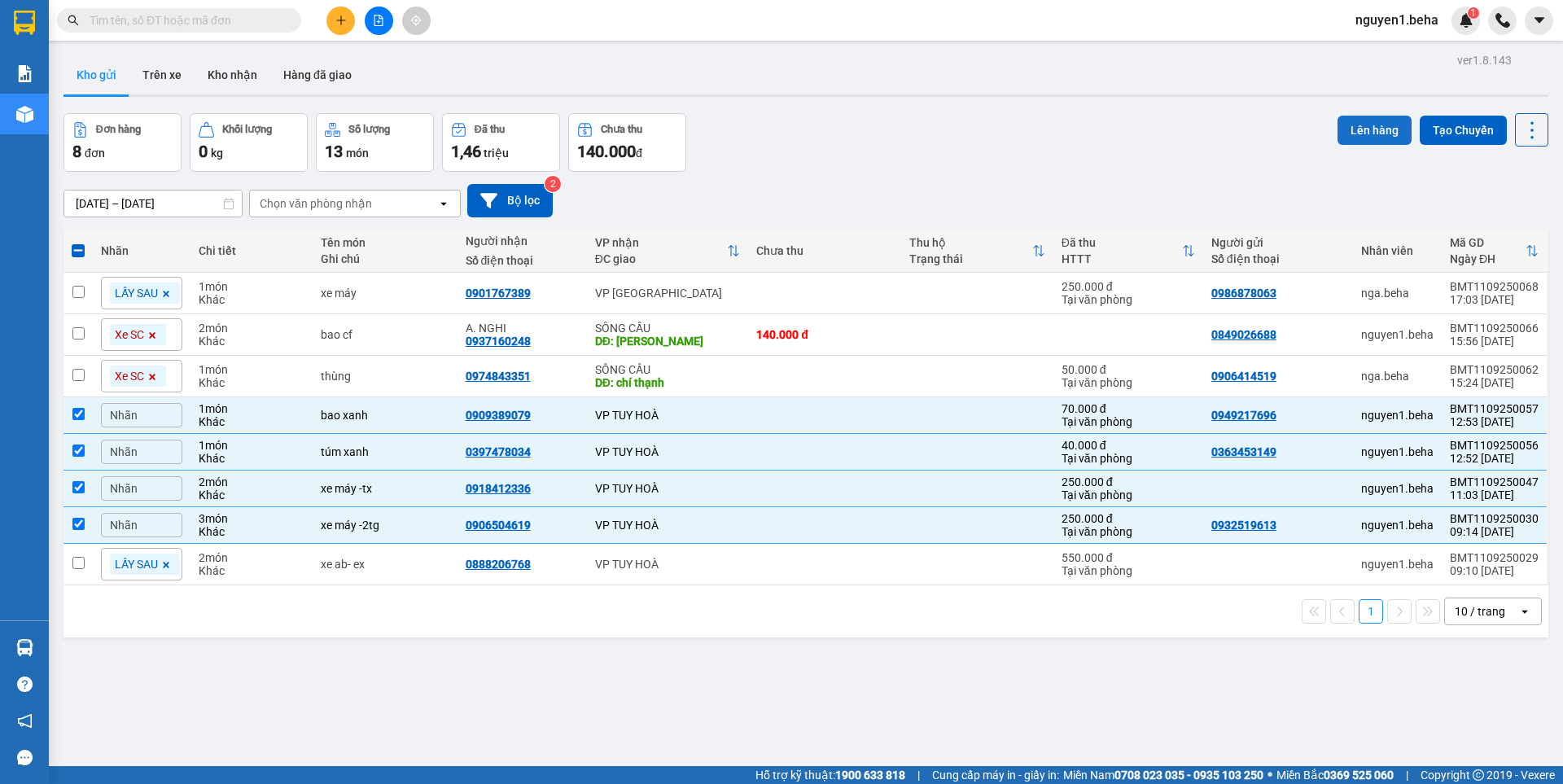
click at [1370, 128] on button "Lên hàng" at bounding box center [1374, 130] width 74 height 30
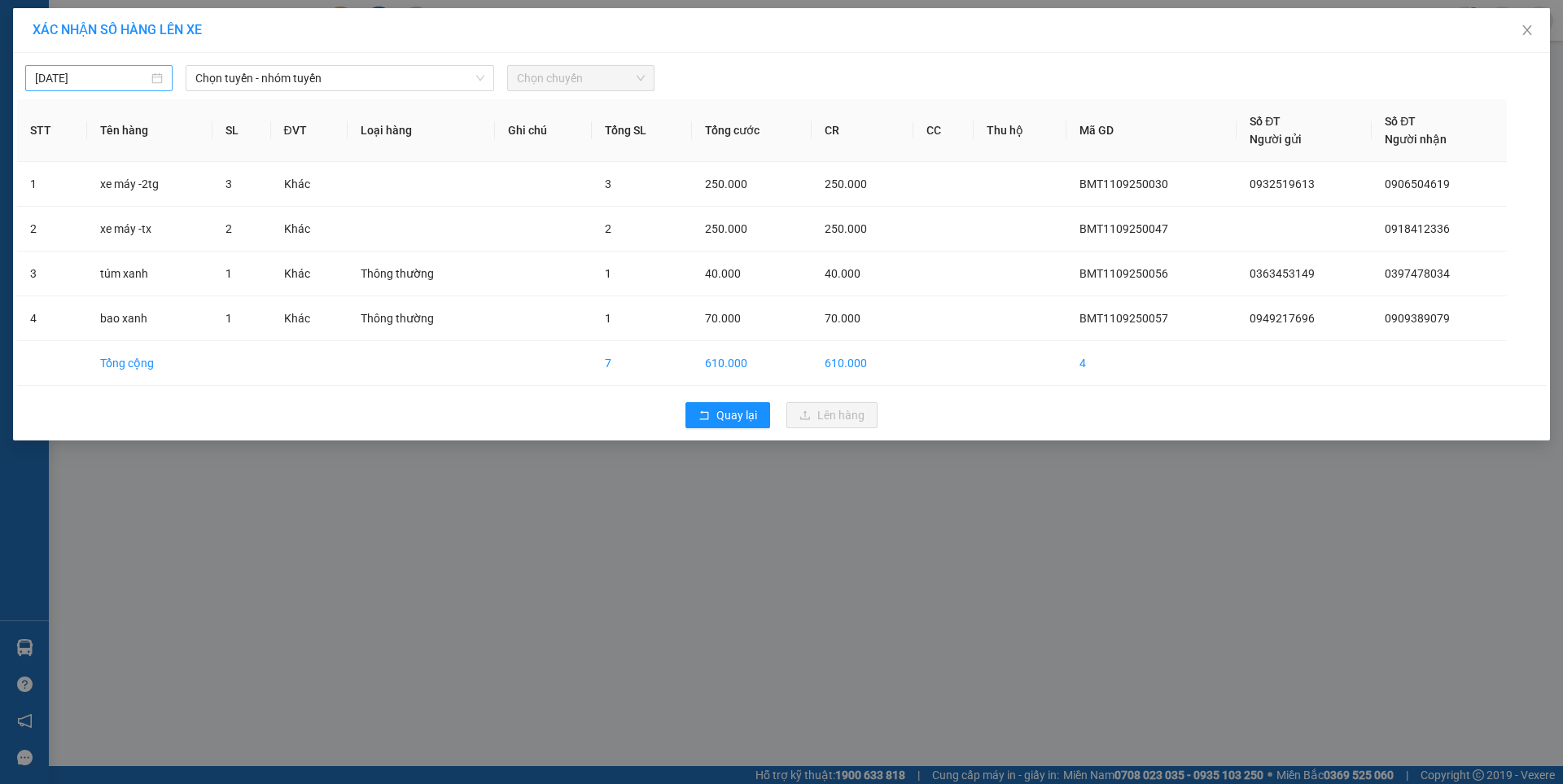
click at [152, 77] on div "[DATE]" at bounding box center [99, 78] width 128 height 17
click at [149, 78] on body "Kết quả tìm kiếm ( 0 ) Bộ lọc No Data nguyen1.beha 1 Báo cáo Kho hàng mới Hàng …" at bounding box center [782, 392] width 1563 height 784
click at [191, 198] on div "12" at bounding box center [196, 197] width 19 height 19
type input "[DATE]"
click at [374, 73] on span "Chọn tuyến - nhóm tuyến" at bounding box center [339, 78] width 289 height 24
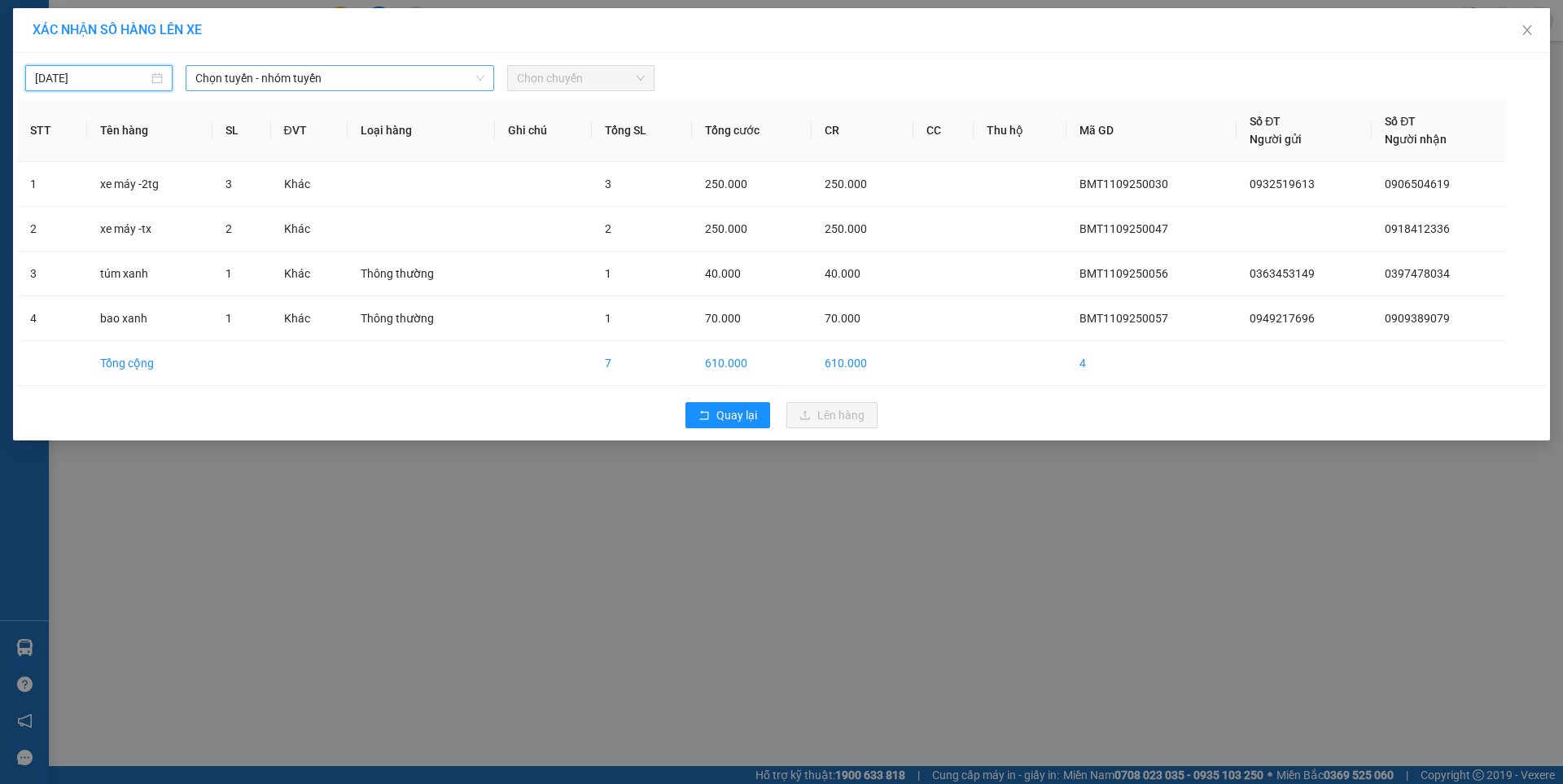
click at [374, 73] on span "Chọn tuyến - nhóm tuyến" at bounding box center [339, 78] width 289 height 24
click at [352, 81] on span "Chọn tuyến - nhóm tuyến" at bounding box center [339, 78] width 289 height 24
click at [338, 82] on span "Chọn tuyến - nhóm tuyến" at bounding box center [339, 78] width 289 height 24
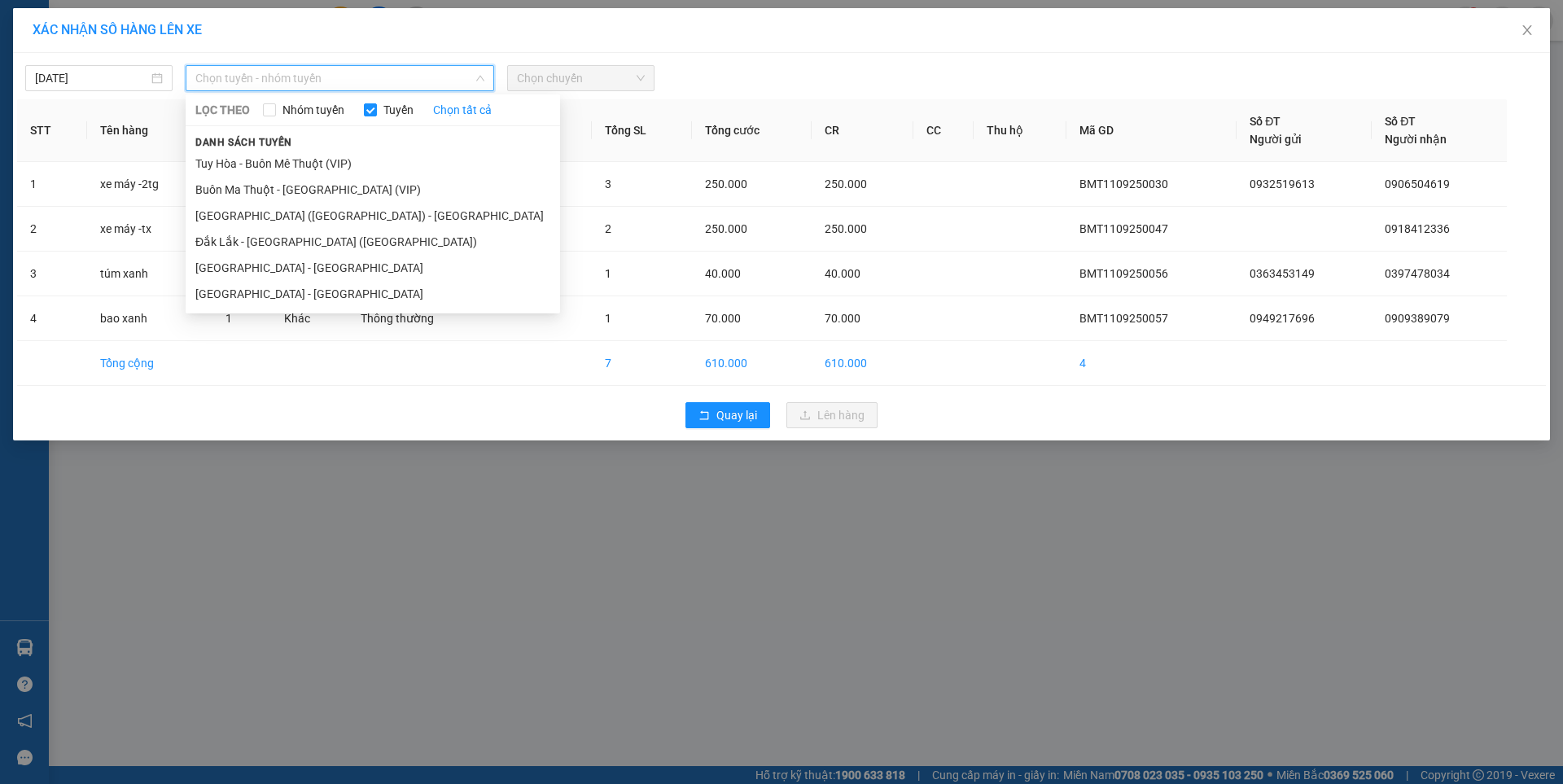
drag, startPoint x: 288, startPoint y: 66, endPoint x: 281, endPoint y: 88, distance: 23.1
click at [282, 86] on span "Chọn tuyến - nhóm tuyến" at bounding box center [339, 78] width 289 height 24
drag, startPoint x: 274, startPoint y: 120, endPoint x: 270, endPoint y: 135, distance: 15.5
click at [270, 135] on div "LỌC THEO Nhóm tuyến Tuyến Chọn tất cả Danh sách tuyến Tuy Hòa - Buôn Mê Thuột (…" at bounding box center [372, 204] width 374 height 212
drag, startPoint x: 266, startPoint y: 173, endPoint x: 240, endPoint y: 296, distance: 125.7
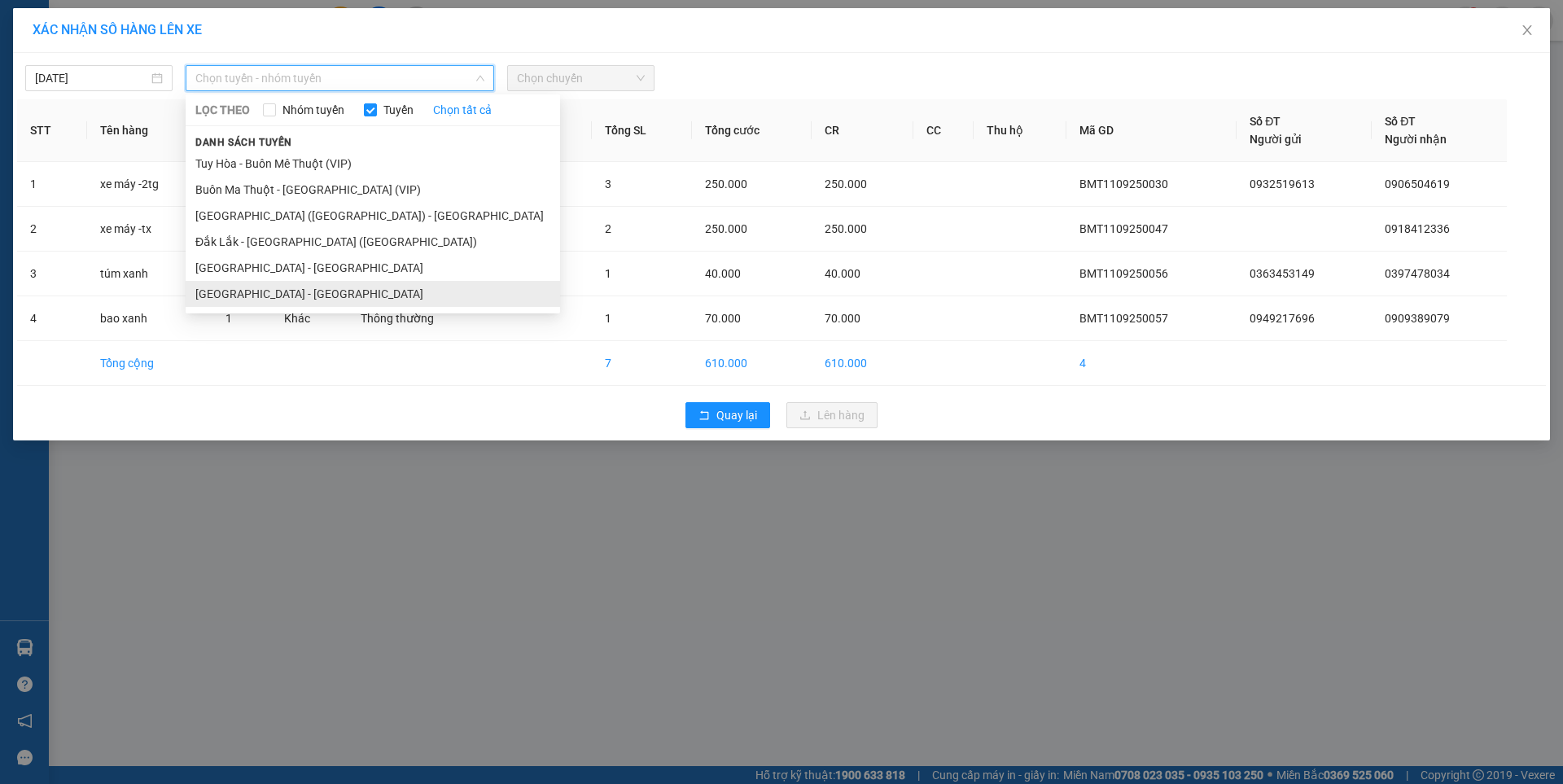
click at [245, 278] on ul "Tuy Hòa - Buôn Mê Thuột (VIP) Buôn Ma Thuột - Tuy Hòa (VIP) Phú Yên (SC) - Đắk …" at bounding box center [372, 228] width 374 height 156
click at [238, 294] on li "[GEOGRAPHIC_DATA] - [GEOGRAPHIC_DATA]" at bounding box center [372, 294] width 374 height 26
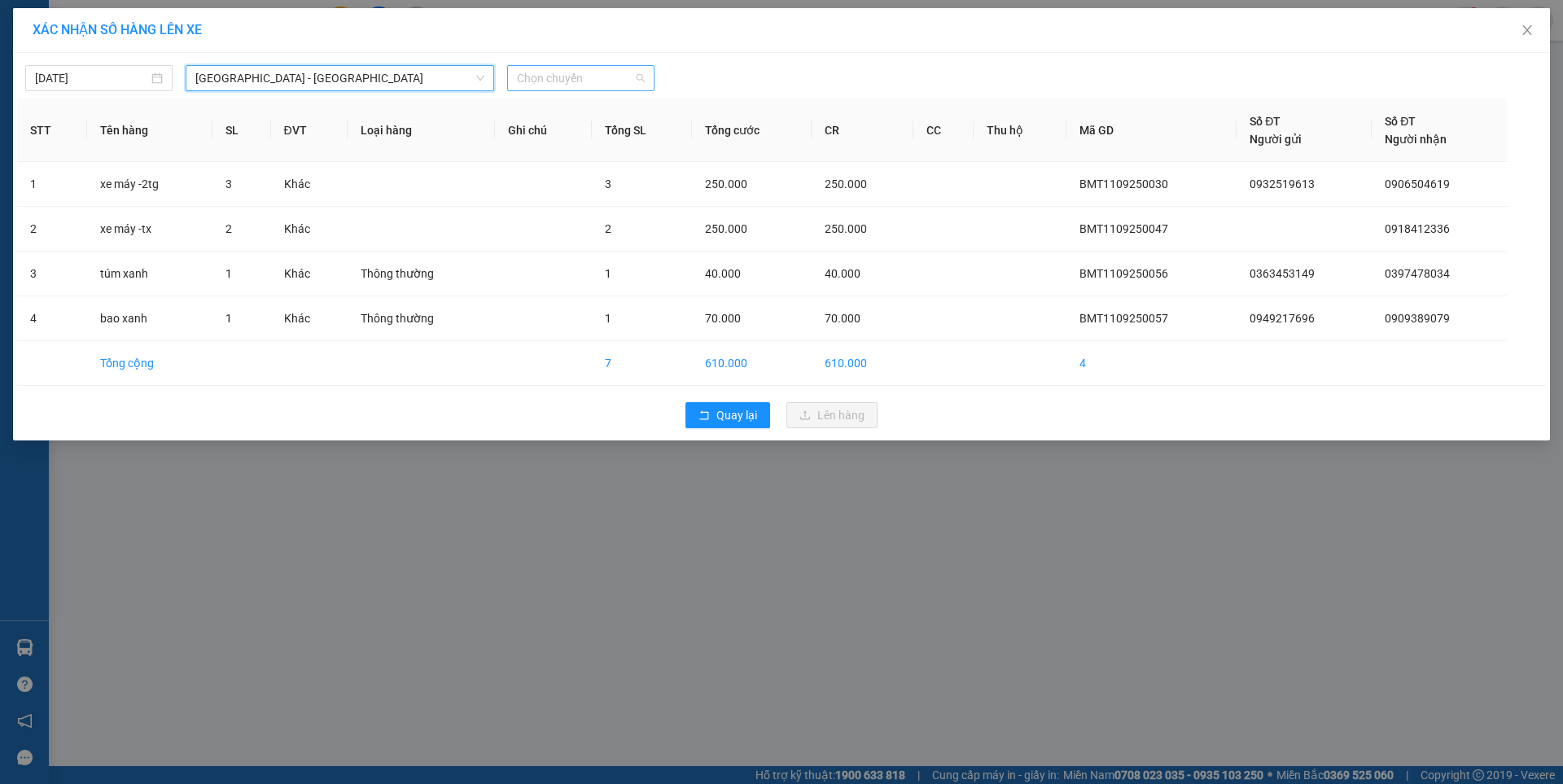
click at [561, 73] on span "Chọn chuyến" at bounding box center [580, 78] width 128 height 24
click at [593, 139] on div "07:00 - 47F-002.14" at bounding box center [580, 136] width 127 height 17
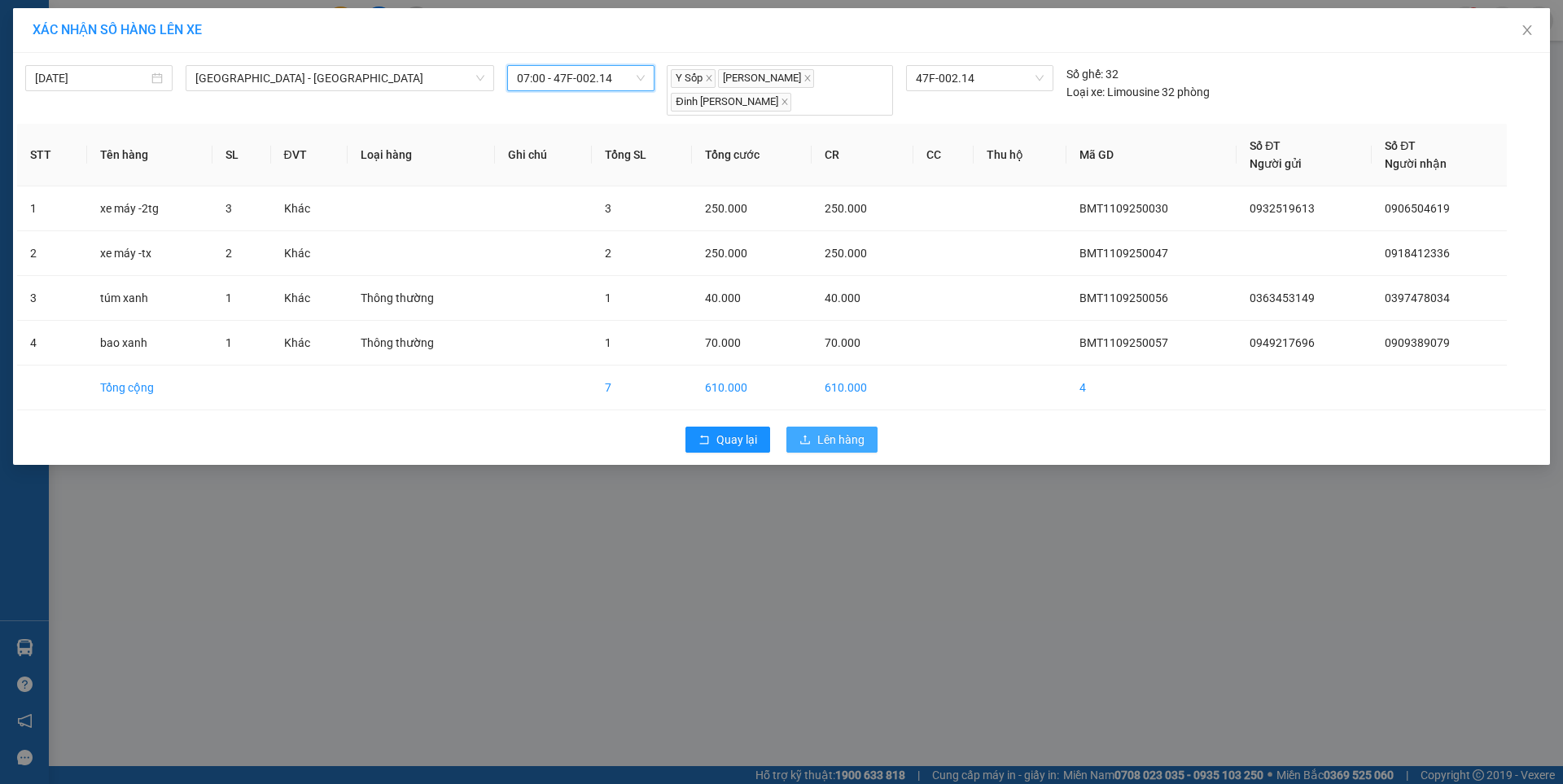
click at [847, 448] on span "Lên hàng" at bounding box center [841, 440] width 47 height 17
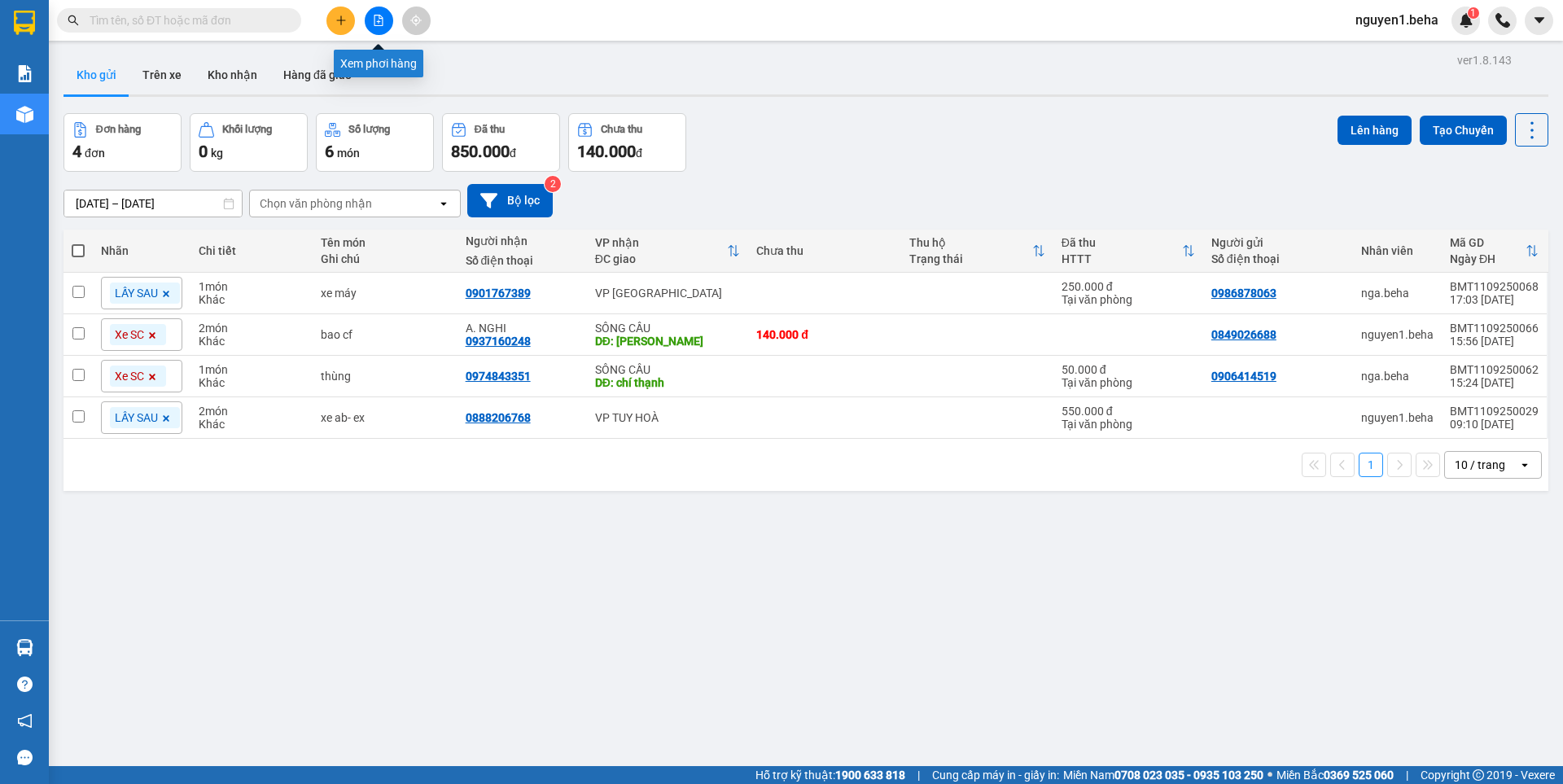
click at [379, 25] on icon "file-add" at bounding box center [379, 20] width 9 height 11
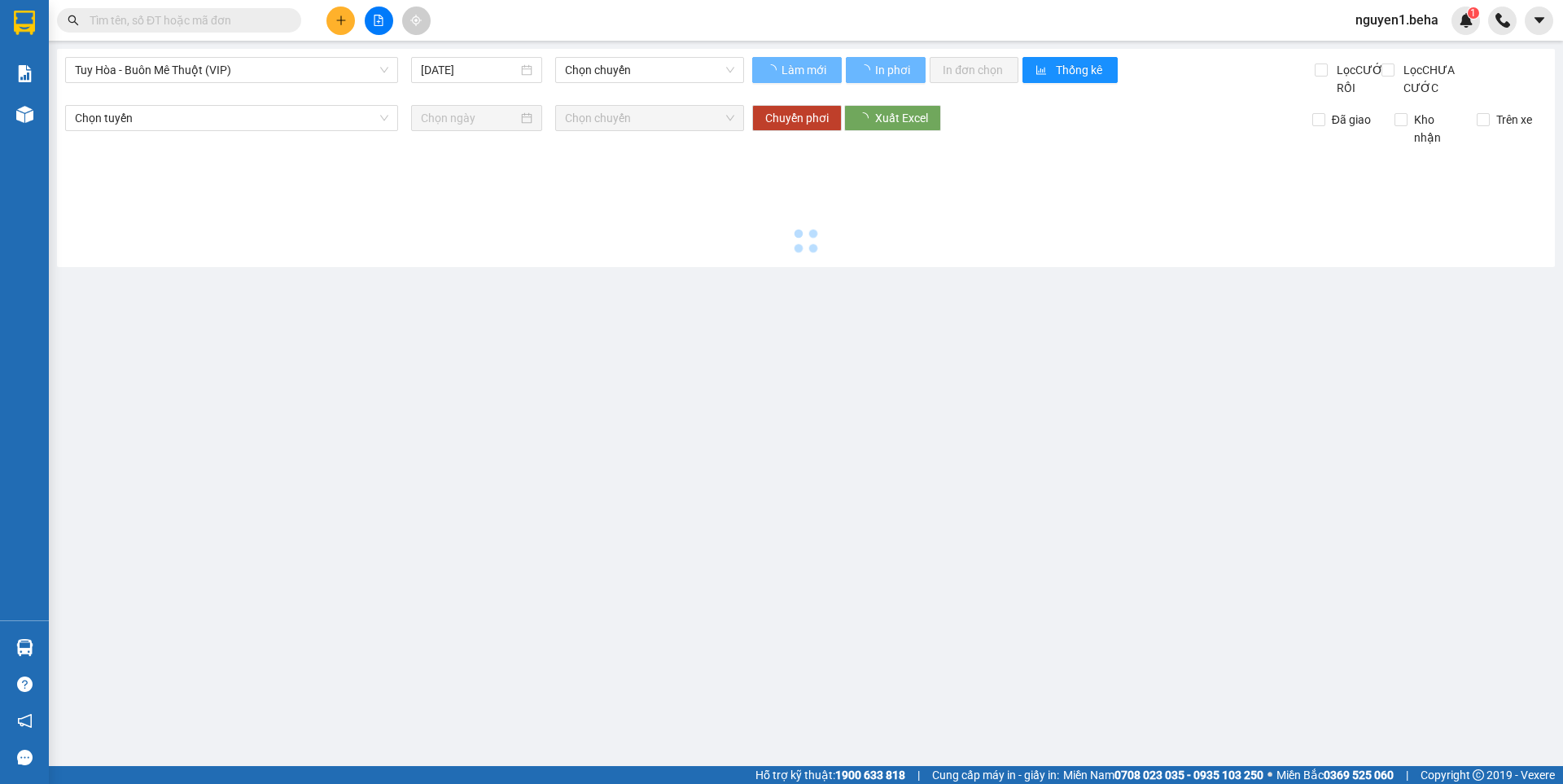
type input "[DATE]"
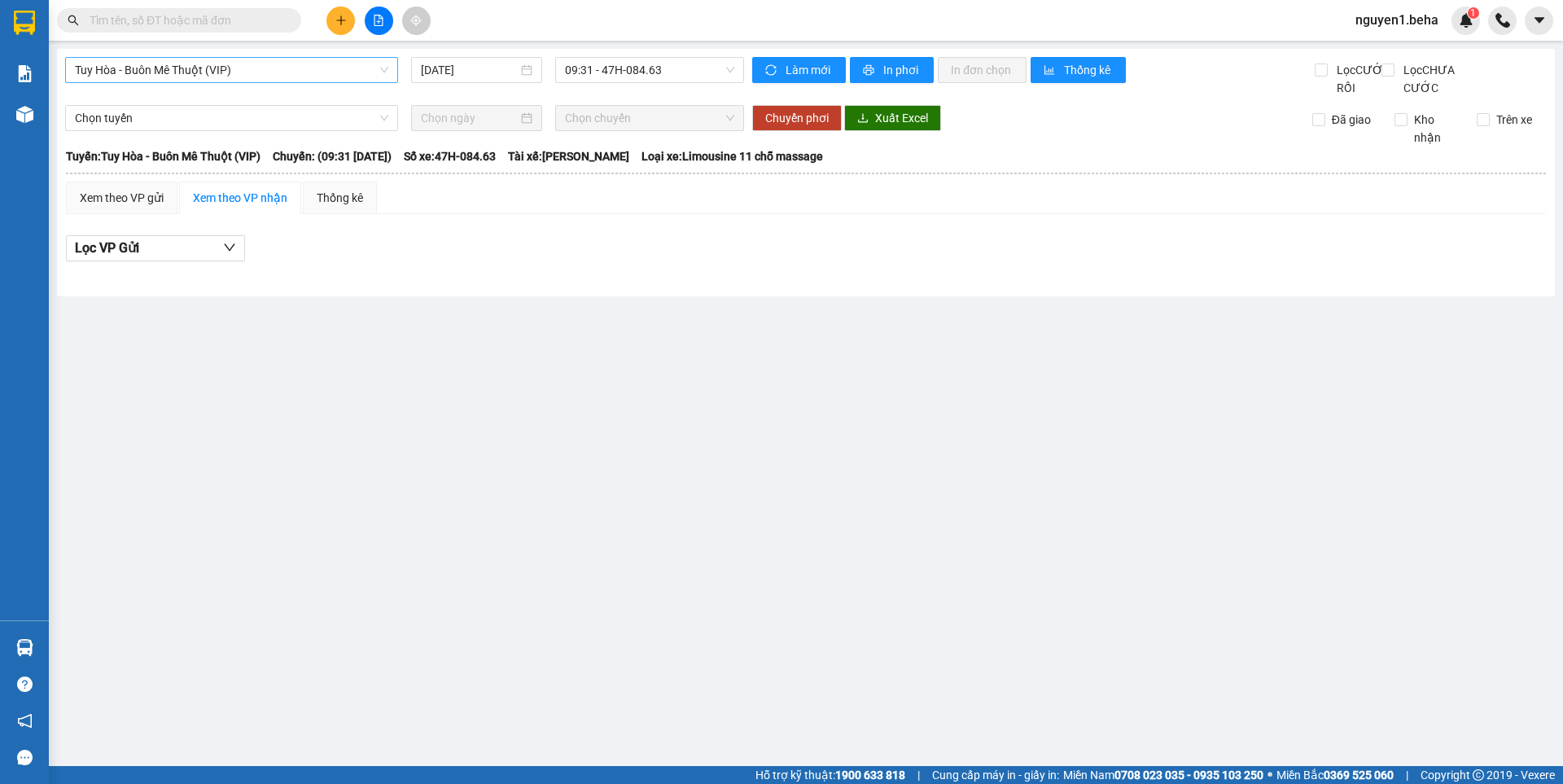
drag, startPoint x: 254, startPoint y: 70, endPoint x: 247, endPoint y: 85, distance: 16.6
click at [254, 70] on span "Tuy Hòa - Buôn Mê Thuột (VIP)" at bounding box center [232, 70] width 313 height 24
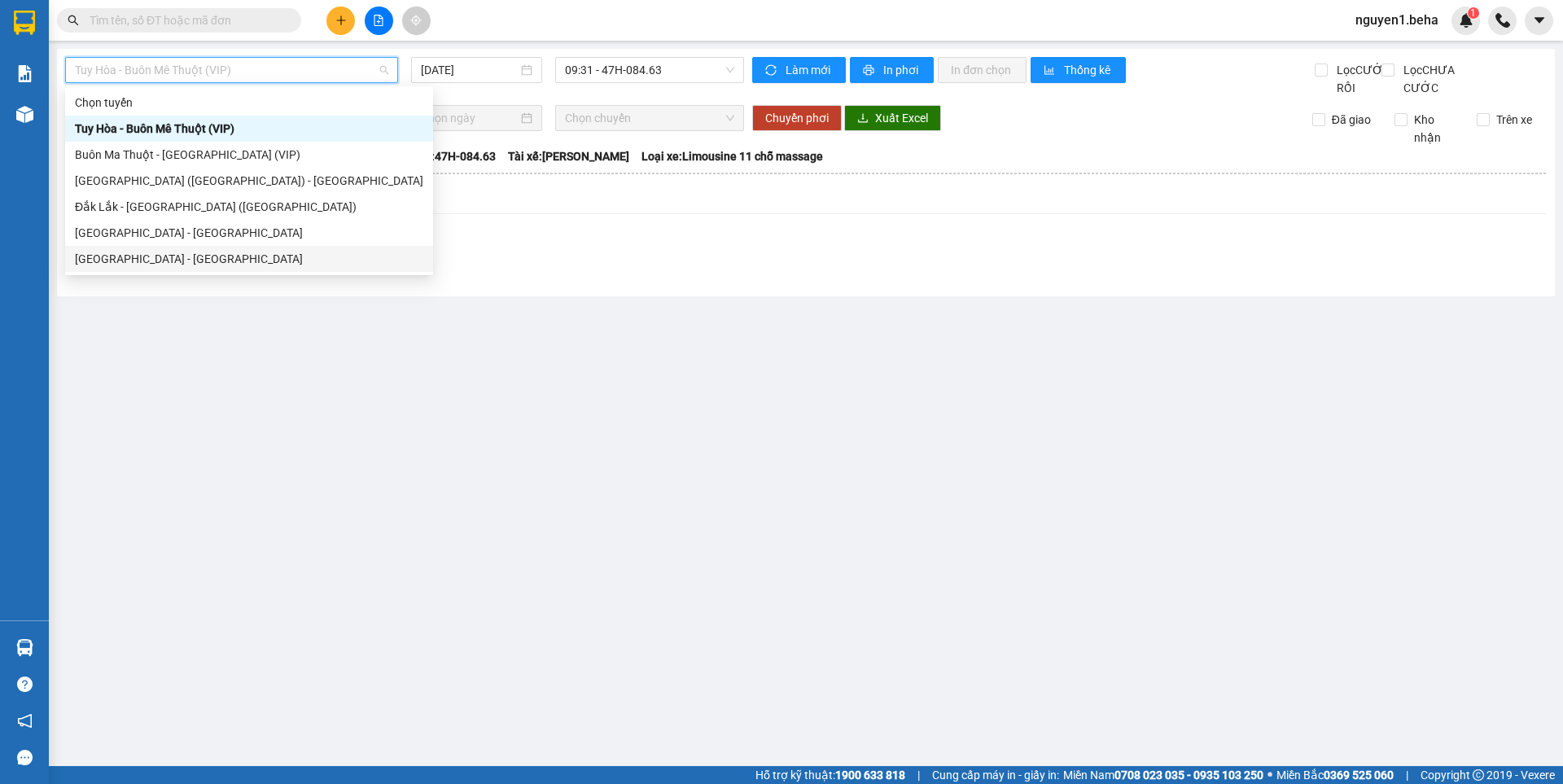
click at [160, 254] on div "[GEOGRAPHIC_DATA] - [GEOGRAPHIC_DATA]" at bounding box center [249, 259] width 348 height 17
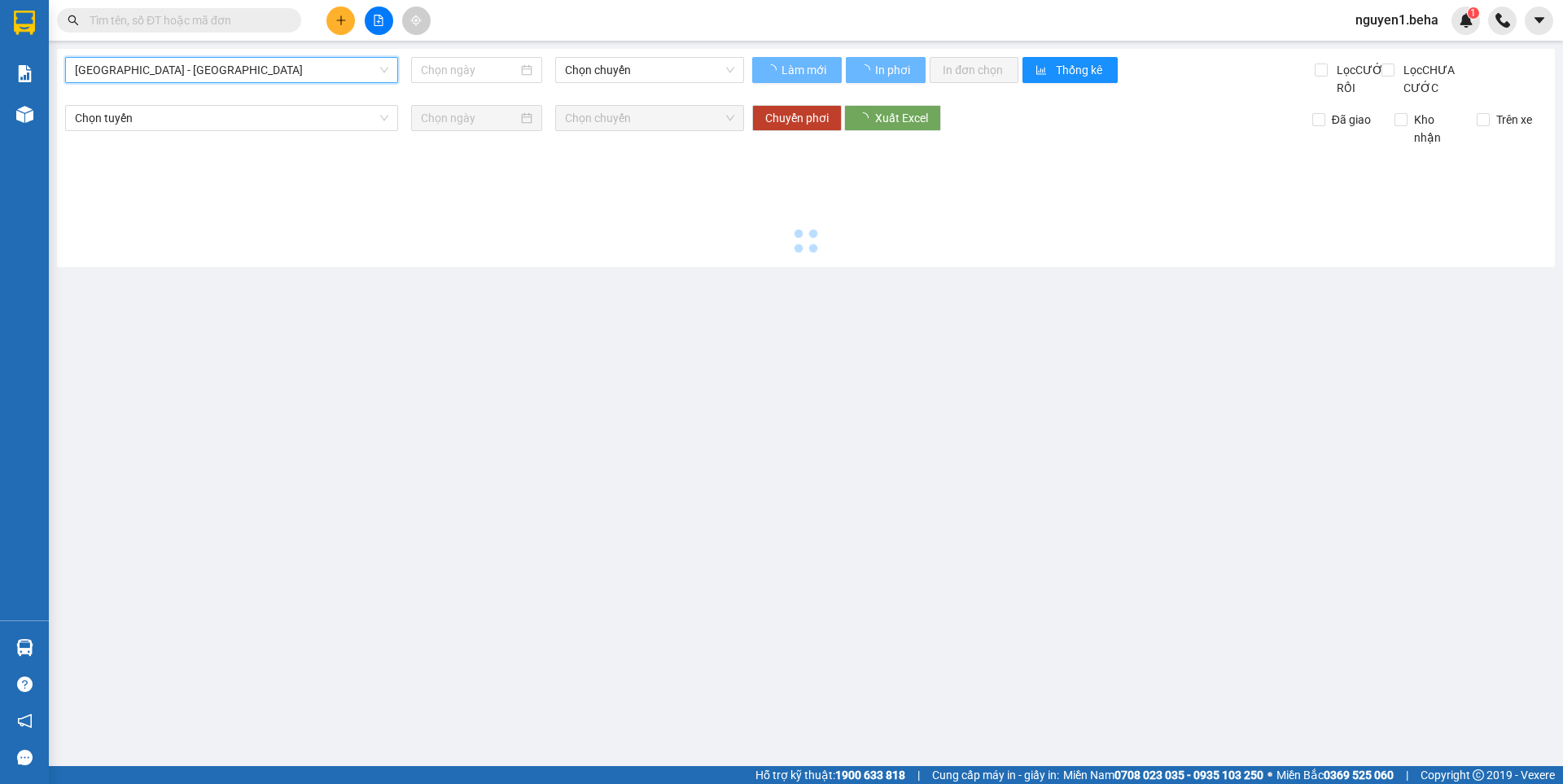
type input "[DATE]"
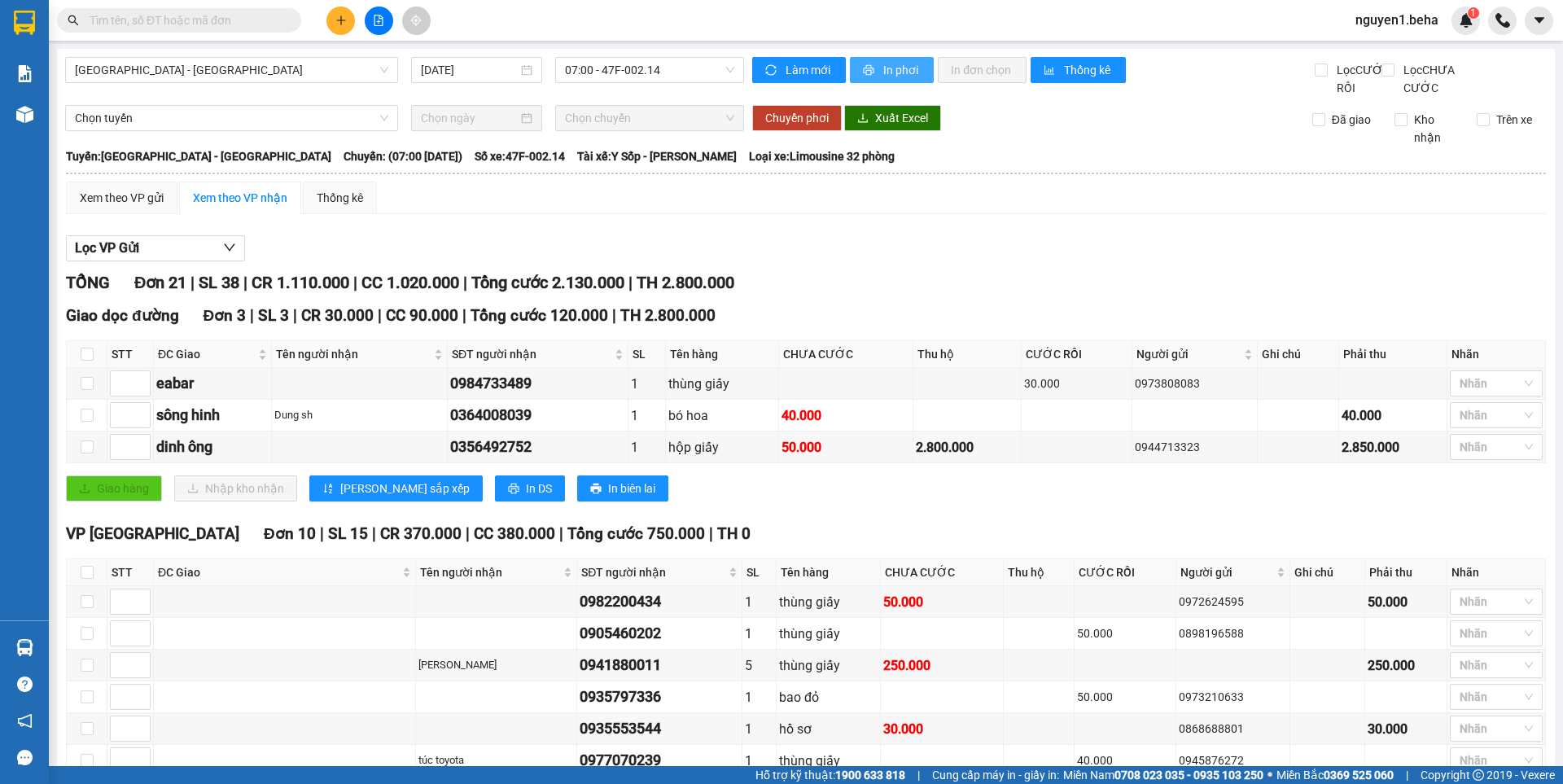
click at [892, 63] on span "In phơi" at bounding box center [901, 70] width 38 height 17
click at [252, 22] on input "text" at bounding box center [185, 20] width 192 height 17
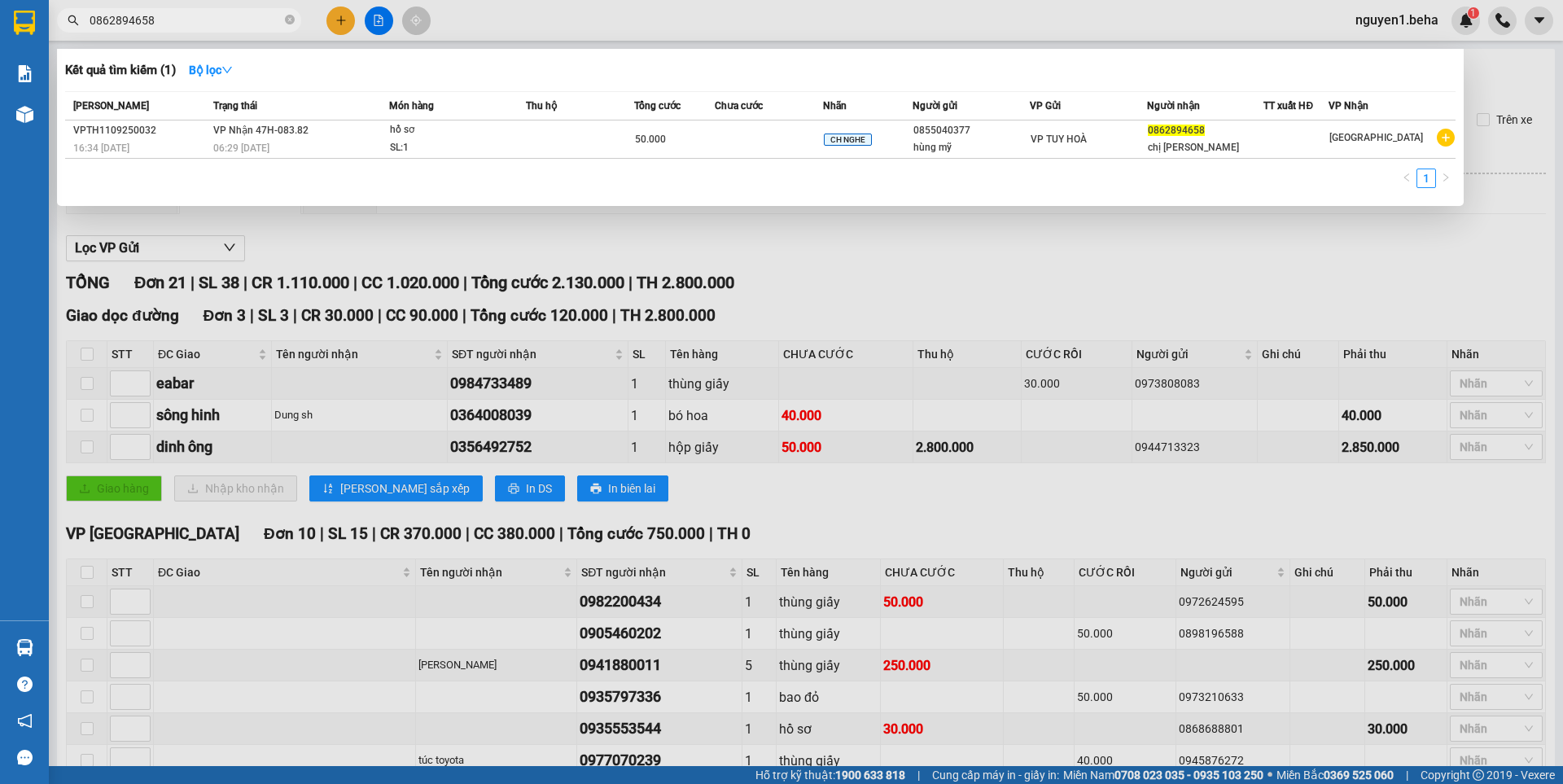
type input "0862894658"
click at [632, 134] on td at bounding box center [580, 140] width 108 height 38
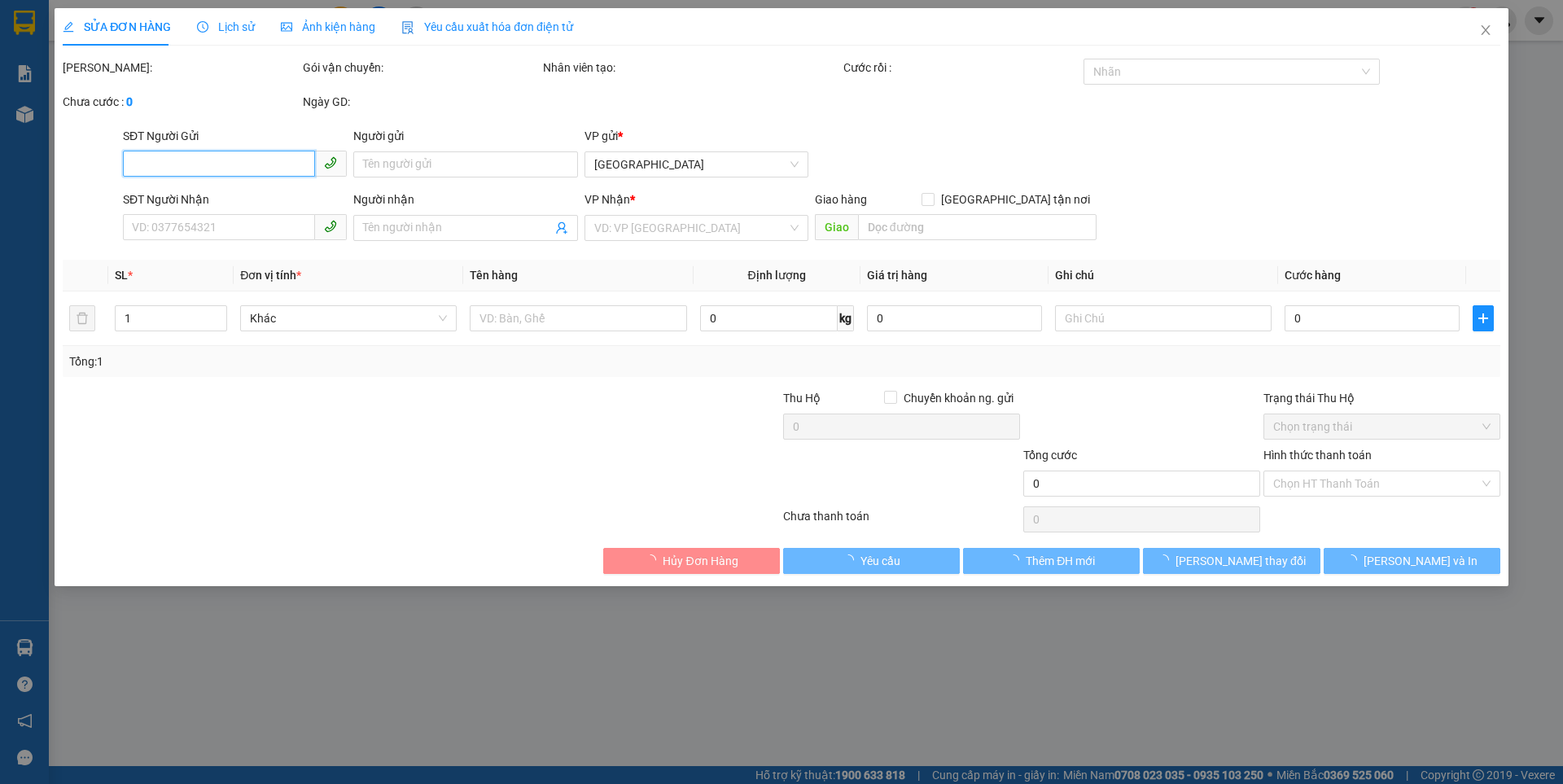
type input "0855040377"
type input "hùng mỹ"
type input "0862894658"
type input "chị [PERSON_NAME]"
type input "50.000"
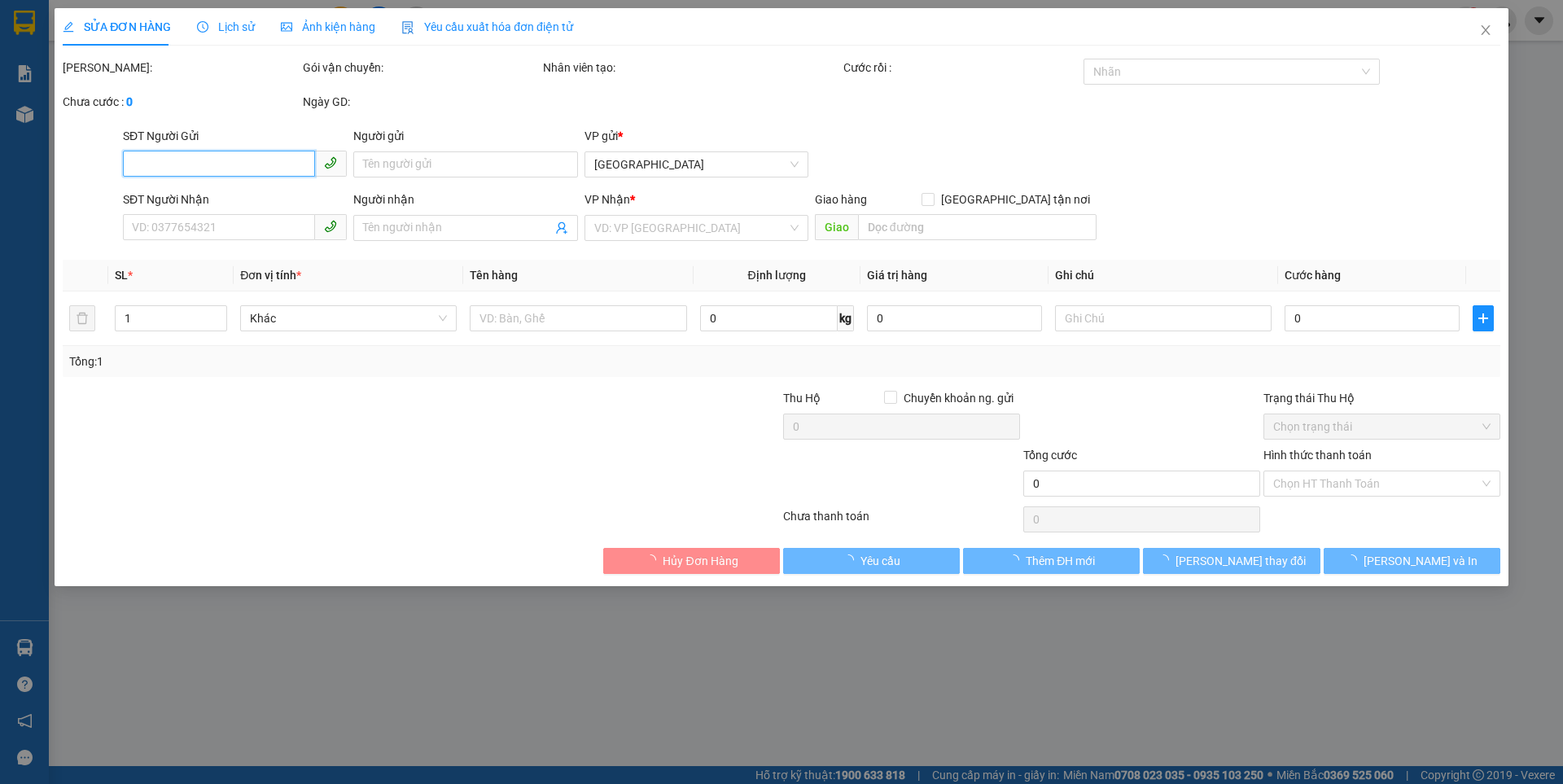
type input "0"
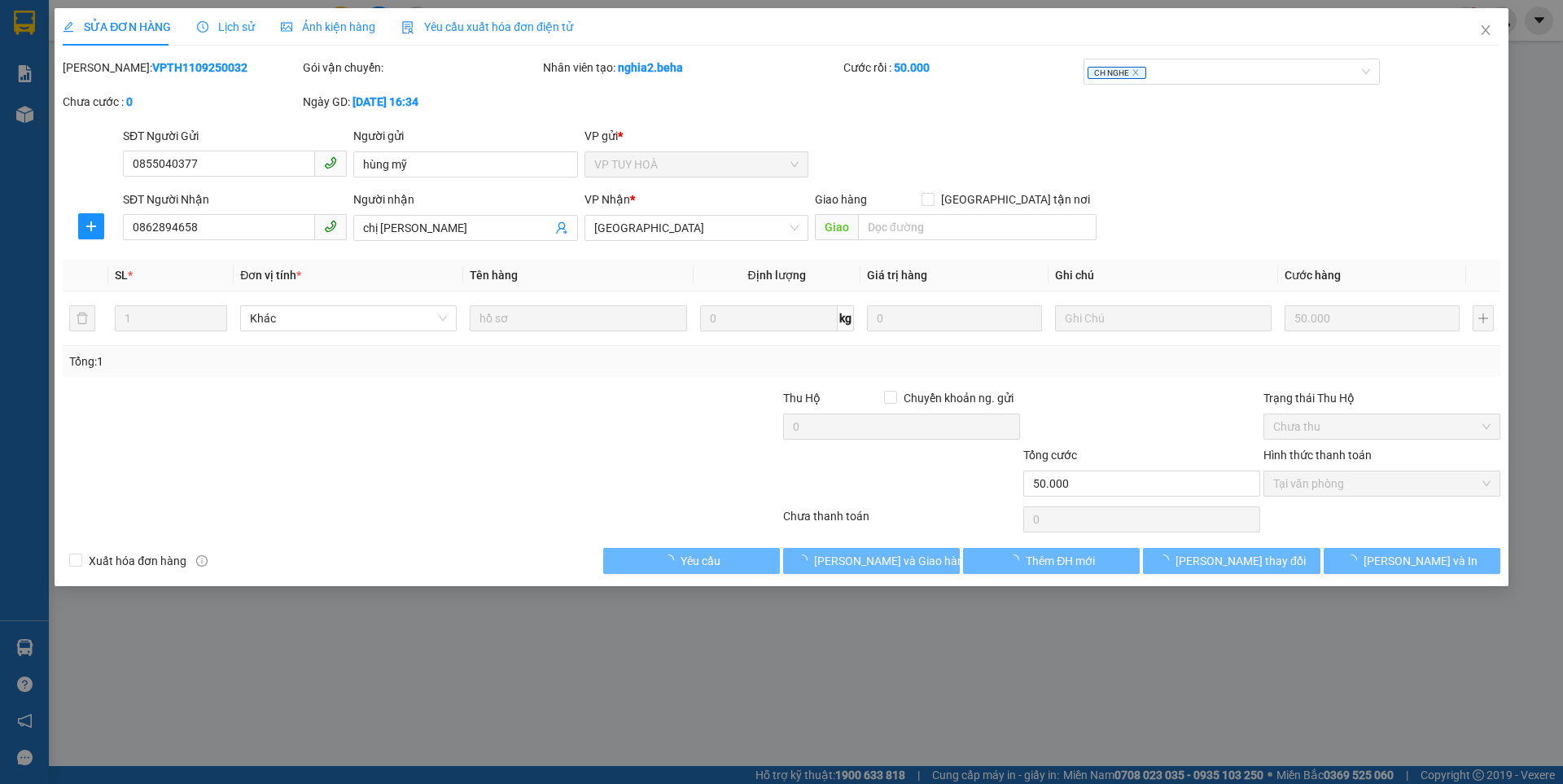
click at [346, 26] on span "Ảnh kiện hàng" at bounding box center [328, 26] width 94 height 13
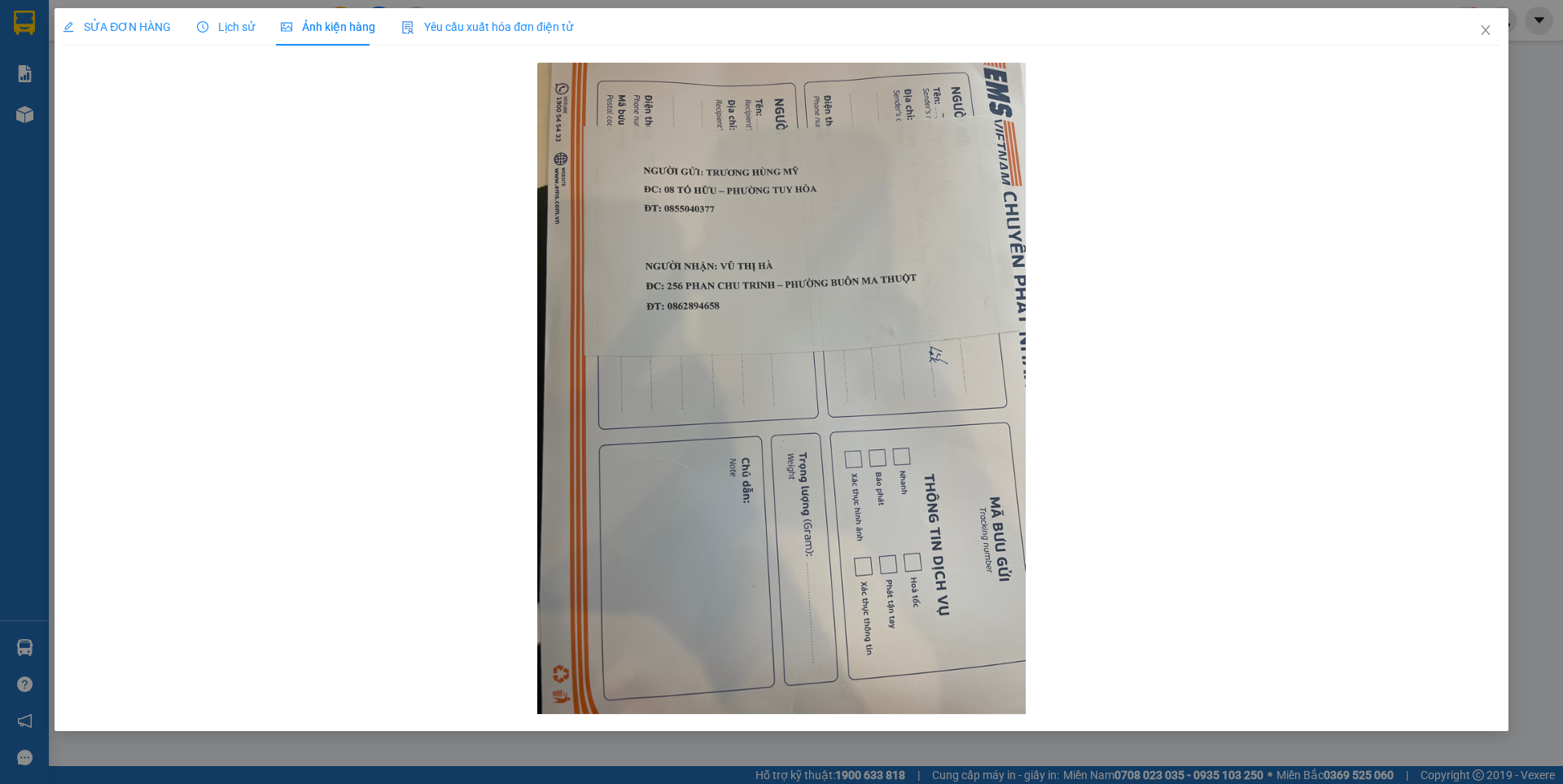
click at [120, 16] on div "SỬA ĐƠN HÀNG" at bounding box center [117, 26] width 108 height 38
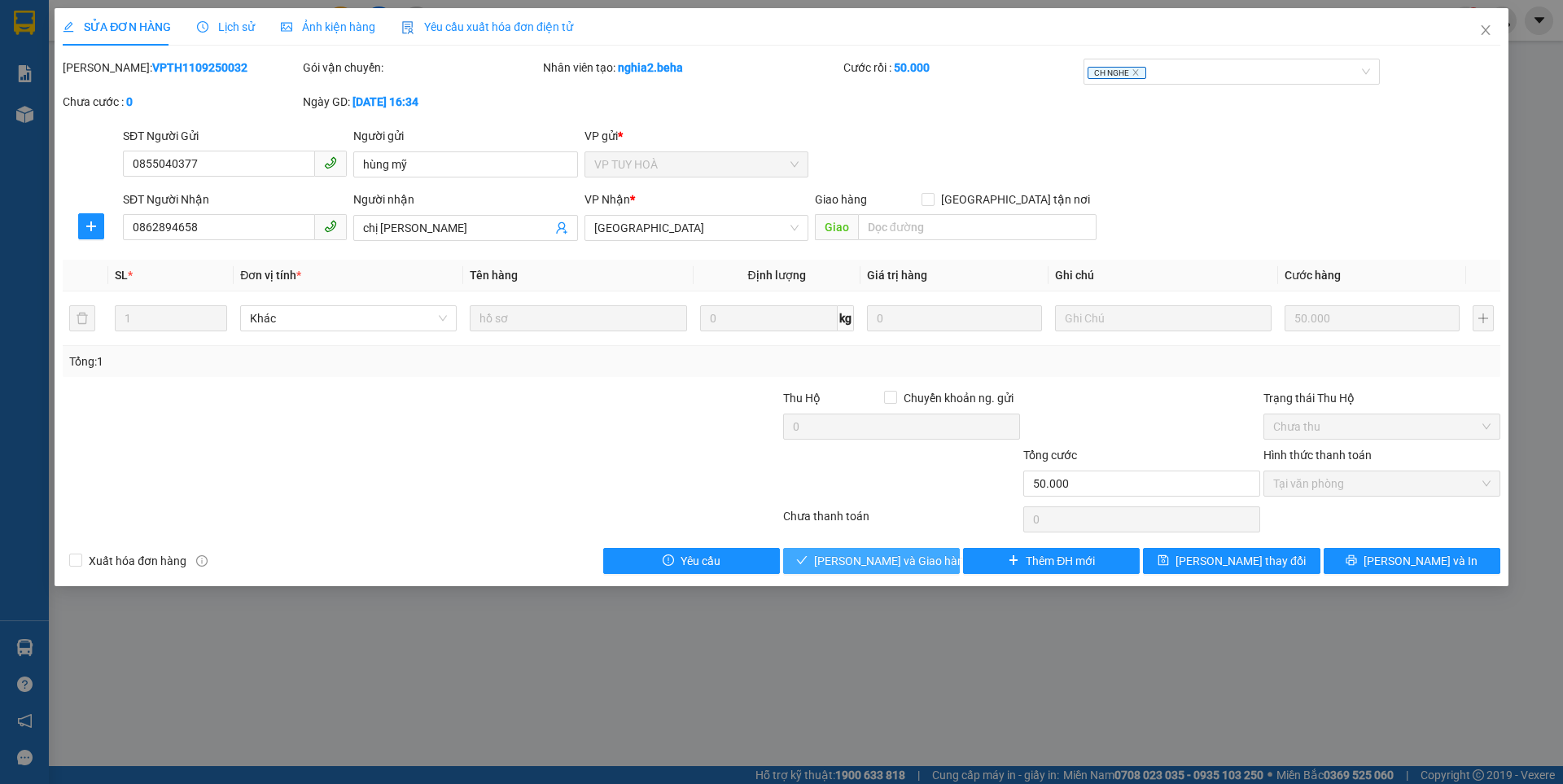
click at [909, 565] on span "[PERSON_NAME] và Giao hàng" at bounding box center [892, 560] width 156 height 17
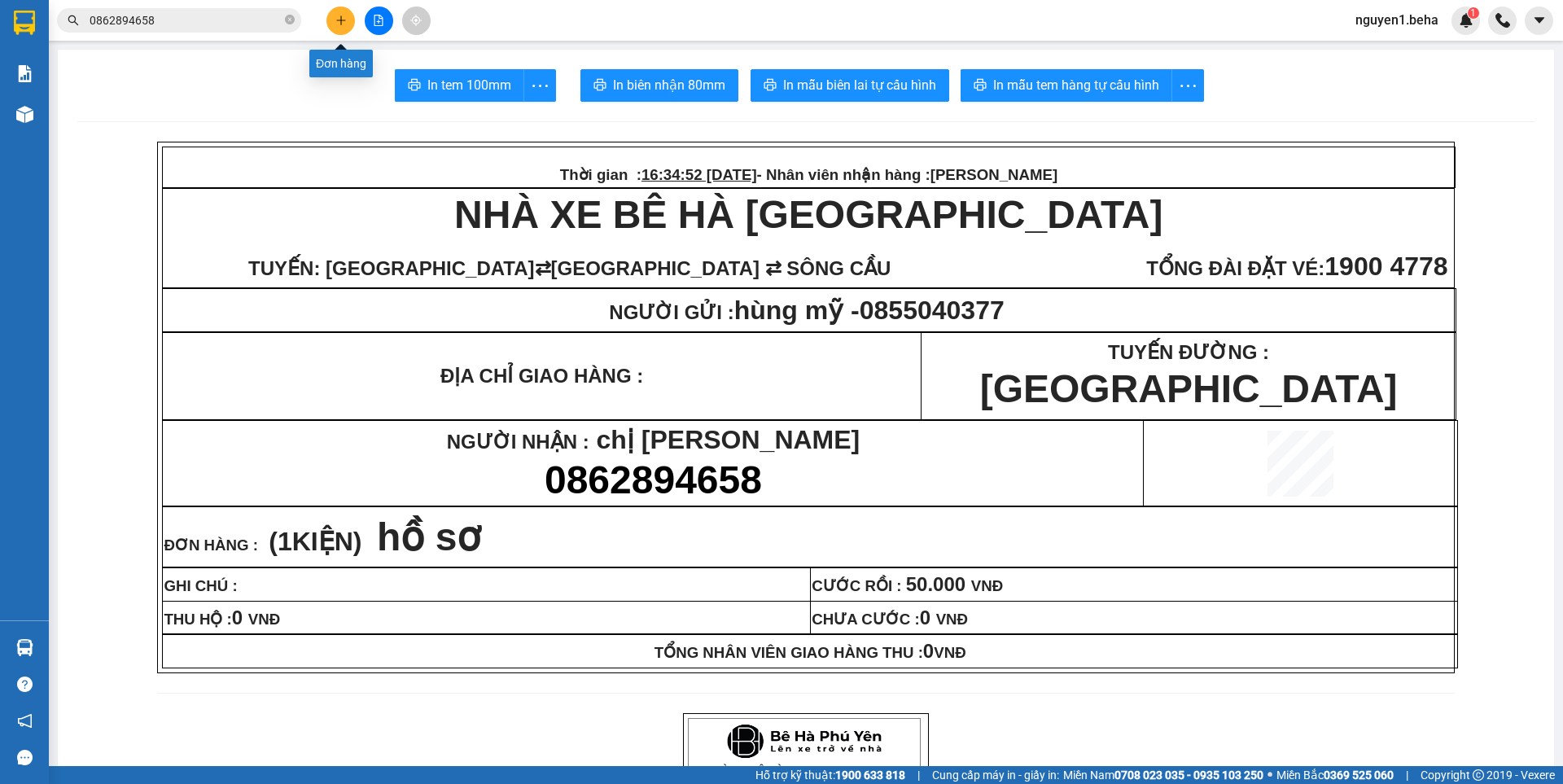
click at [345, 17] on icon "plus" at bounding box center [341, 20] width 11 height 11
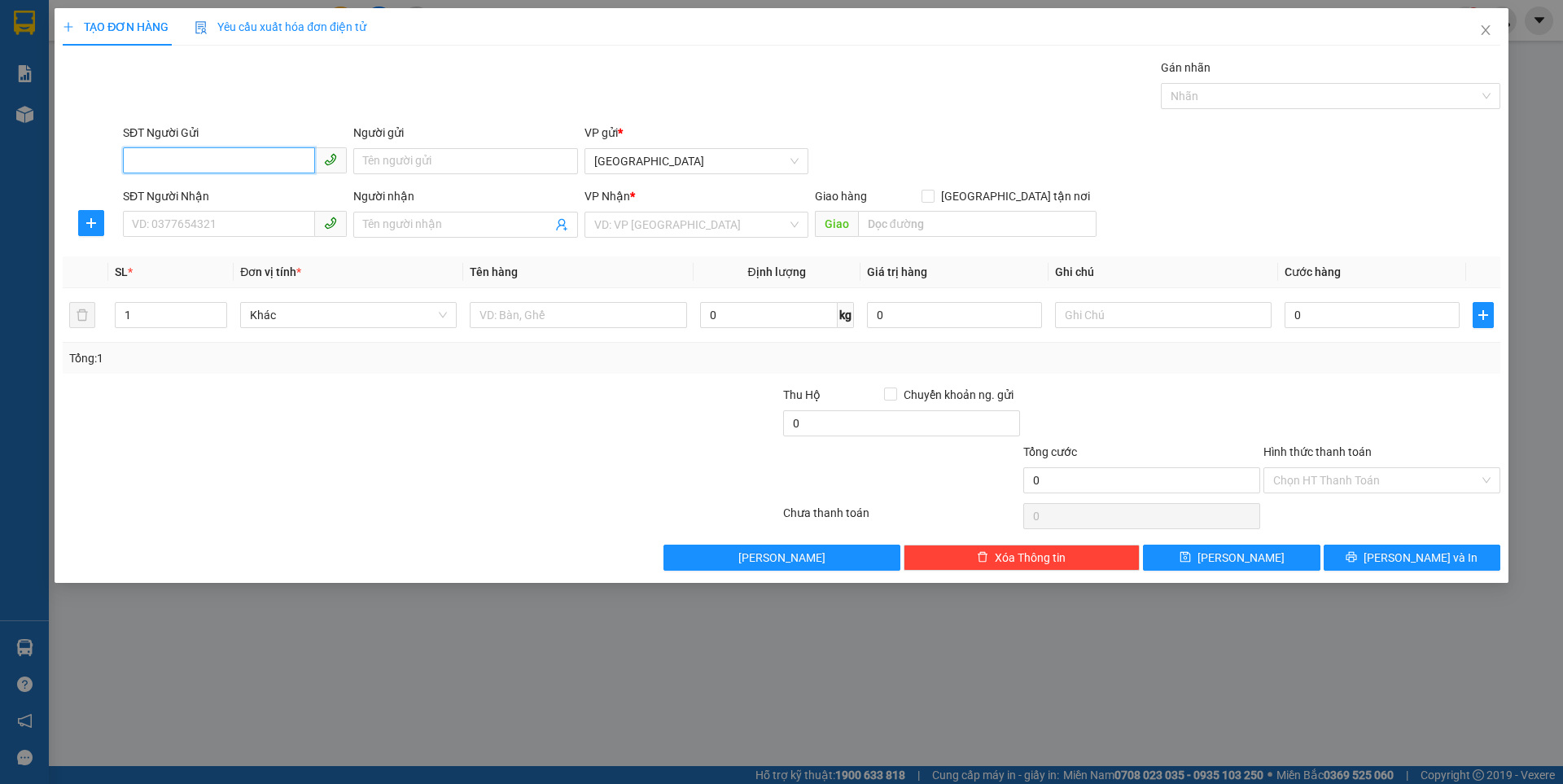
click at [208, 151] on input "SĐT Người Gửi" at bounding box center [219, 161] width 192 height 26
click at [232, 166] on input "SĐT Người Gửi" at bounding box center [219, 161] width 192 height 26
click at [165, 160] on input "0392" at bounding box center [219, 161] width 192 height 26
click at [200, 159] on input "0392" at bounding box center [219, 161] width 192 height 26
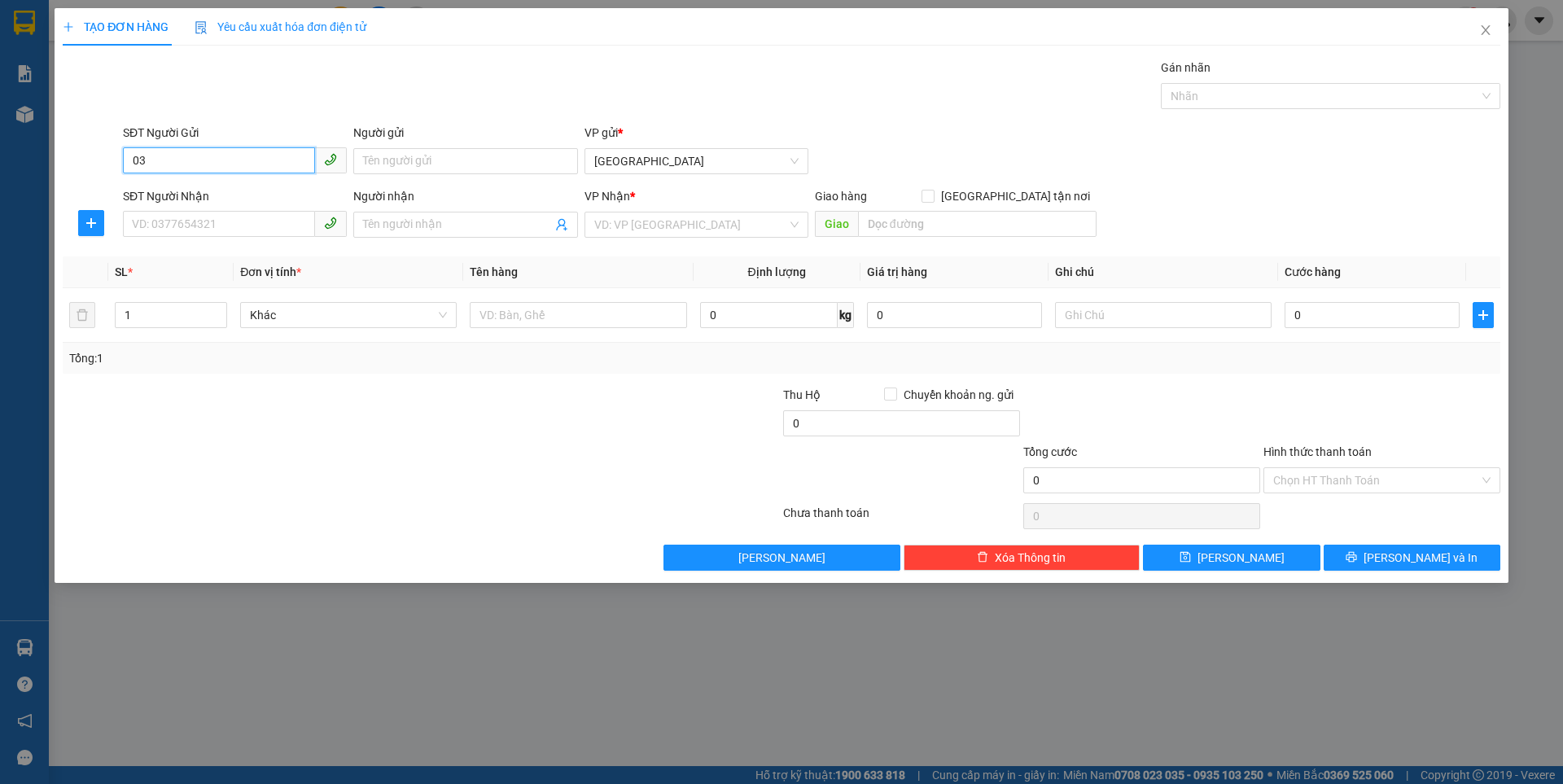
type input "0"
type input "0392996390"
click at [199, 225] on input "SĐT Người Nhận" at bounding box center [219, 224] width 192 height 26
type input "0965948790"
click at [633, 219] on input "search" at bounding box center [691, 225] width 193 height 24
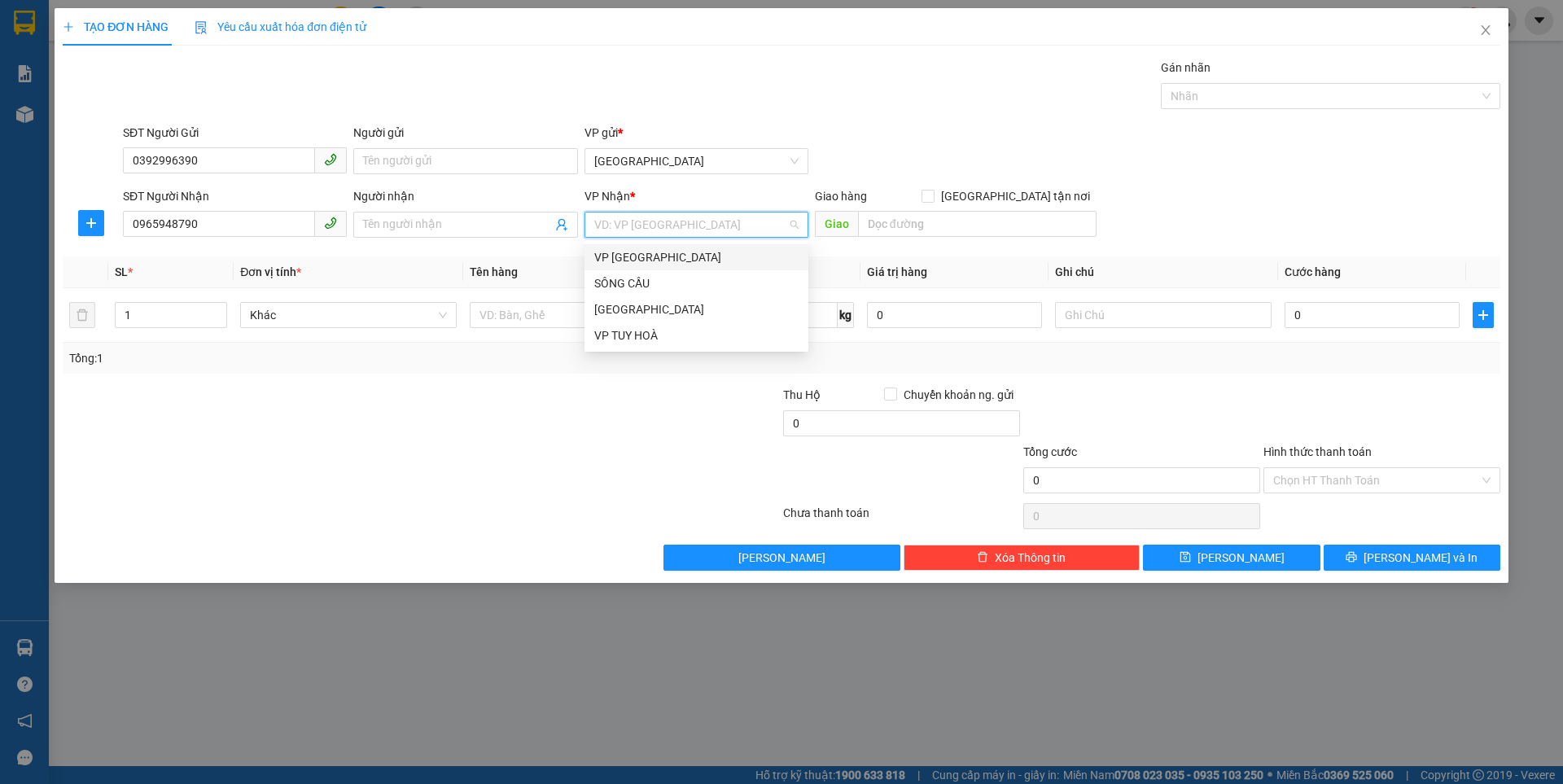
click at [633, 219] on input "search" at bounding box center [691, 225] width 193 height 24
click at [620, 336] on div "VP TUY HOÀ" at bounding box center [697, 335] width 205 height 17
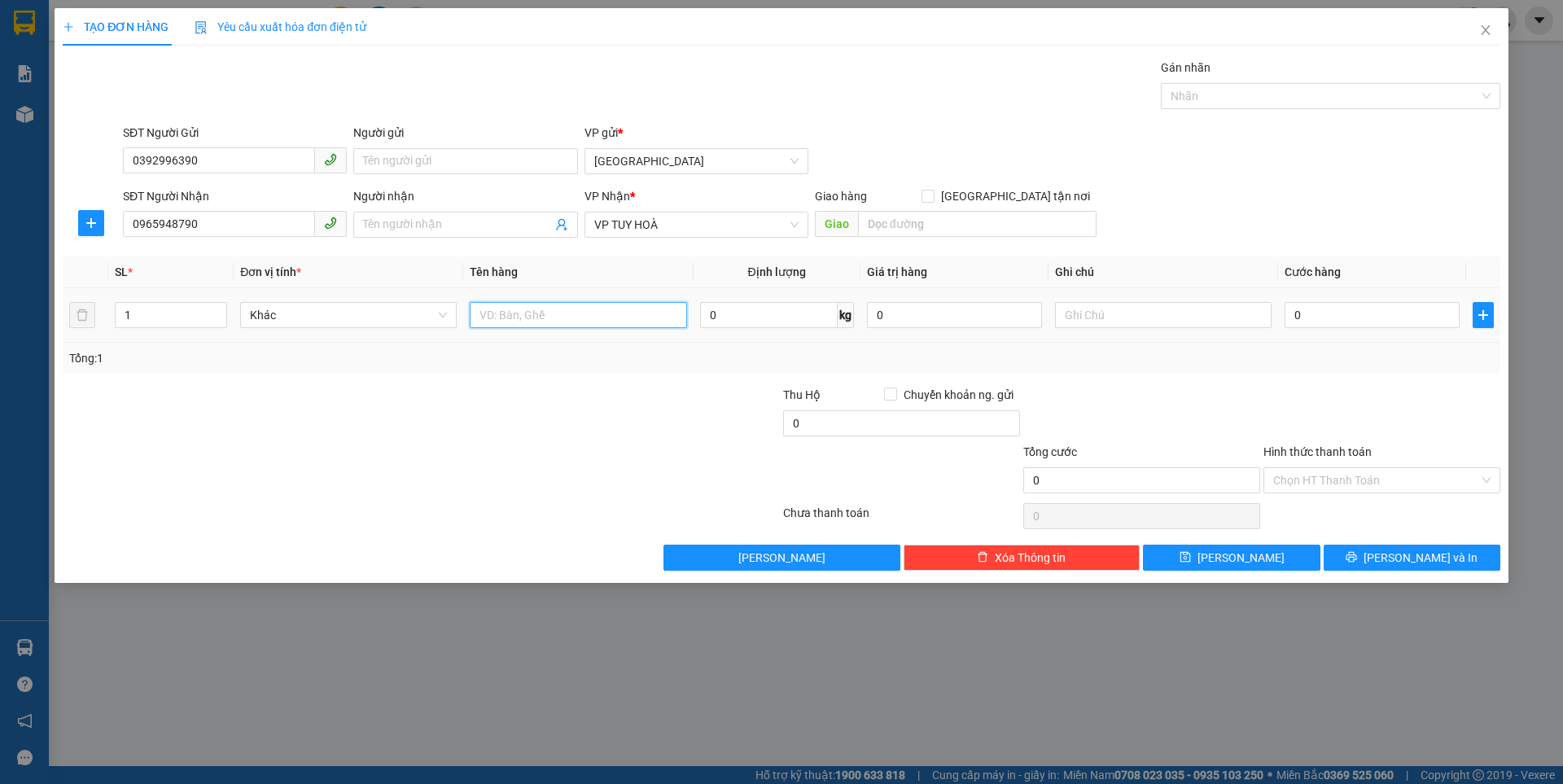
click at [520, 314] on input "text" at bounding box center [578, 315] width 217 height 26
type input "xe máy"
type input "2"
click at [224, 309] on span "Increase Value" at bounding box center [217, 309] width 17 height 15
click at [1307, 314] on input "0" at bounding box center [1372, 315] width 175 height 26
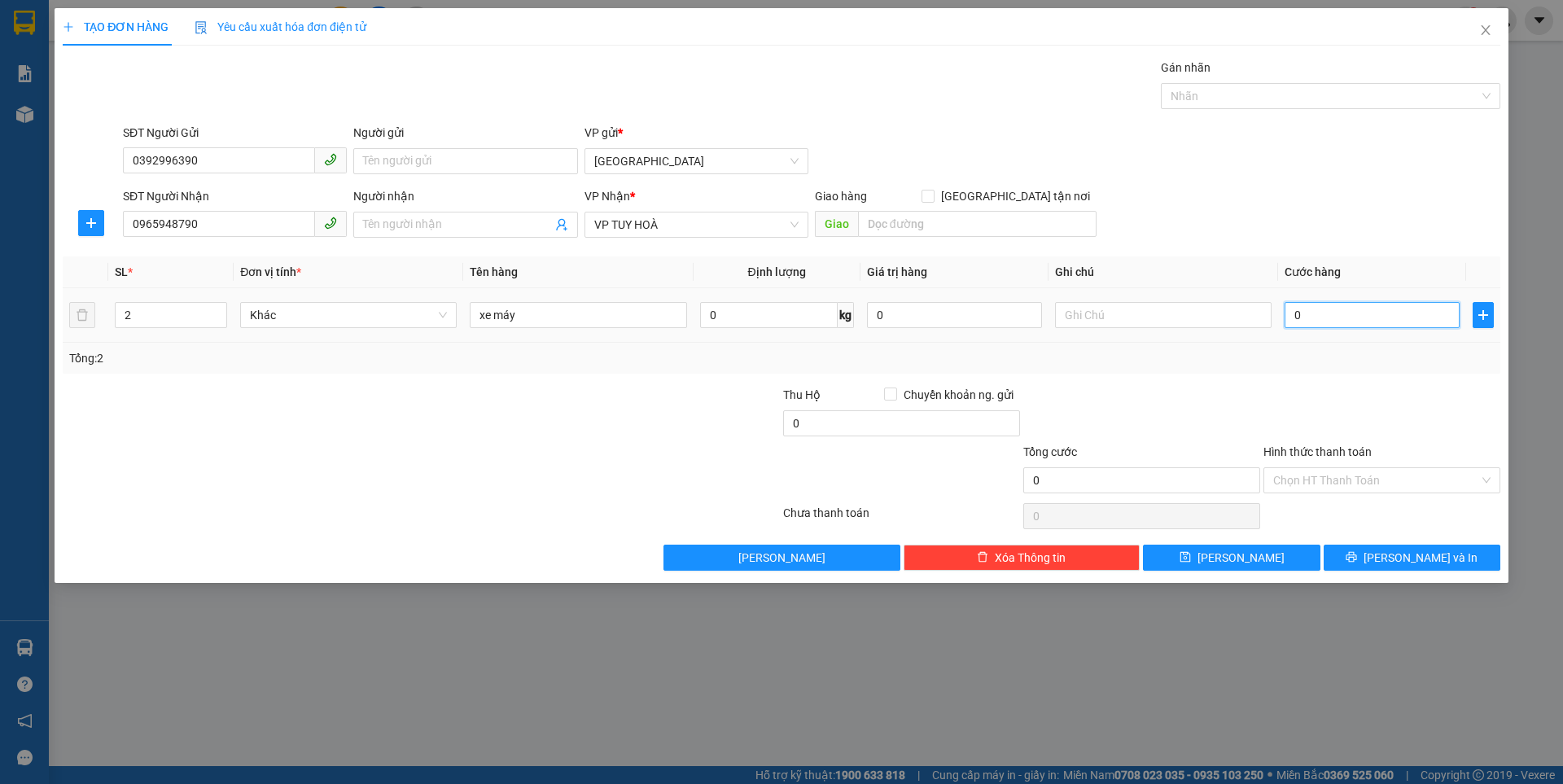
type input "5"
type input "50"
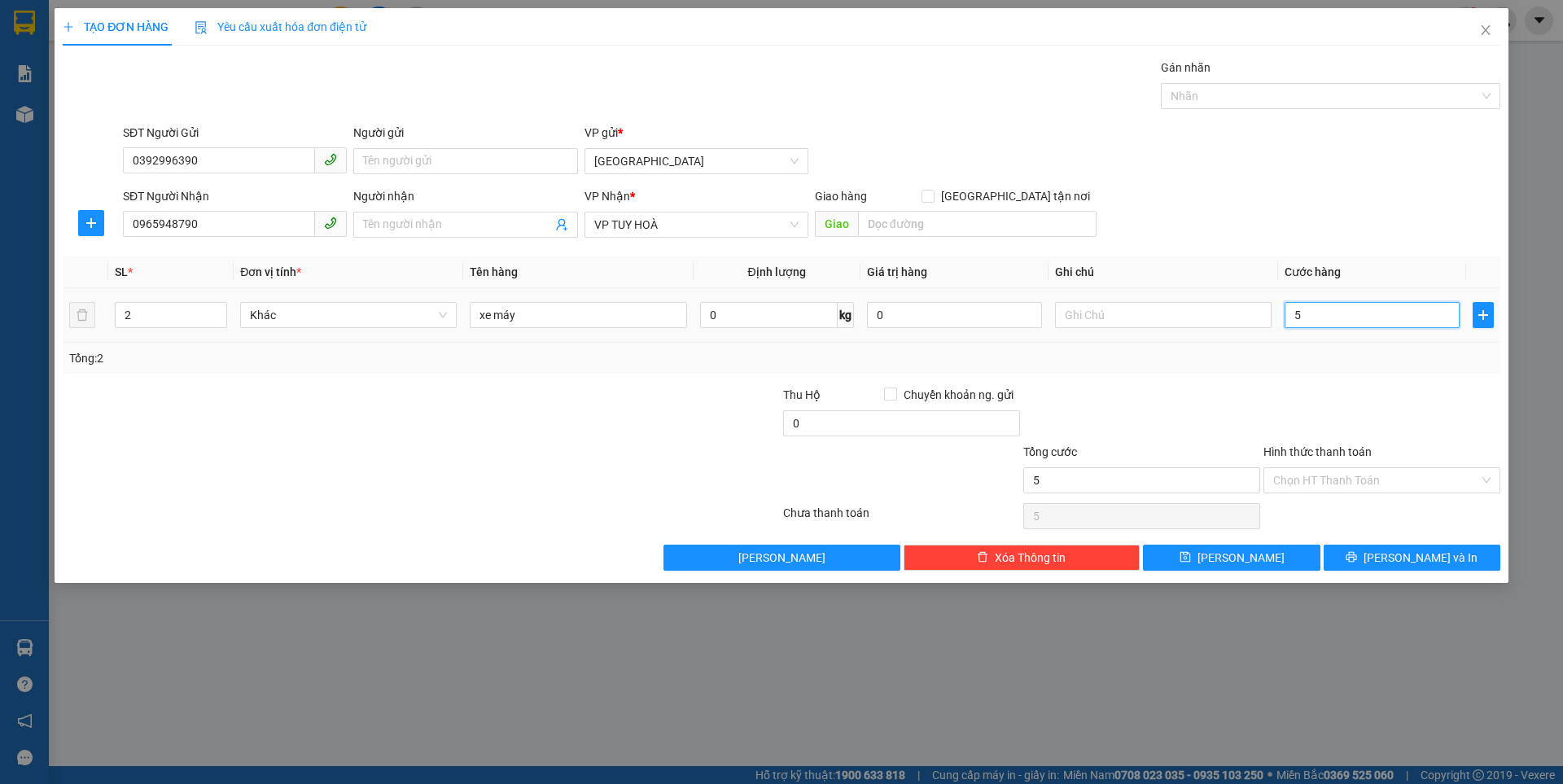
type input "50"
type input "500"
type input "500.000"
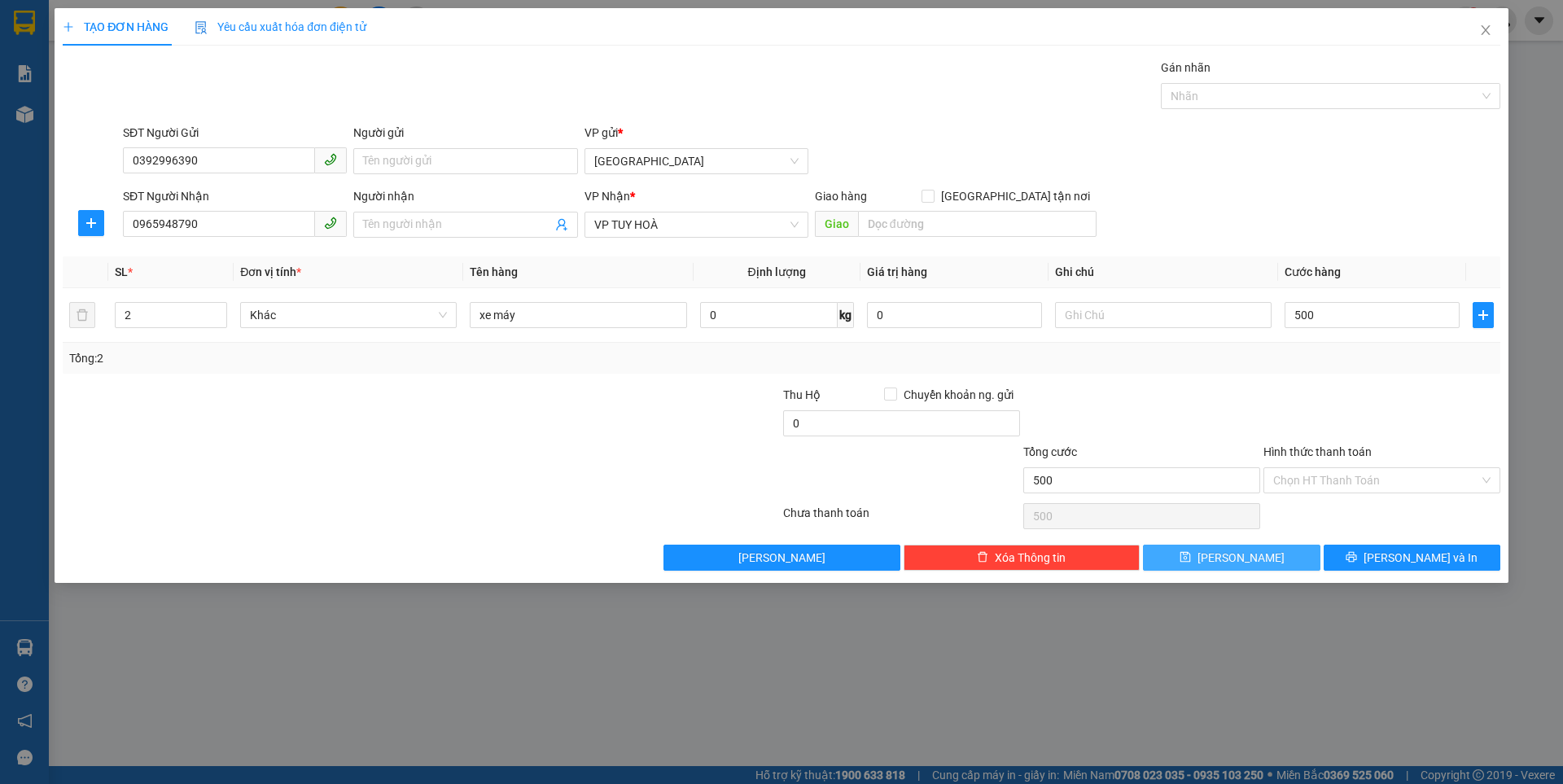
type input "500.000"
click at [1190, 557] on icon "save" at bounding box center [1184, 557] width 10 height 10
type input "1"
type input "0"
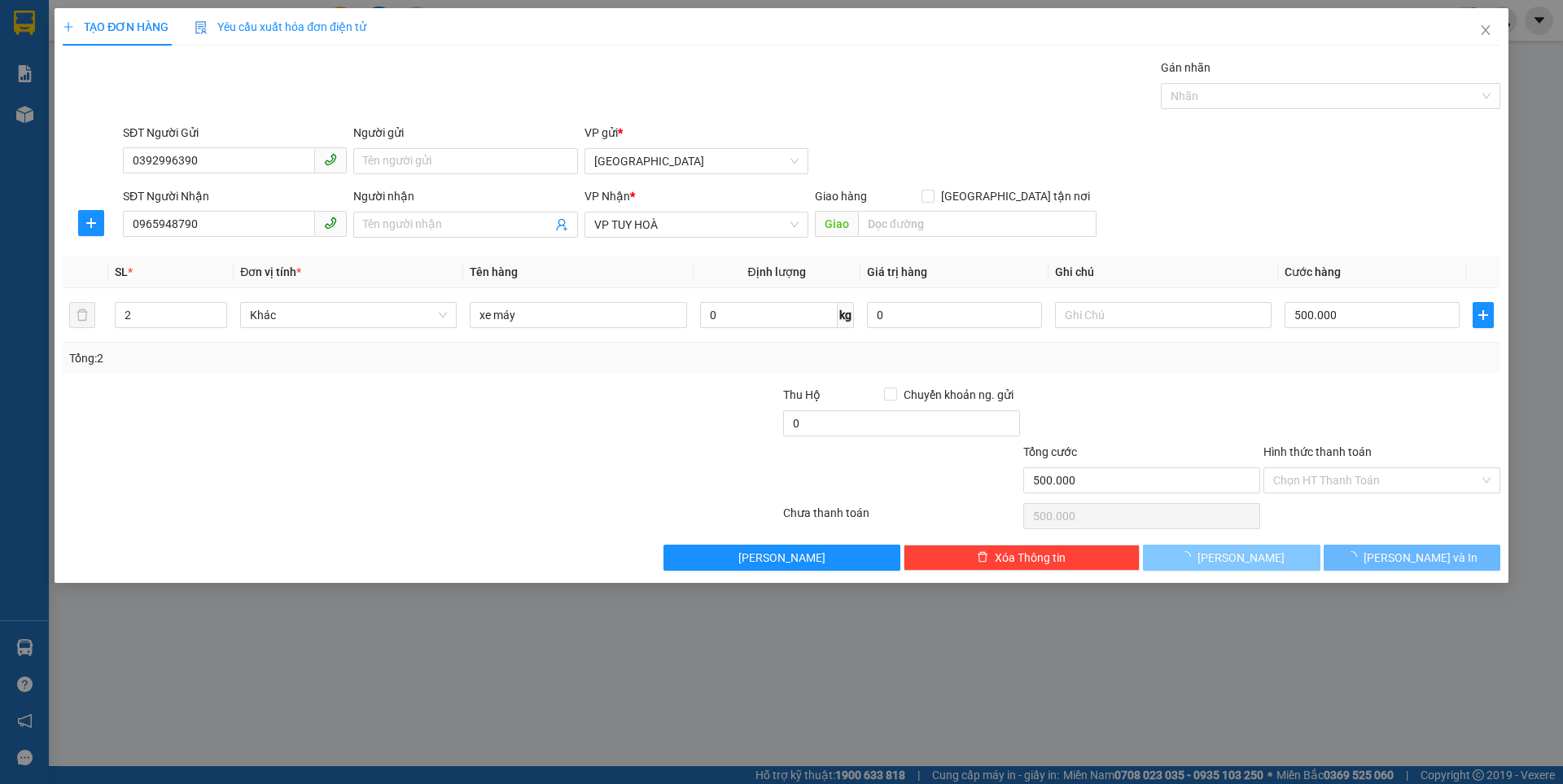
type input "0"
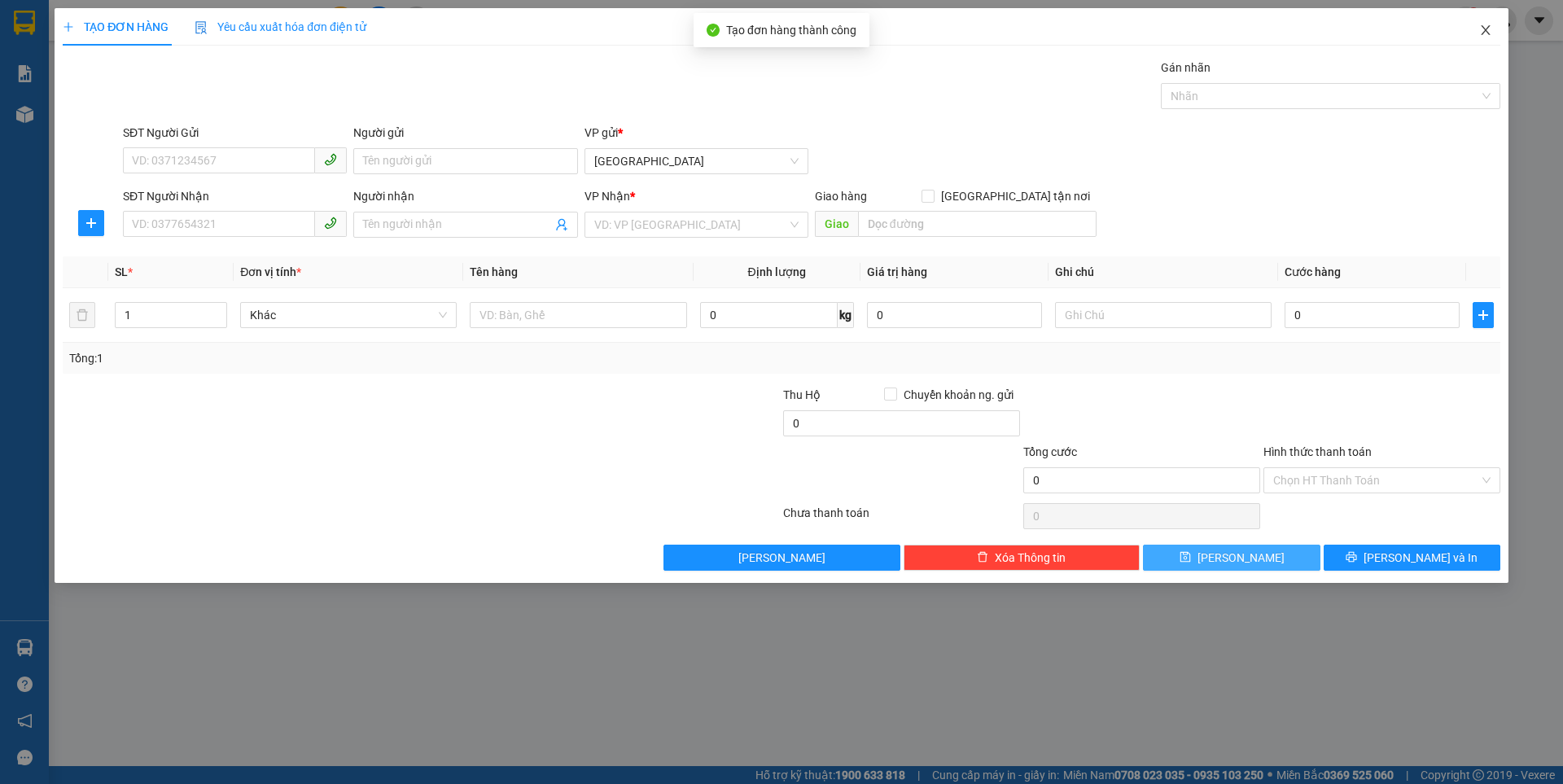
click at [1490, 30] on icon "close" at bounding box center [1485, 30] width 13 height 13
click at [1490, 30] on div at bounding box center [1502, 20] width 29 height 29
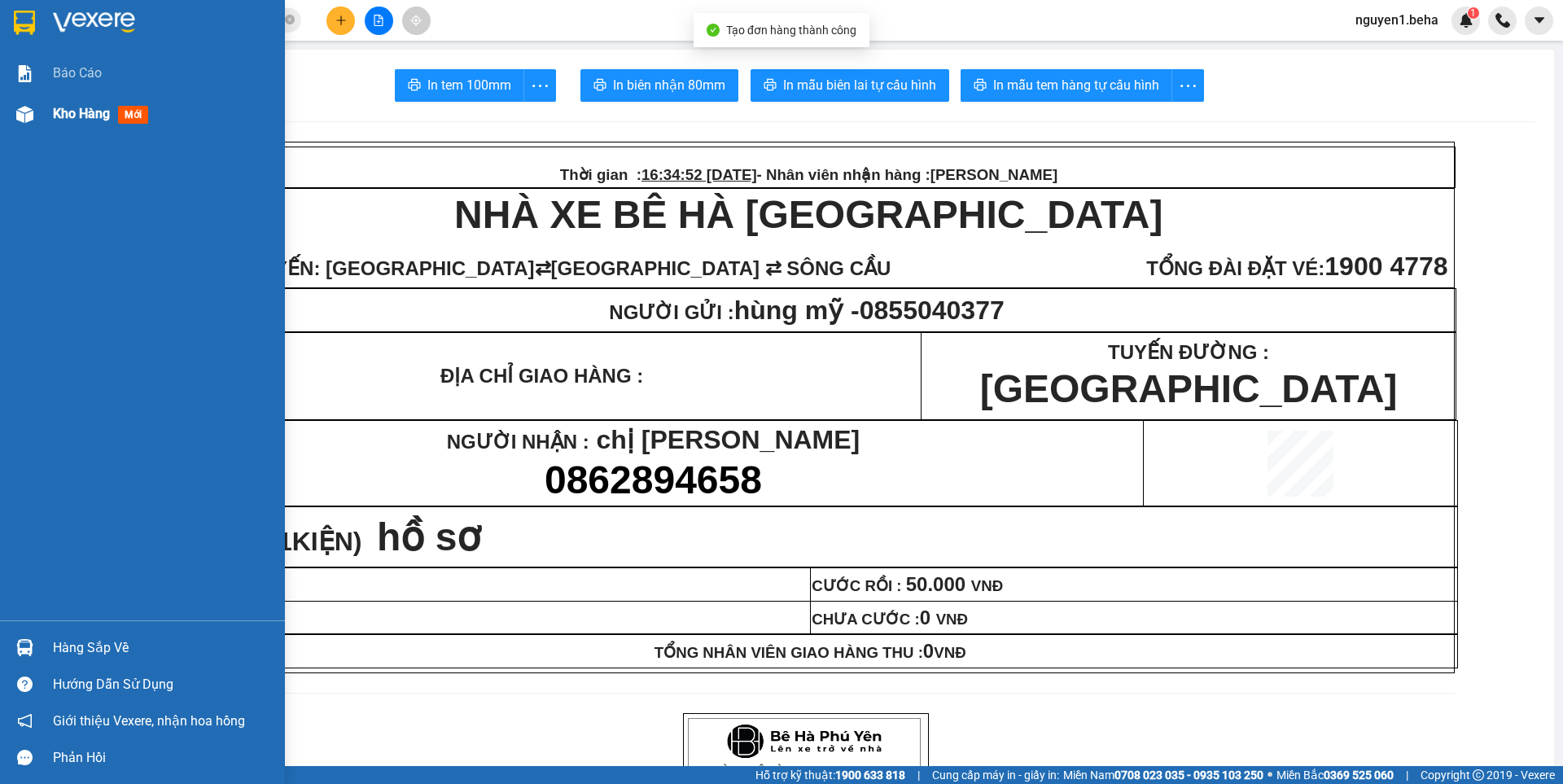
click at [12, 111] on div at bounding box center [24, 114] width 29 height 29
click at [16, 110] on div at bounding box center [24, 114] width 29 height 29
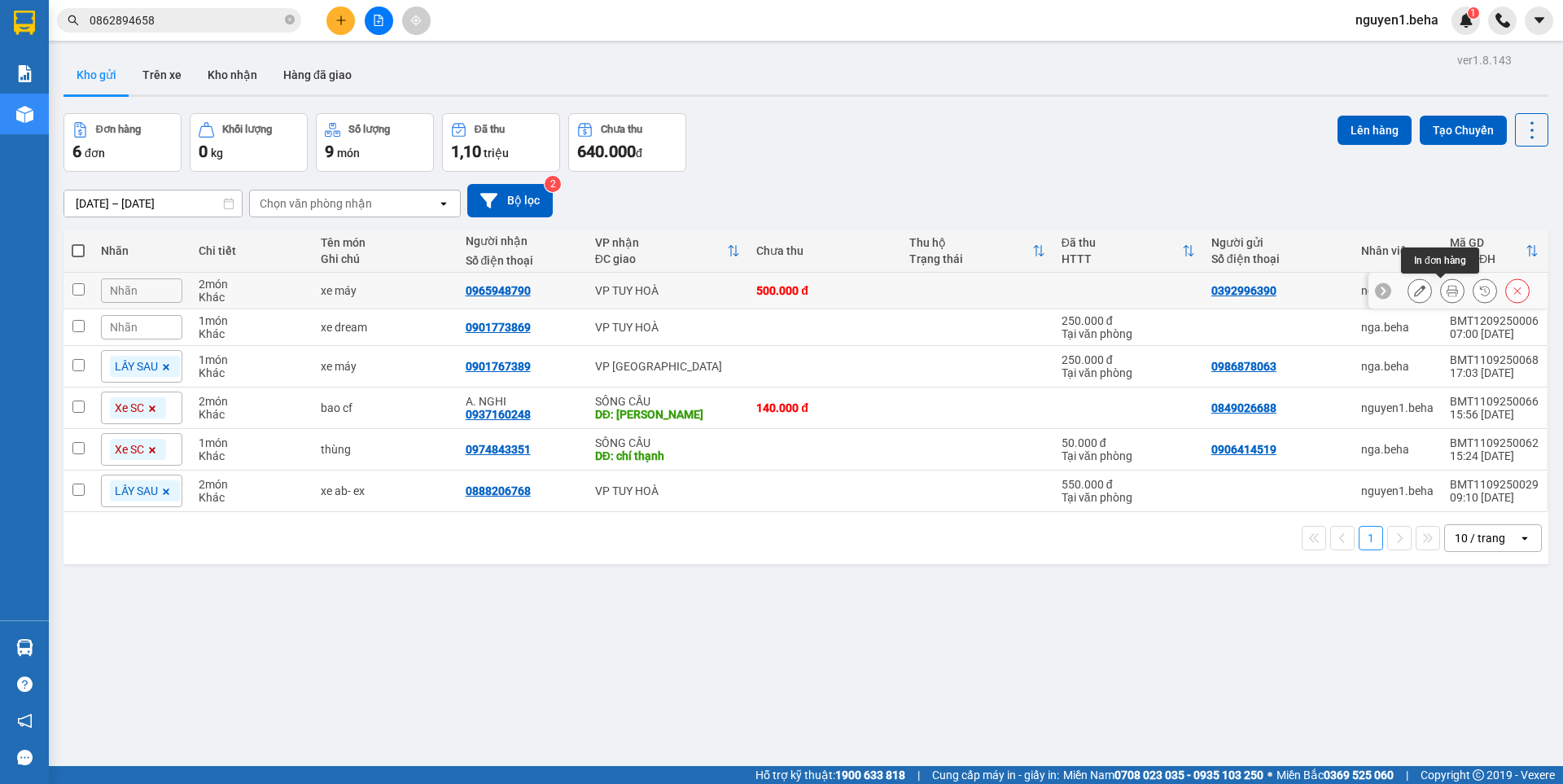
click at [1447, 289] on icon at bounding box center [1452, 290] width 11 height 11
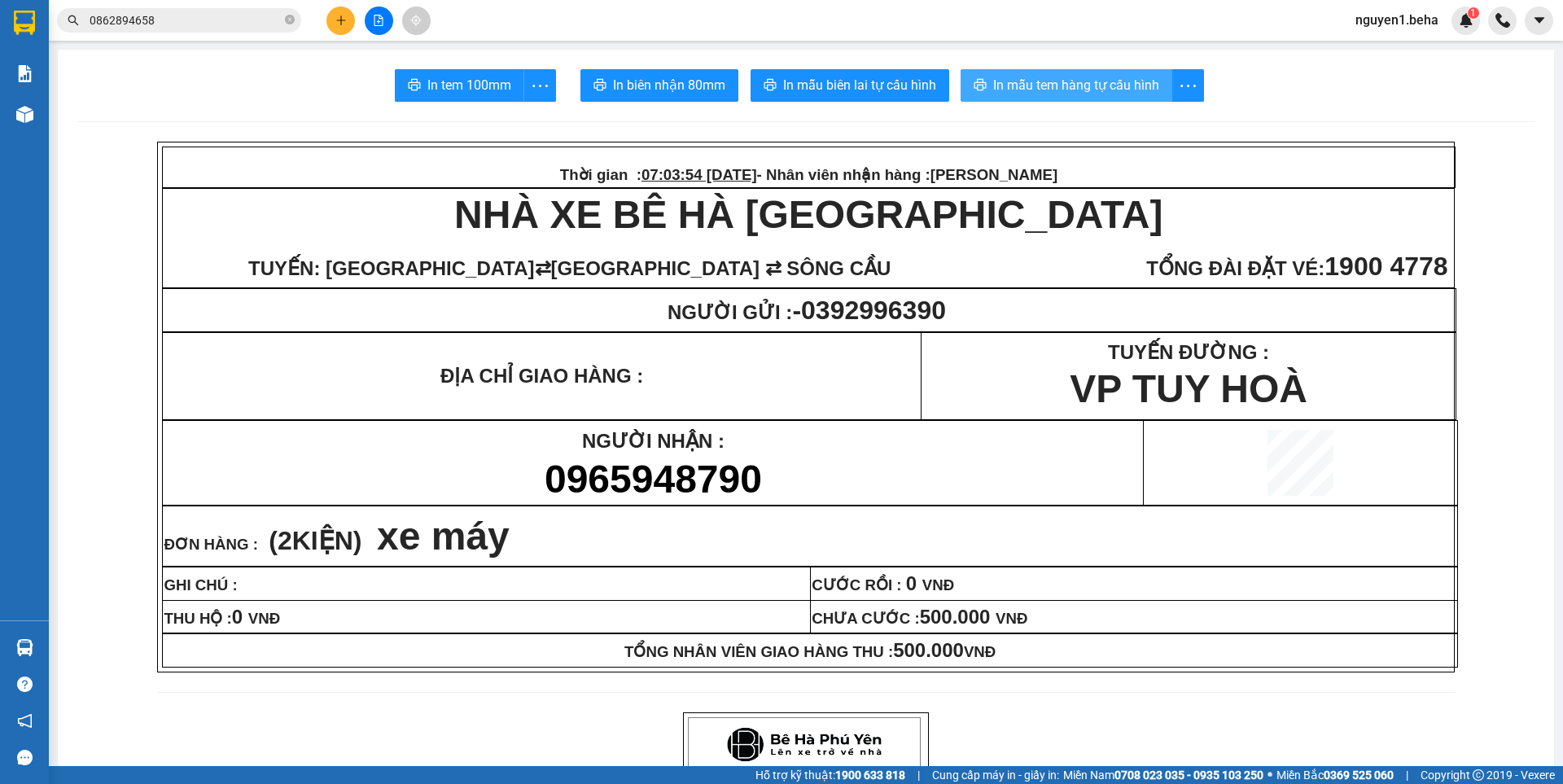
click at [1069, 88] on span "In mẫu tem hàng tự cấu hình" at bounding box center [1076, 85] width 166 height 20
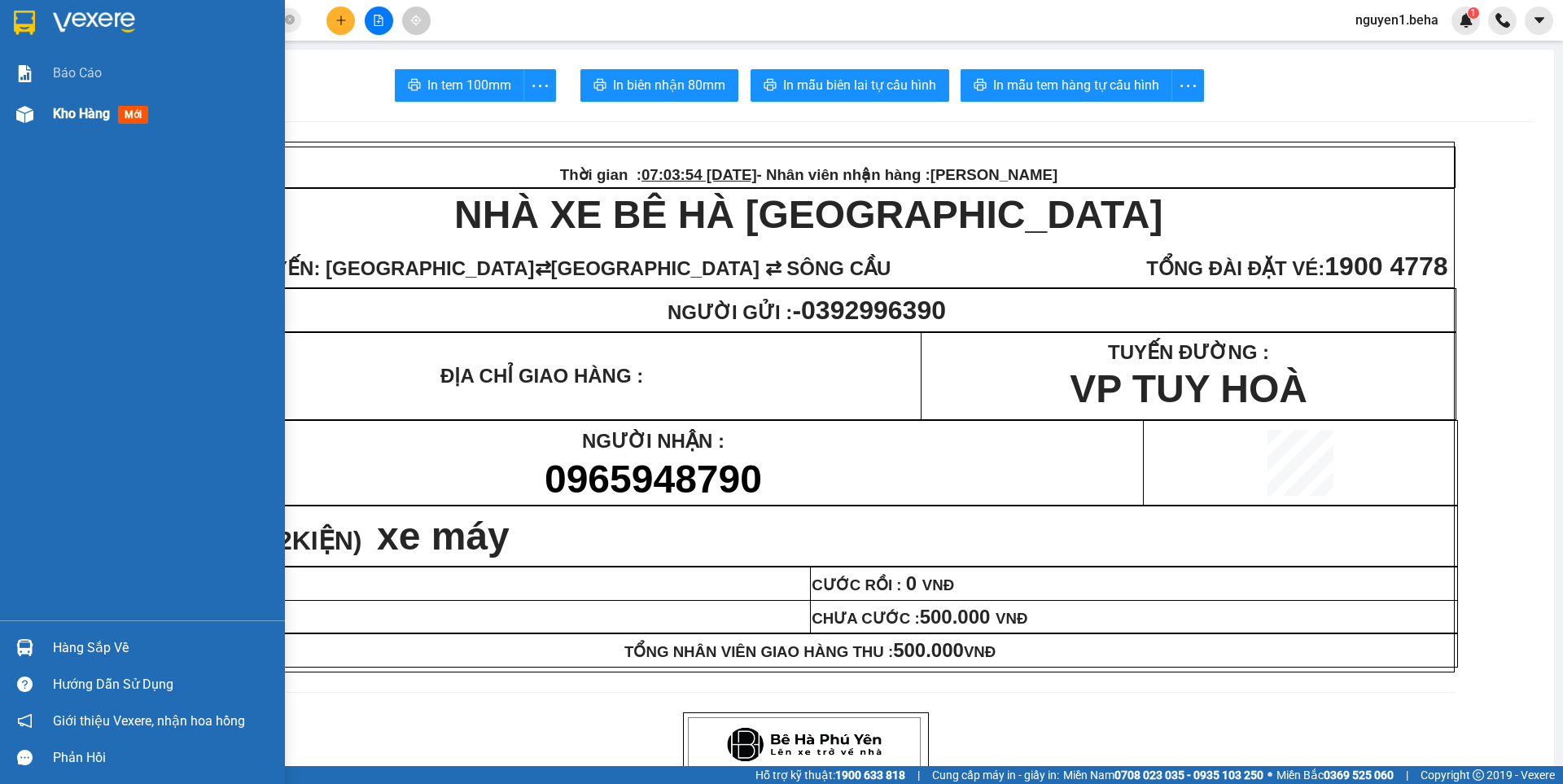
click at [17, 112] on img at bounding box center [25, 114] width 17 height 17
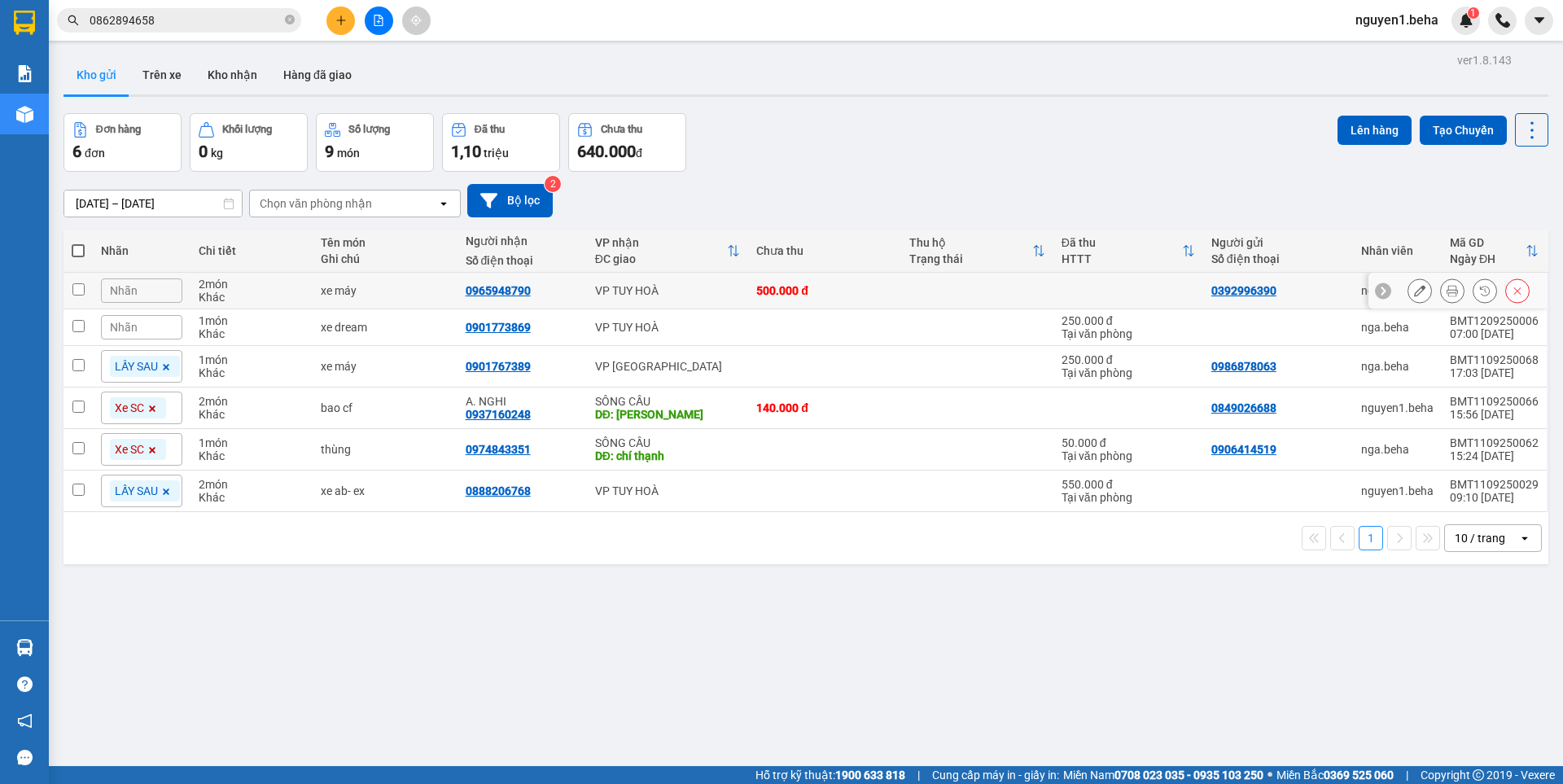
click at [155, 288] on div "Nhãn" at bounding box center [141, 290] width 81 height 24
click at [237, 399] on div "LẤY SAU" at bounding box center [227, 397] width 41 height 21
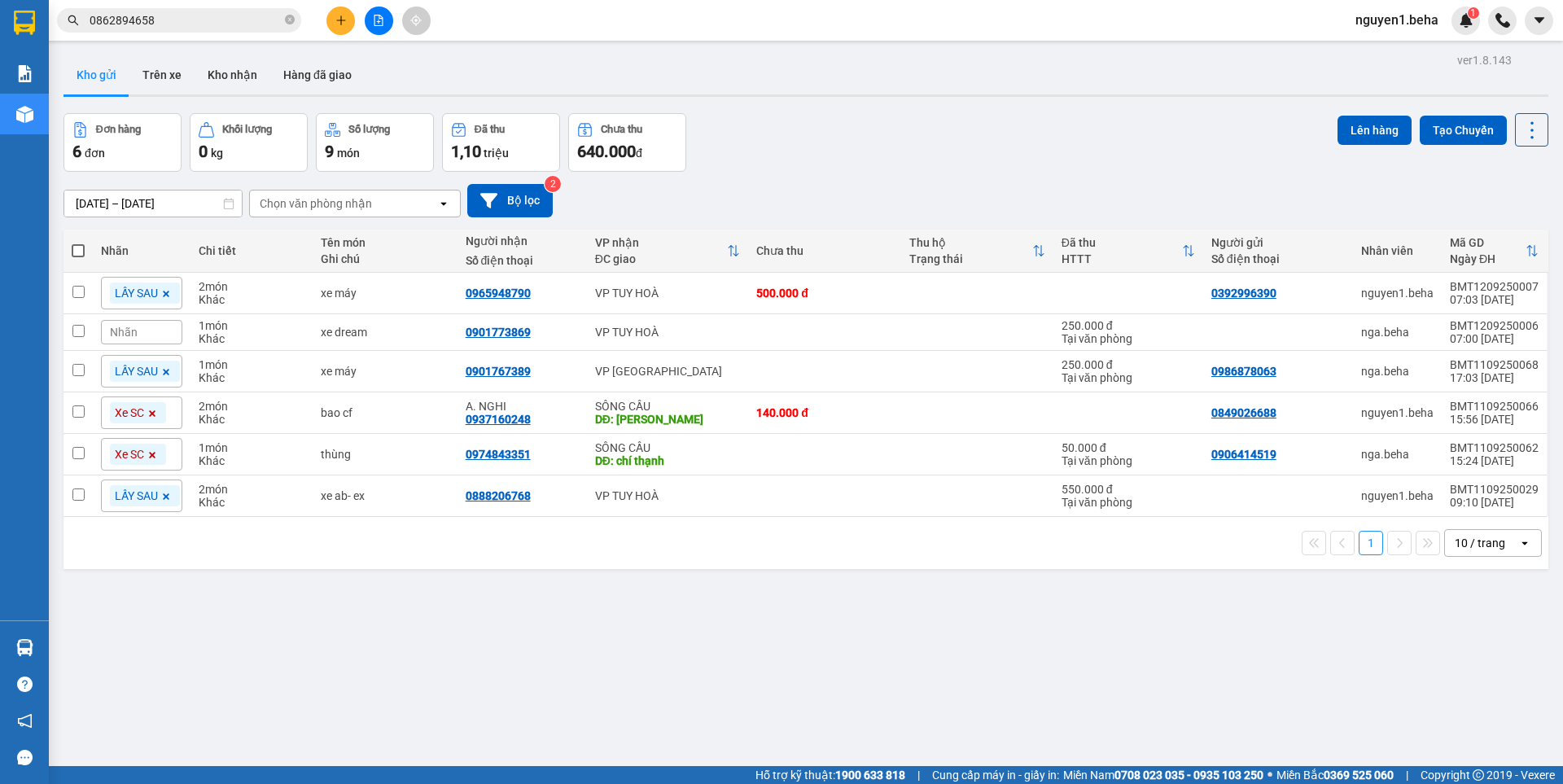
click at [494, 671] on div "ver 1.8.143 Kho gửi Trên xe Kho nhận Hàng đã giao Đơn hàng 6 đơn Khối lượng 0 k…" at bounding box center [805, 441] width 1497 height 784
click at [156, 333] on div "Nhãn" at bounding box center [141, 332] width 81 height 24
click at [235, 438] on div "LẤY SAU" at bounding box center [227, 439] width 41 height 21
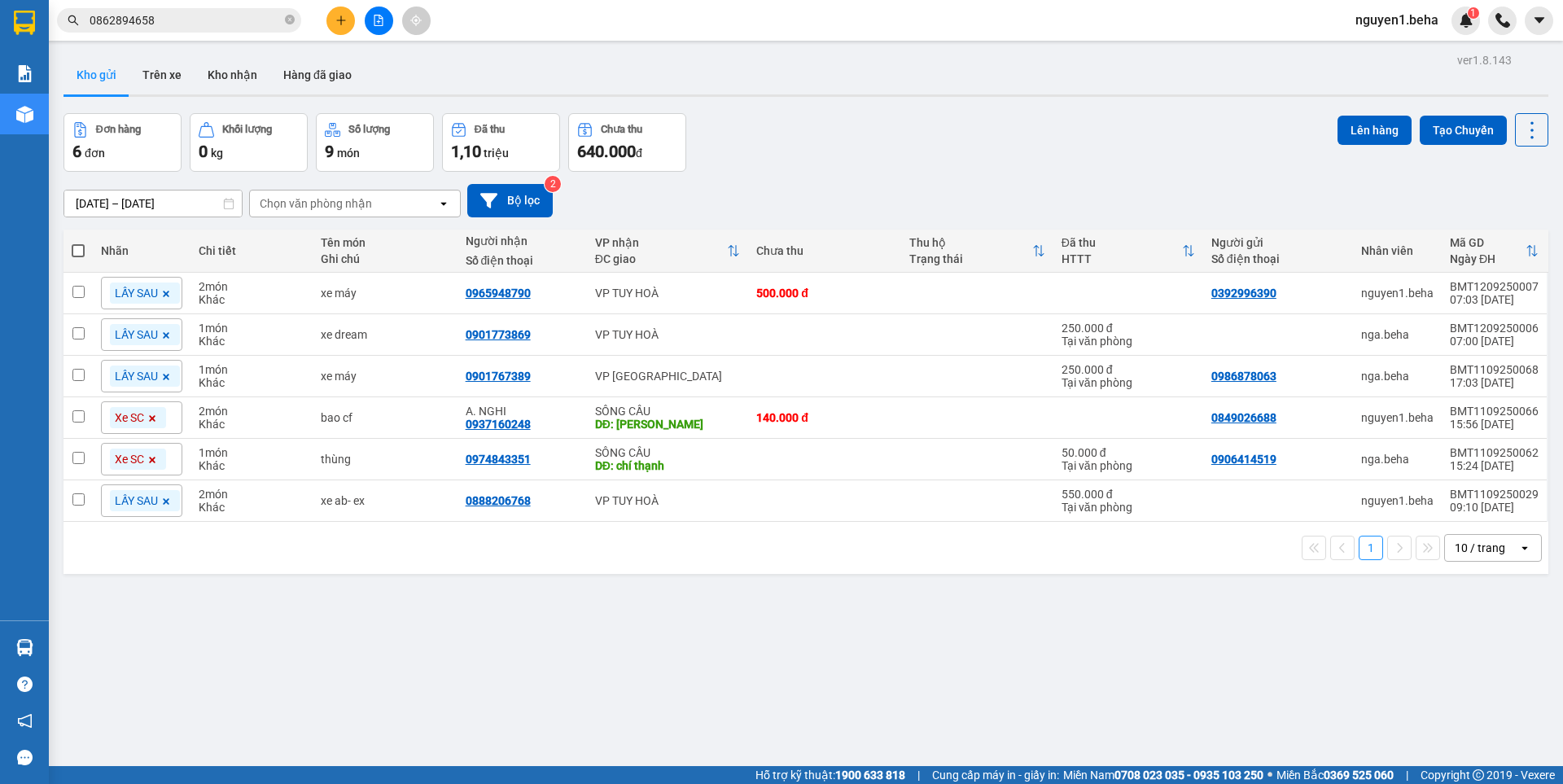
click at [412, 634] on div "ver 1.8.143 Kho gửi Trên xe Kho nhận Hàng đã giao Đơn hàng 6 đơn Khối lượng 0 k…" at bounding box center [805, 441] width 1497 height 784
click at [1447, 330] on icon at bounding box center [1452, 334] width 11 height 11
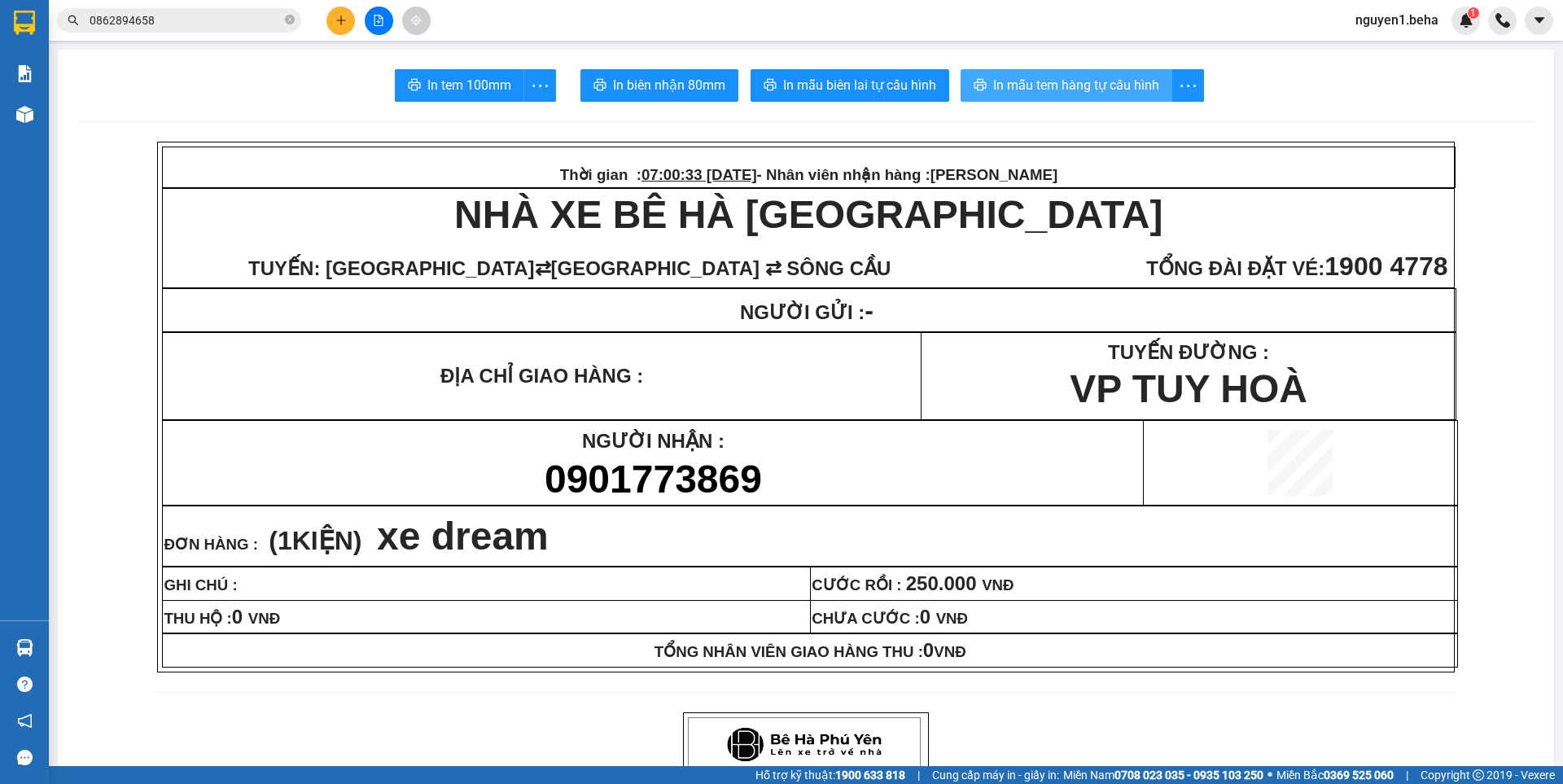
click at [1052, 79] on span "In mẫu tem hàng tự cấu hình" at bounding box center [1076, 85] width 166 height 20
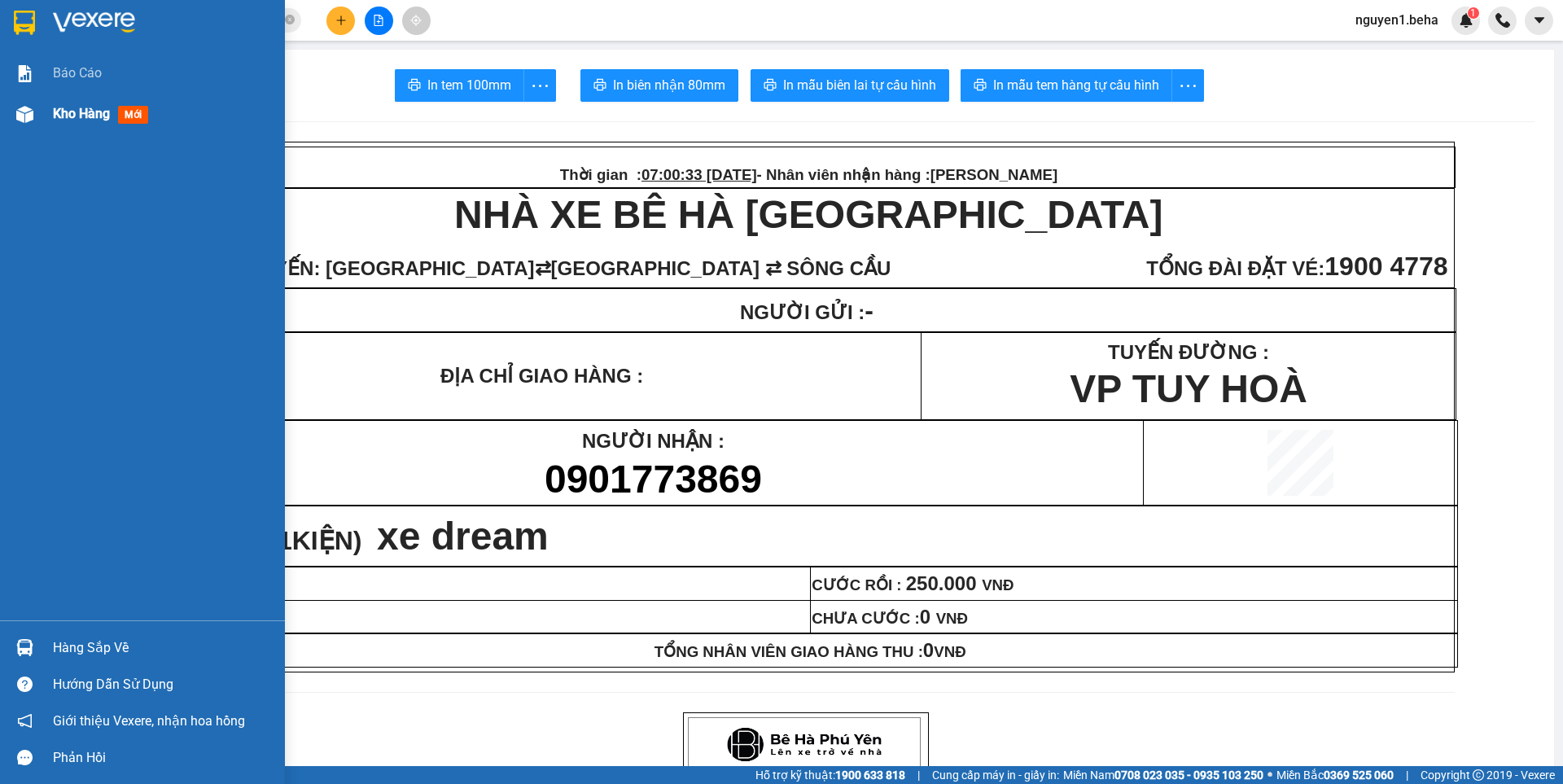
click at [31, 112] on img at bounding box center [25, 114] width 17 height 17
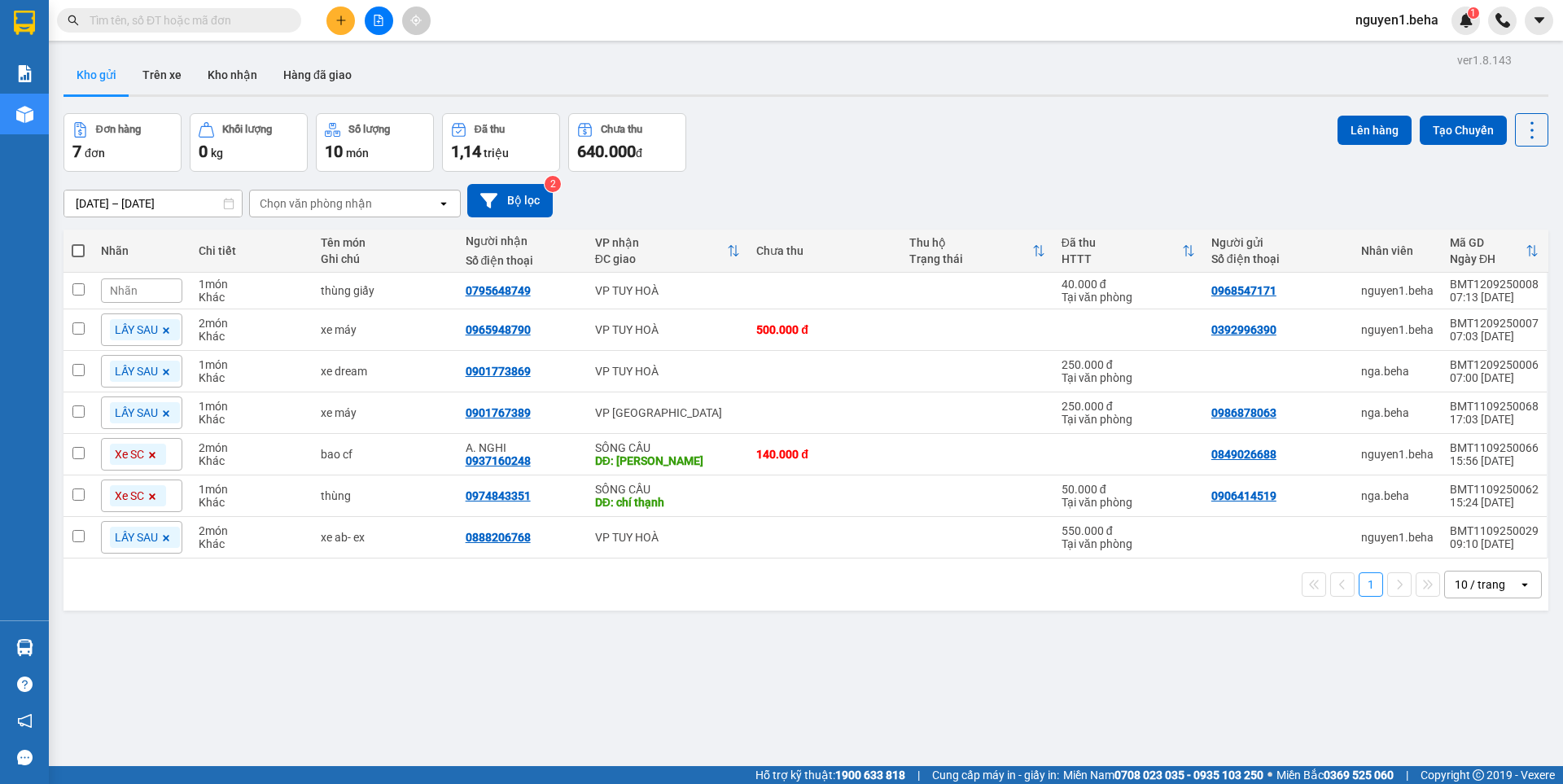
click at [246, 18] on input "text" at bounding box center [185, 20] width 192 height 17
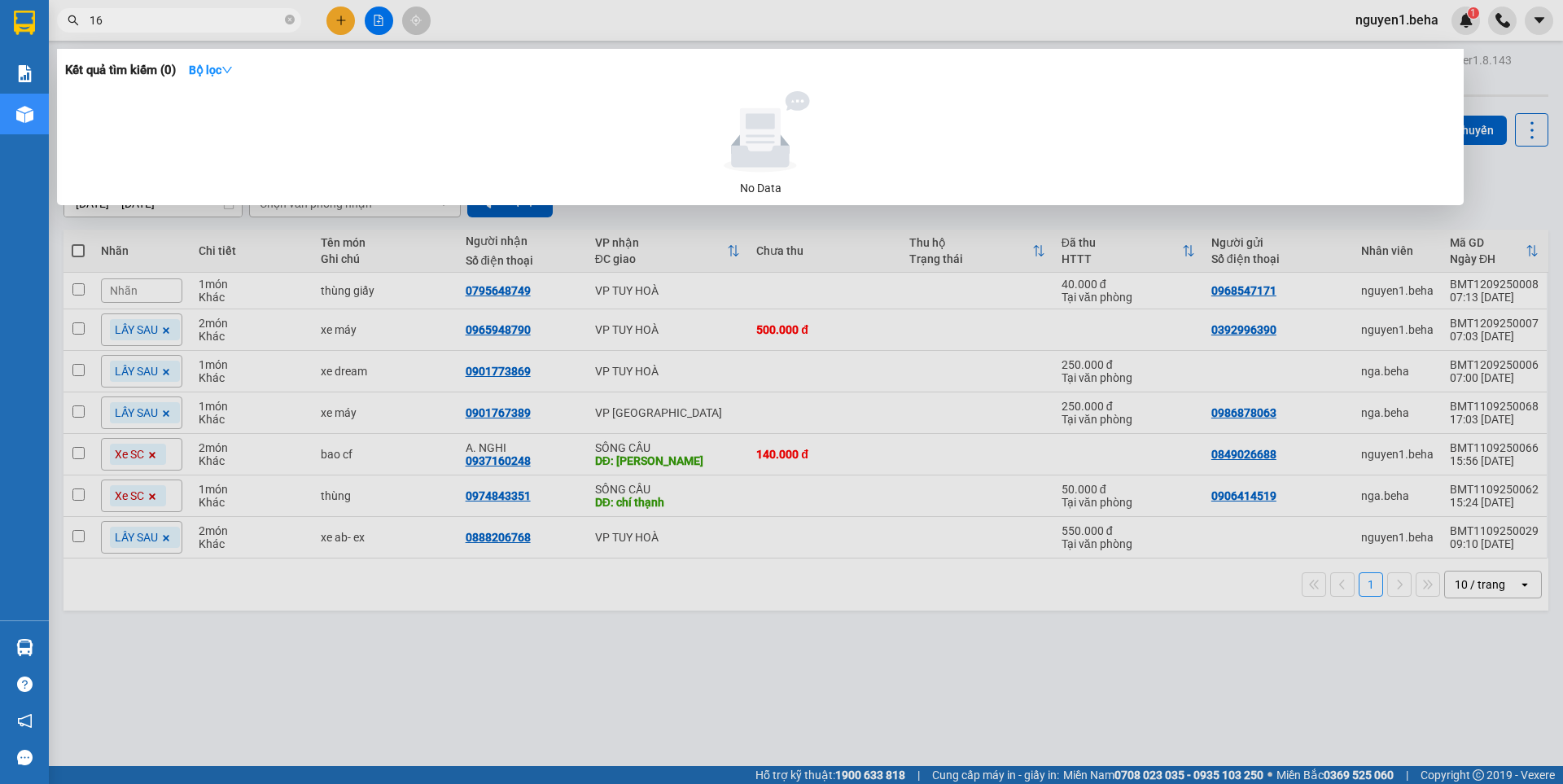
type input "167"
click at [288, 16] on icon "close-circle" at bounding box center [289, 19] width 10 height 10
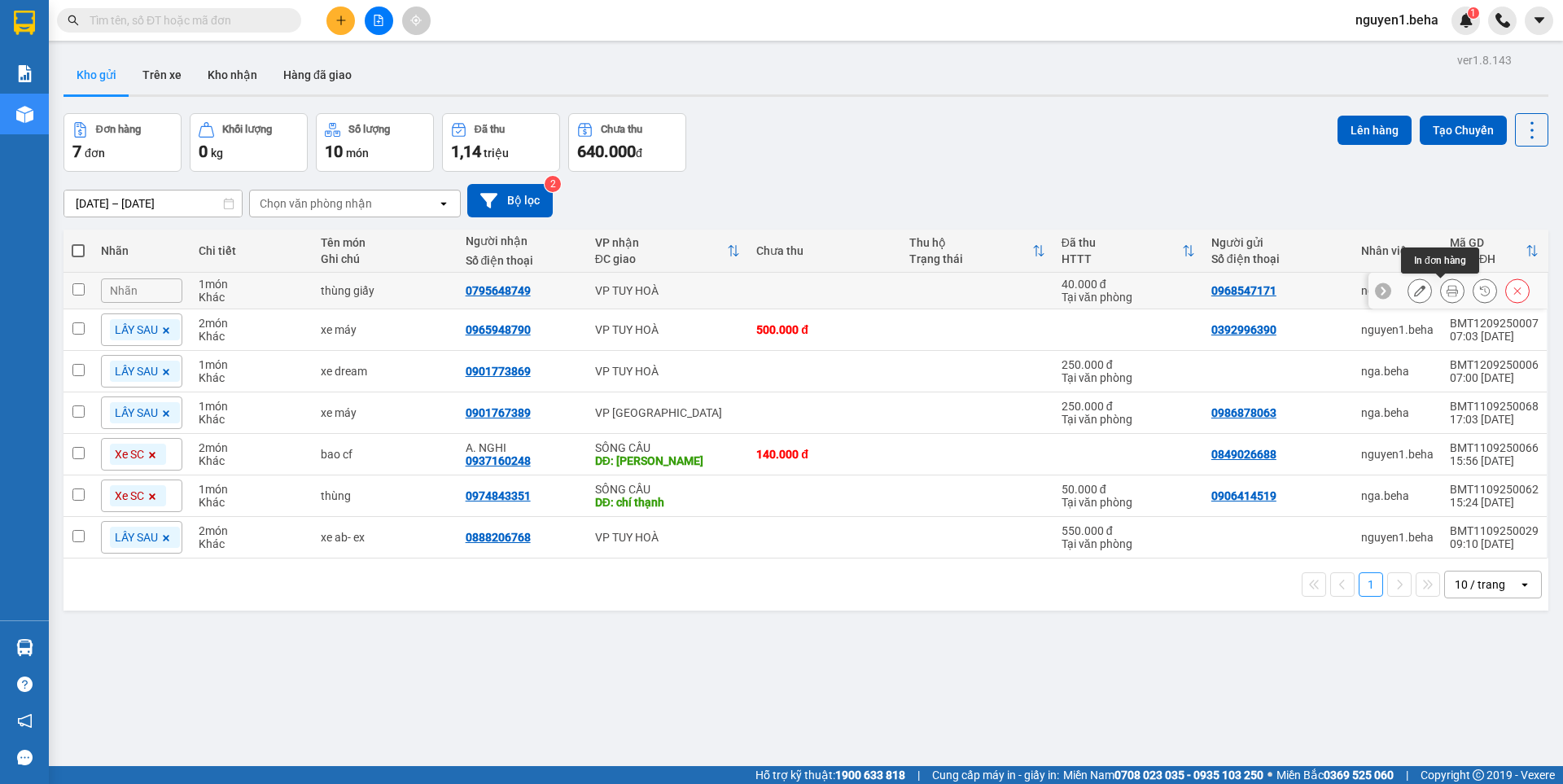
click at [1447, 293] on icon at bounding box center [1452, 290] width 11 height 11
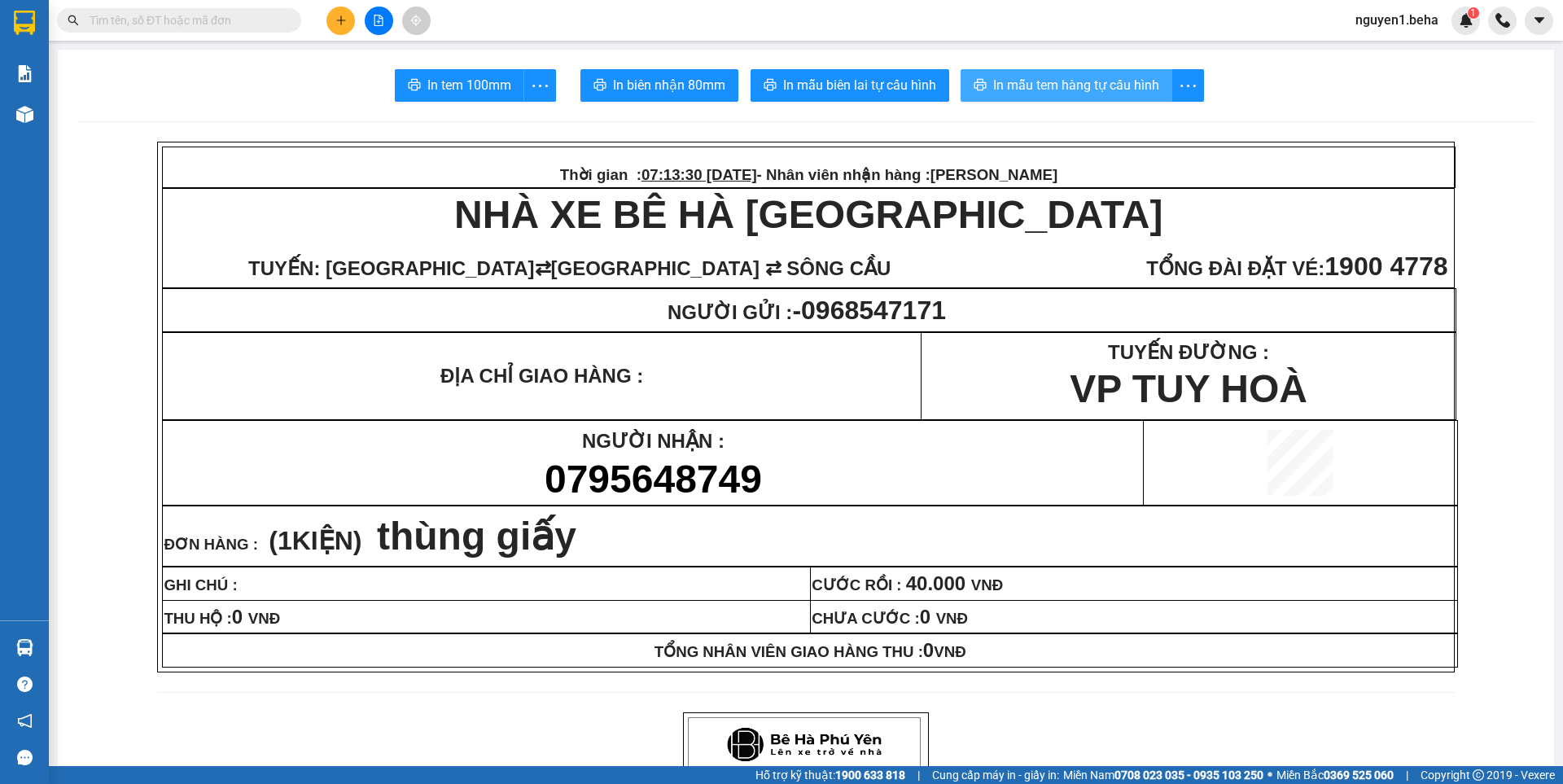
click at [1053, 86] on span "In mẫu tem hàng tự cấu hình" at bounding box center [1076, 85] width 166 height 20
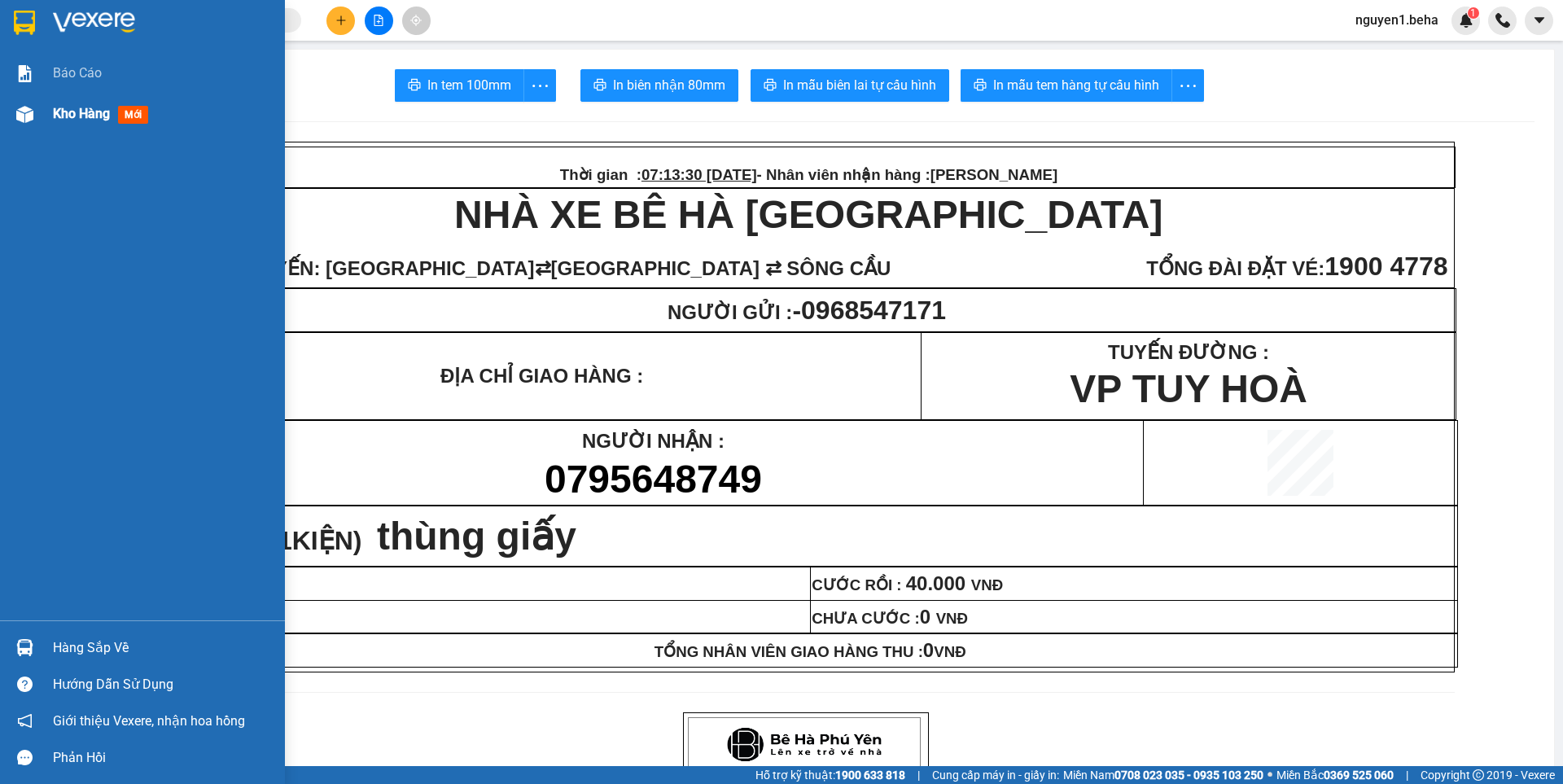
click at [18, 118] on img at bounding box center [25, 114] width 17 height 17
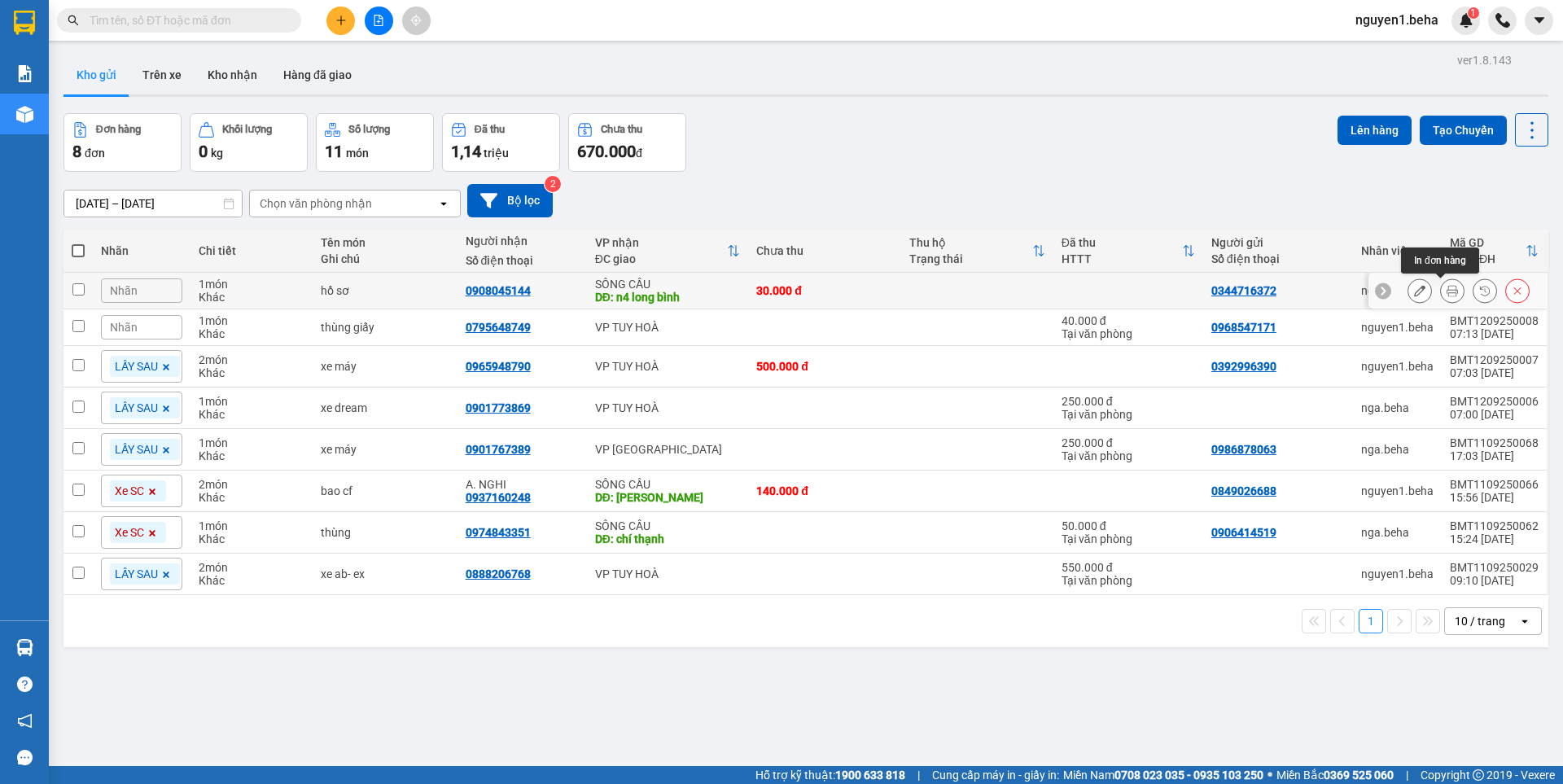
click at [1447, 290] on button at bounding box center [1452, 291] width 23 height 29
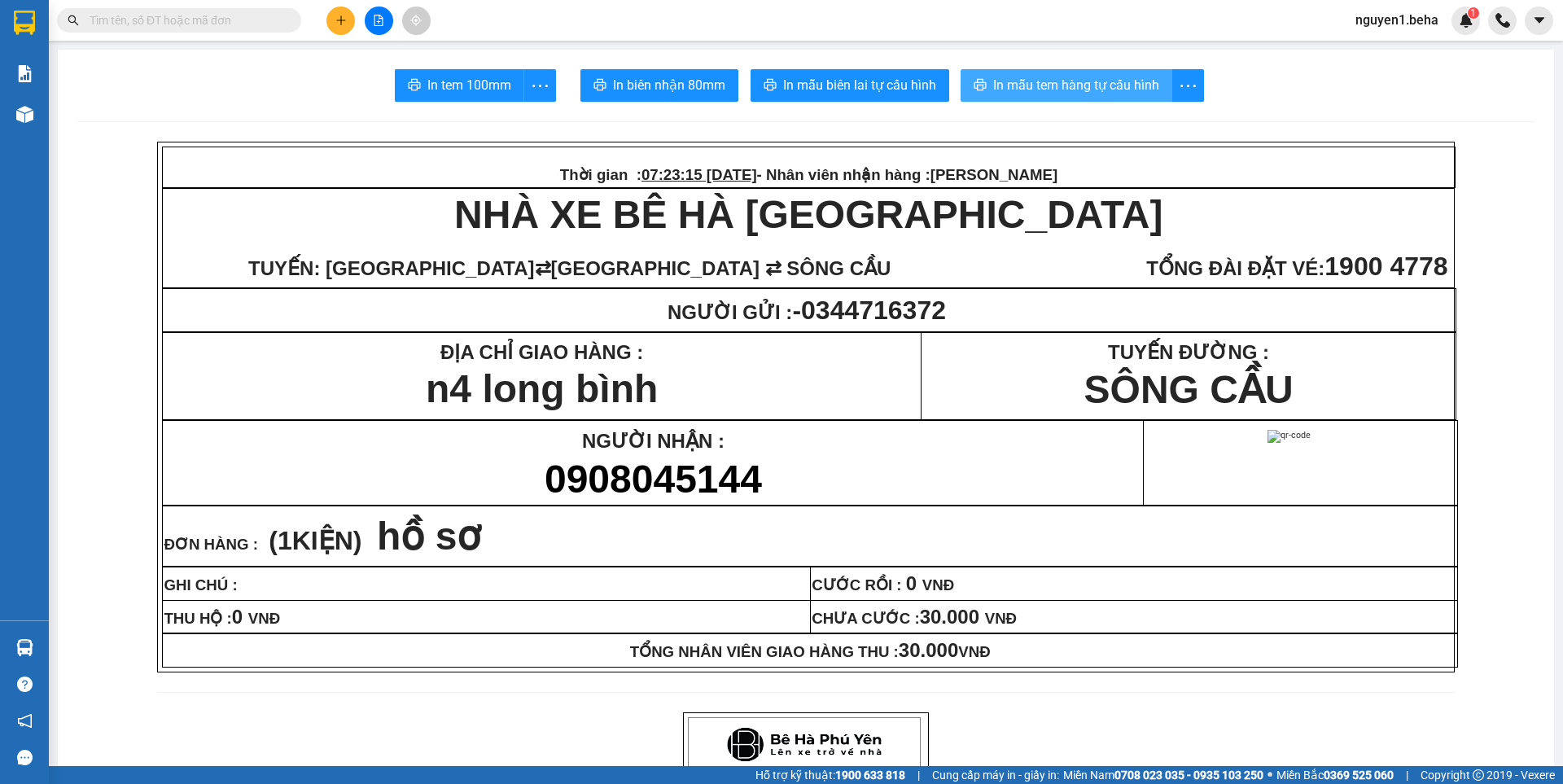
click at [1092, 88] on span "In mẫu tem hàng tự cấu hình" at bounding box center [1076, 85] width 166 height 20
click at [372, 16] on button at bounding box center [379, 20] width 29 height 29
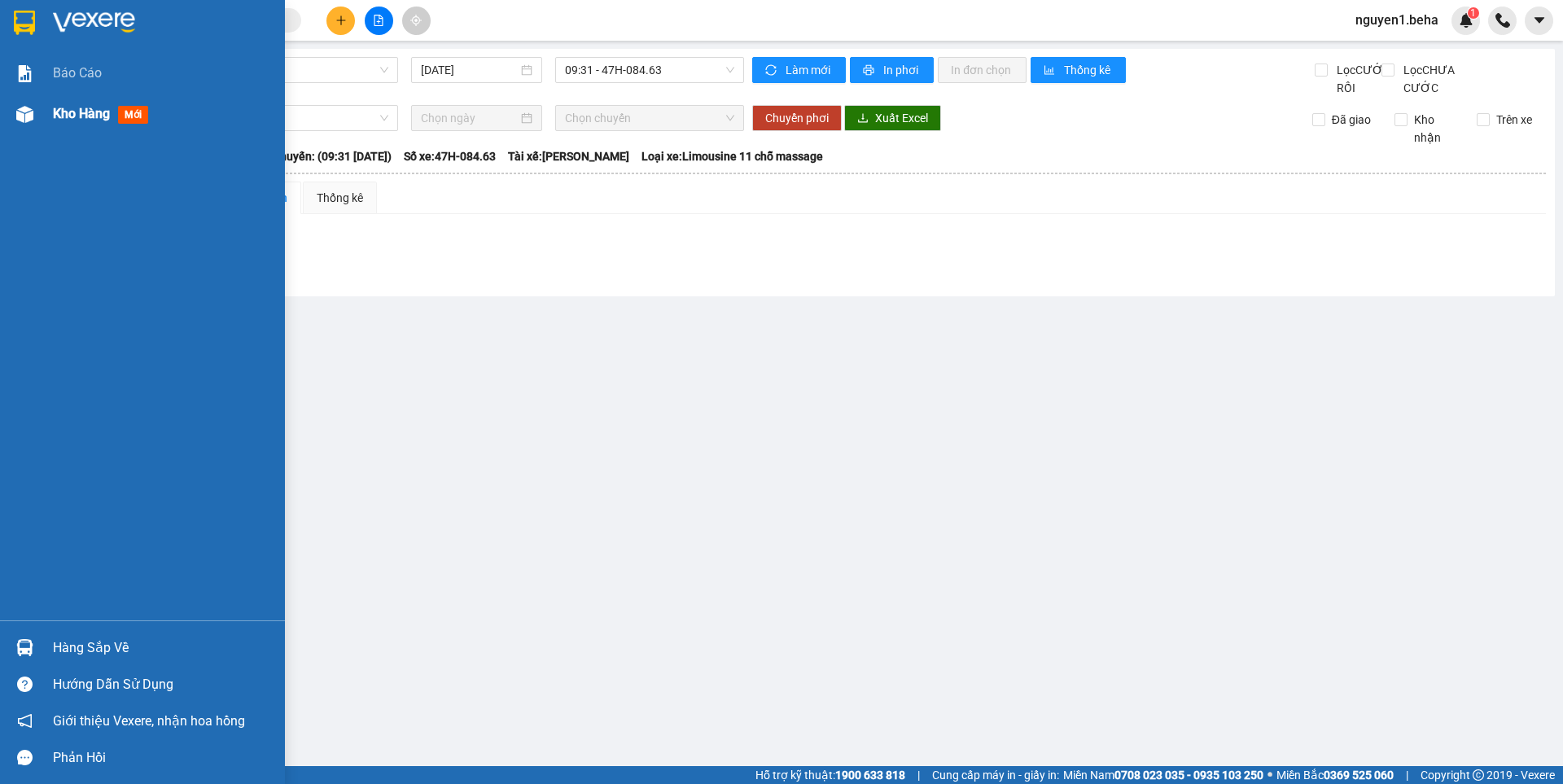
click at [20, 124] on div at bounding box center [24, 114] width 29 height 29
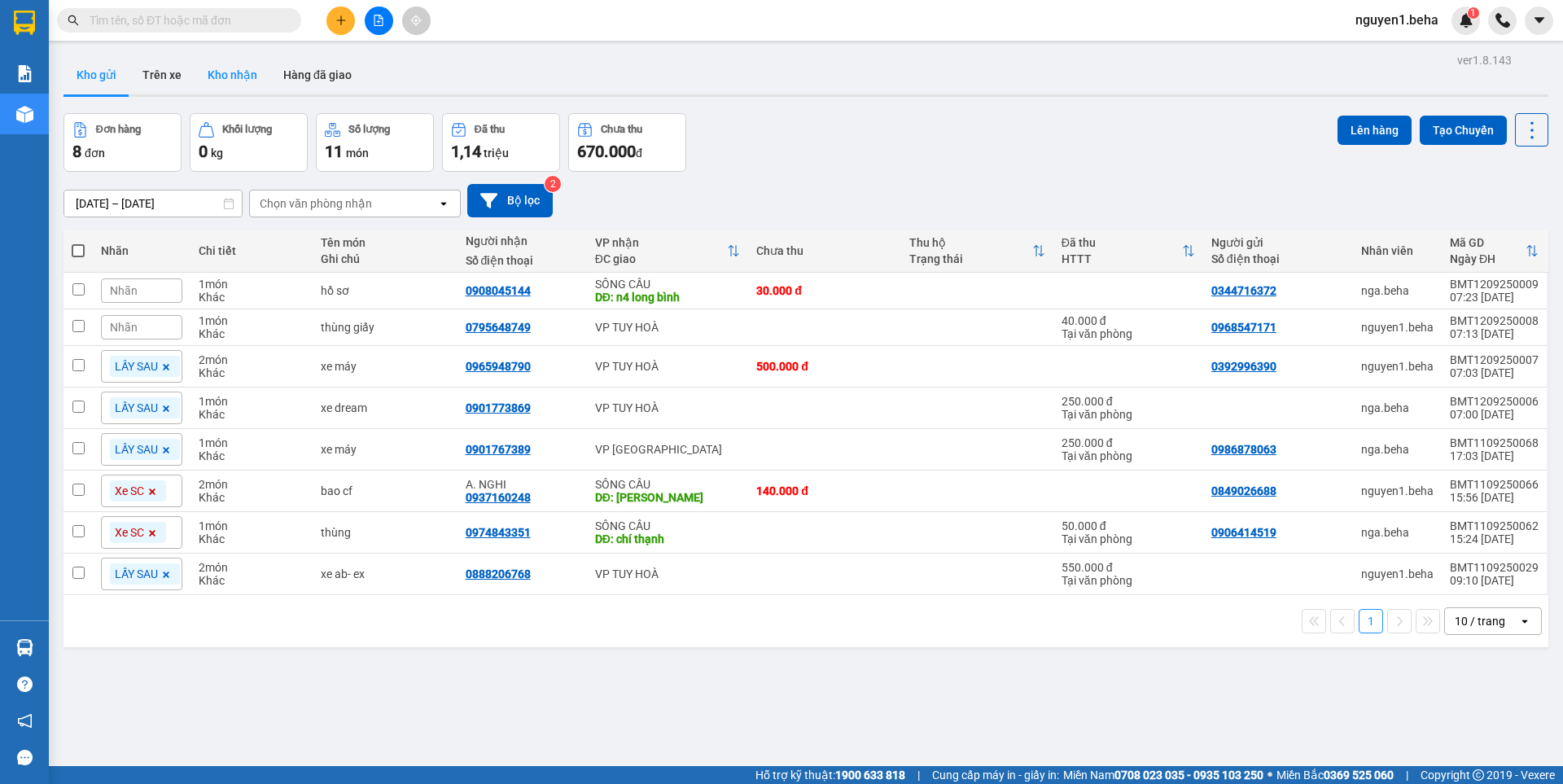
click at [230, 69] on button "Kho nhận" at bounding box center [233, 74] width 76 height 39
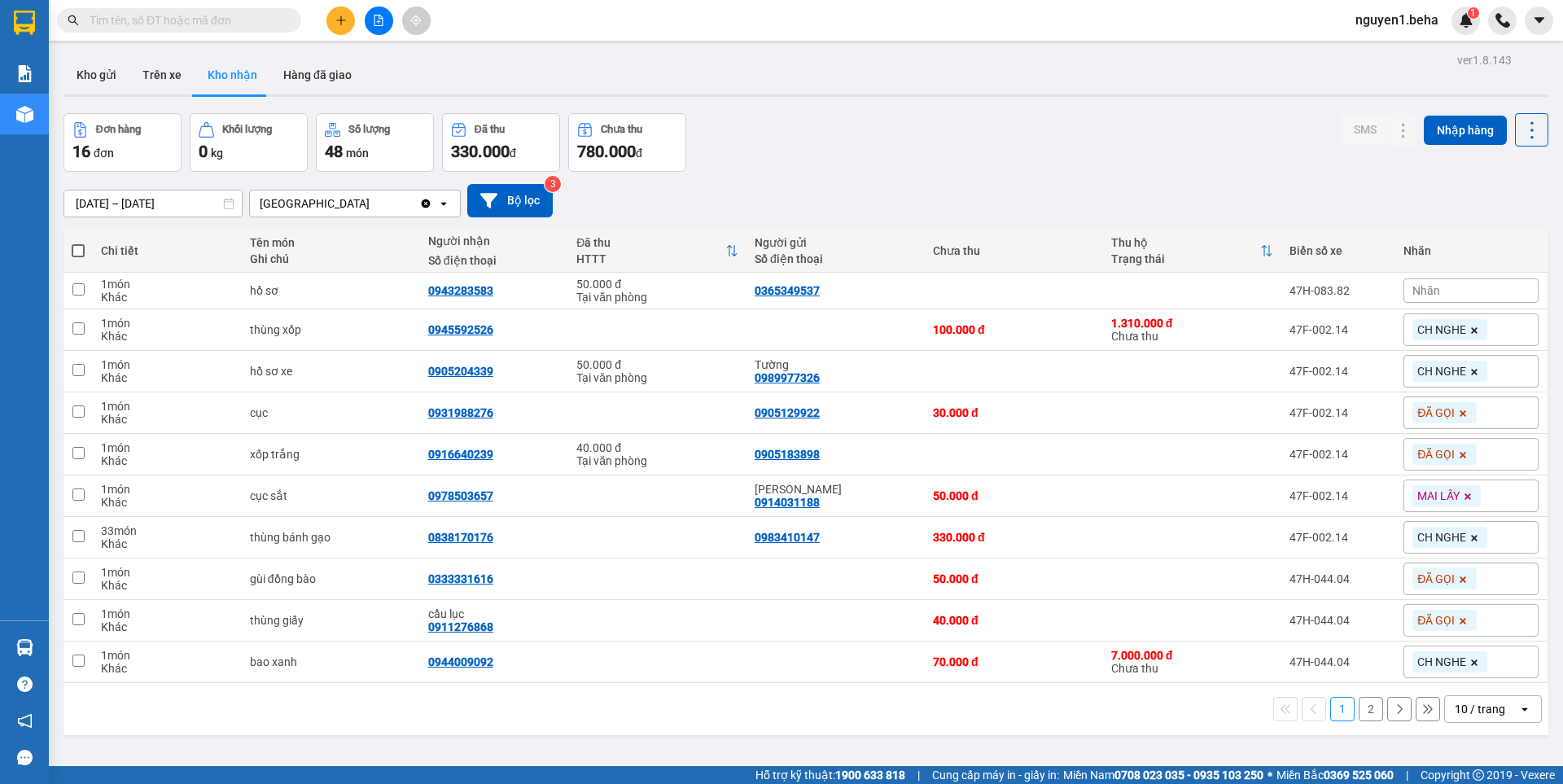
click at [1358, 712] on button "2" at bounding box center [1371, 709] width 24 height 24
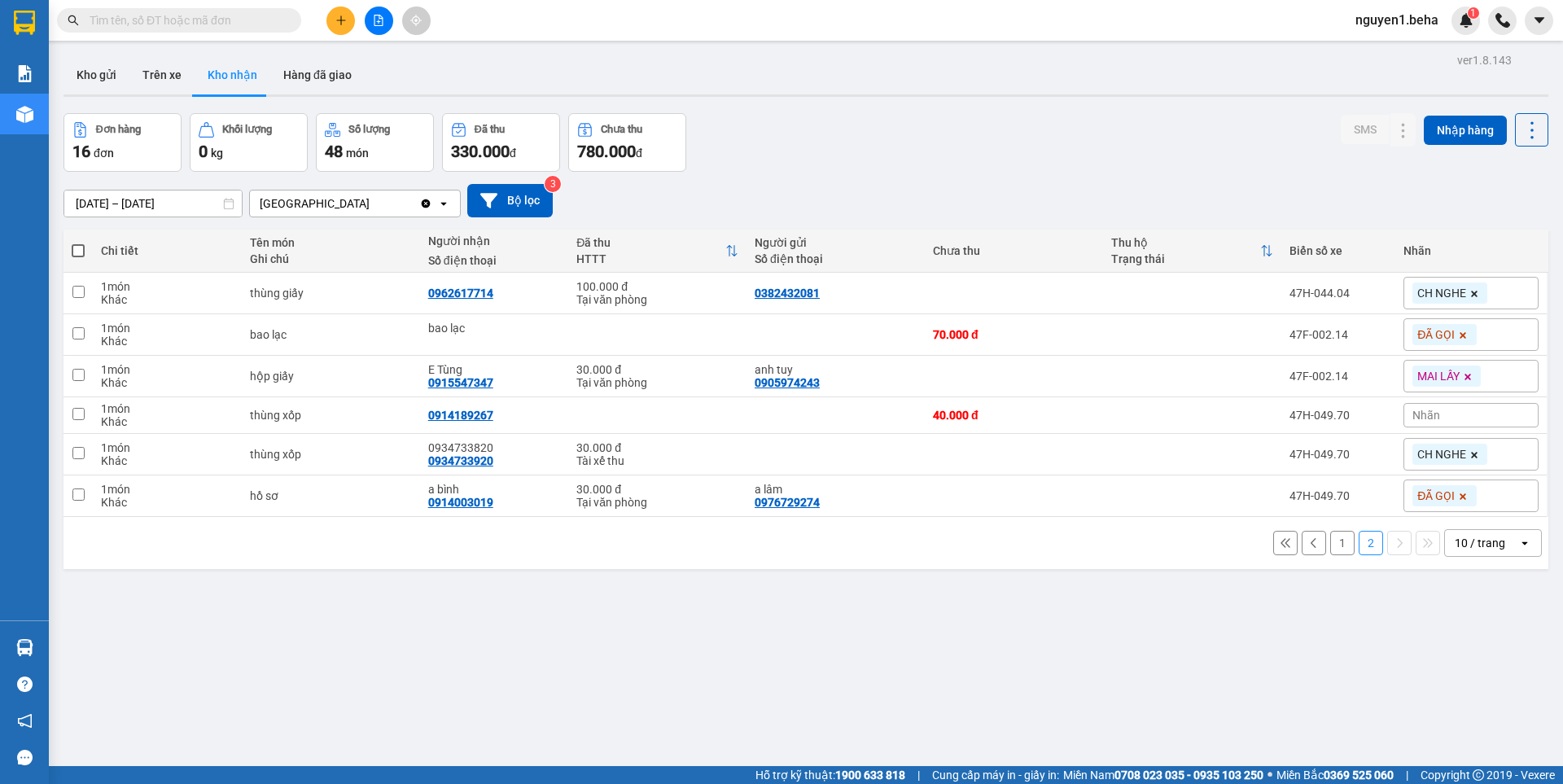
click at [1330, 545] on button "1" at bounding box center [1342, 543] width 24 height 24
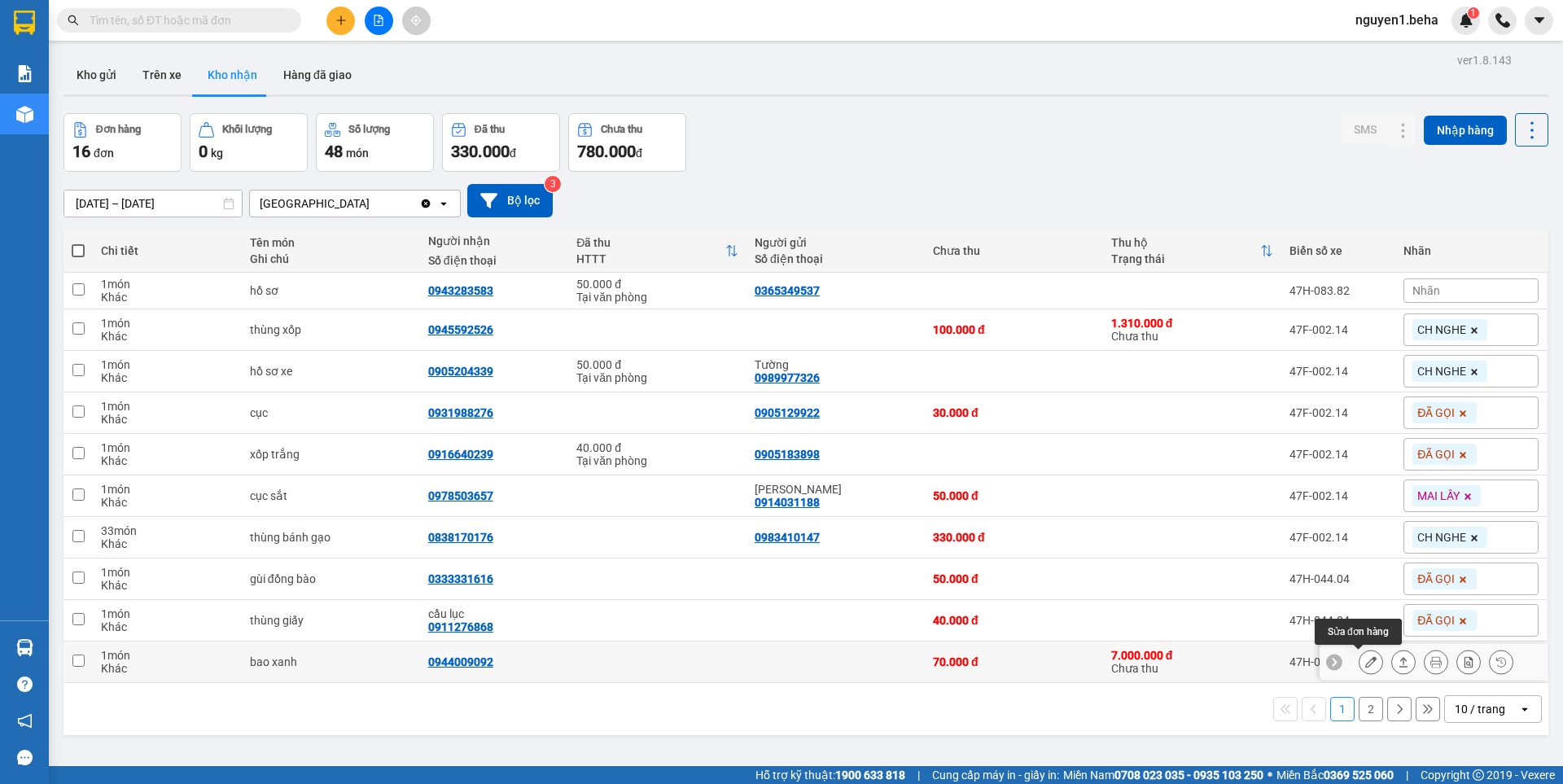
click at [1365, 662] on icon at bounding box center [1370, 661] width 11 height 11
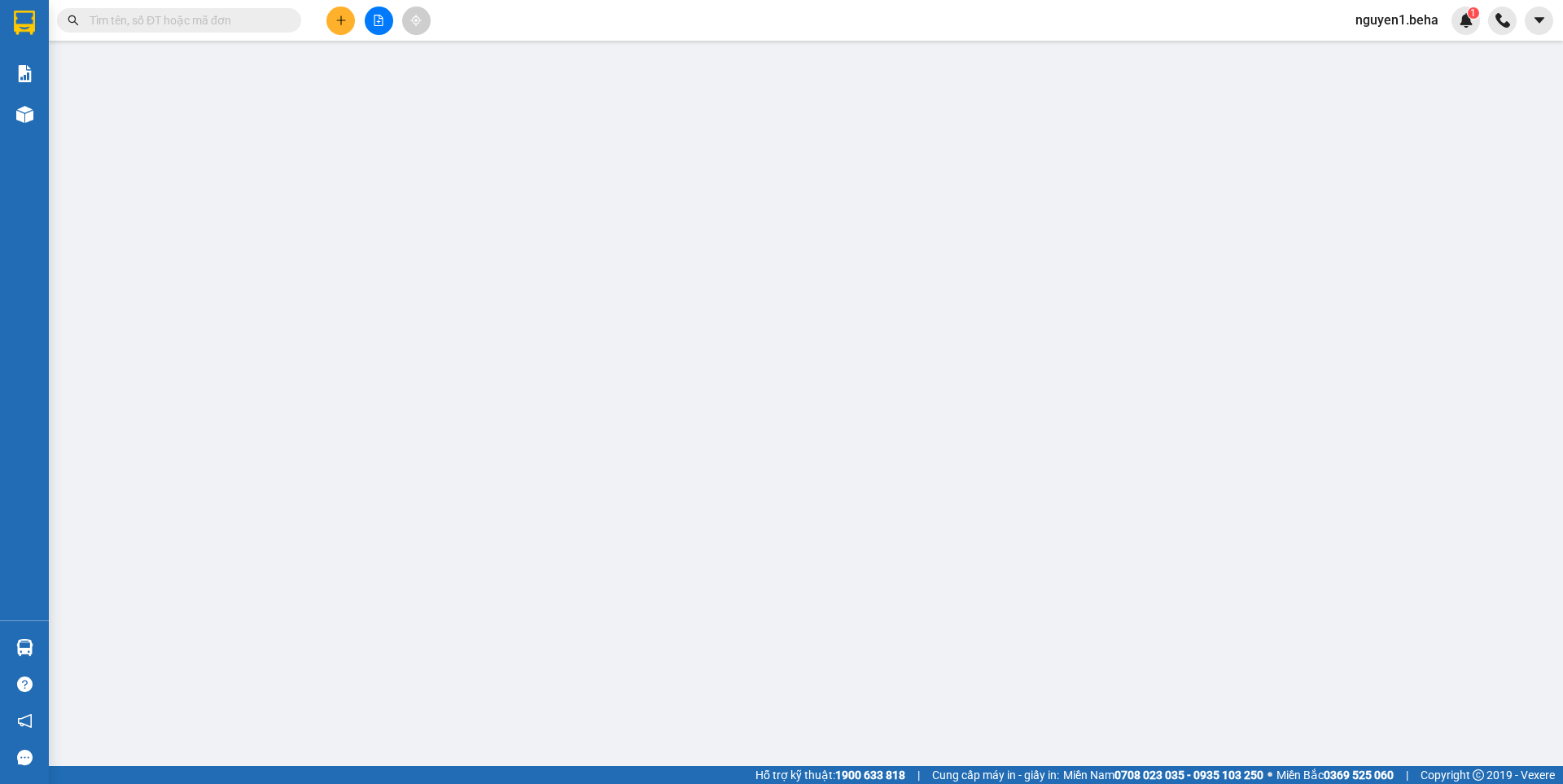
type input "0944009092"
type input "70.000"
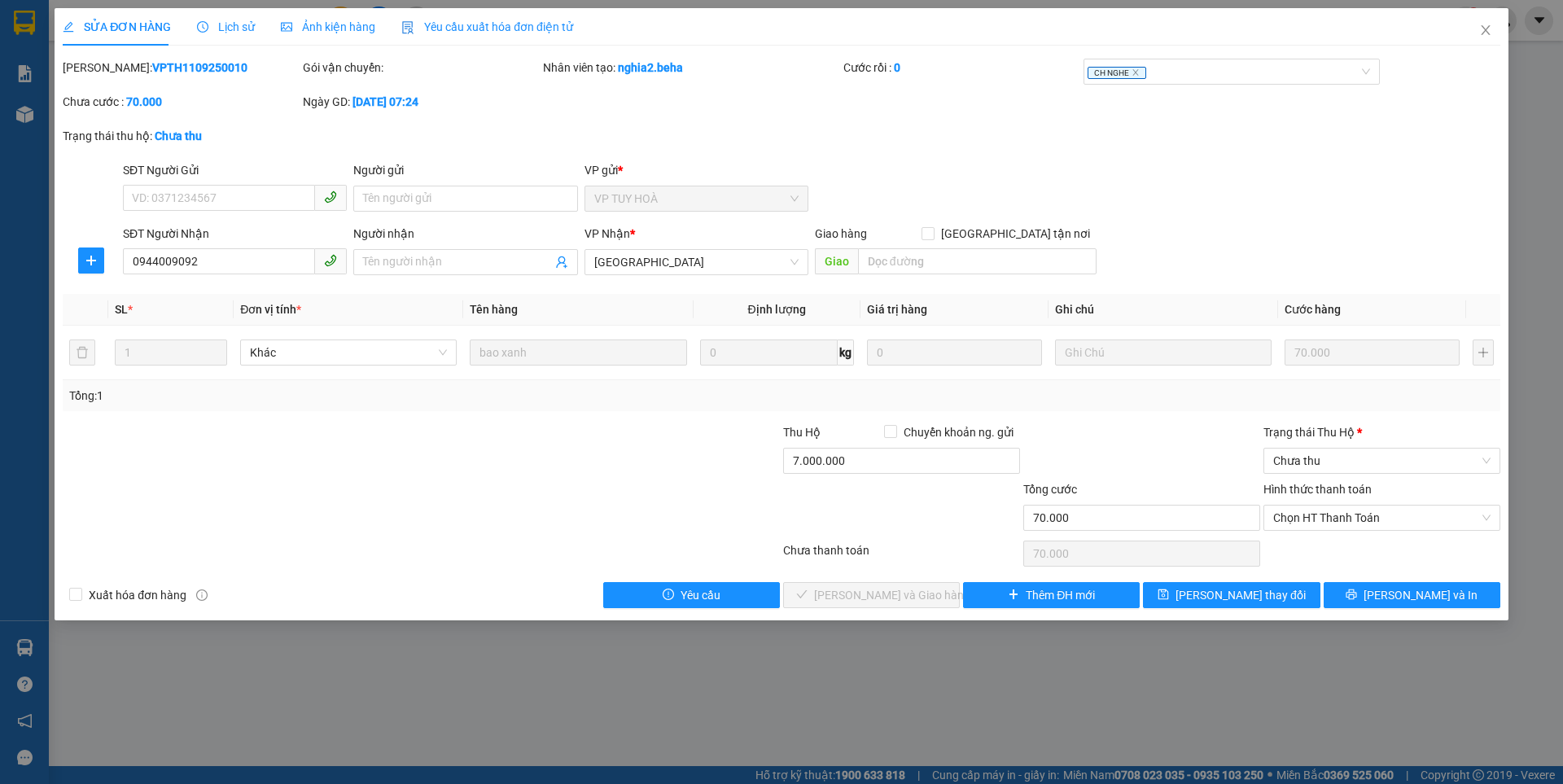
click at [322, 28] on span "Ảnh kiện hàng" at bounding box center [328, 26] width 94 height 13
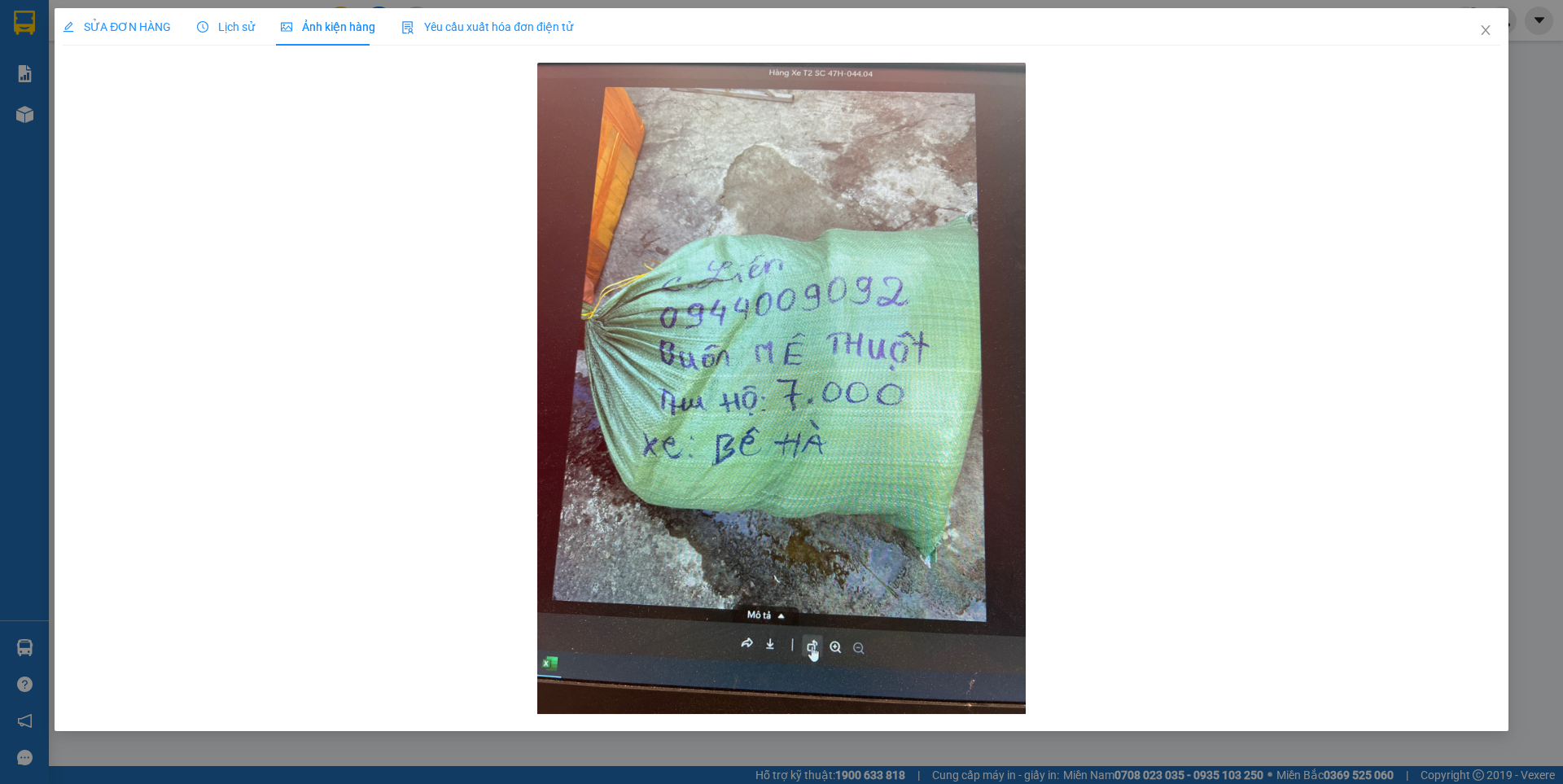
click at [88, 24] on span "SỬA ĐƠN HÀNG" at bounding box center [117, 26] width 108 height 13
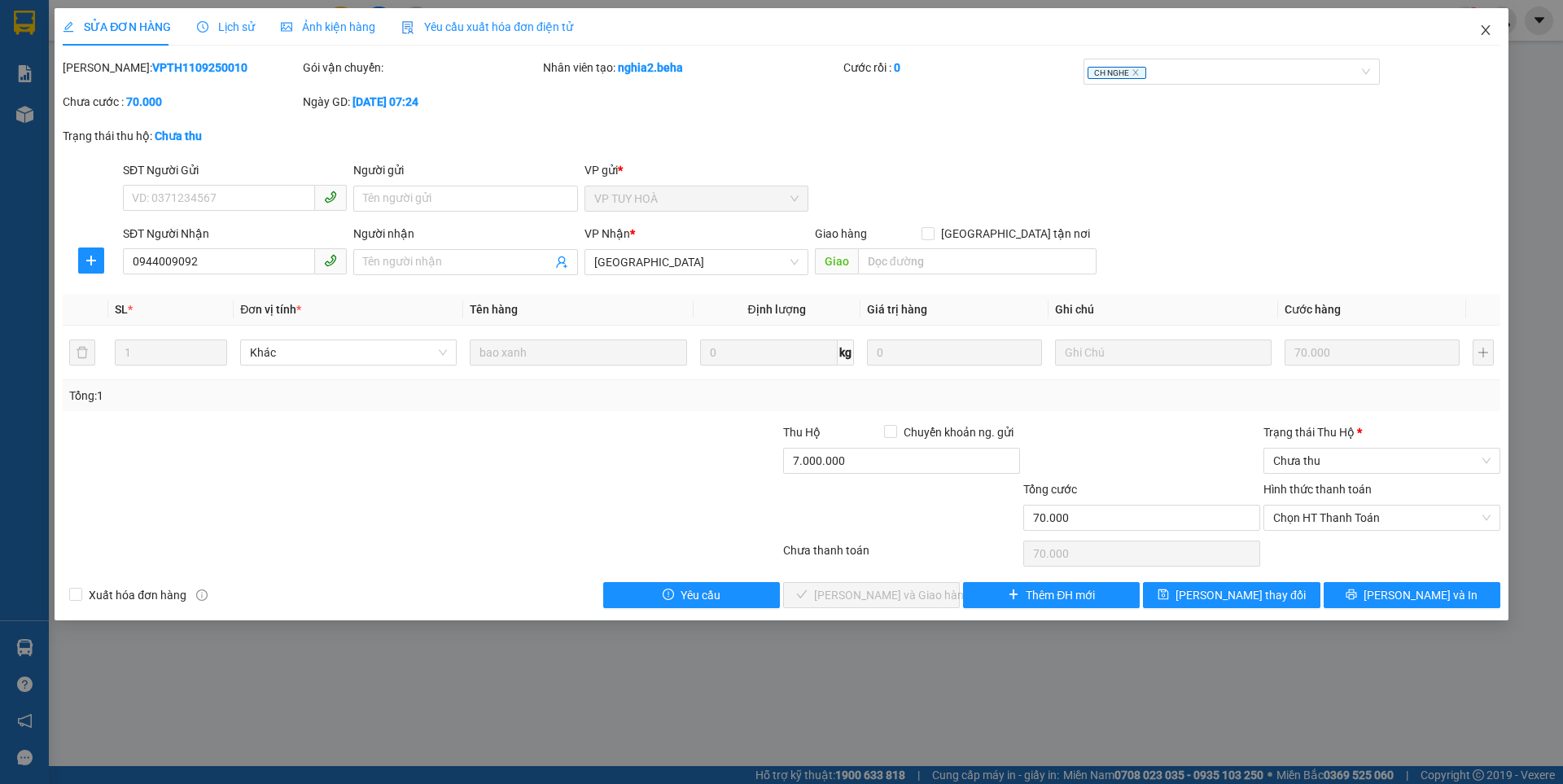
click at [1492, 34] on span "Close" at bounding box center [1485, 31] width 45 height 45
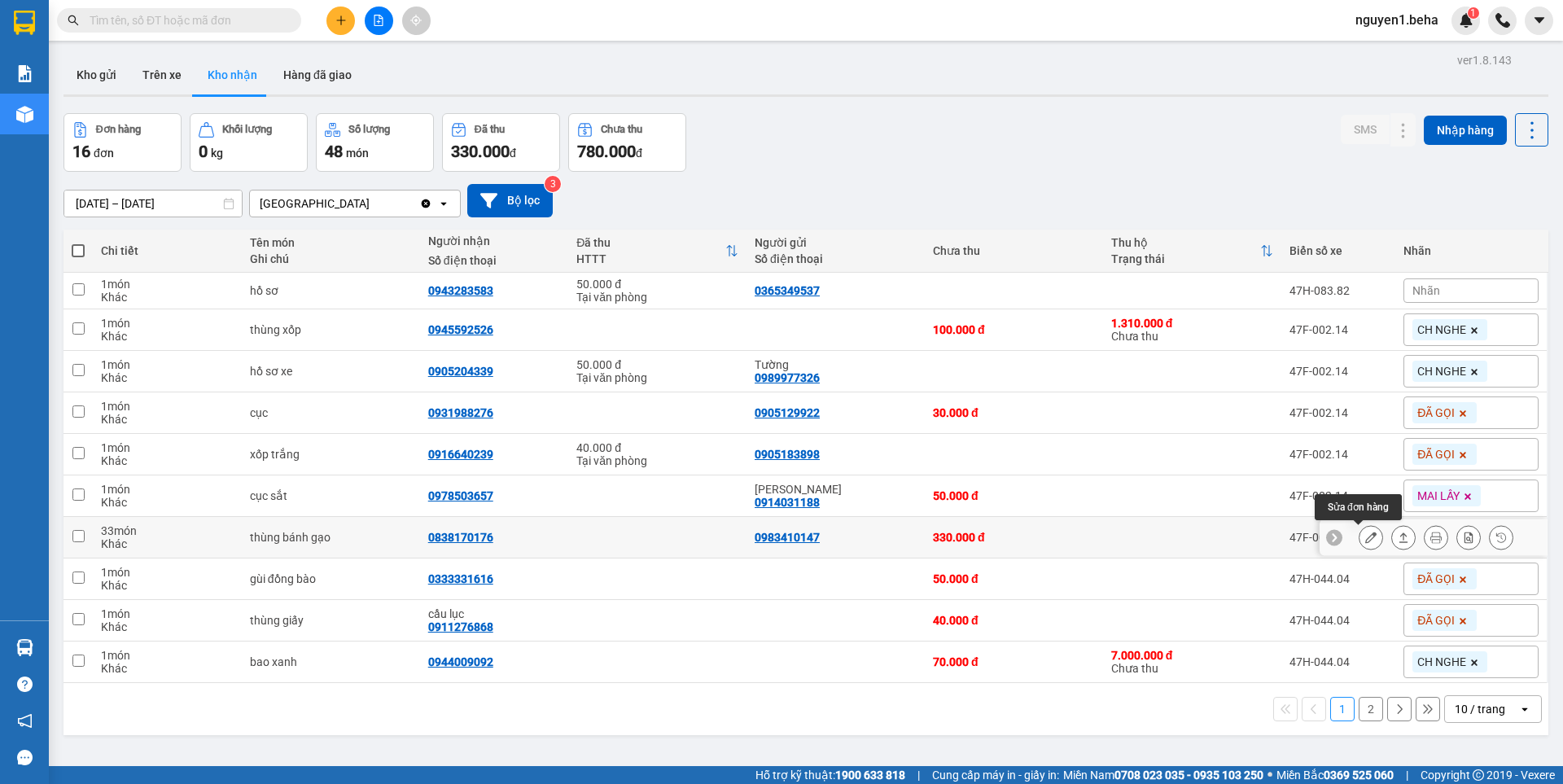
click at [1365, 537] on icon at bounding box center [1370, 537] width 11 height 11
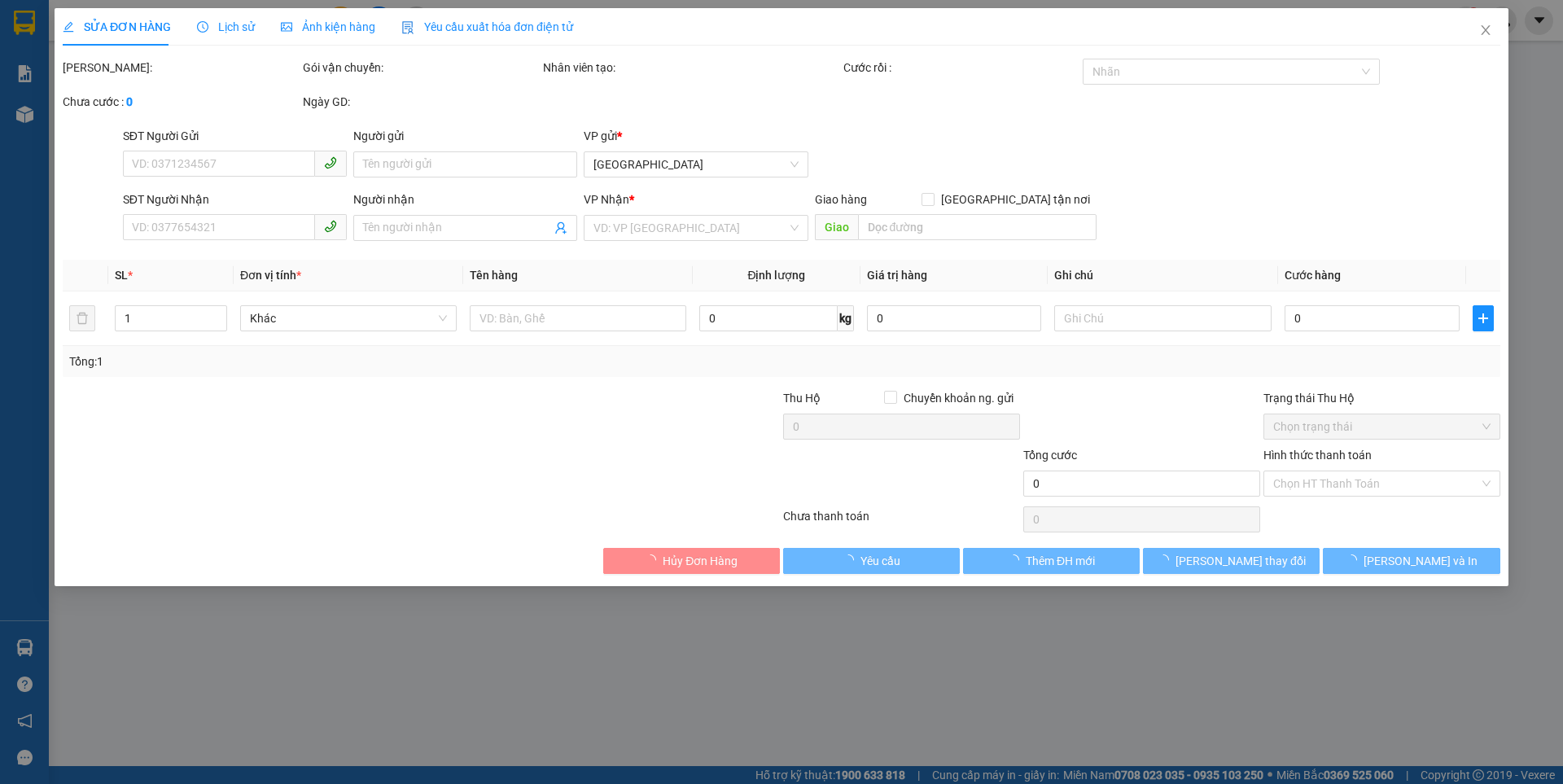
type input "0983410147"
type input "0838170176"
type input "330.000"
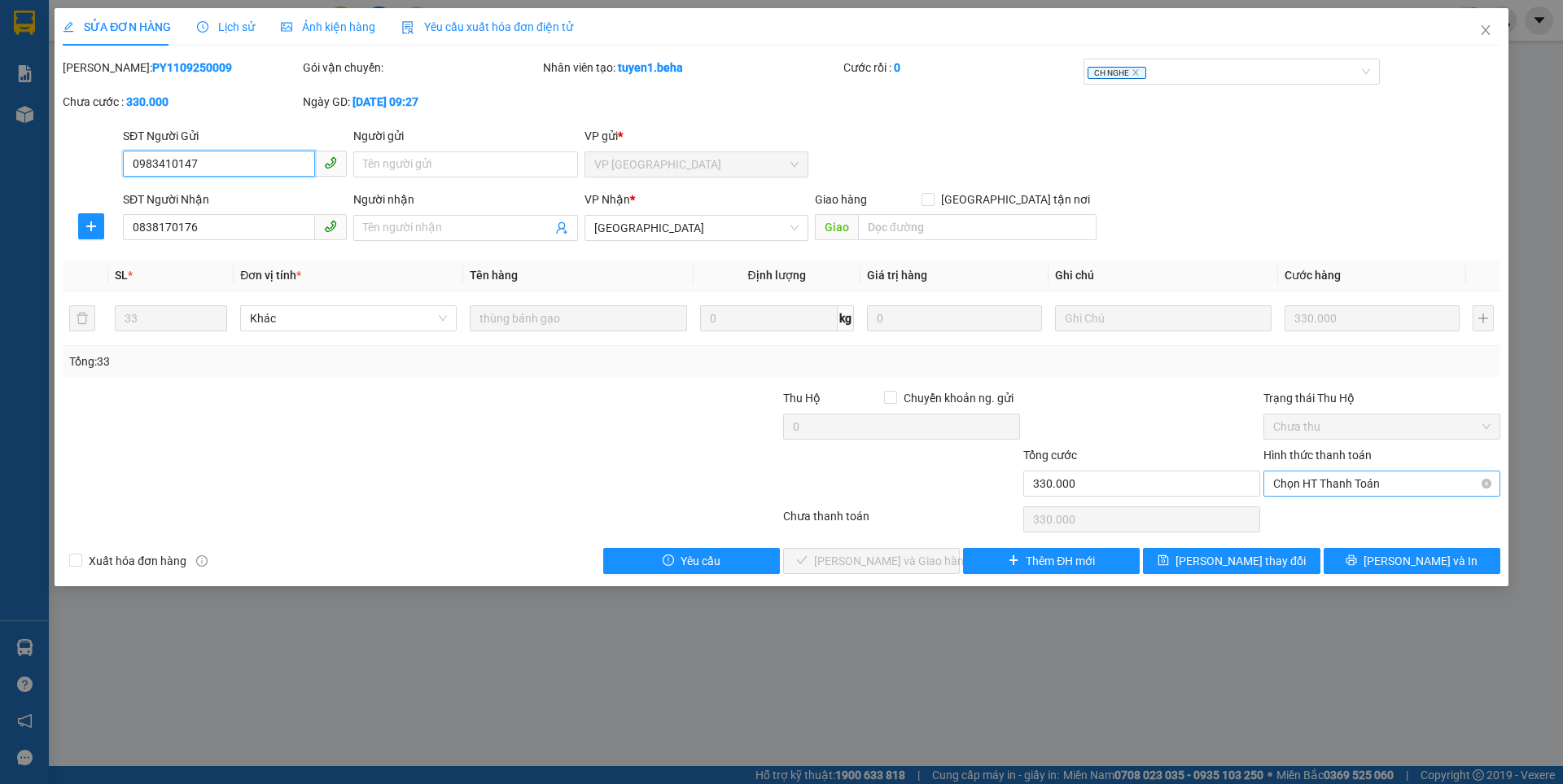
click at [1347, 477] on span "Chọn HT Thanh Toán" at bounding box center [1381, 483] width 218 height 24
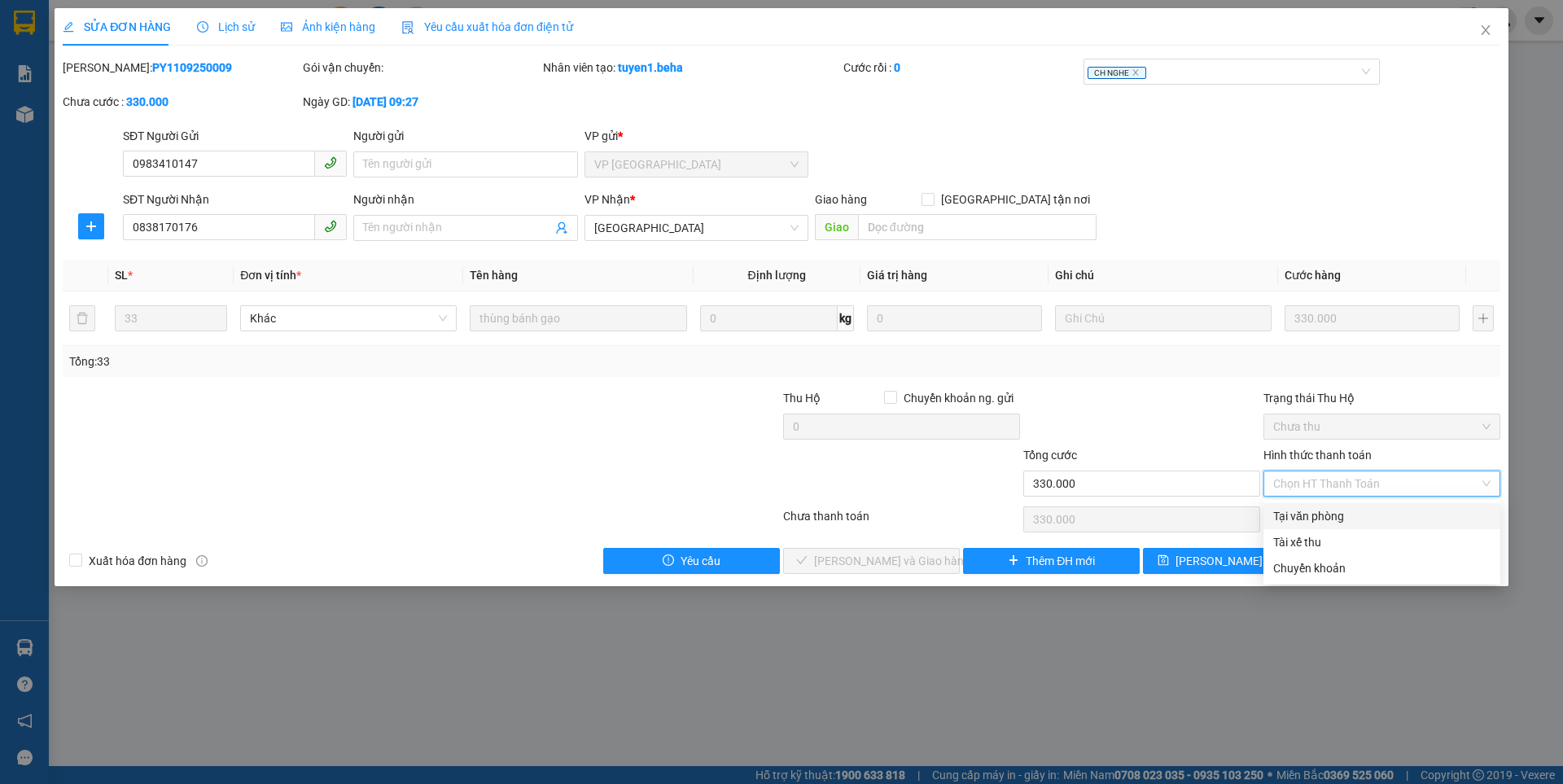
click at [1330, 512] on div "Tại văn phòng" at bounding box center [1381, 516] width 218 height 17
type input "0"
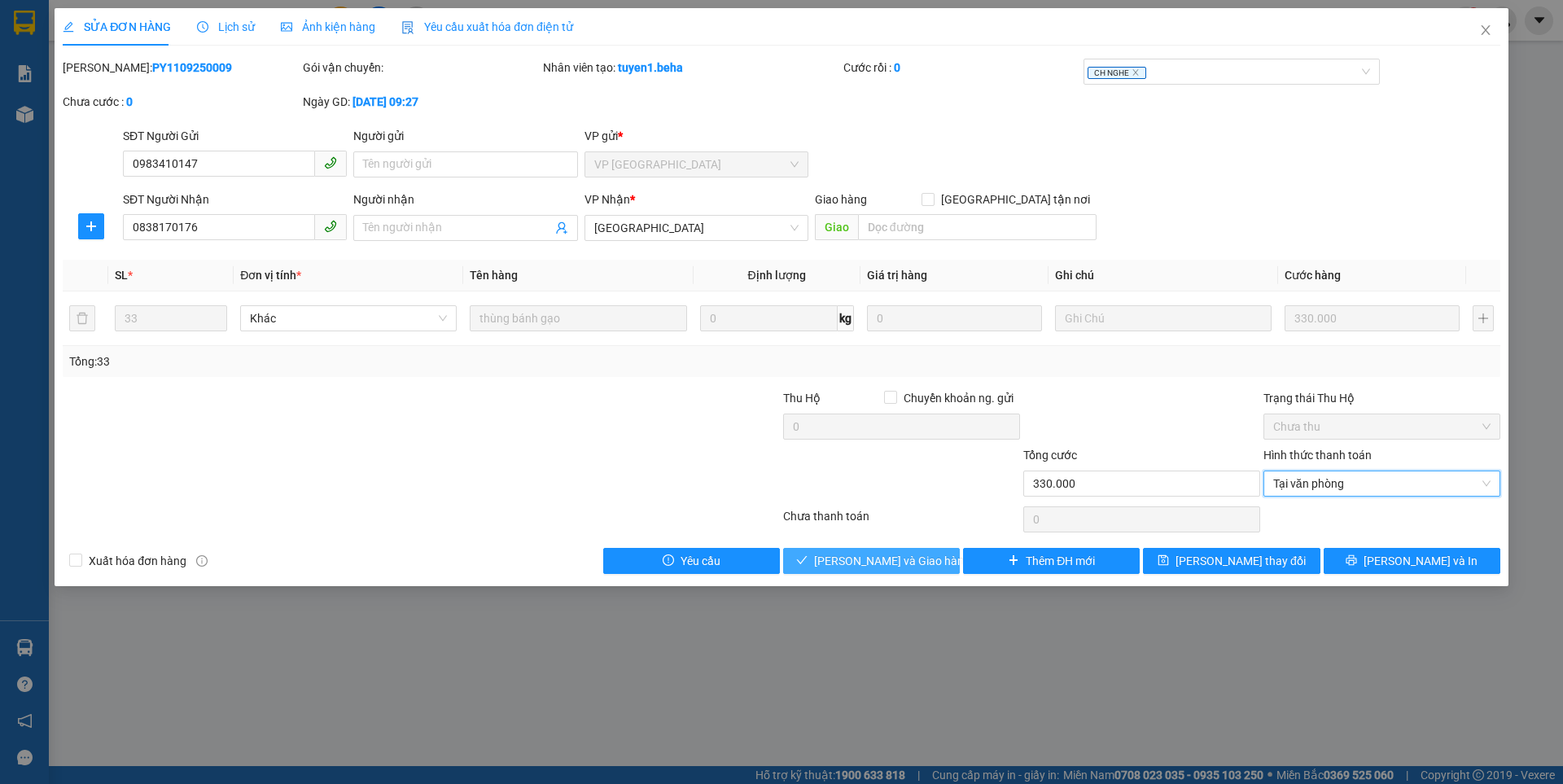
click at [885, 563] on span "[PERSON_NAME] và Giao hàng" at bounding box center [892, 560] width 156 height 17
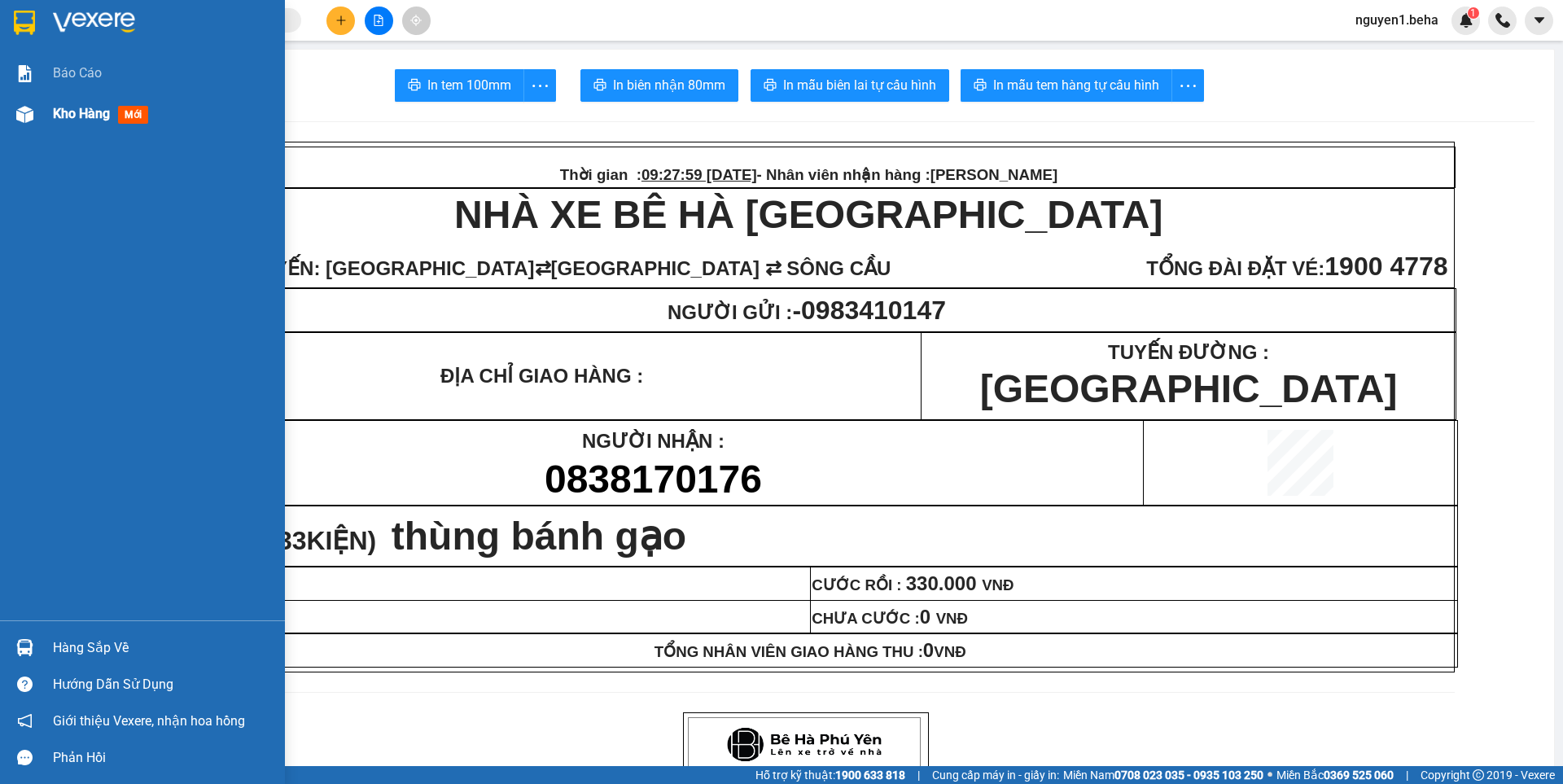
click at [29, 121] on img at bounding box center [25, 114] width 17 height 17
